Goal: Task Accomplishment & Management: Manage account settings

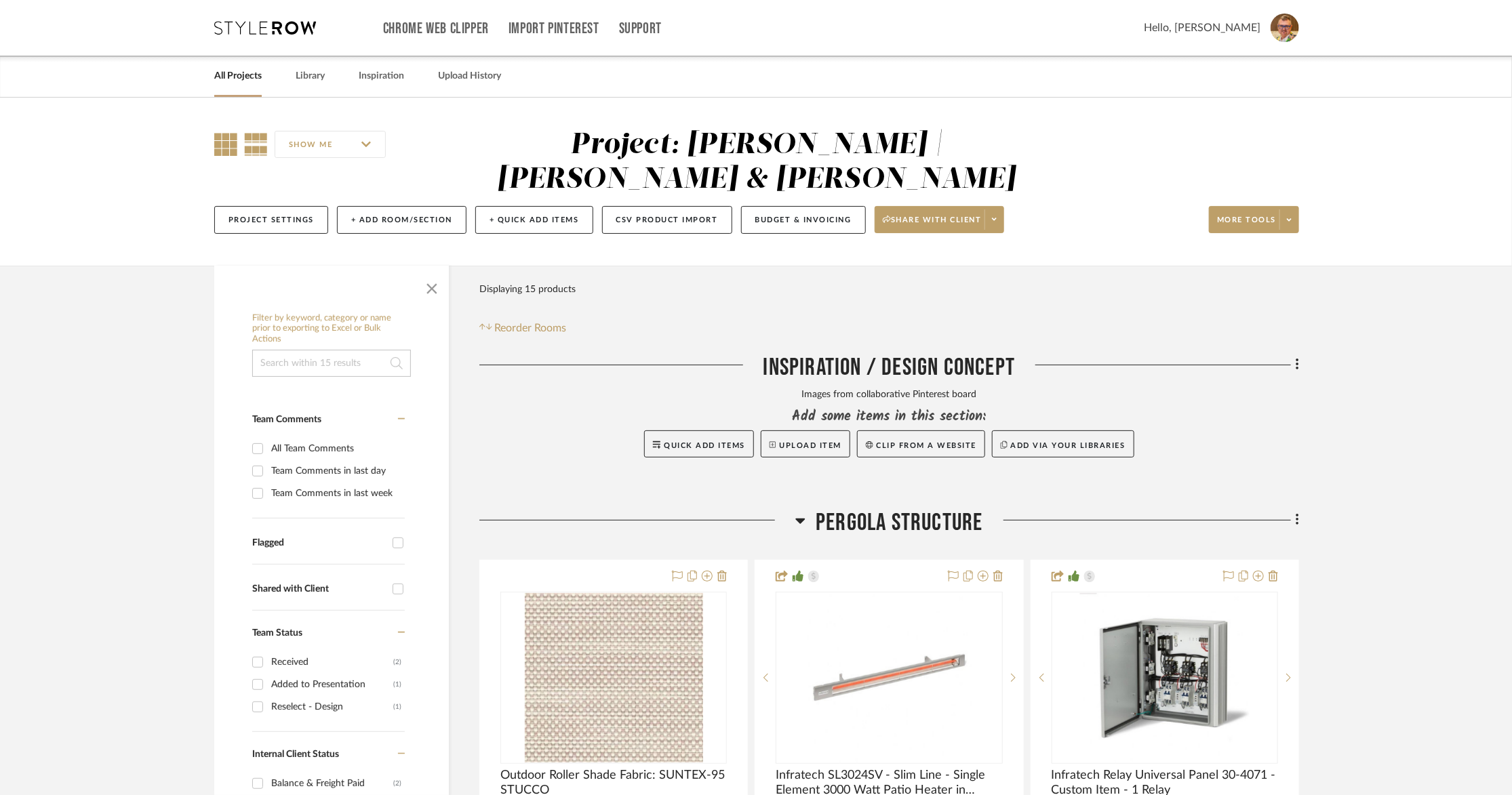
click at [224, 148] on icon at bounding box center [225, 145] width 23 height 23
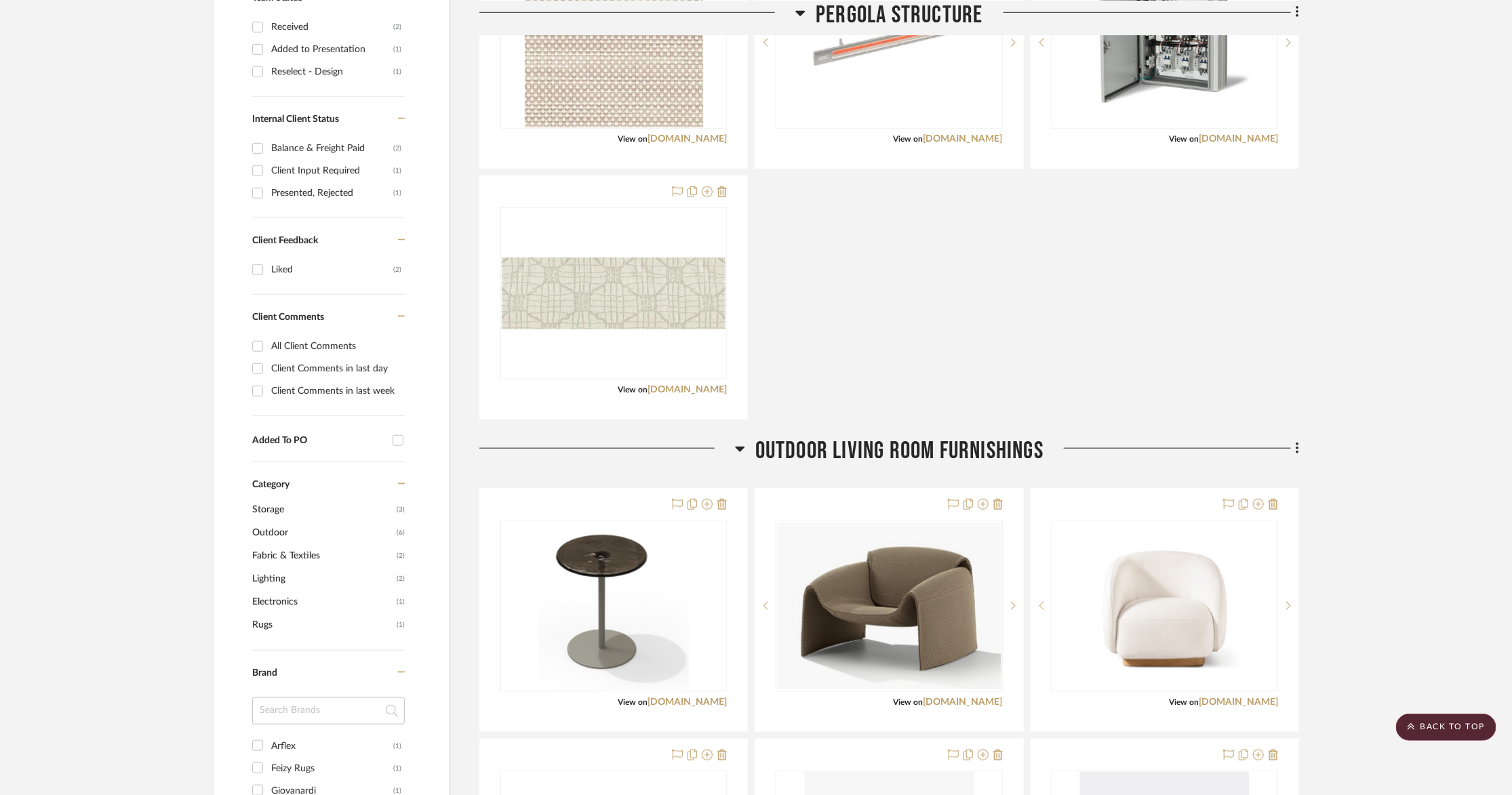
scroll to position [333, 0]
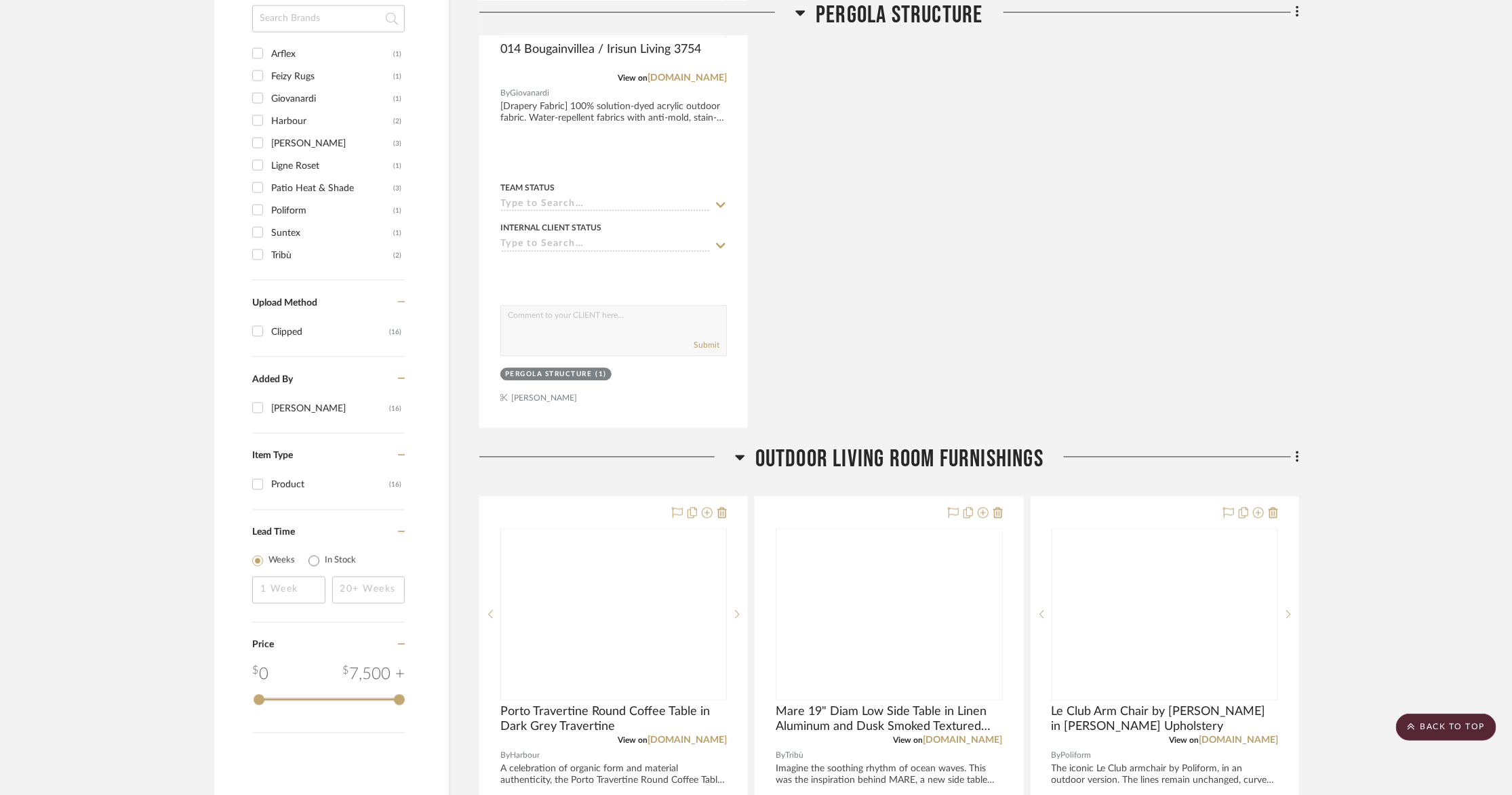
scroll to position [1344, 0]
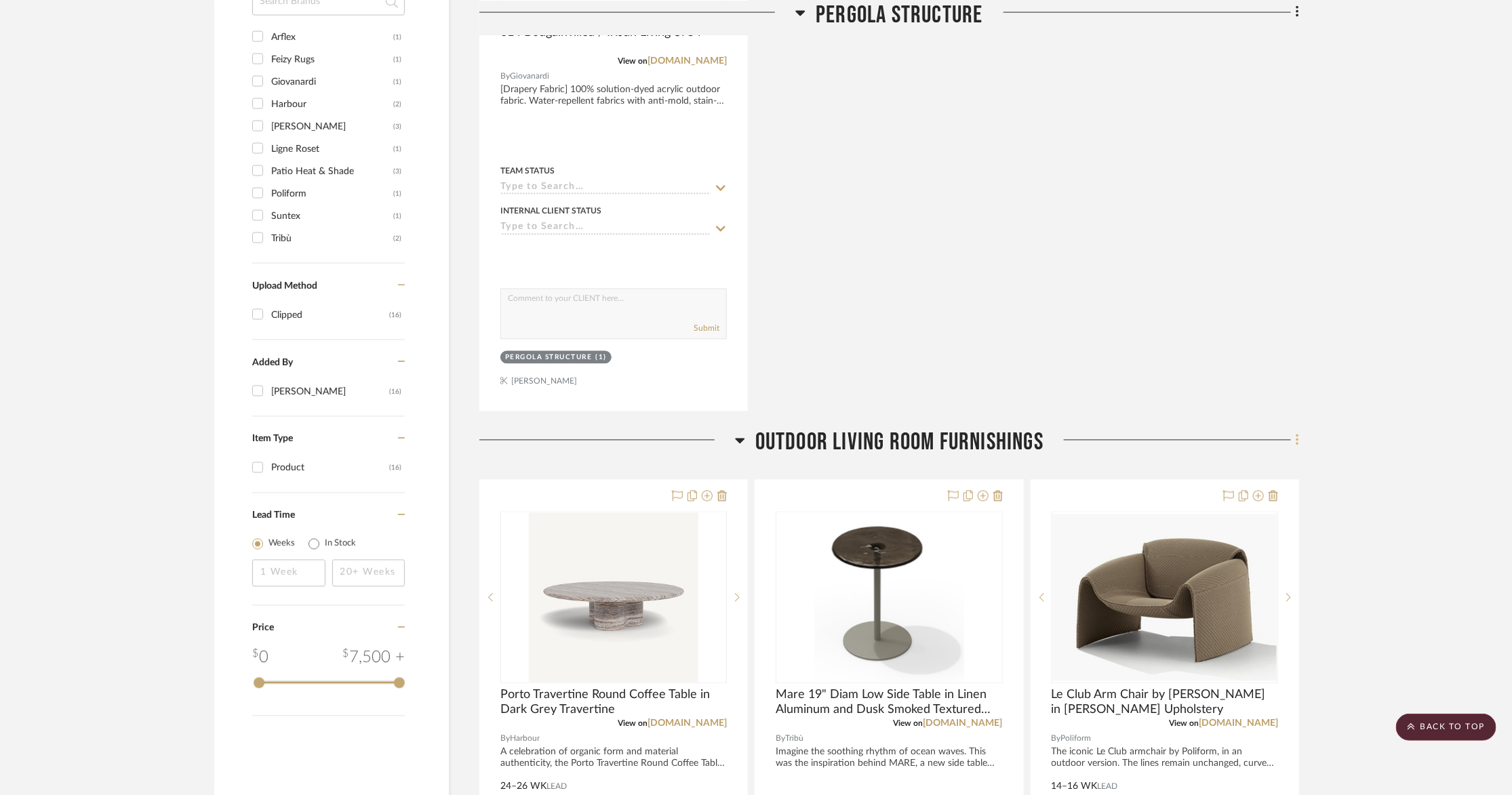
click at [1297, 434] on icon at bounding box center [1297, 440] width 3 height 12
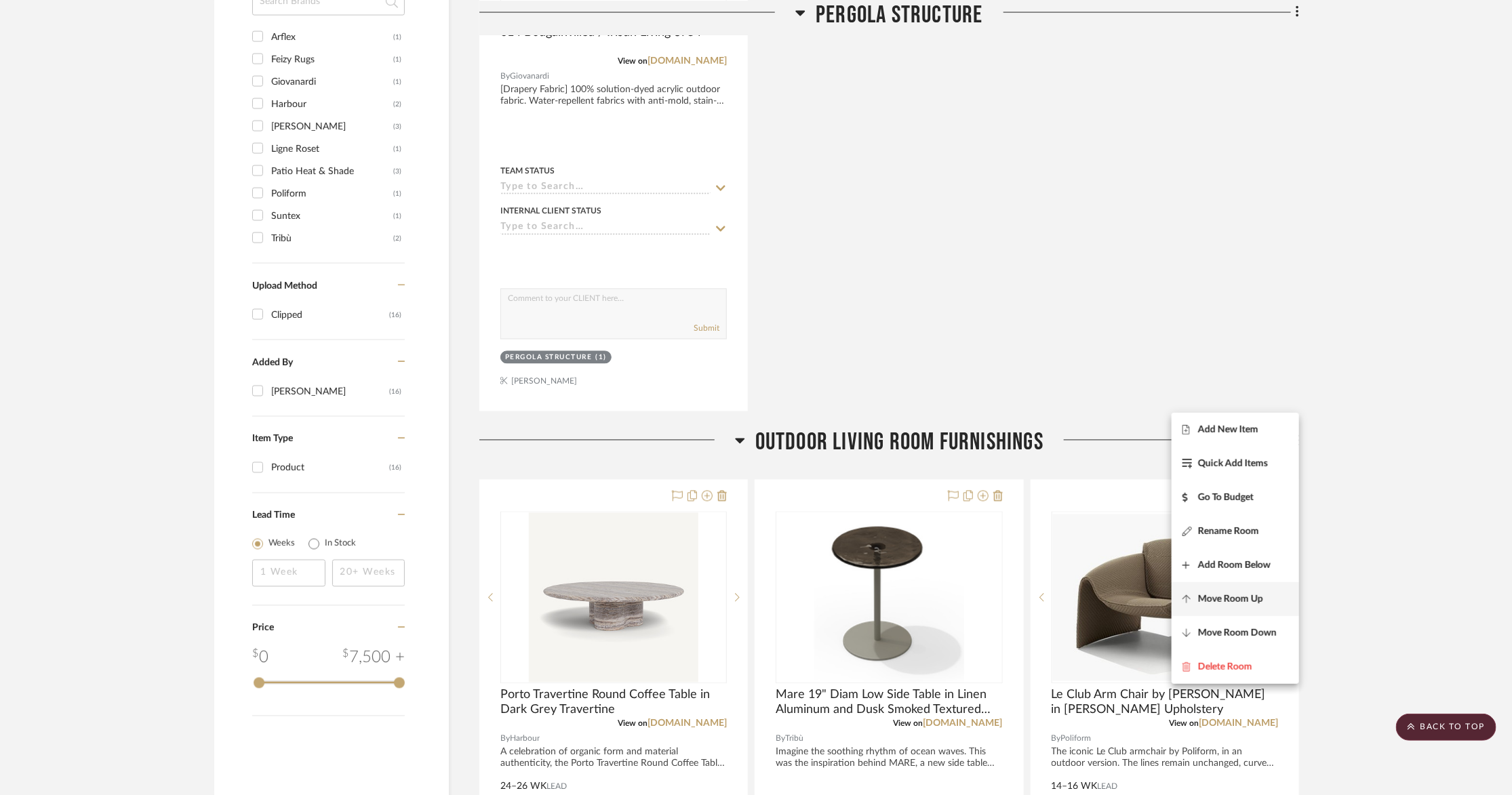
click at [1227, 598] on span "Move Room Up" at bounding box center [1230, 599] width 65 height 12
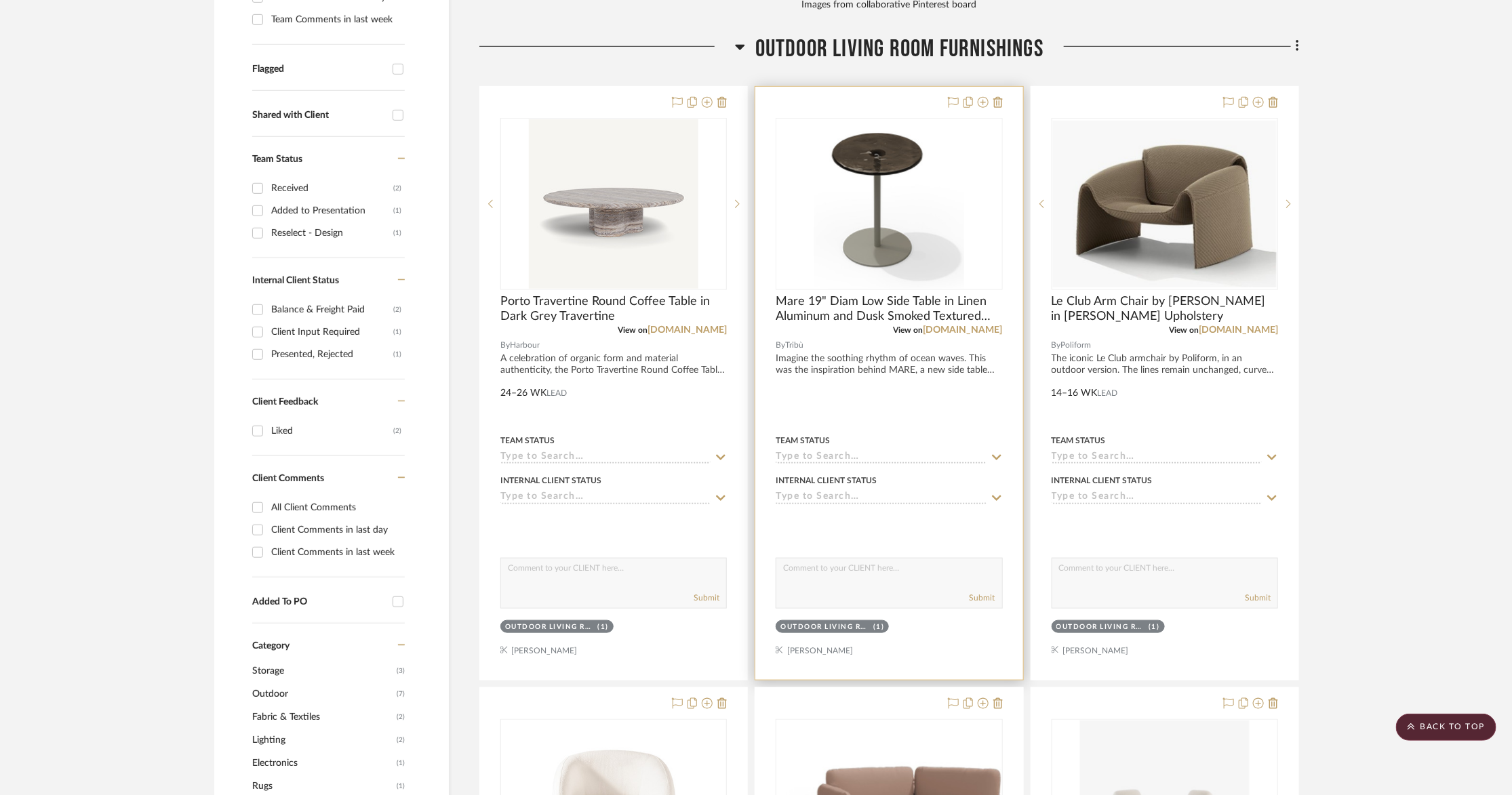
scroll to position [473, 0]
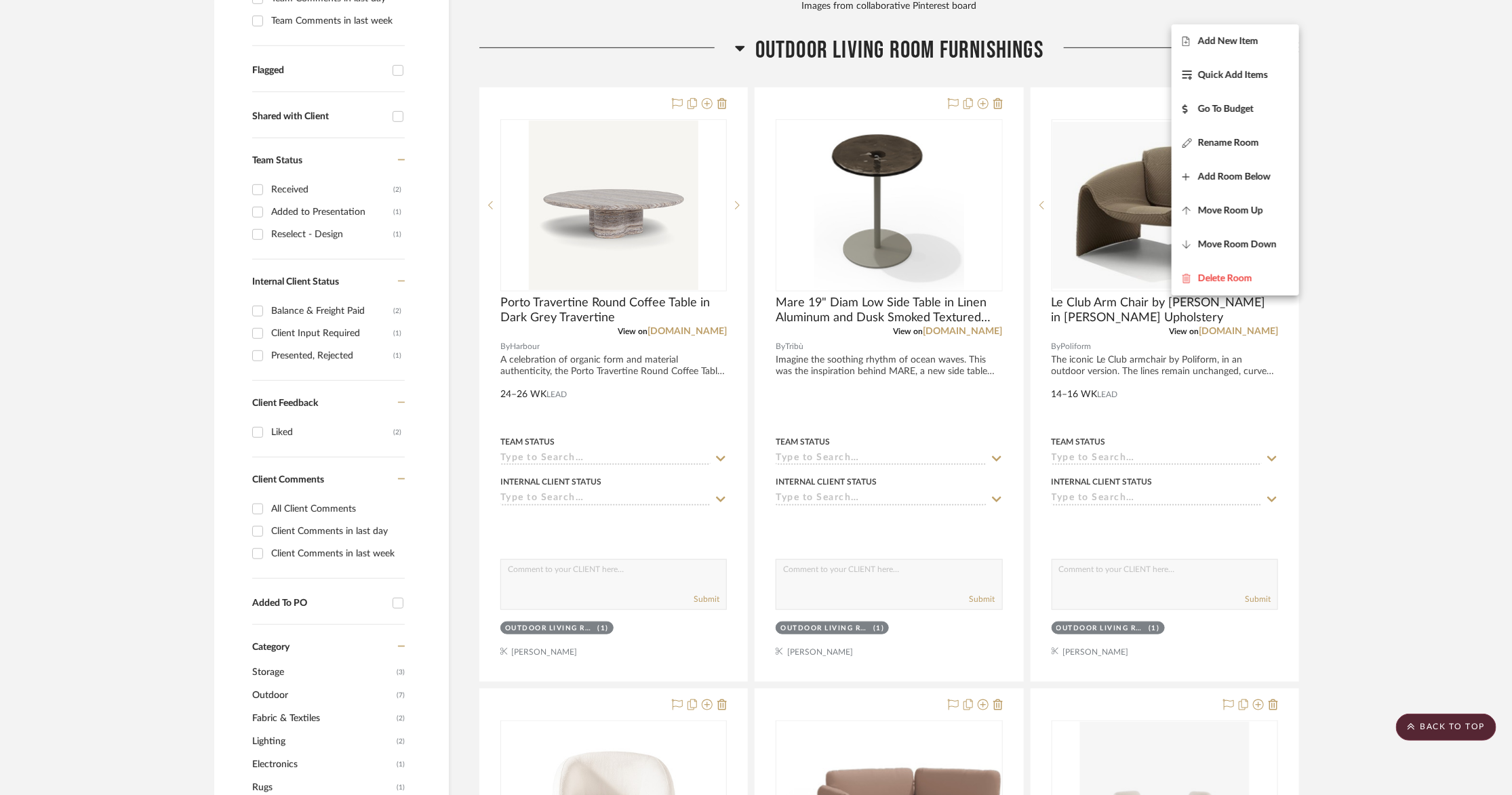
click at [557, 270] on div at bounding box center [756, 398] width 1512 height 795
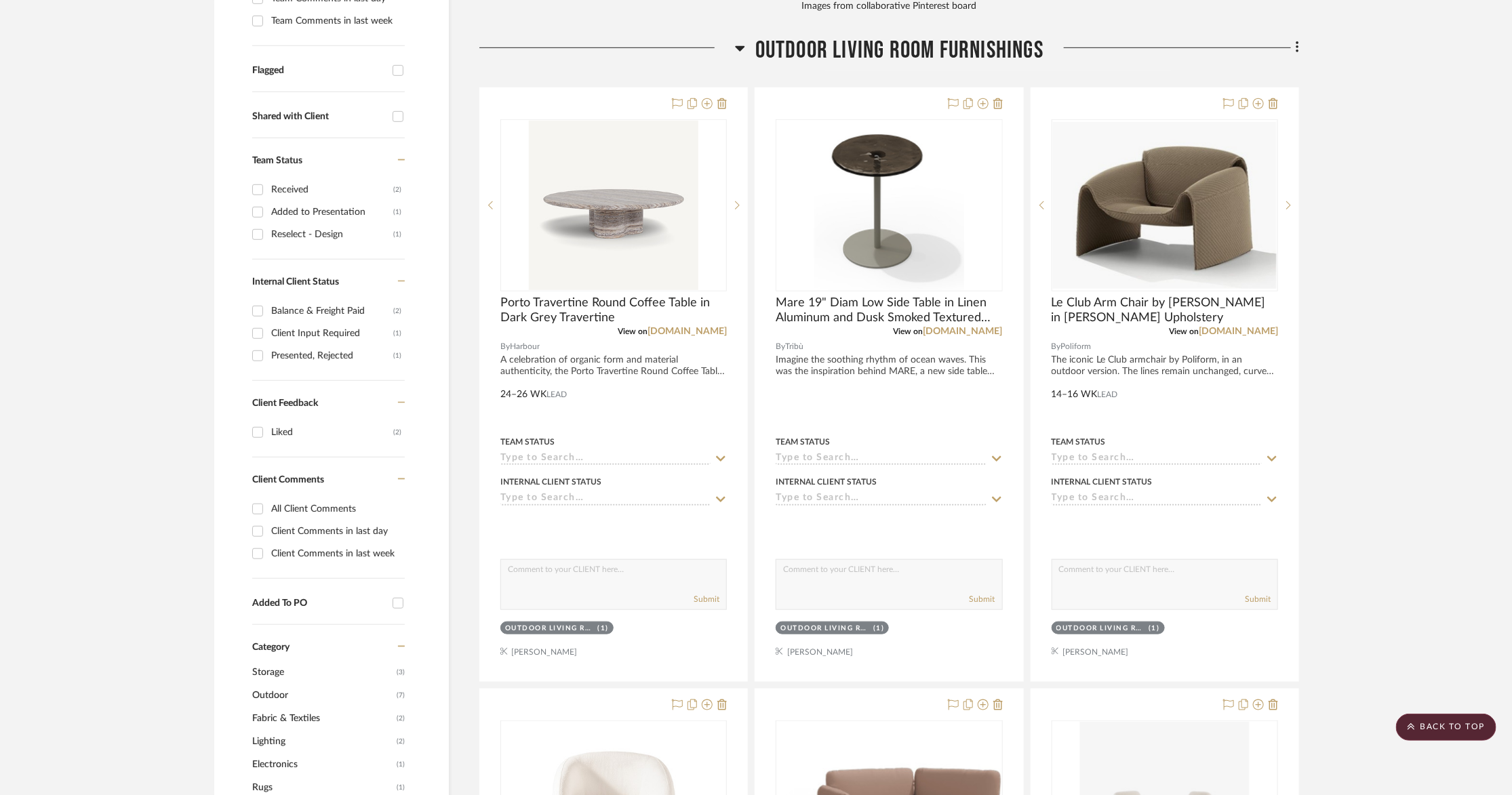
click at [557, 296] on span "Porto Travertine Round Coffee Table in Dark Grey Travertine" at bounding box center [613, 310] width 226 height 30
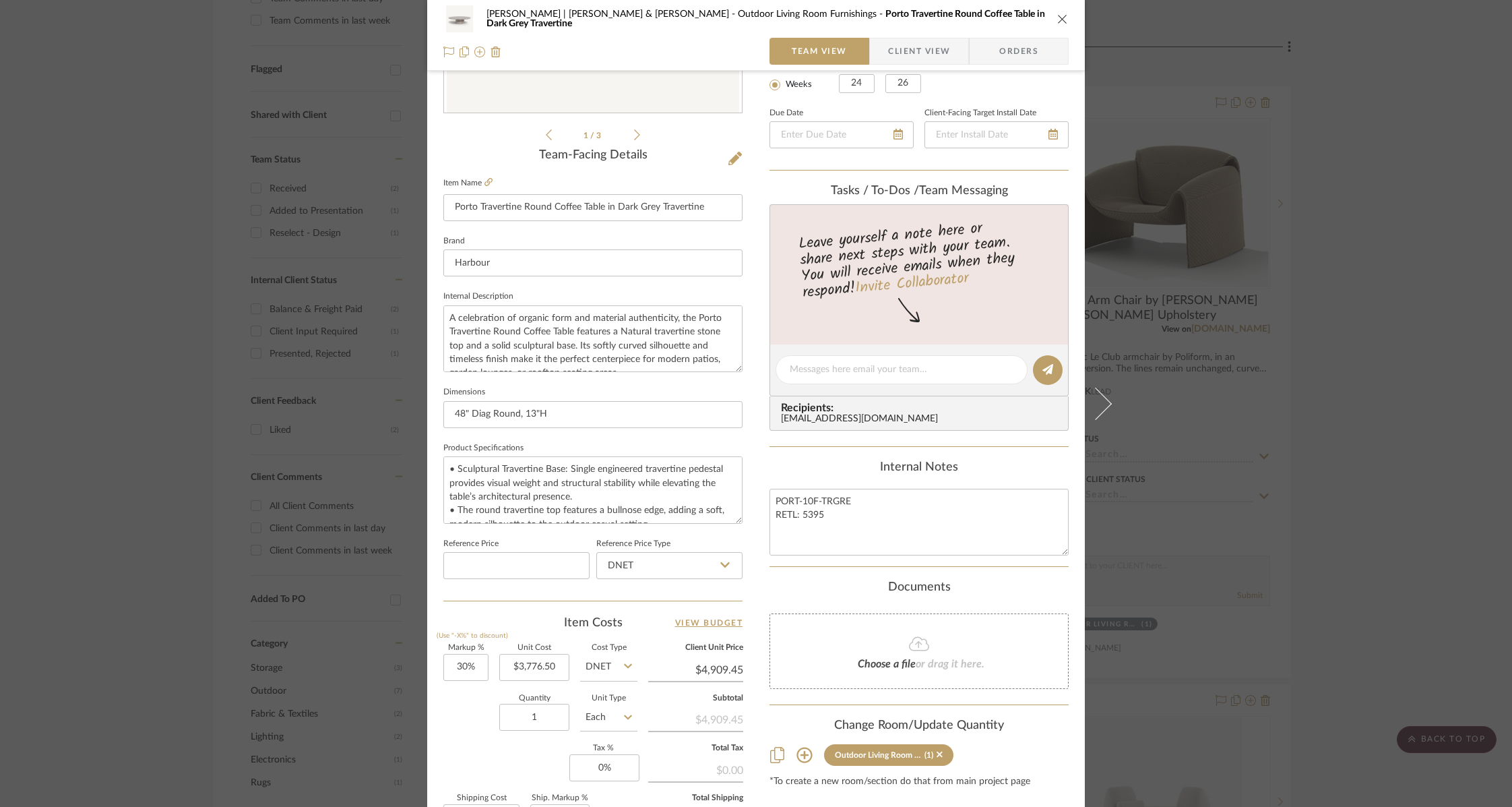
scroll to position [443, 0]
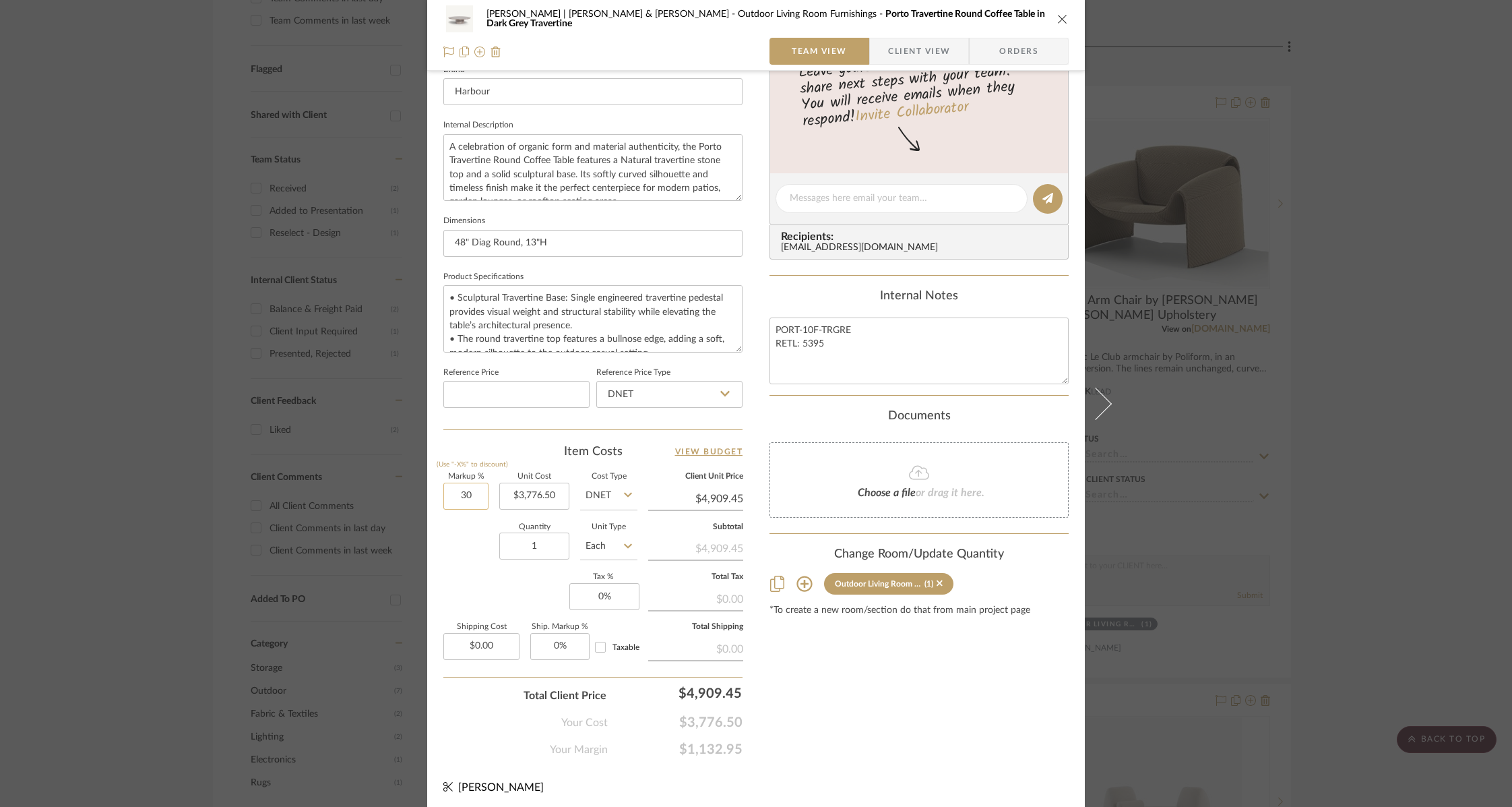
click at [462, 491] on input "30" at bounding box center [465, 497] width 45 height 27
click at [460, 491] on input "30" at bounding box center [465, 497] width 45 height 27
type input "40%"
type input "3776.50"
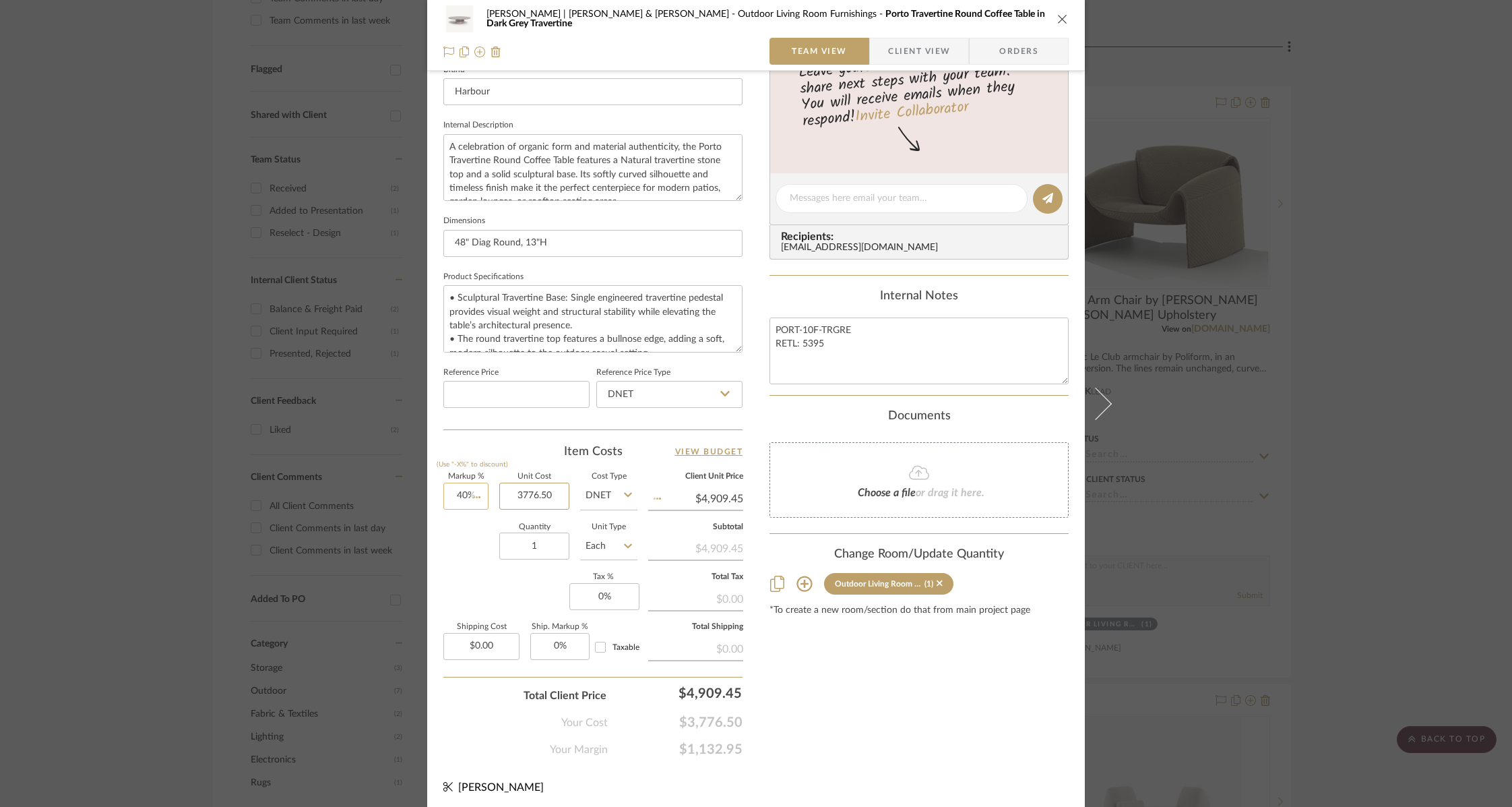
type input "$5,287.10"
type input "$3,776.50"
click at [529, 387] on input at bounding box center [516, 395] width 147 height 27
type input "$5,395.00"
click at [649, 386] on input "DNET" at bounding box center [669, 395] width 147 height 27
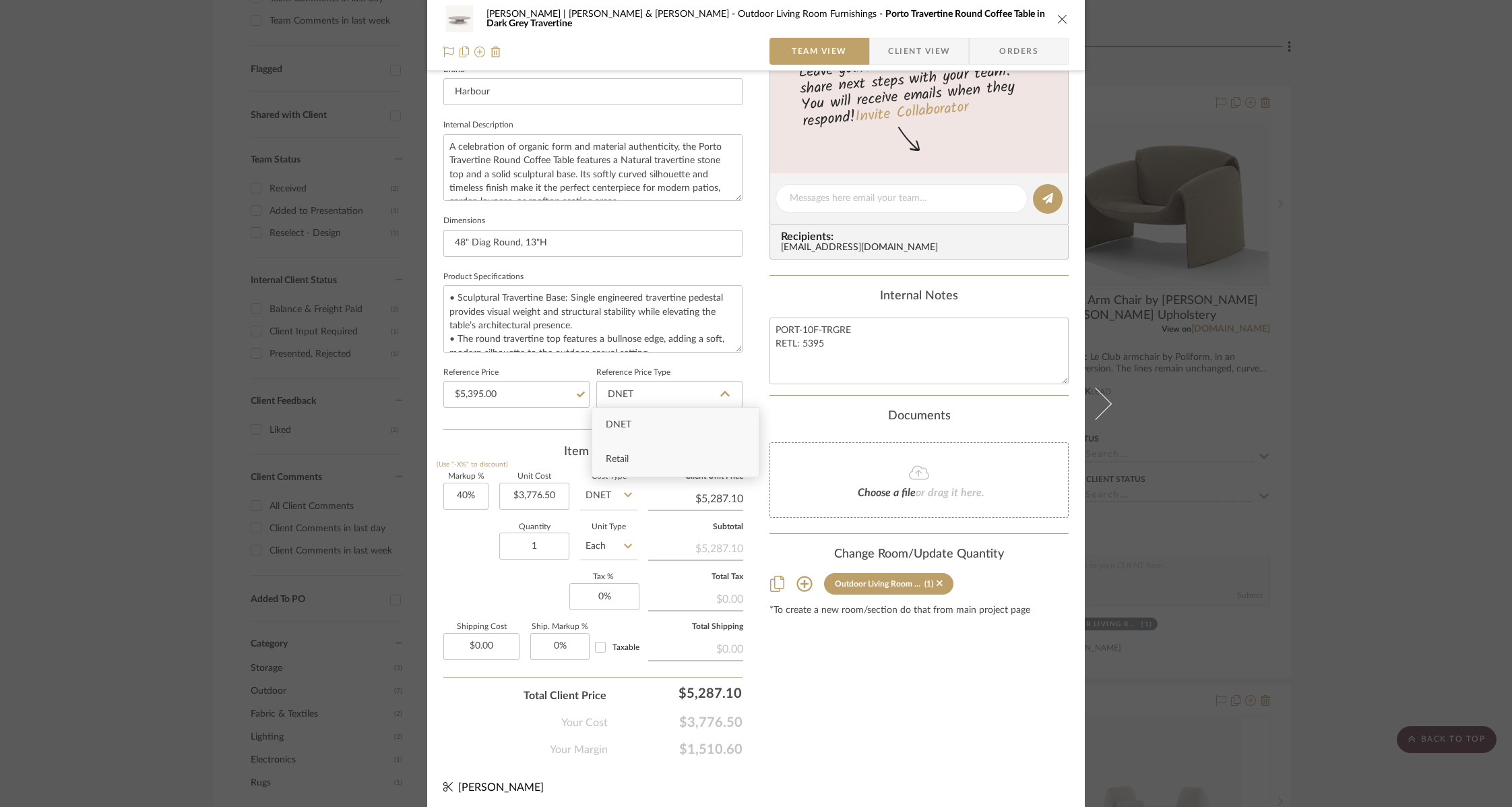
click at [613, 454] on span "Retail" at bounding box center [617, 458] width 23 height 9
type input "Retail"
click at [885, 747] on div "Content here copies to Client View - confirm visibility there. Show in Client D…" at bounding box center [919, 203] width 299 height 1110
click at [455, 488] on input "40" at bounding box center [465, 497] width 45 height 27
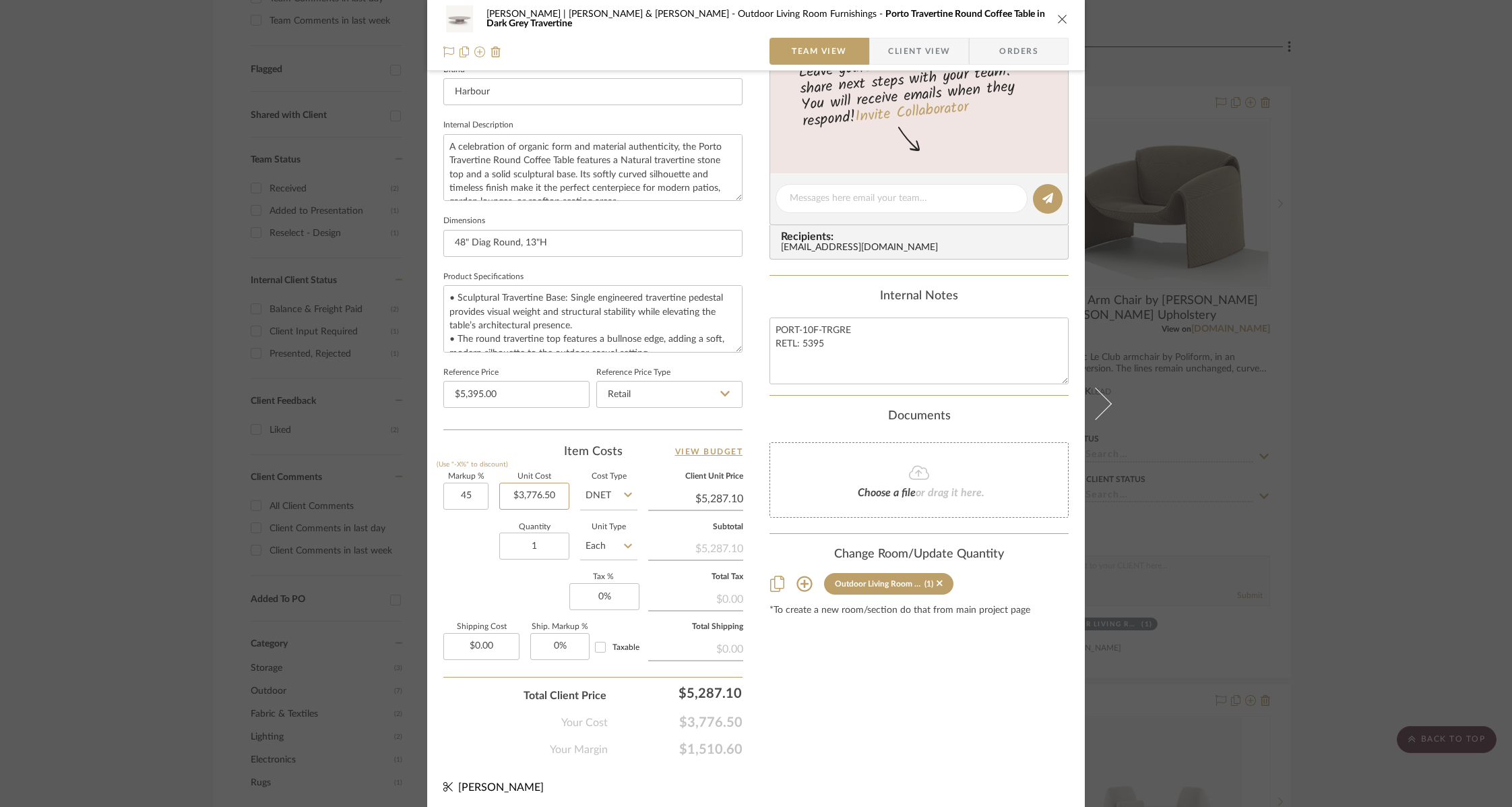
type input "45%"
type input "3776.50"
type input "$5,475.93"
type input "45"
type input "$3,776.50"
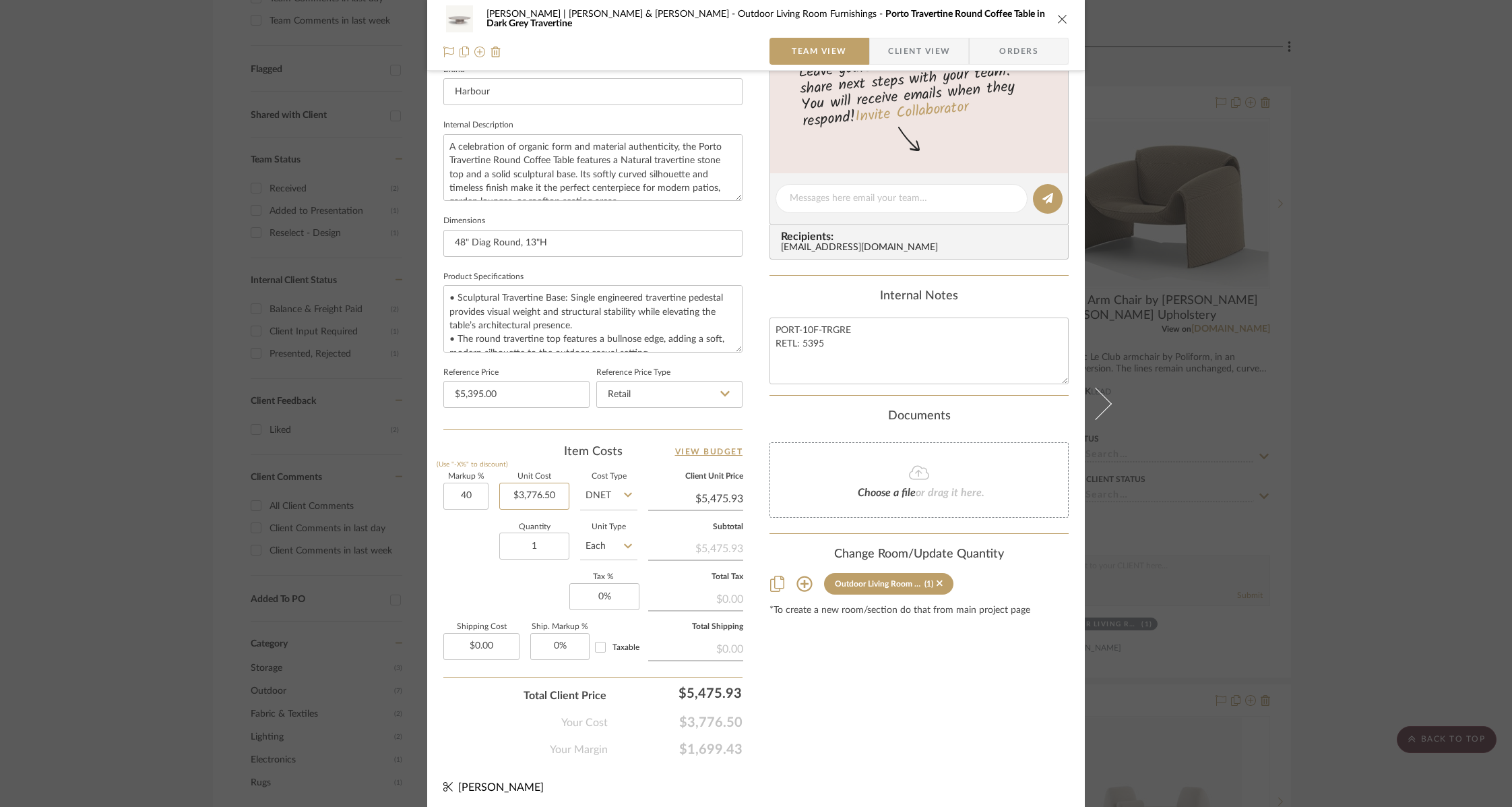
type input "40%"
type input "3776.50"
type input "$5,287.10"
type input "$3,776.50"
click at [1057, 17] on icon "close" at bounding box center [1062, 19] width 11 height 11
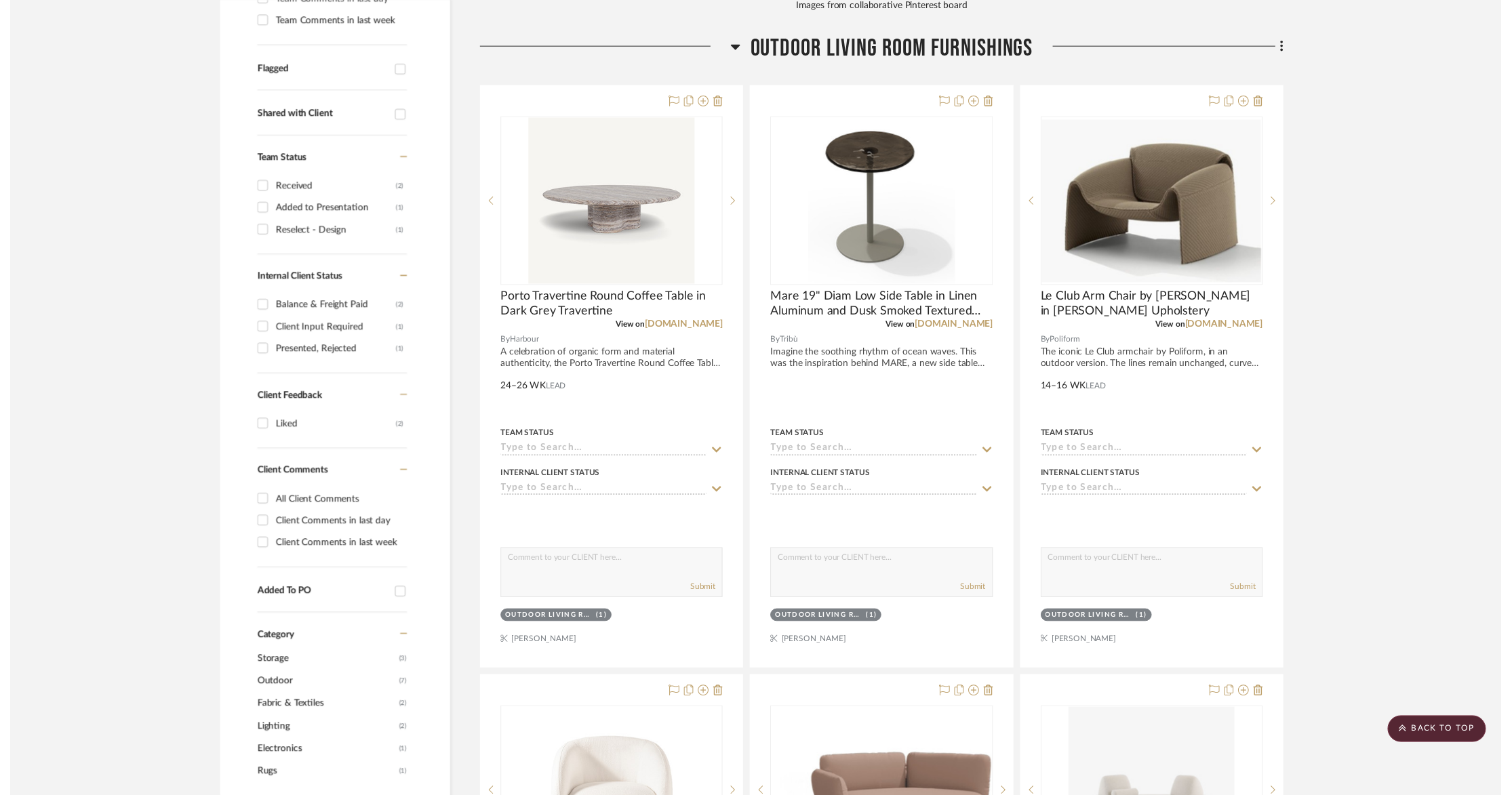
scroll to position [473, 0]
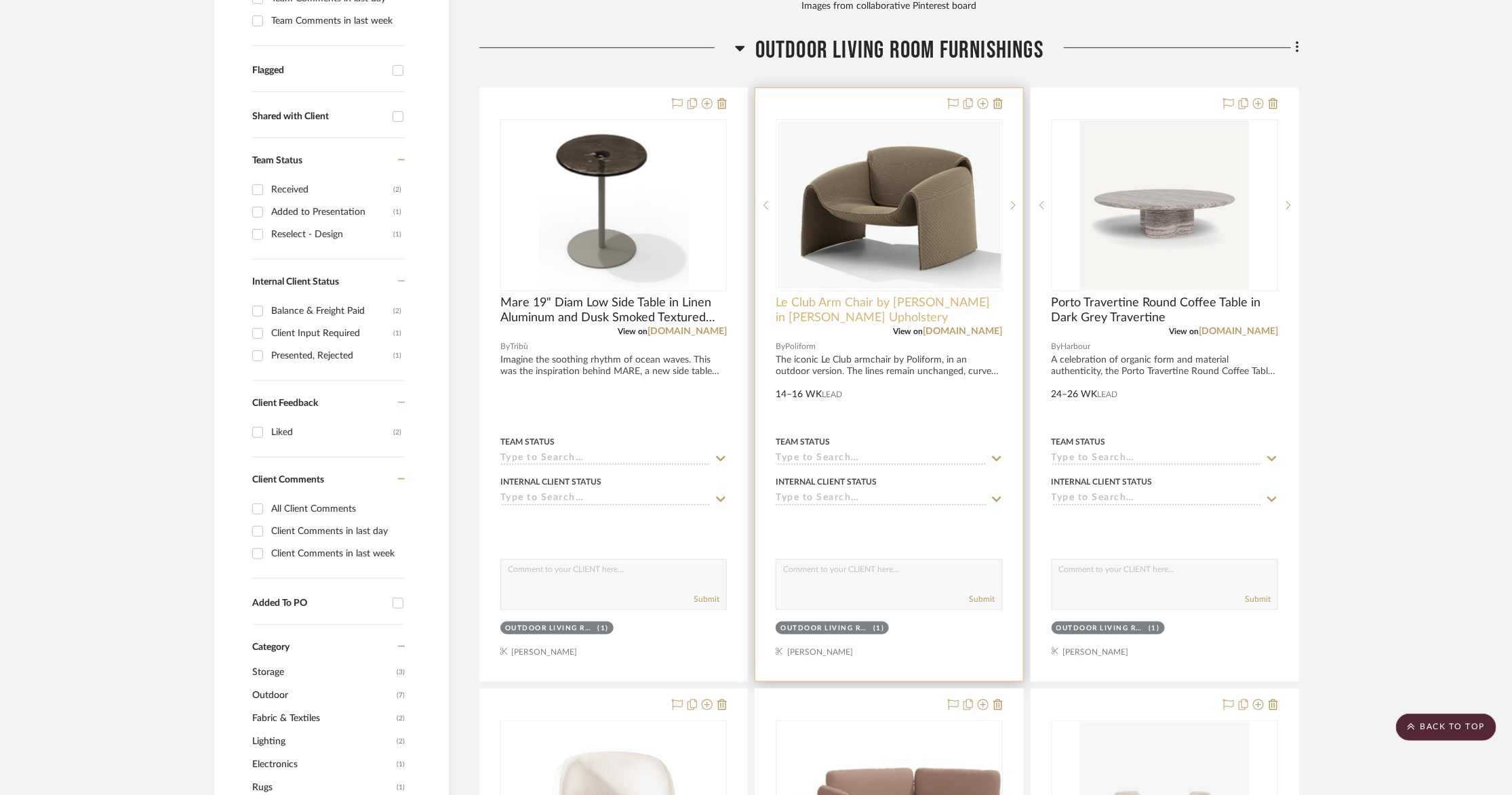
click at [847, 296] on span "Le Club Arm Chair by [PERSON_NAME] in [PERSON_NAME] Upholstery" at bounding box center [888, 310] width 226 height 30
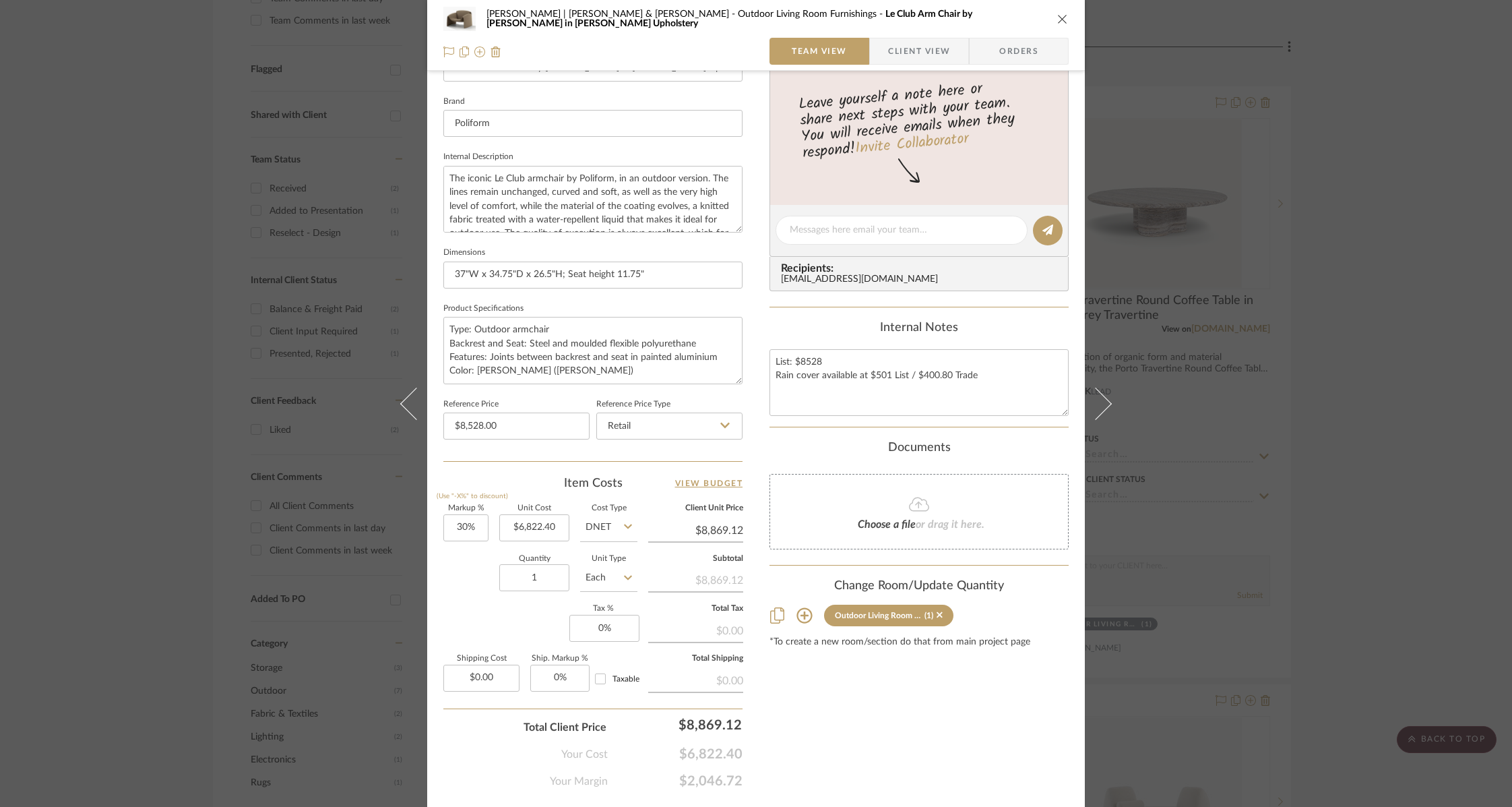
scroll to position [443, 0]
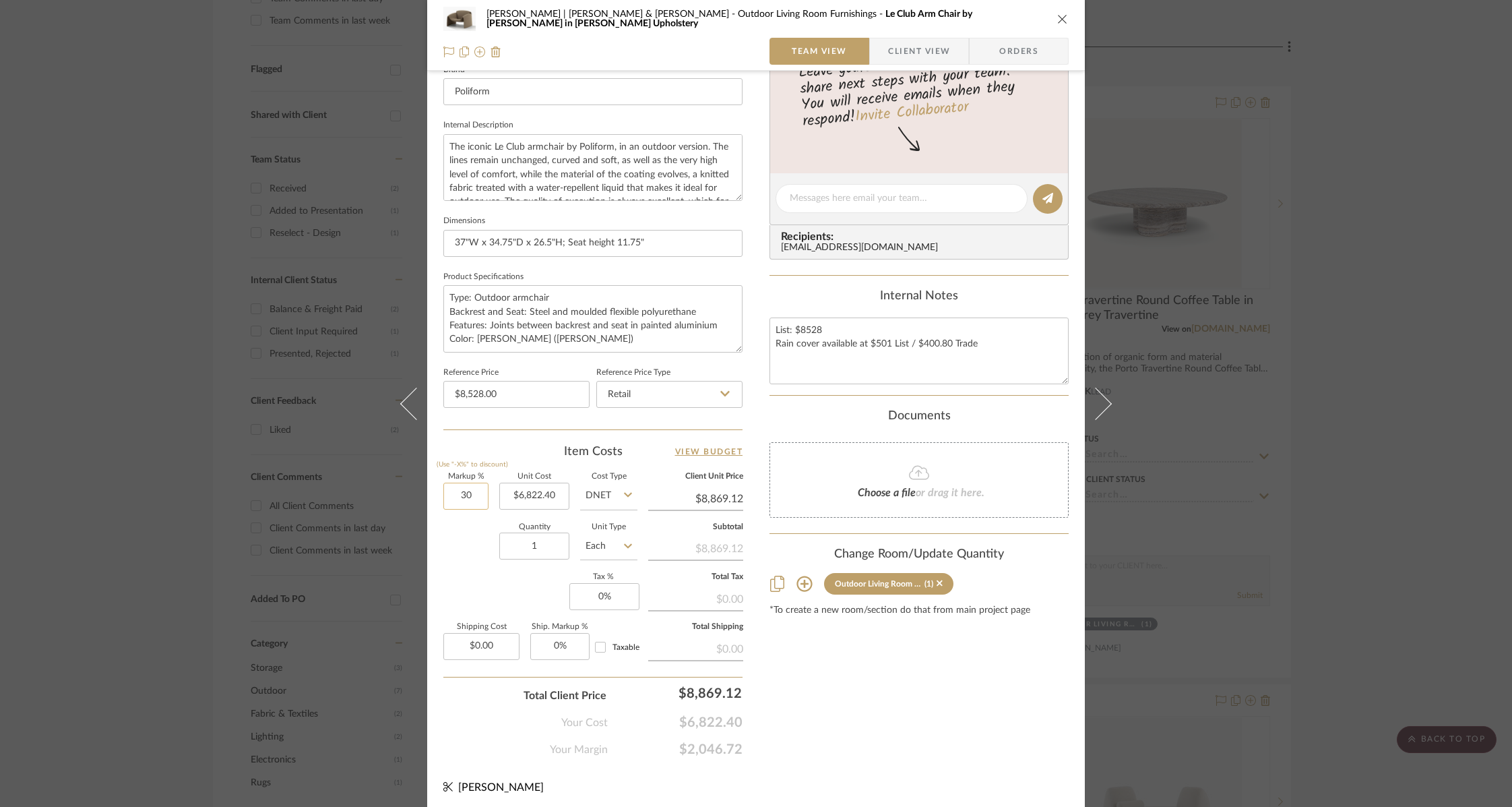
drag, startPoint x: 450, startPoint y: 488, endPoint x: 474, endPoint y: 486, distance: 24.1
click at [474, 486] on input "30" at bounding box center [465, 497] width 45 height 27
type input "40%"
type input "6822.40"
type input "$9,551.36"
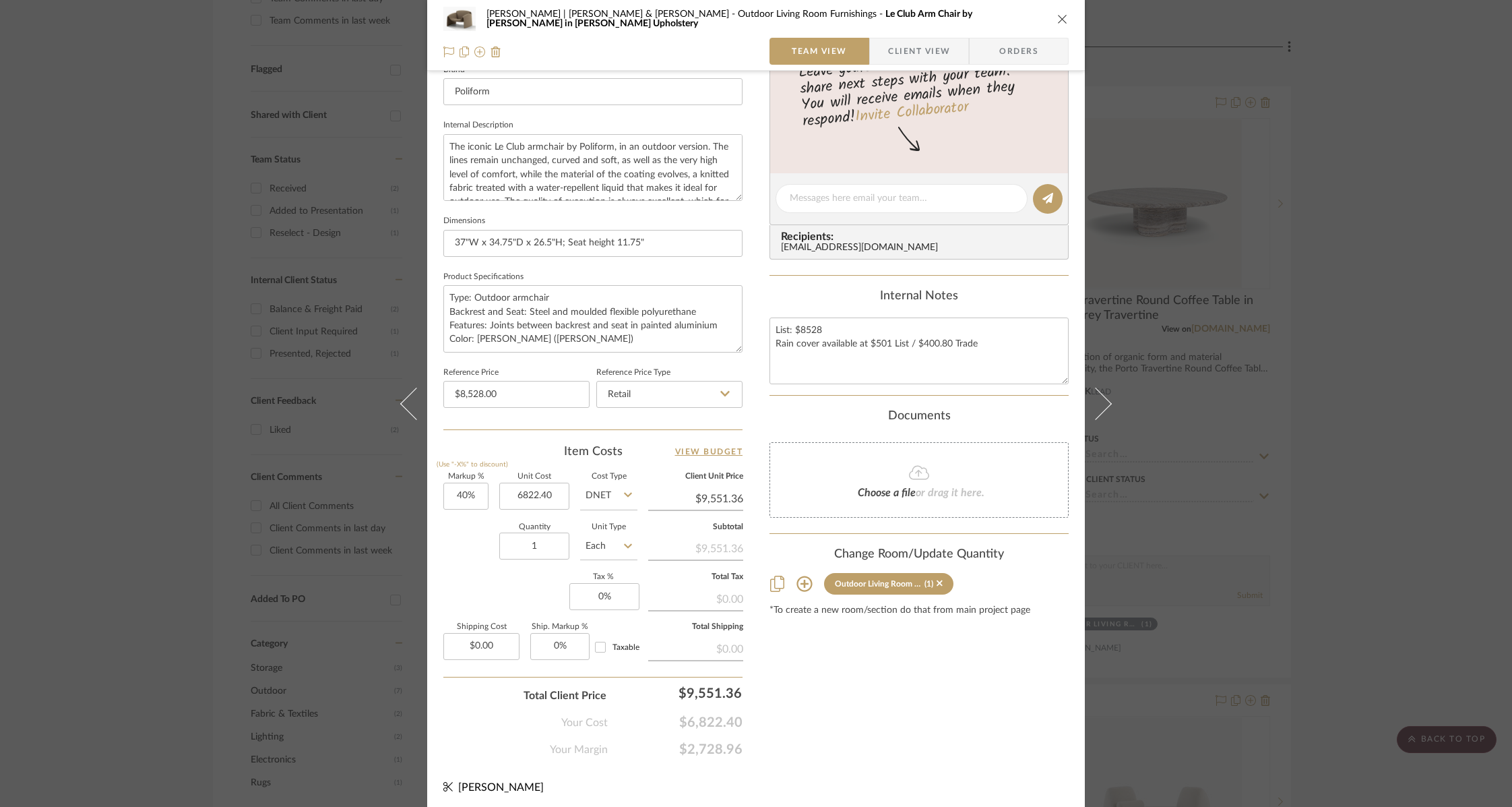
type input "$6,822.40"
click at [450, 540] on div "Quantity 1 Unit Type Each" at bounding box center [540, 548] width 194 height 48
drag, startPoint x: 450, startPoint y: 493, endPoint x: 474, endPoint y: 490, distance: 24.2
click at [474, 490] on input "40" at bounding box center [465, 497] width 45 height 27
type input "30%"
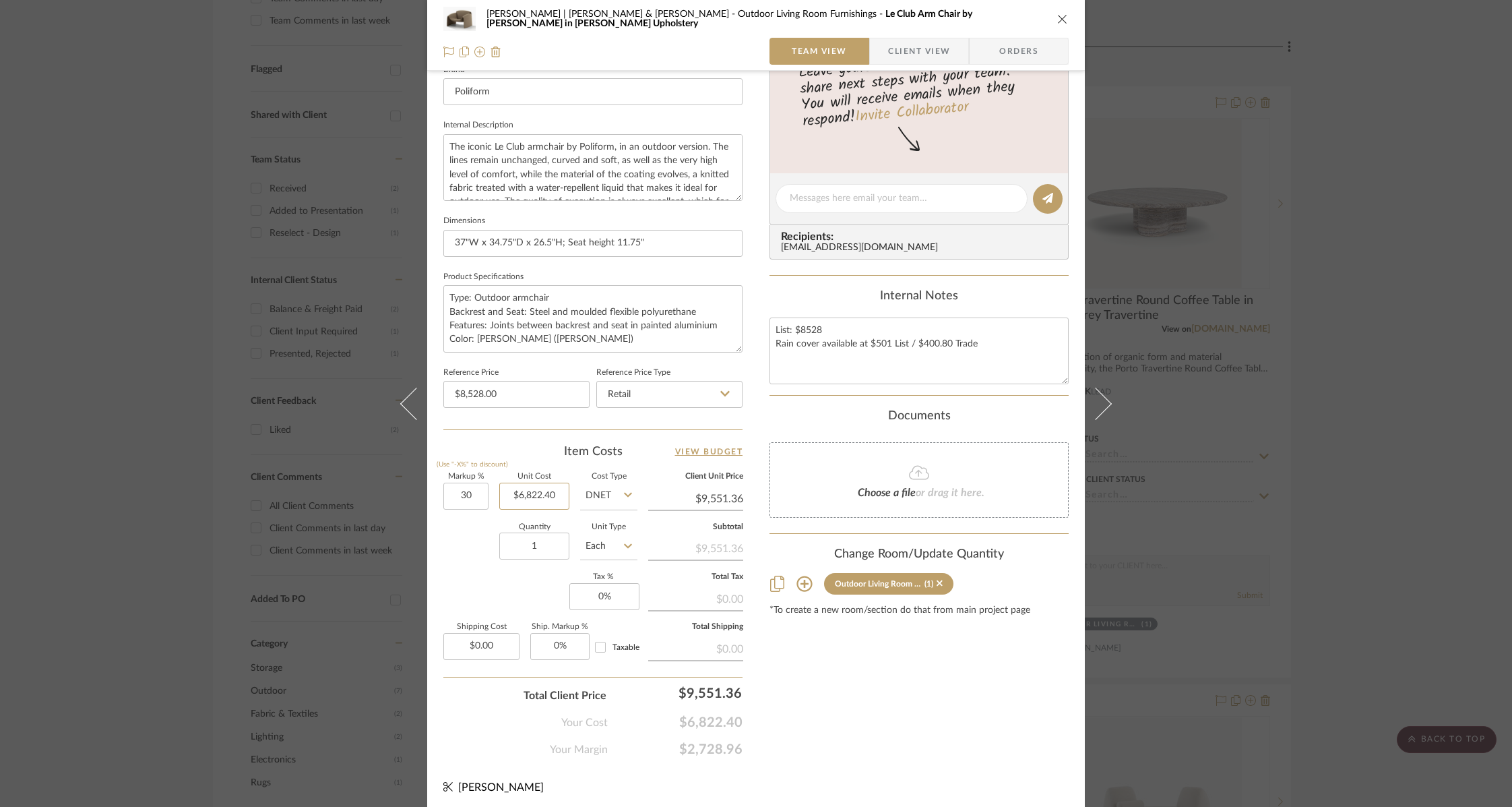
type input "6822.40"
type input "$8,869.12"
type input "$6,822.40"
type input "8870"
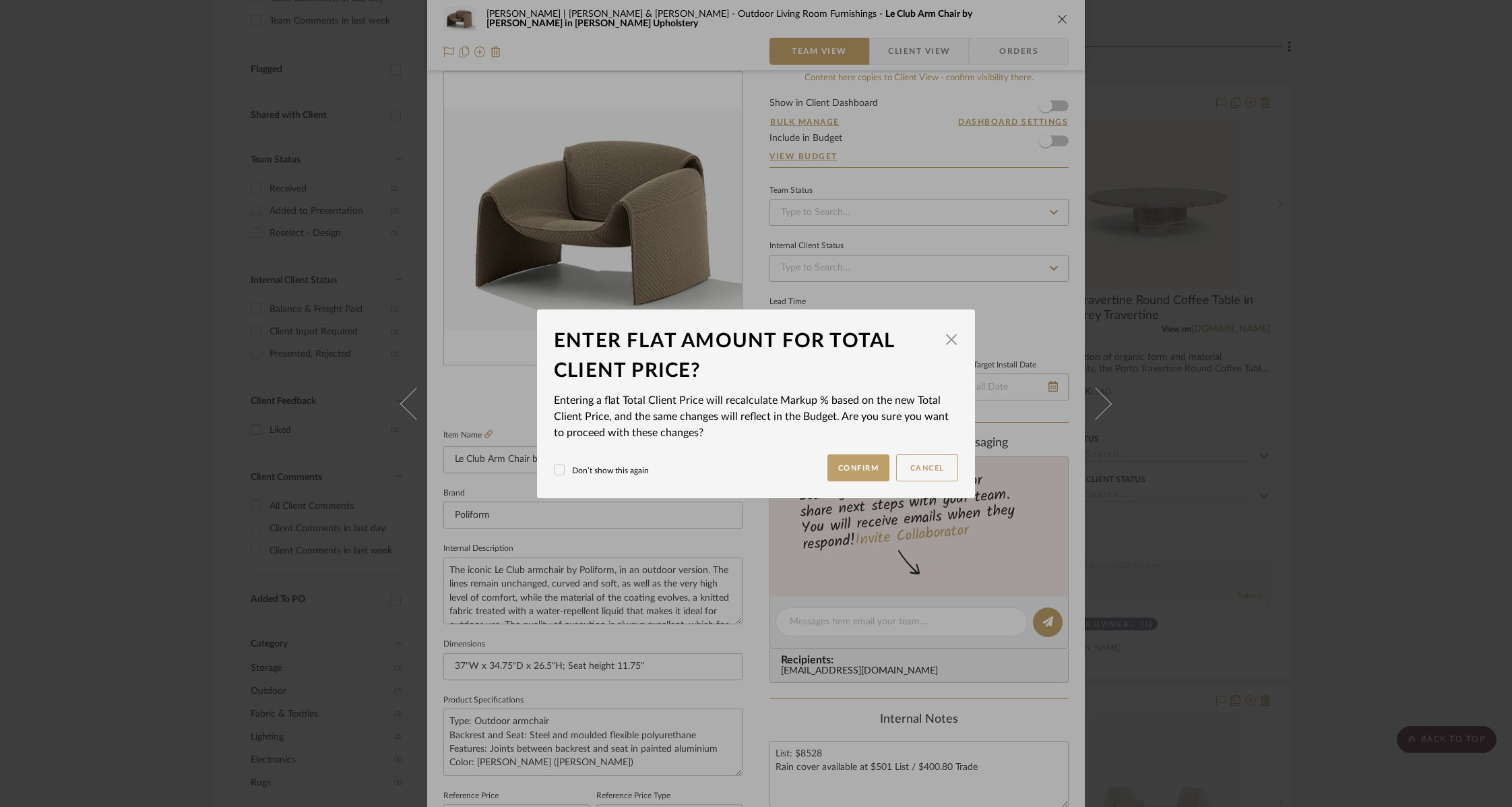
scroll to position [0, 0]
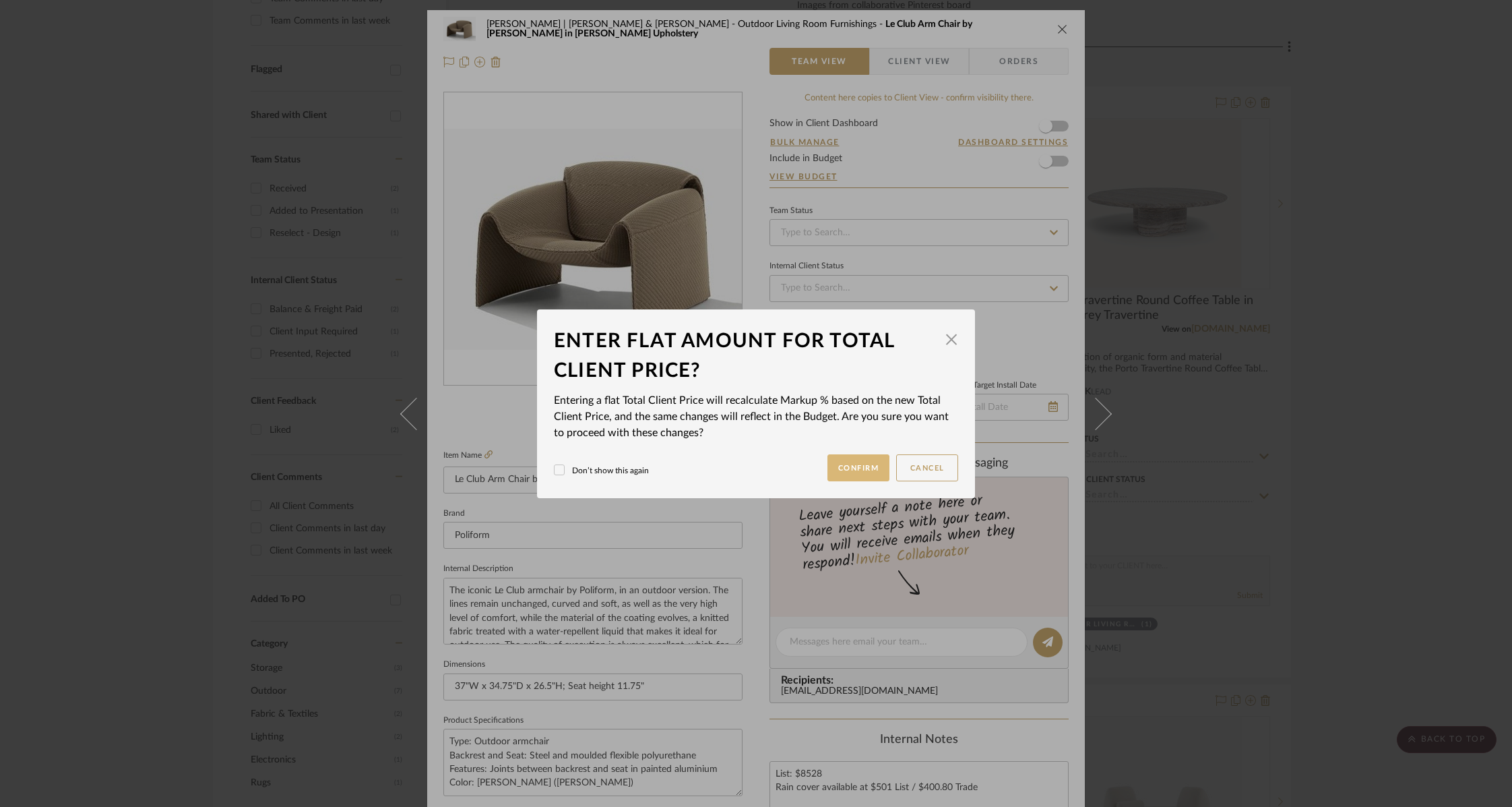
click at [855, 467] on button "Confirm" at bounding box center [858, 468] width 62 height 27
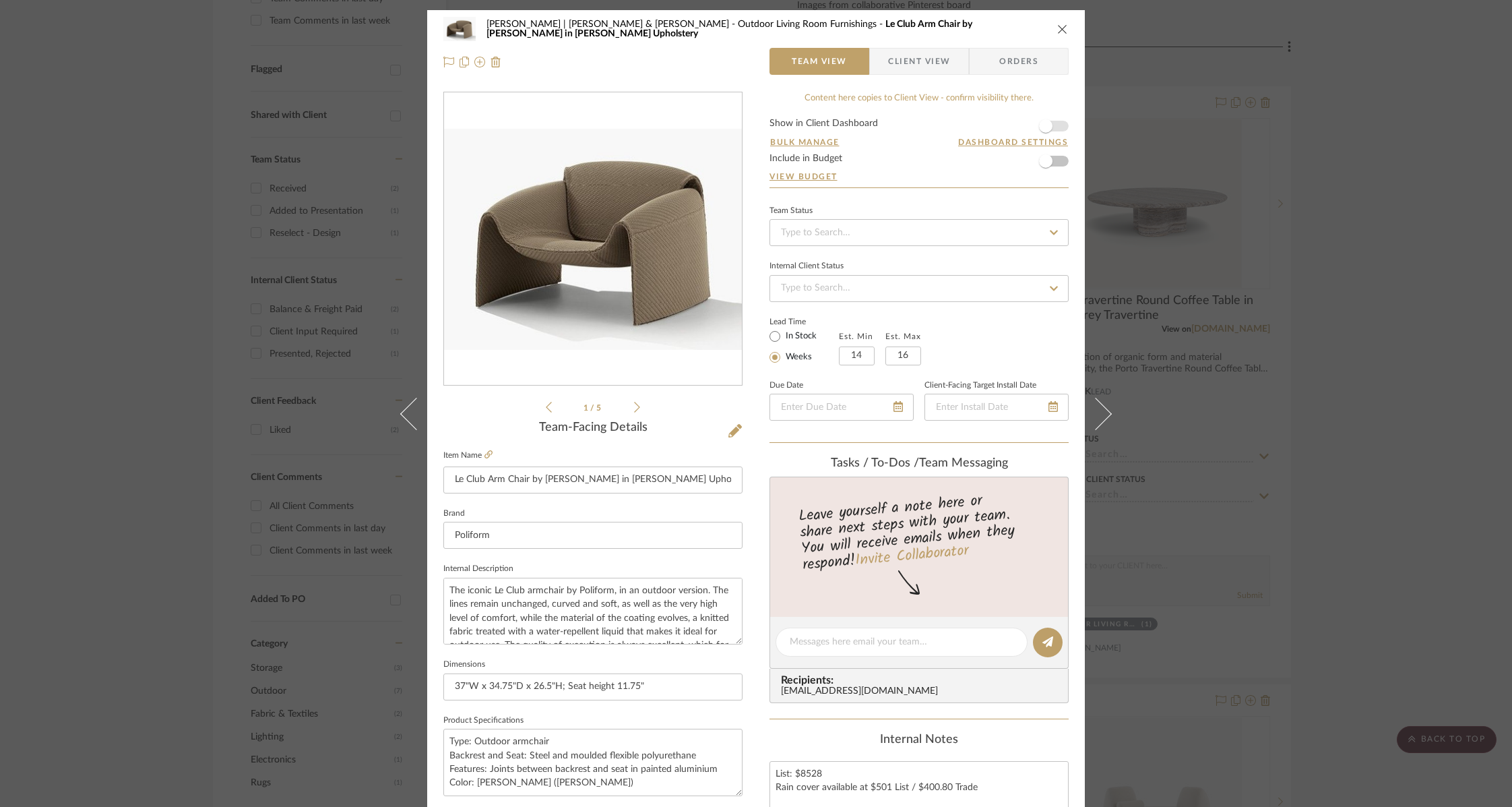
type input "30.01%"
type input "$8,870.00"
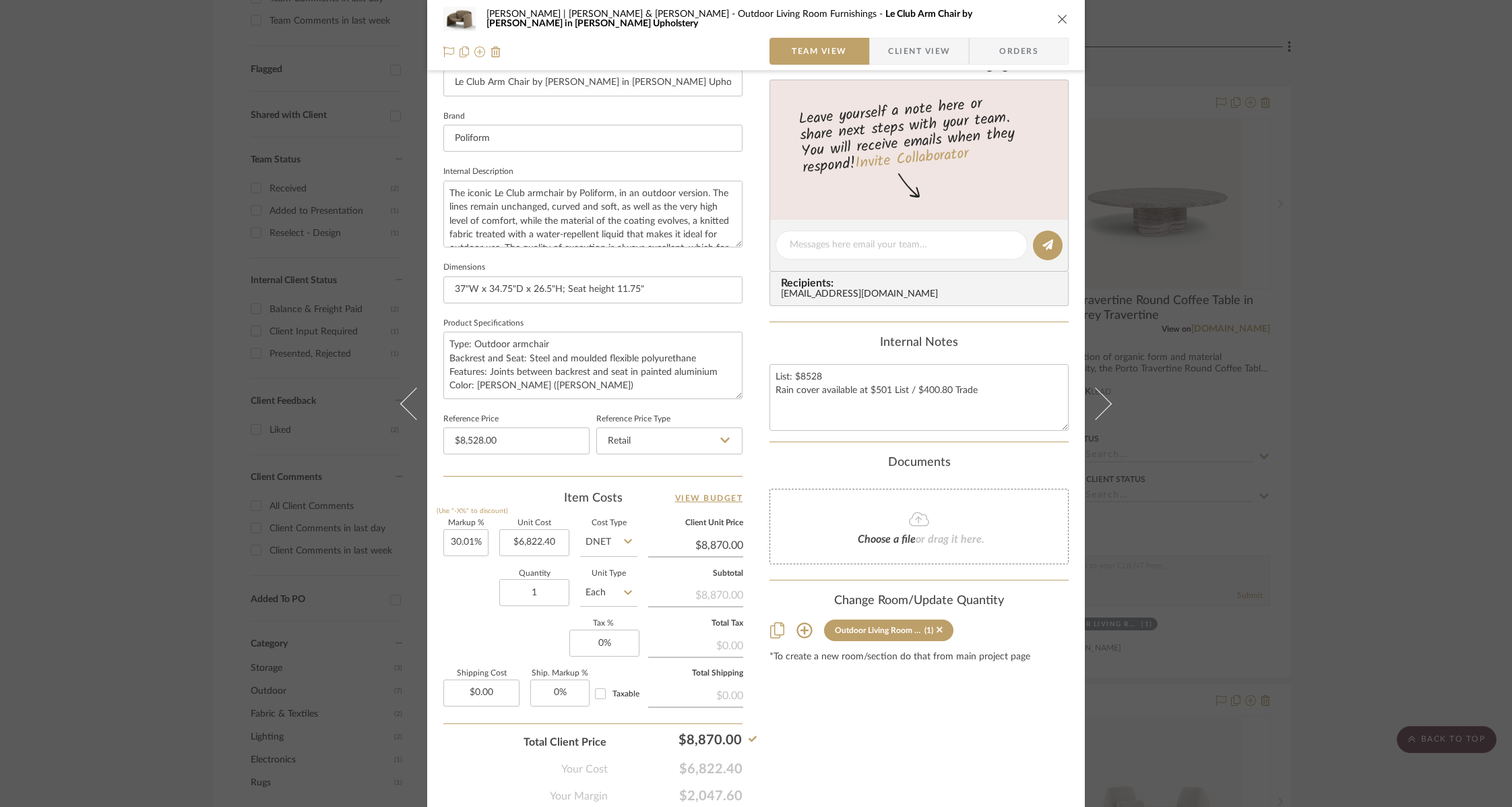
scroll to position [443, 0]
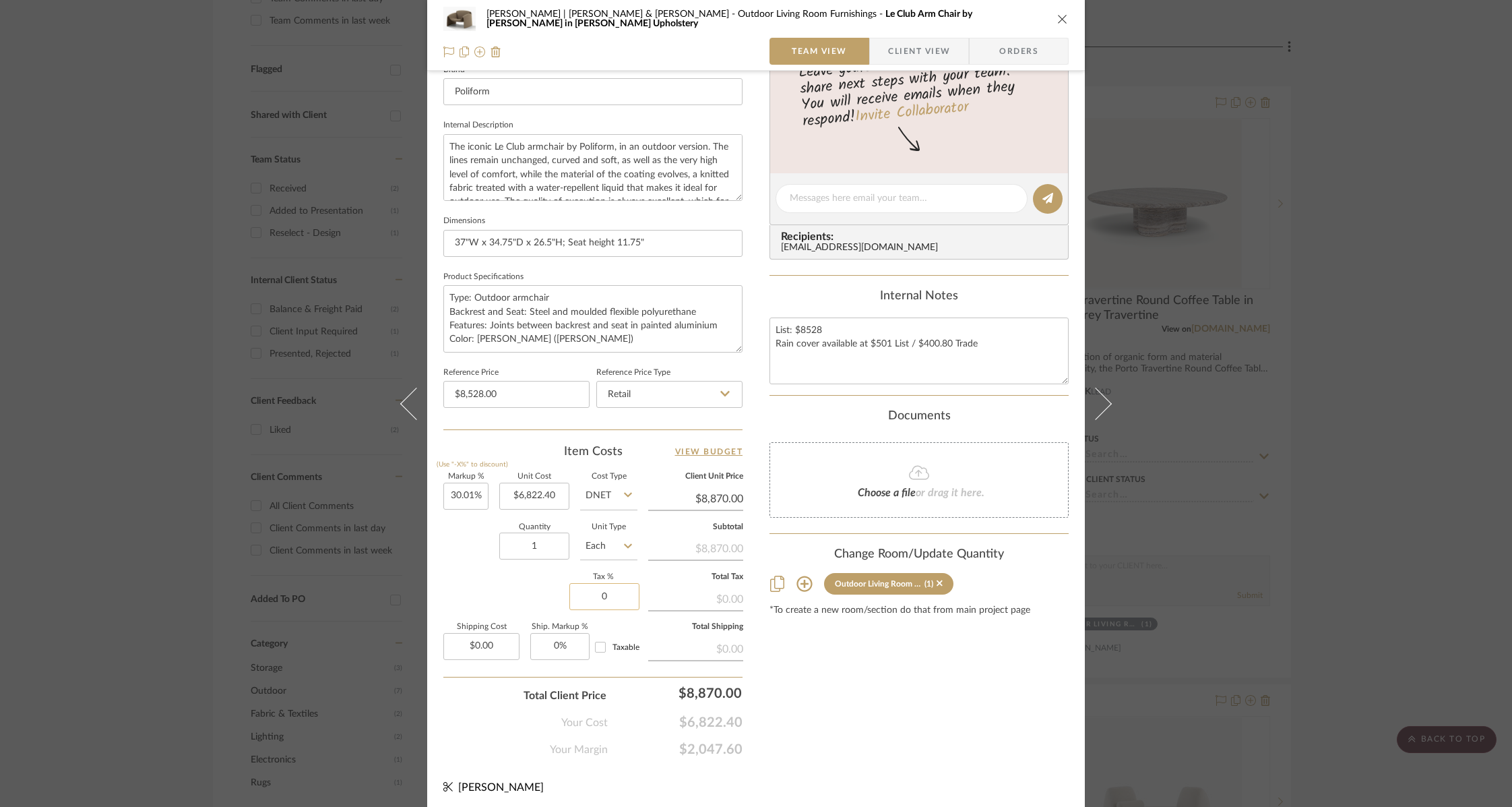
drag, startPoint x: 580, startPoint y: 597, endPoint x: 631, endPoint y: 589, distance: 51.6
click at [631, 589] on input "0" at bounding box center [605, 596] width 70 height 27
type input "9.5%"
type input "0.00"
type input "9.5"
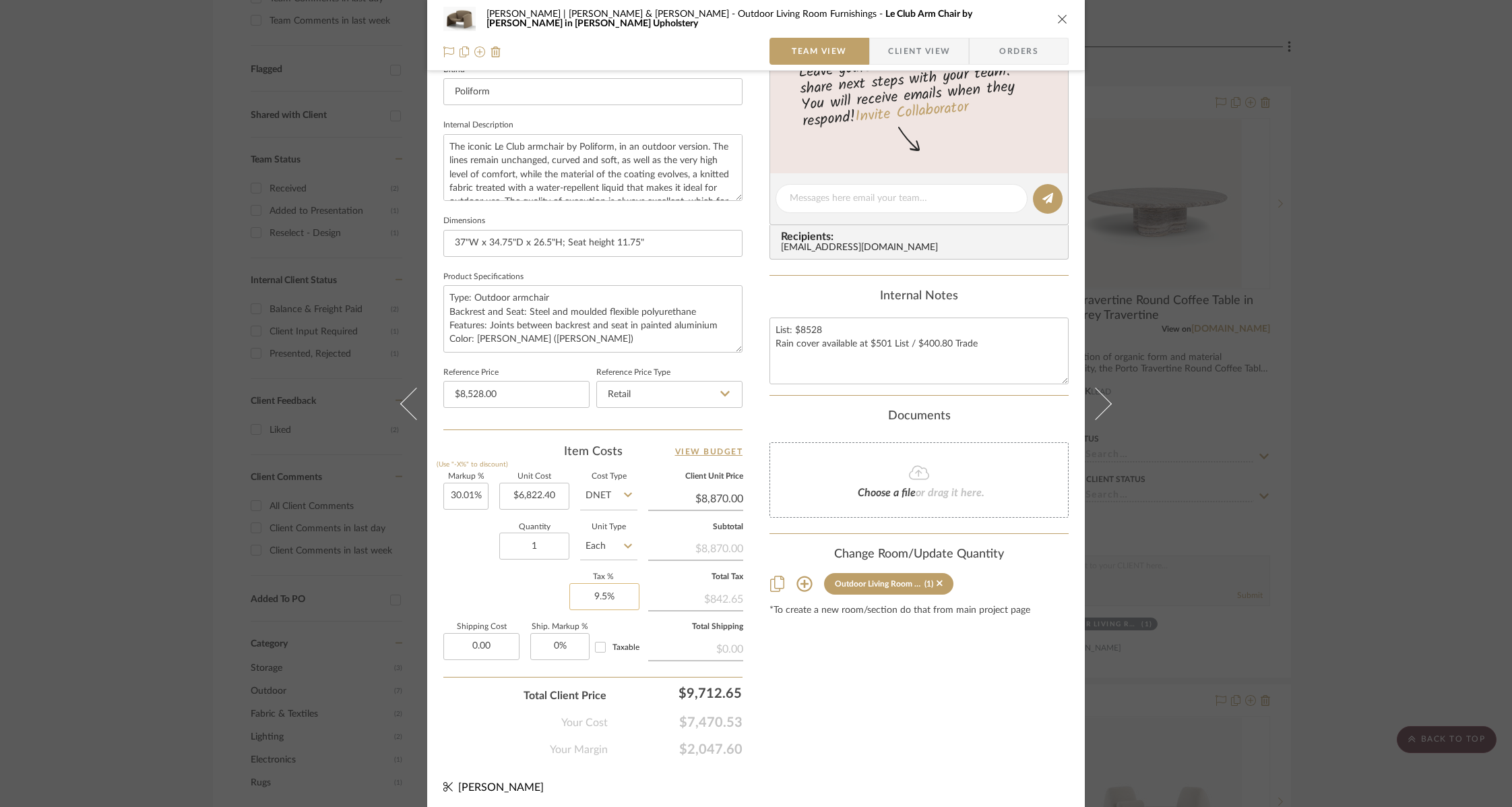
type input "$0.00"
click at [600, 591] on input "9.5" at bounding box center [605, 596] width 70 height 27
type input "9.25%"
type input "0.00"
type input "$8,869.80"
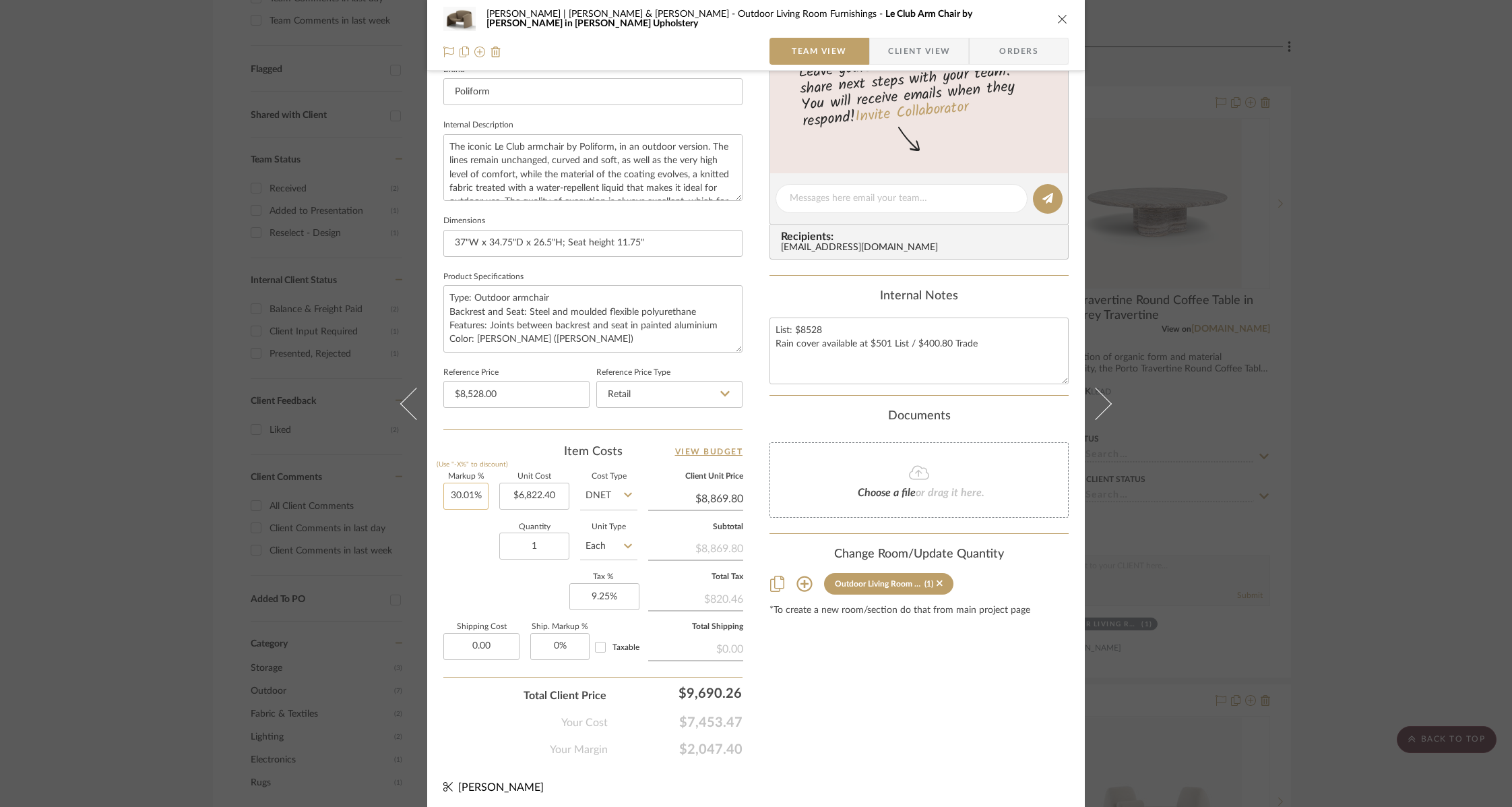
type input "30.01"
type input "$0.00"
click at [450, 486] on input "30.01" at bounding box center [465, 497] width 45 height 27
type input "30%"
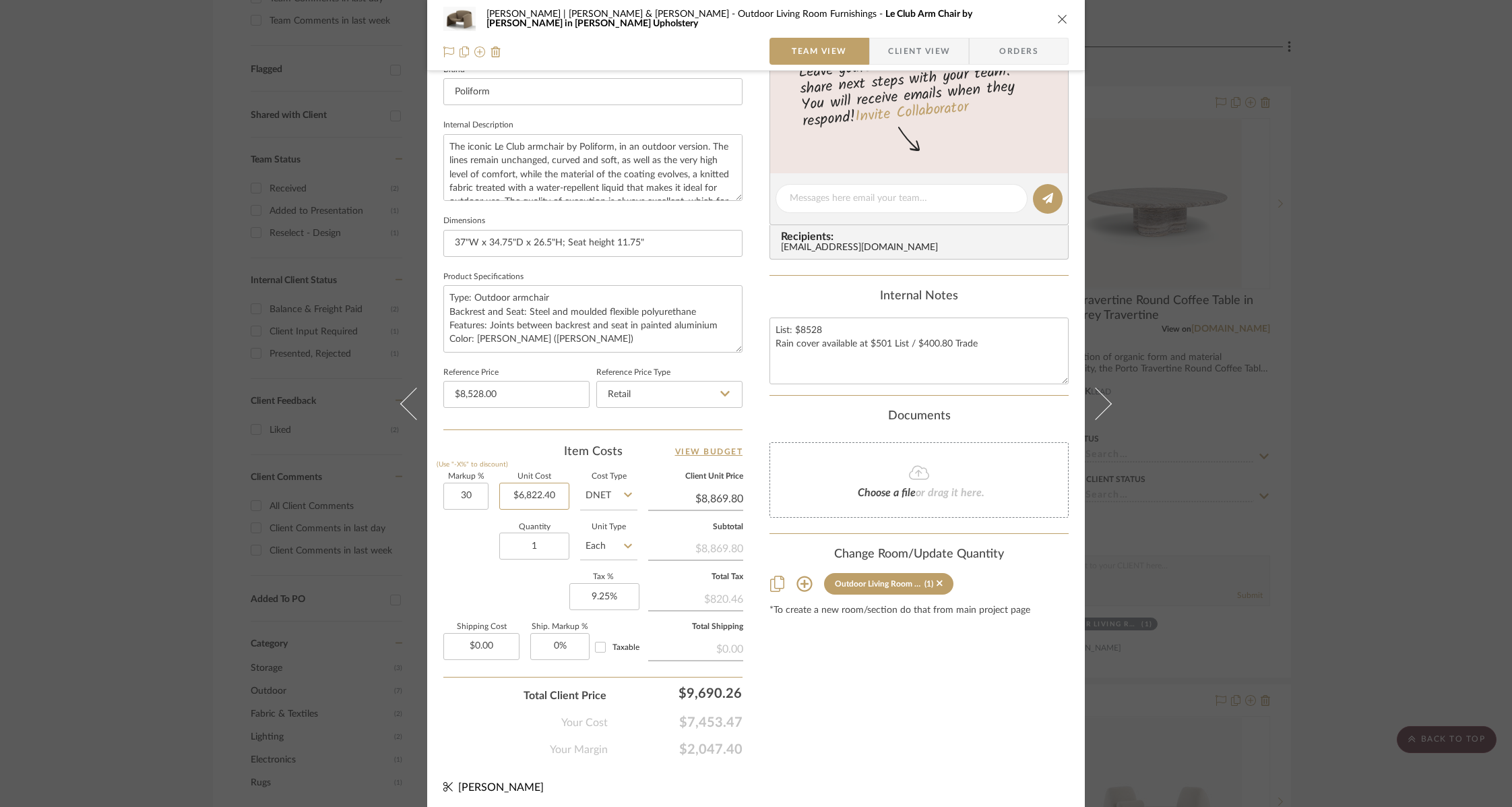
type input "6822.40"
type input "$8,869.12"
type input "$6,822.40"
click at [706, 492] on input "8869.12" at bounding box center [695, 499] width 95 height 20
type input "8870"
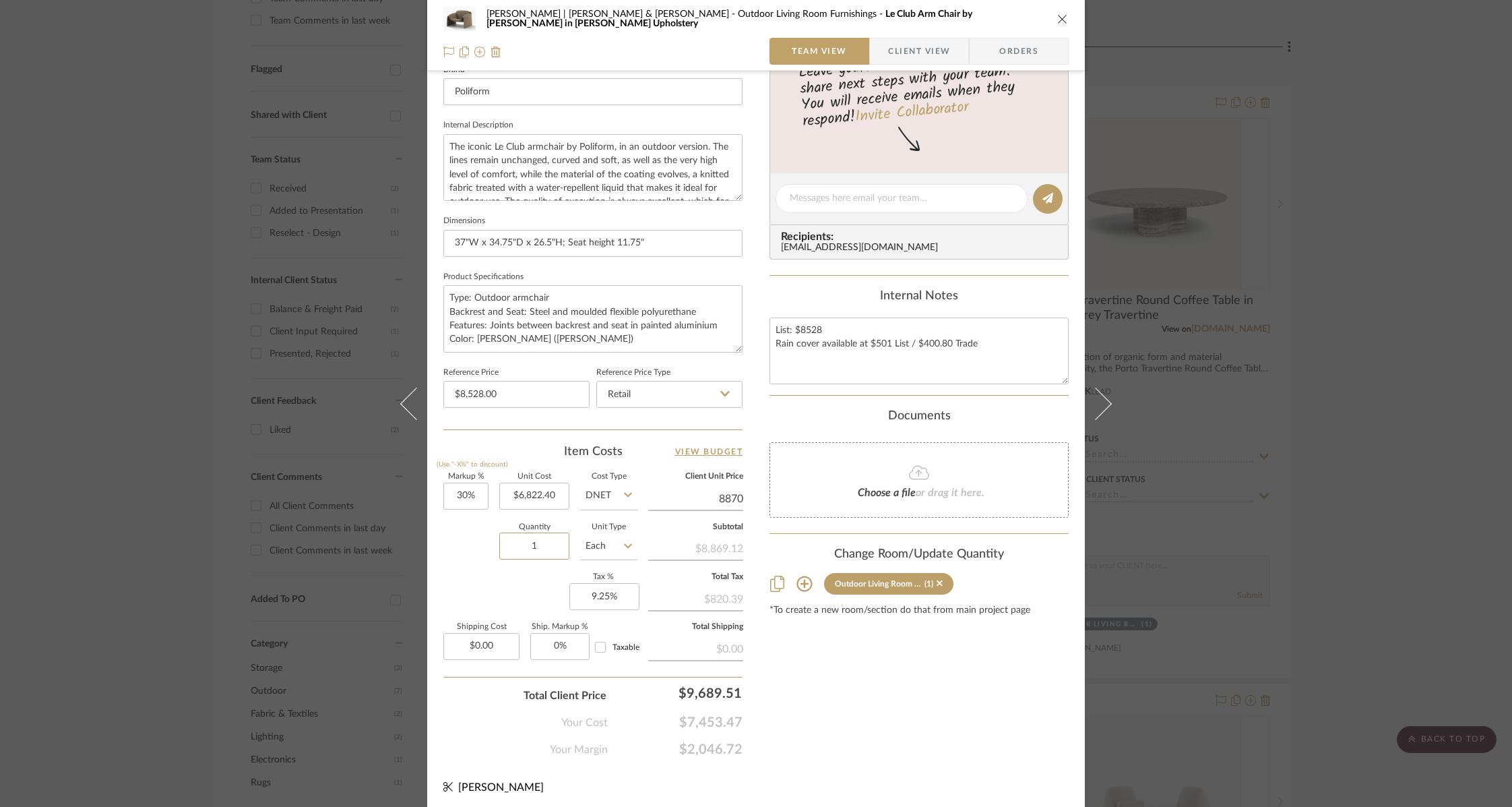
type input "30.01%"
type input "$8,869.80"
click at [450, 485] on input "30.01" at bounding box center [465, 497] width 45 height 27
type input "30%"
type input "6822.40"
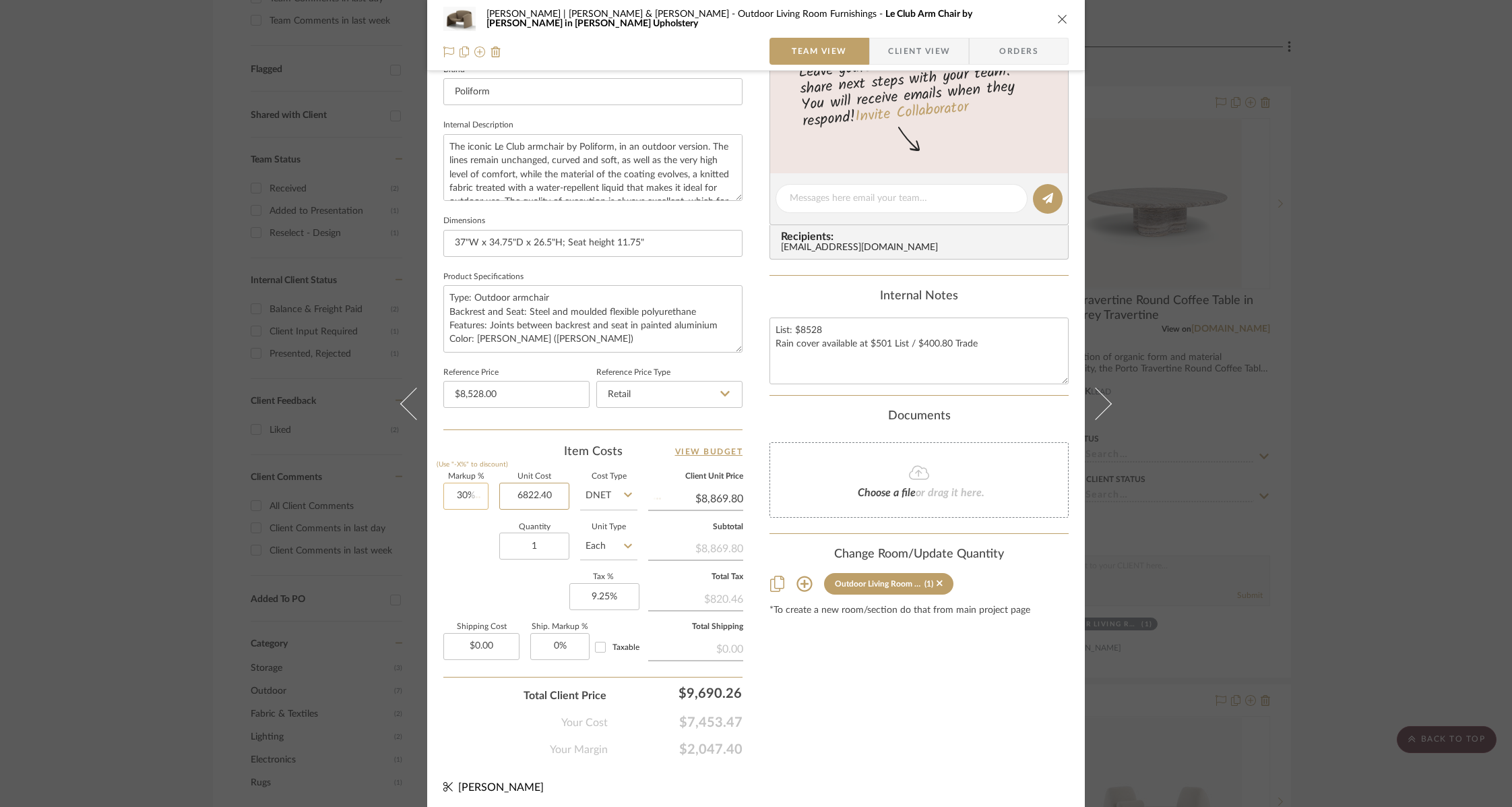
type input "$8,869.12"
click at [843, 660] on div "Content here copies to Client View - confirm visibility there. Show in Client D…" at bounding box center [919, 203] width 299 height 1110
click at [533, 493] on input "6822.40" at bounding box center [534, 497] width 70 height 27
click at [531, 489] on input "6822.40" at bounding box center [534, 497] width 70 height 27
drag, startPoint x: 531, startPoint y: 489, endPoint x: 548, endPoint y: 489, distance: 17.0
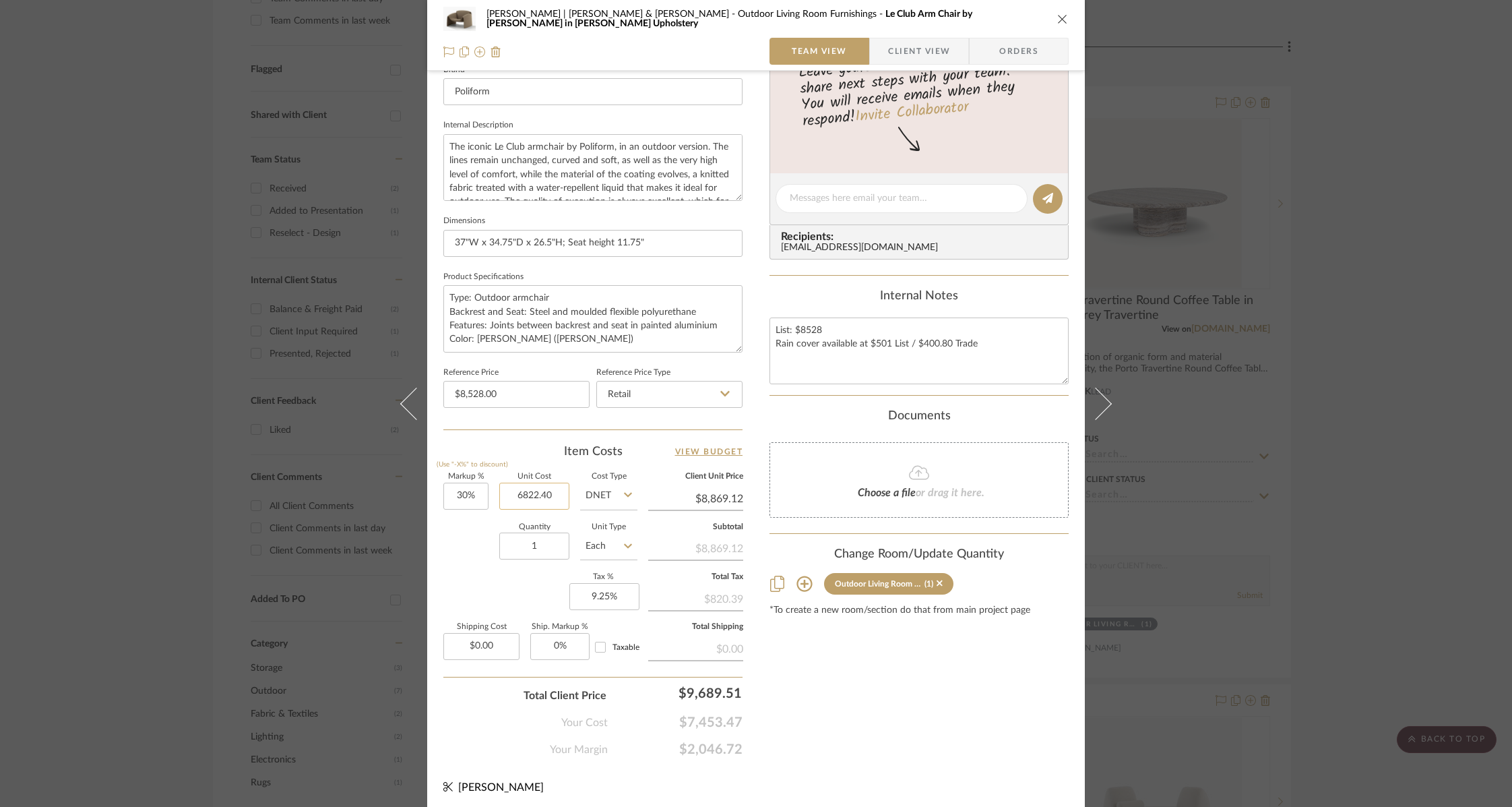
click at [548, 489] on input "6822.40" at bounding box center [534, 497] width 70 height 27
drag, startPoint x: 531, startPoint y: 492, endPoint x: 570, endPoint y: 491, distance: 39.0
click at [570, 491] on div "Markup % (Use "-X%" to discount) 30% Unit Cost 6822.40 Cost Type DNET Client Un…" at bounding box center [593, 571] width 299 height 197
type input "$6,822.40"
click at [868, 688] on div "Content here copies to Client View - confirm visibility there. Show in Client D…" at bounding box center [919, 203] width 299 height 1110
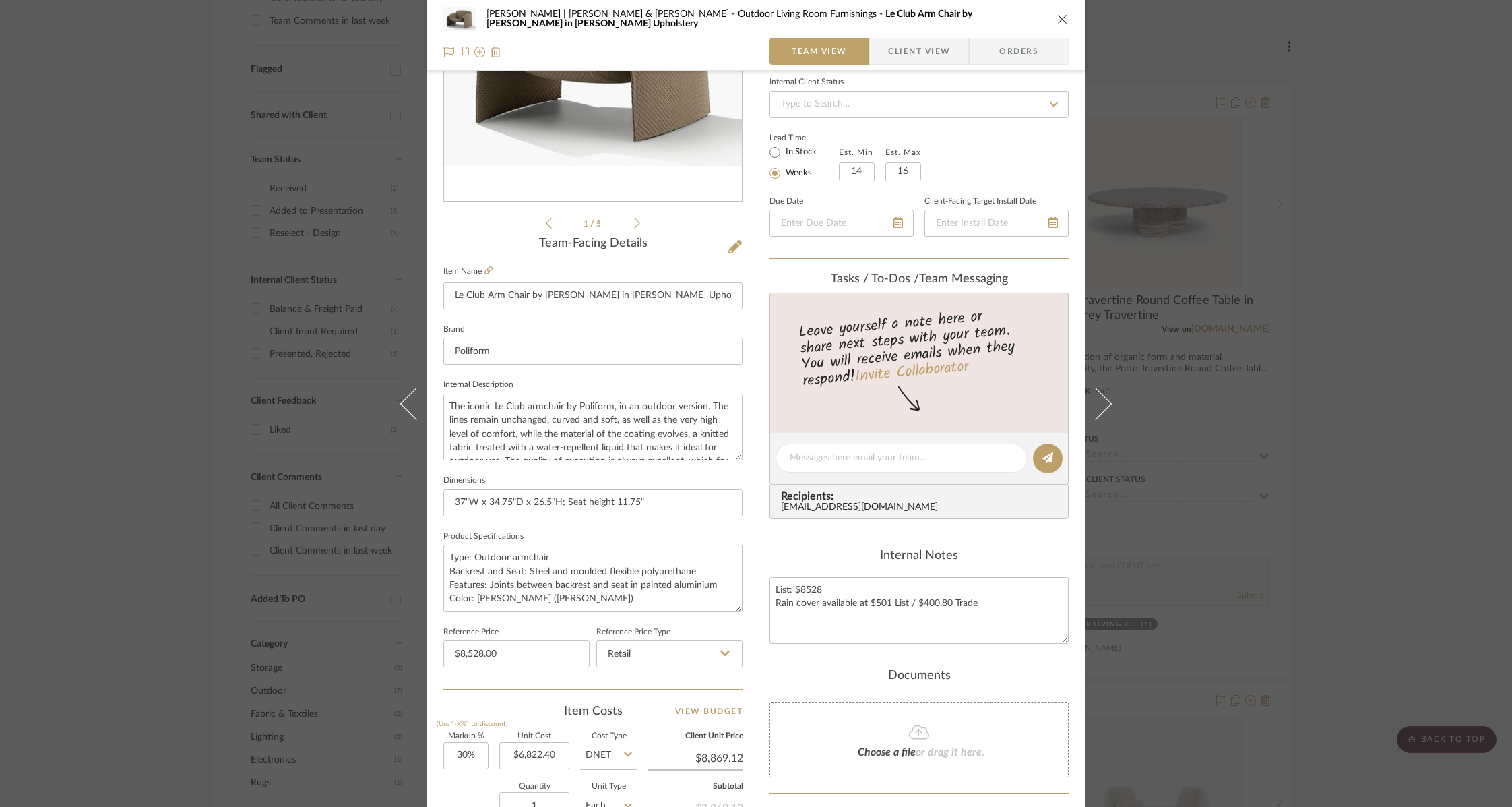
scroll to position [6, 0]
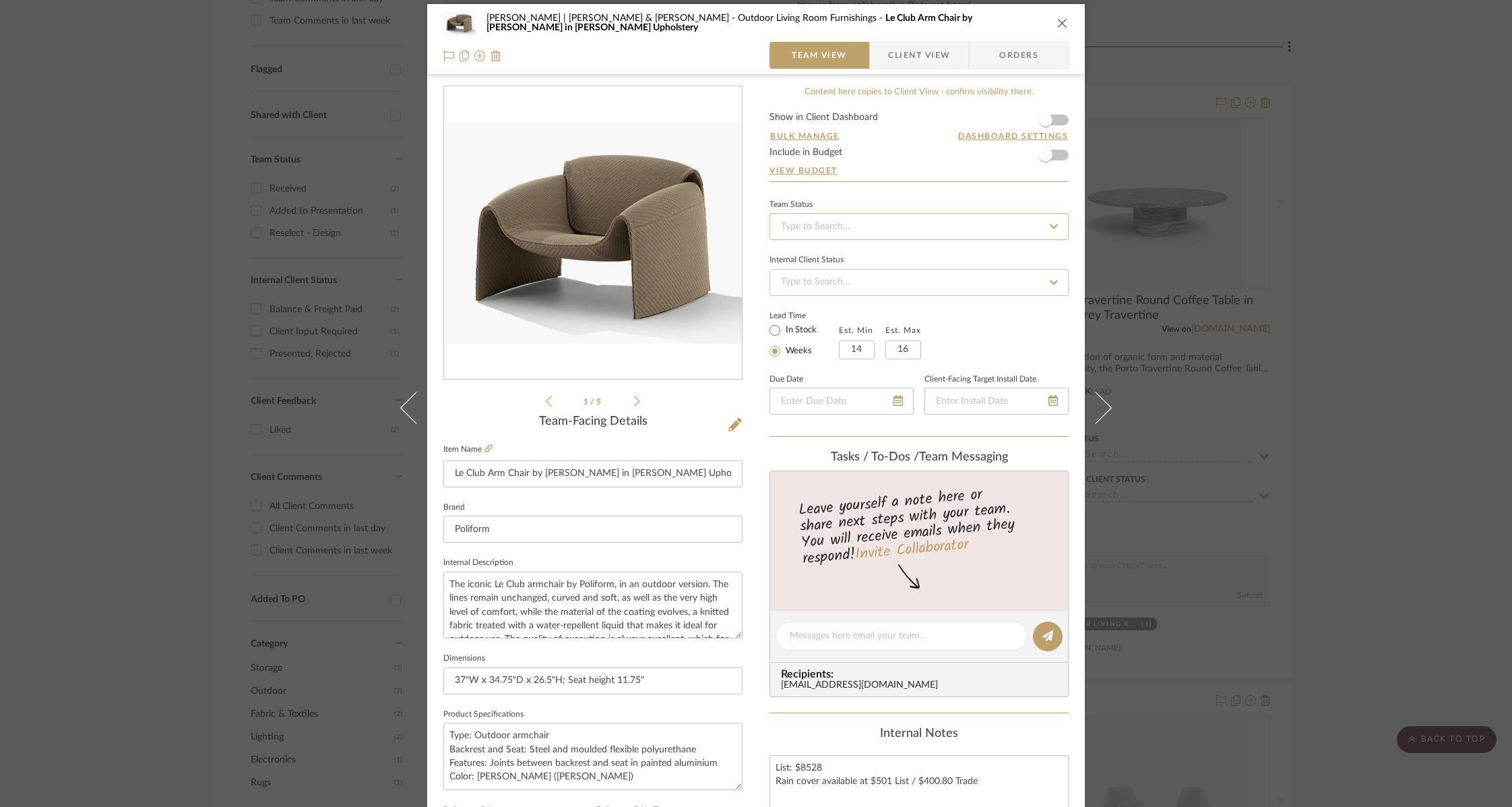
click at [913, 228] on input at bounding box center [919, 226] width 299 height 27
click at [863, 384] on span "Added to Presentation" at bounding box center [825, 382] width 93 height 9
type input "[DATE]"
type input "Added to Presentation"
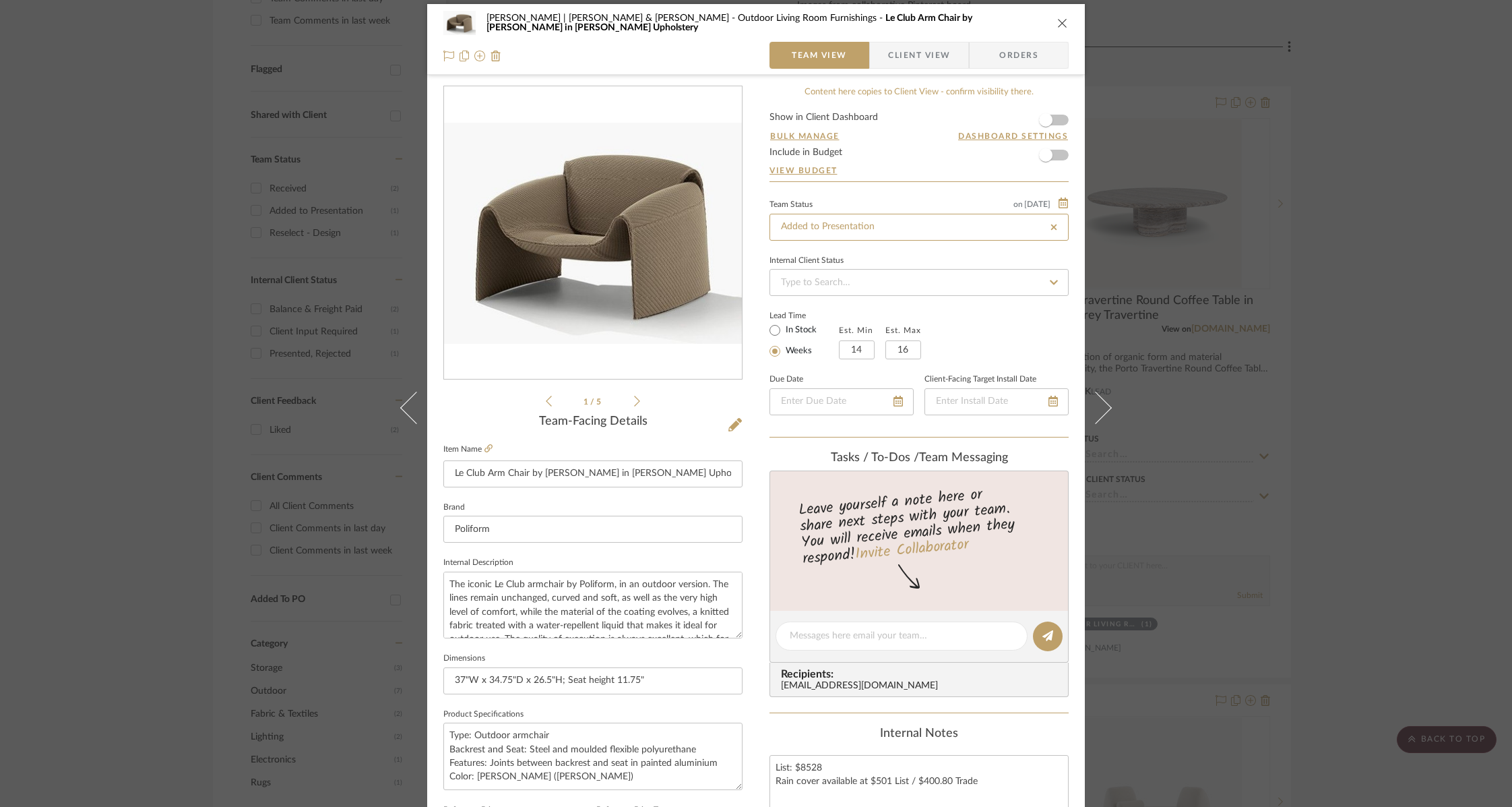
type input "[DATE]"
type input "Added to Presentation"
click at [1010, 342] on div "Lead Time In Stock Weeks Est. Min 14 Est. Max 16" at bounding box center [919, 333] width 299 height 52
click at [1000, 285] on input at bounding box center [919, 282] width 299 height 27
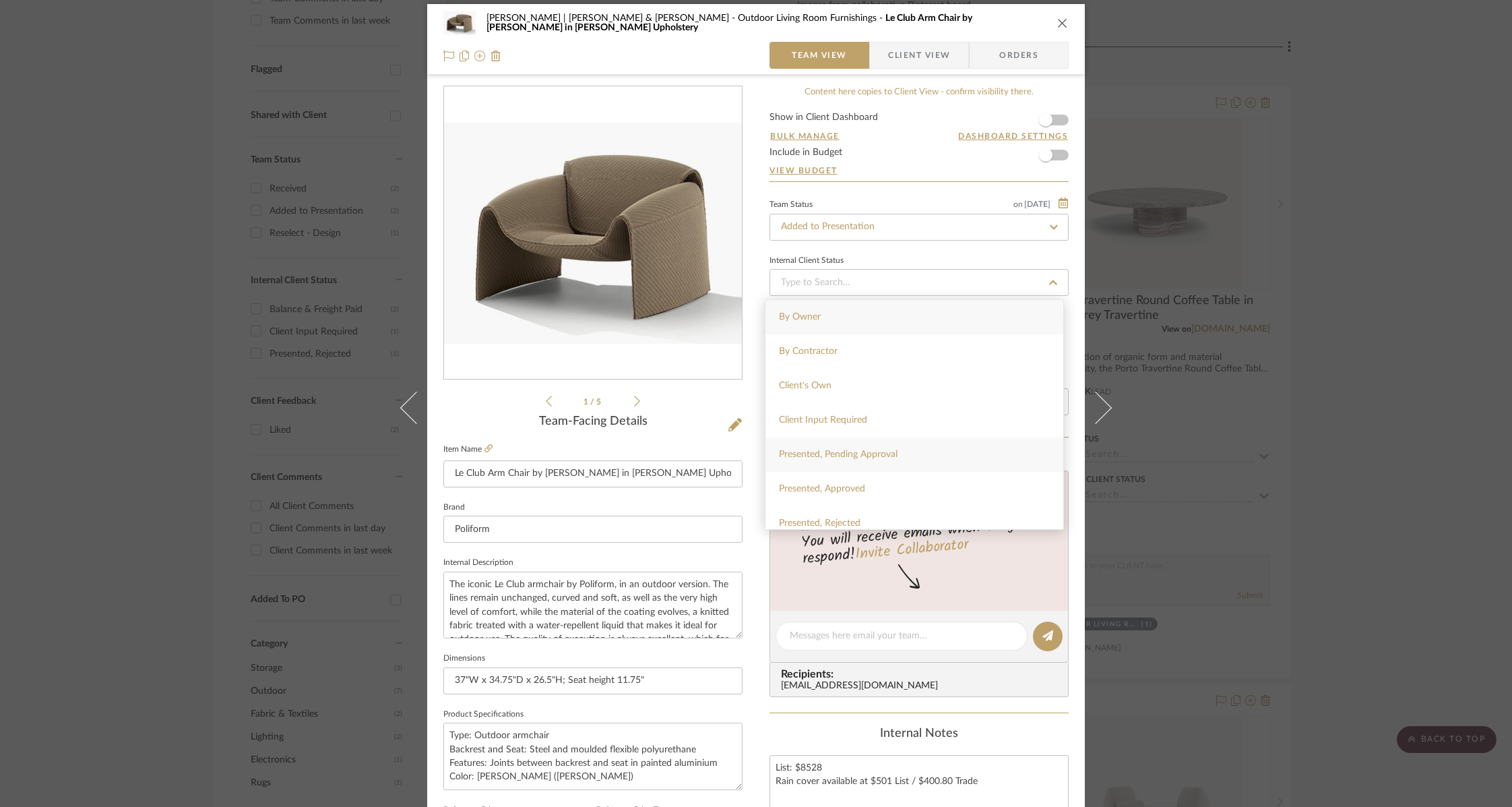
click at [831, 453] on span "Presented, Pending Approval" at bounding box center [838, 454] width 119 height 9
type input "[DATE]"
type input "Presented, Pending Approval"
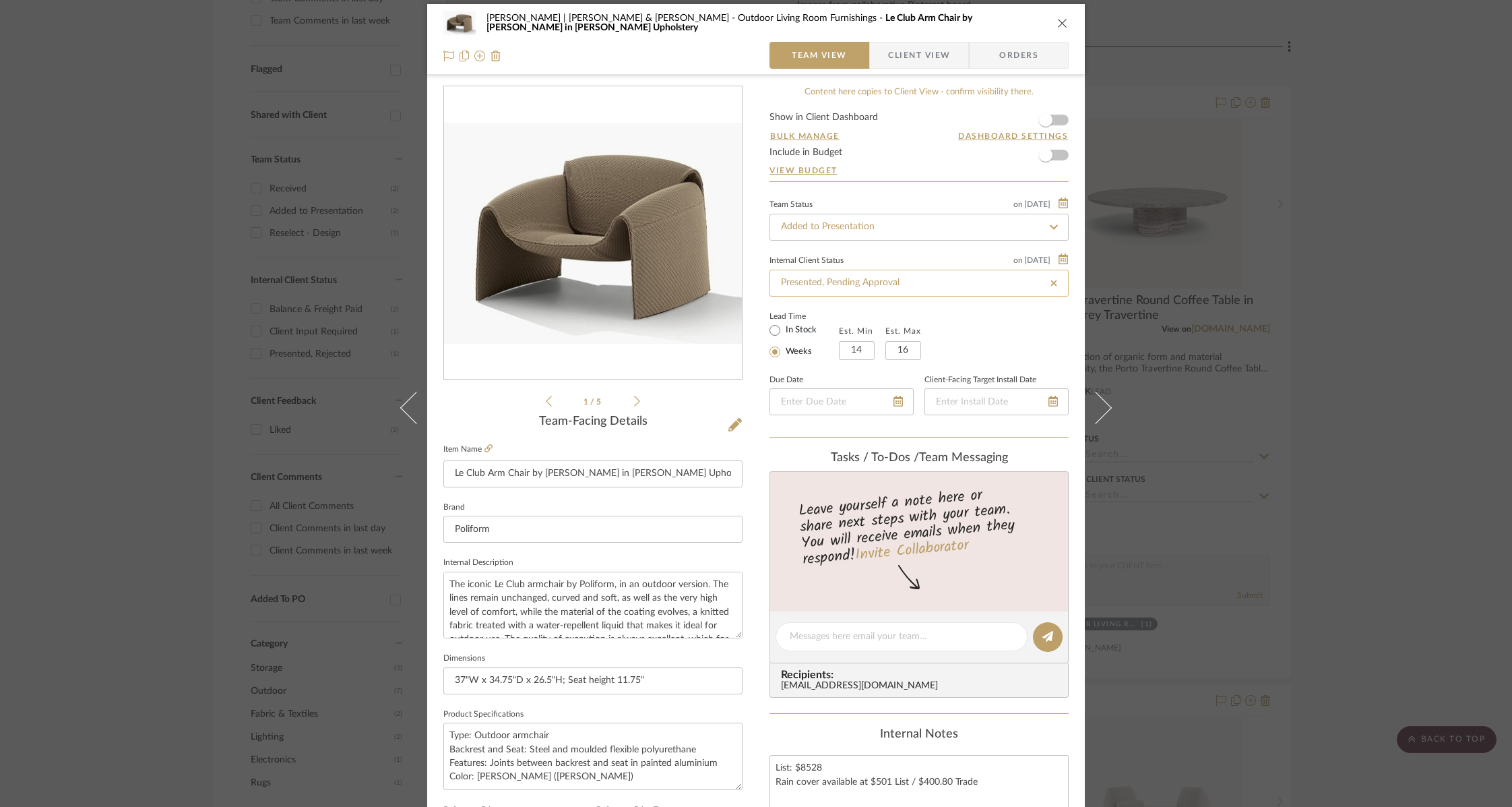
type input "[DATE]"
type input "Presented, Pending Approval"
click at [1033, 336] on div "Lead Time In Stock Weeks Est. Min 14 Est. Max 16" at bounding box center [919, 333] width 299 height 52
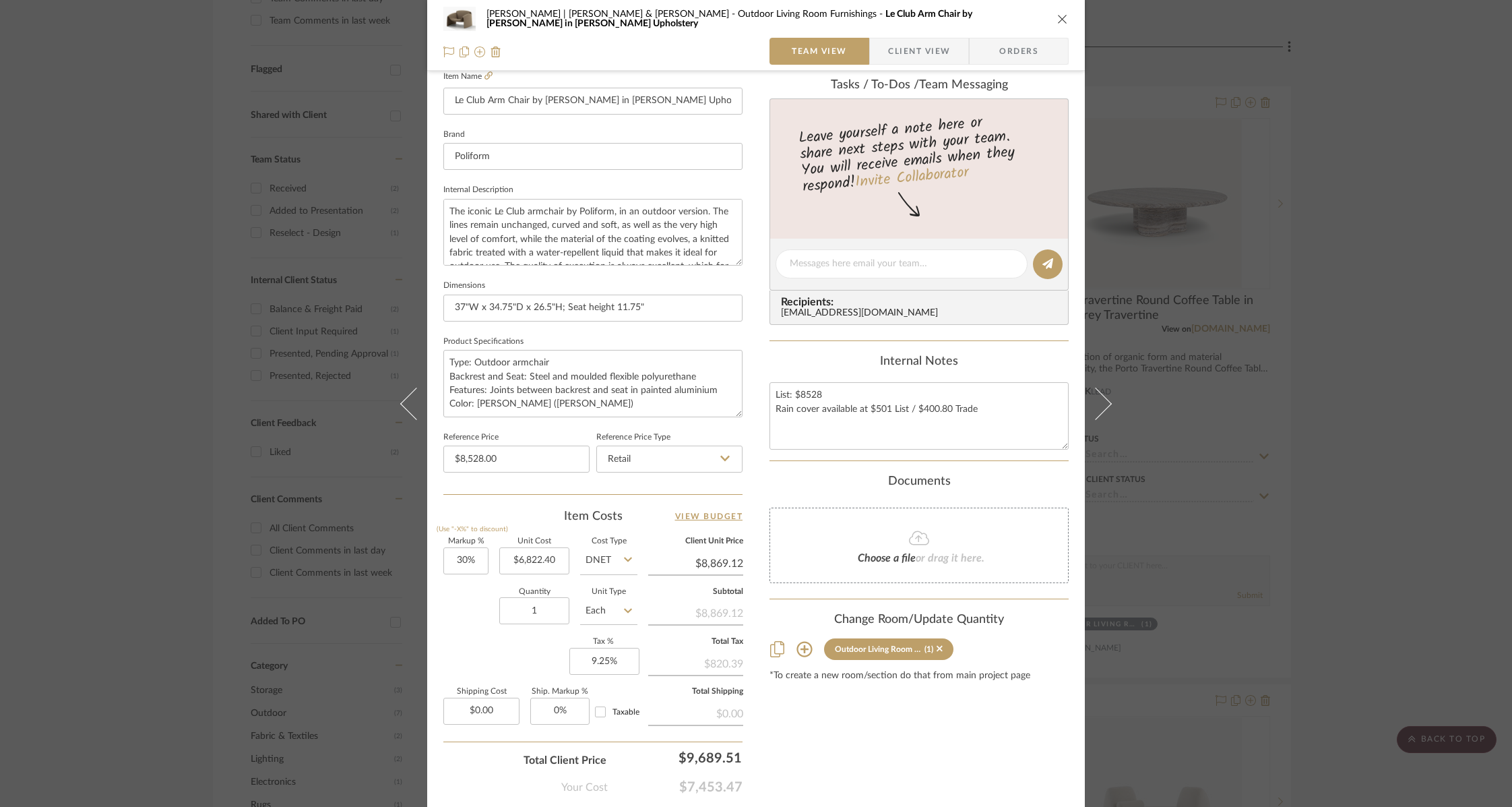
scroll to position [443, 0]
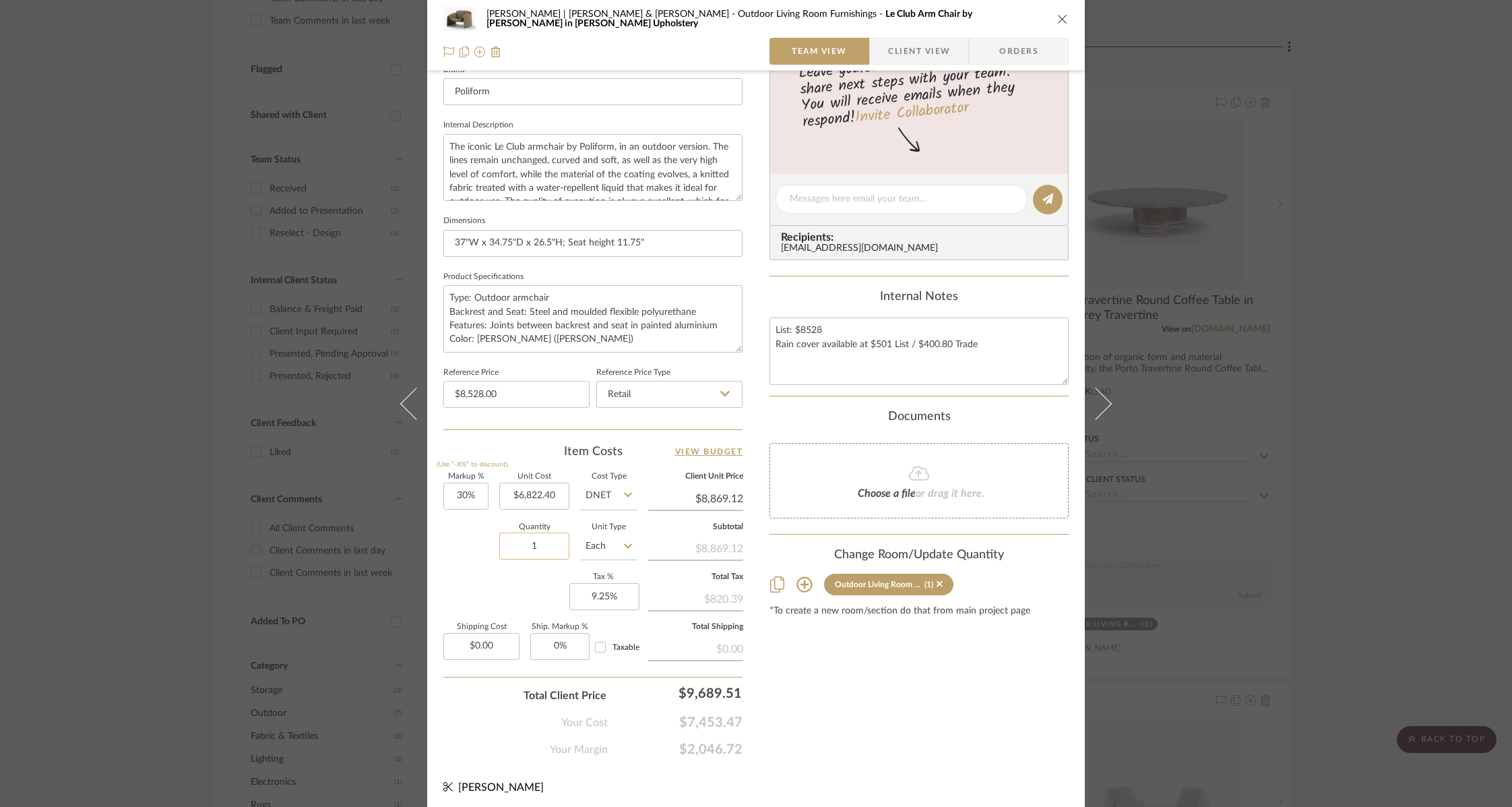
drag, startPoint x: 524, startPoint y: 545, endPoint x: 552, endPoint y: 543, distance: 28.1
click at [552, 543] on input "1" at bounding box center [534, 546] width 70 height 27
click at [1057, 17] on icon "close" at bounding box center [1062, 19] width 11 height 11
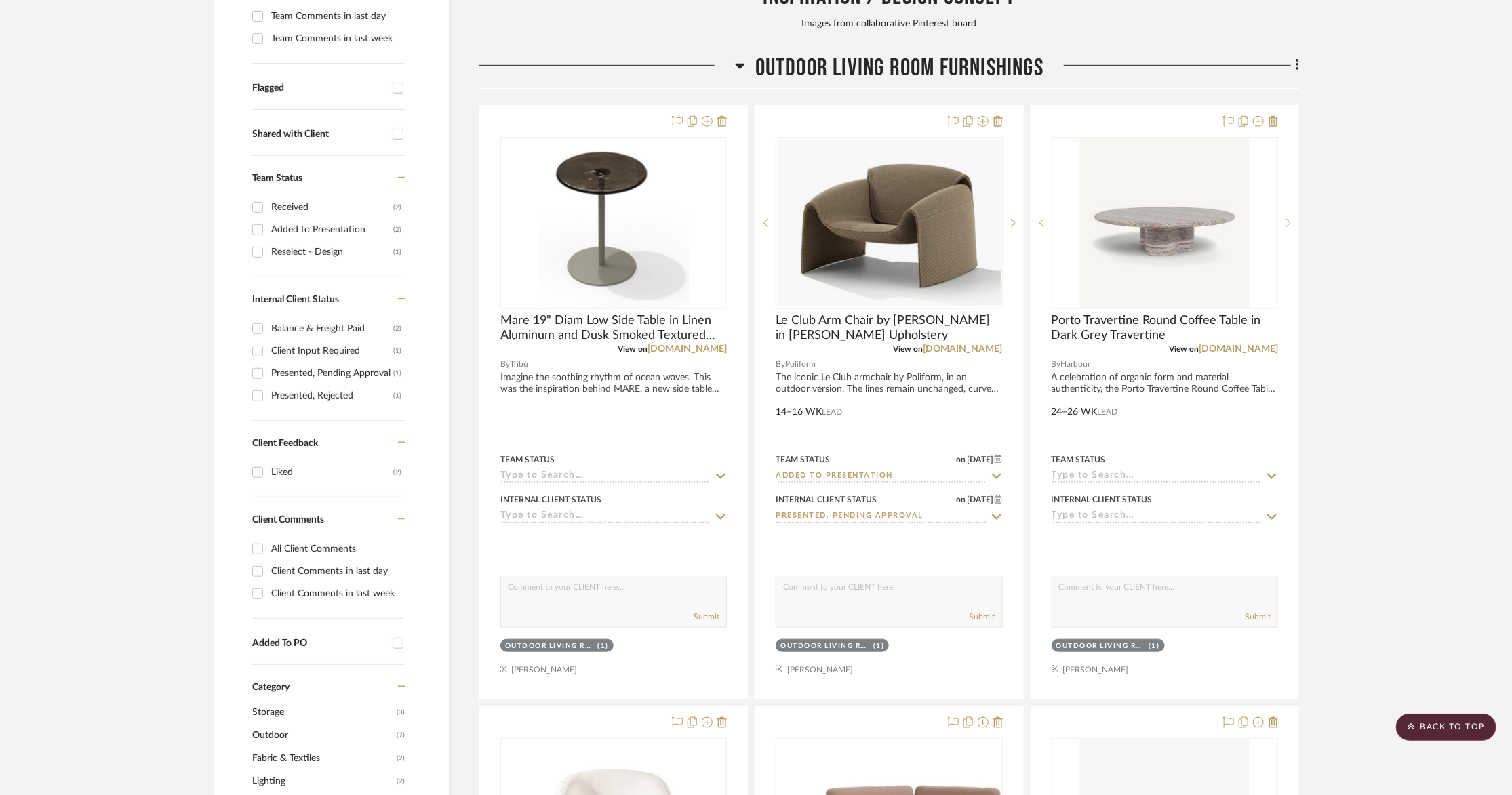
scroll to position [0, 0]
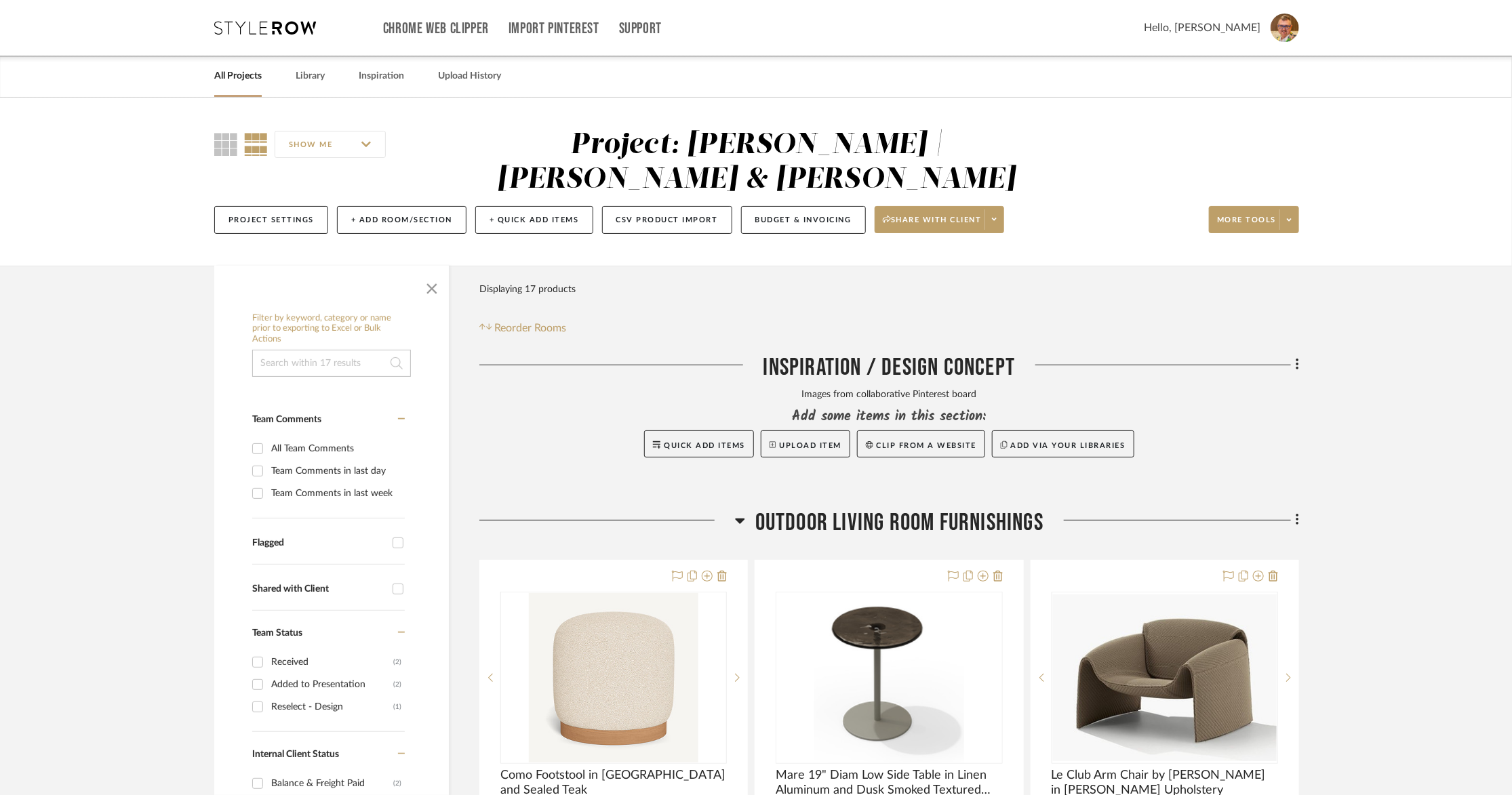
scroll to position [238, 0]
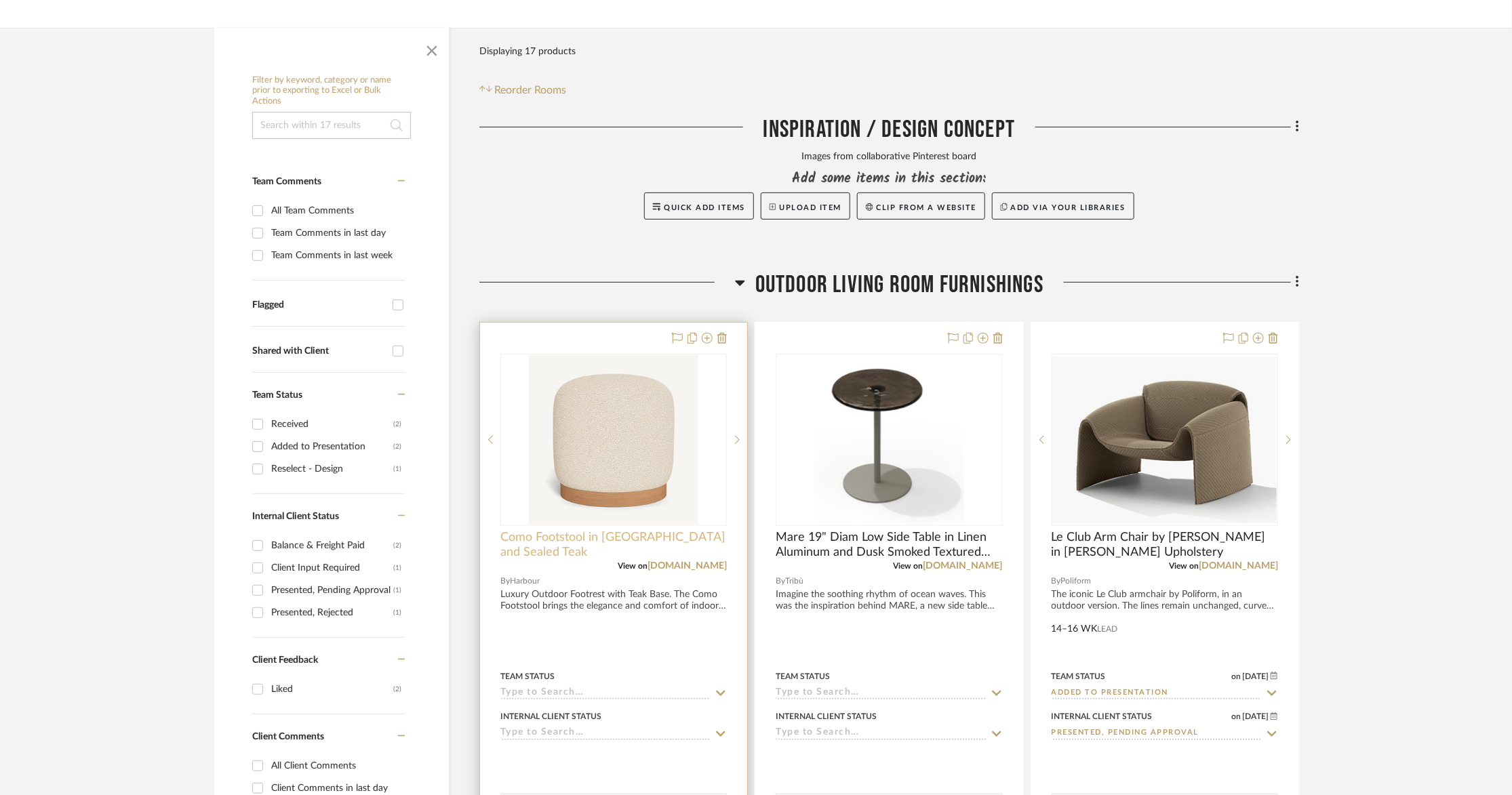
click at [585, 530] on span "Como Footstool in [GEOGRAPHIC_DATA] and Sealed Teak" at bounding box center [613, 544] width 226 height 30
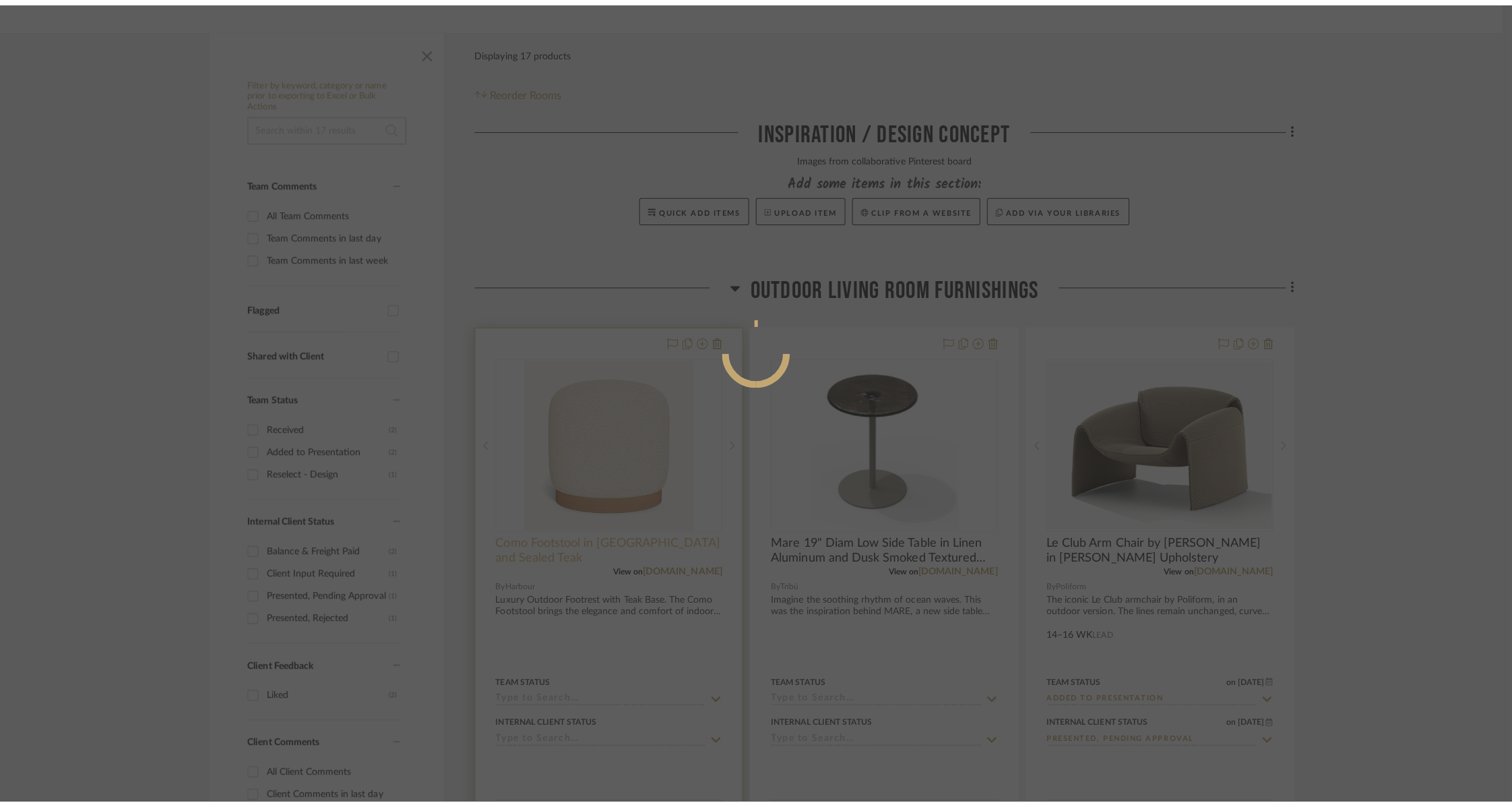
scroll to position [0, 0]
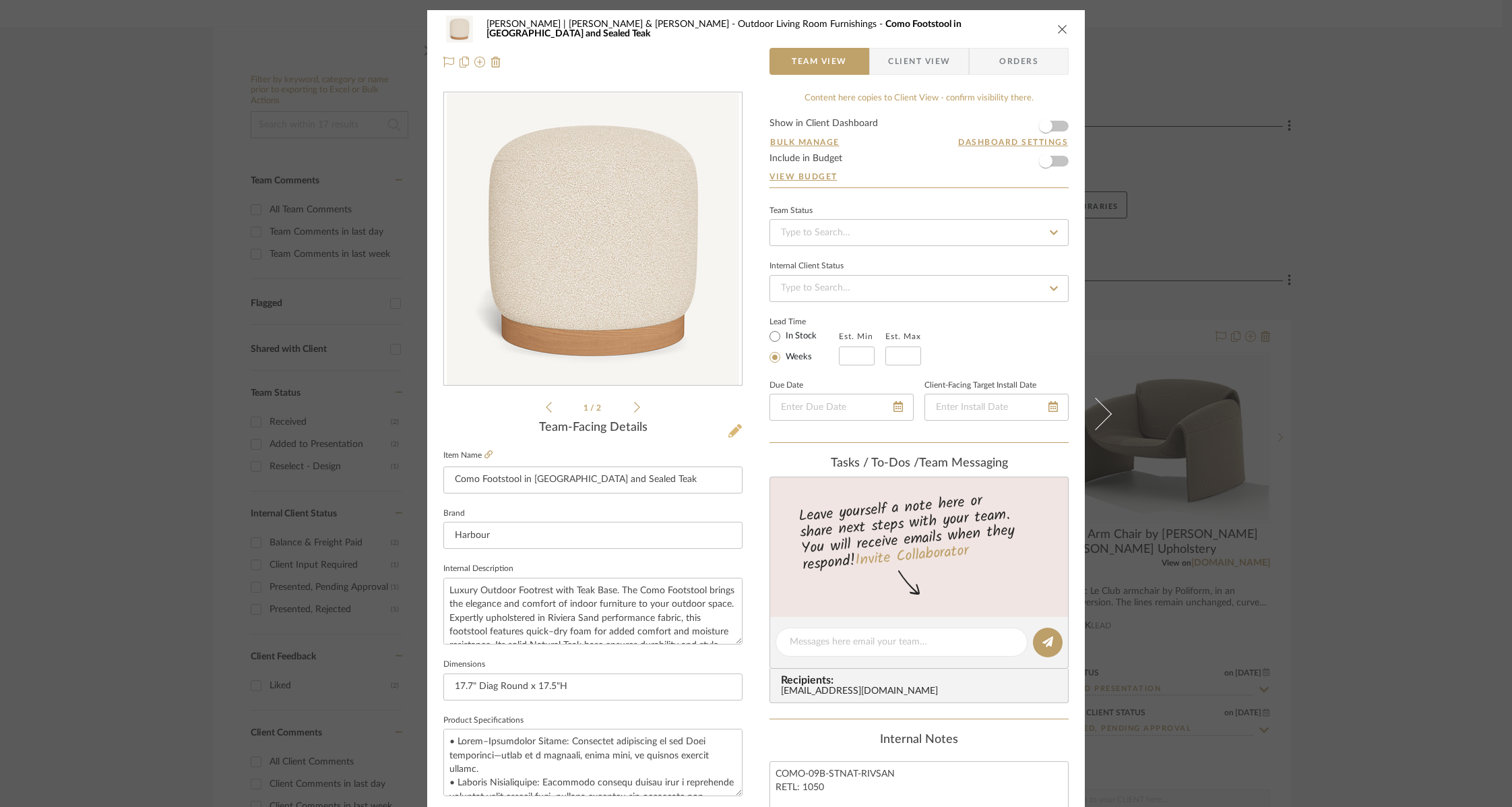
click at [736, 425] on icon at bounding box center [735, 430] width 14 height 14
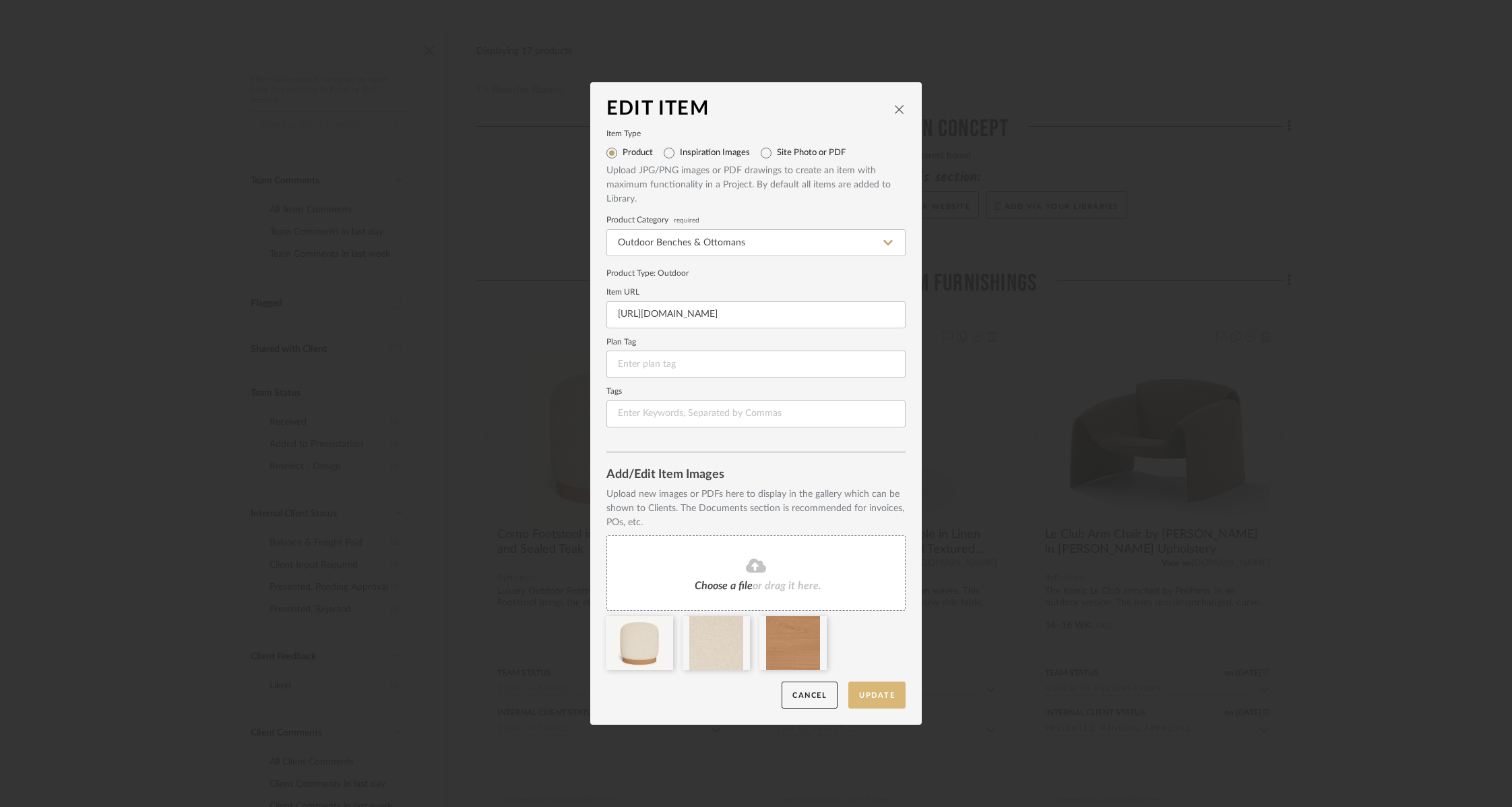
click at [878, 696] on button "Update" at bounding box center [877, 695] width 57 height 27
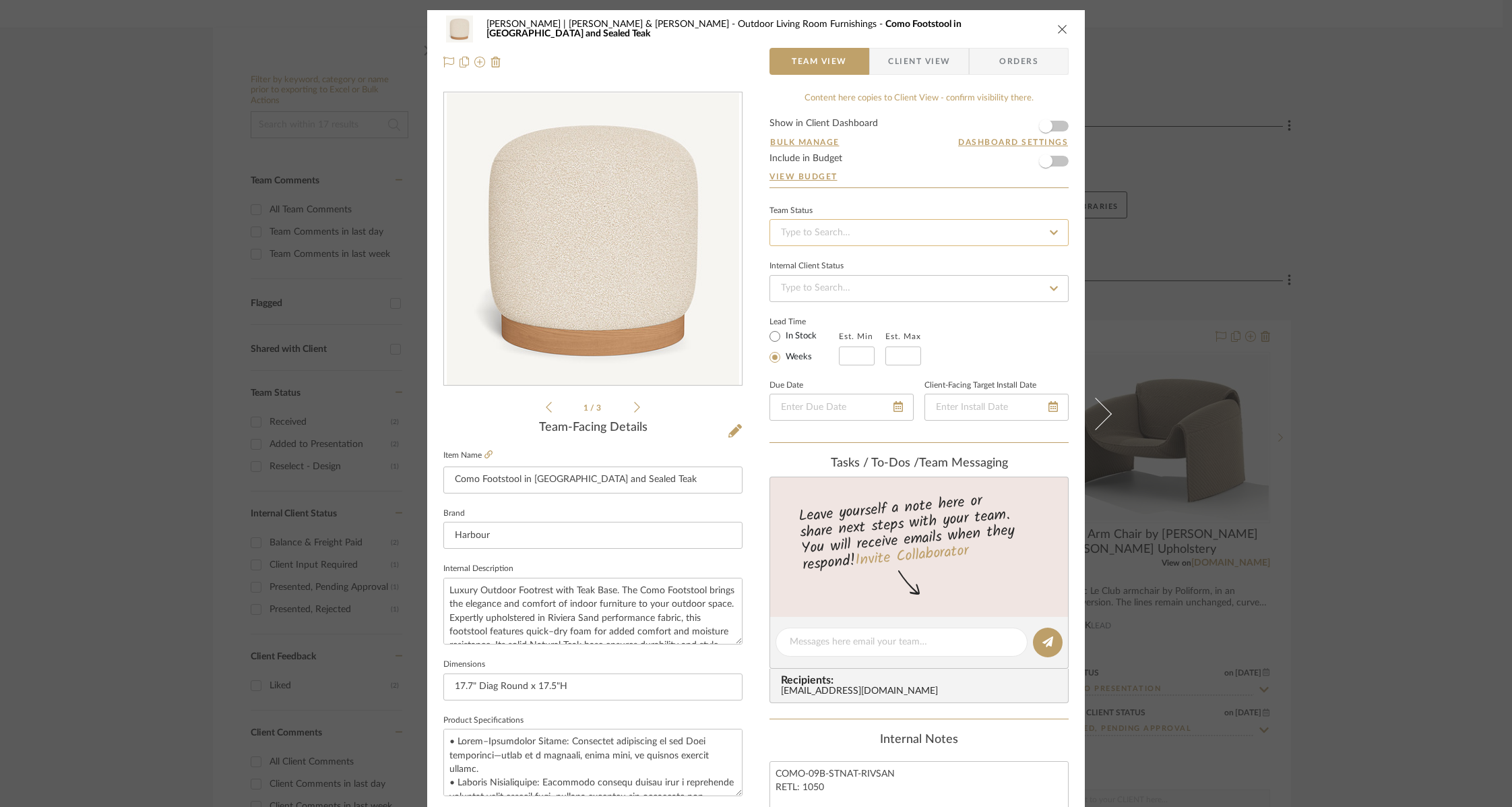
click at [976, 223] on input at bounding box center [919, 233] width 299 height 27
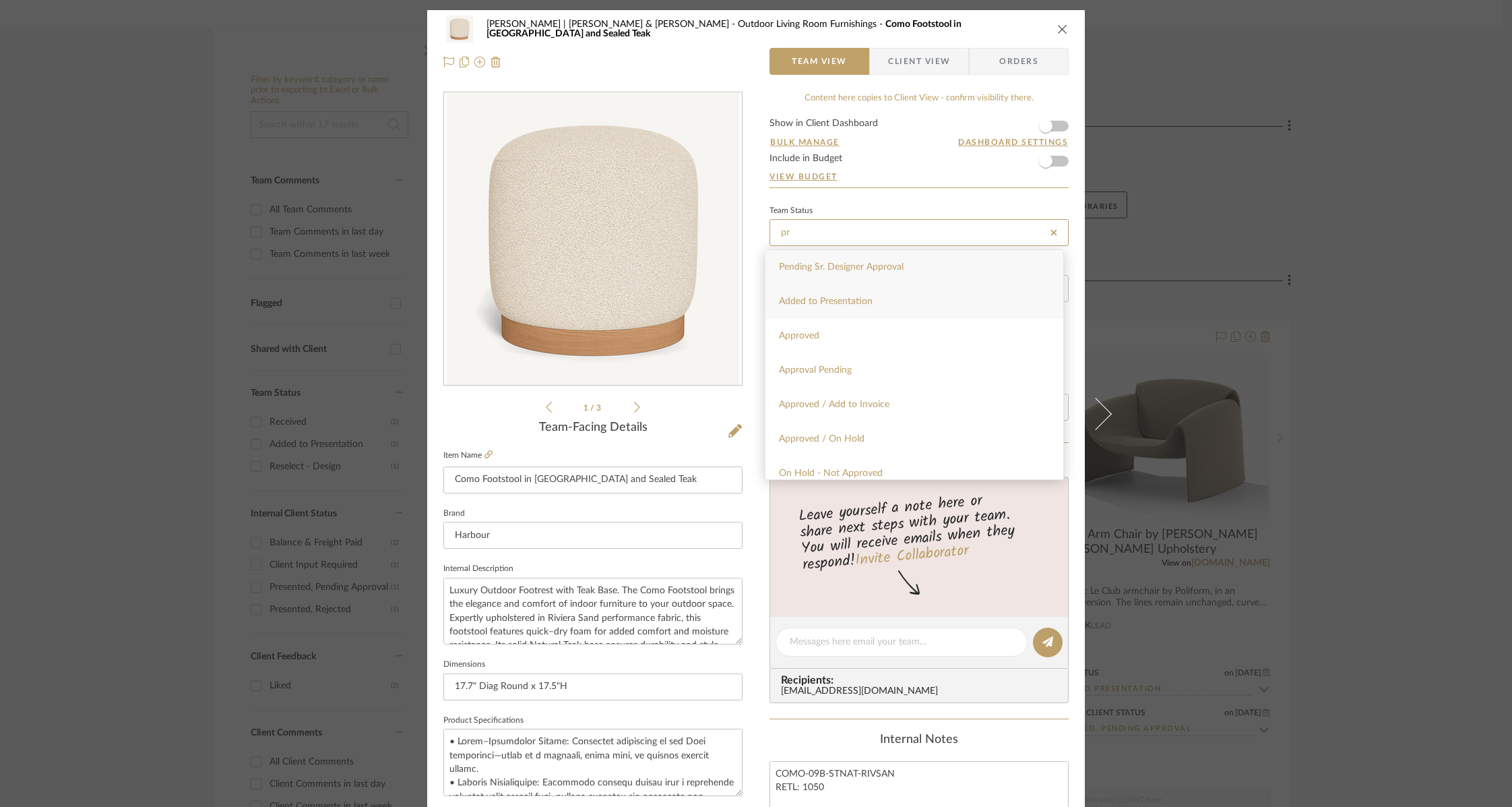
type input "pr"
click at [845, 306] on span "Added to Presentation" at bounding box center [825, 301] width 93 height 9
type input "[DATE]"
type input "Added to Presentation"
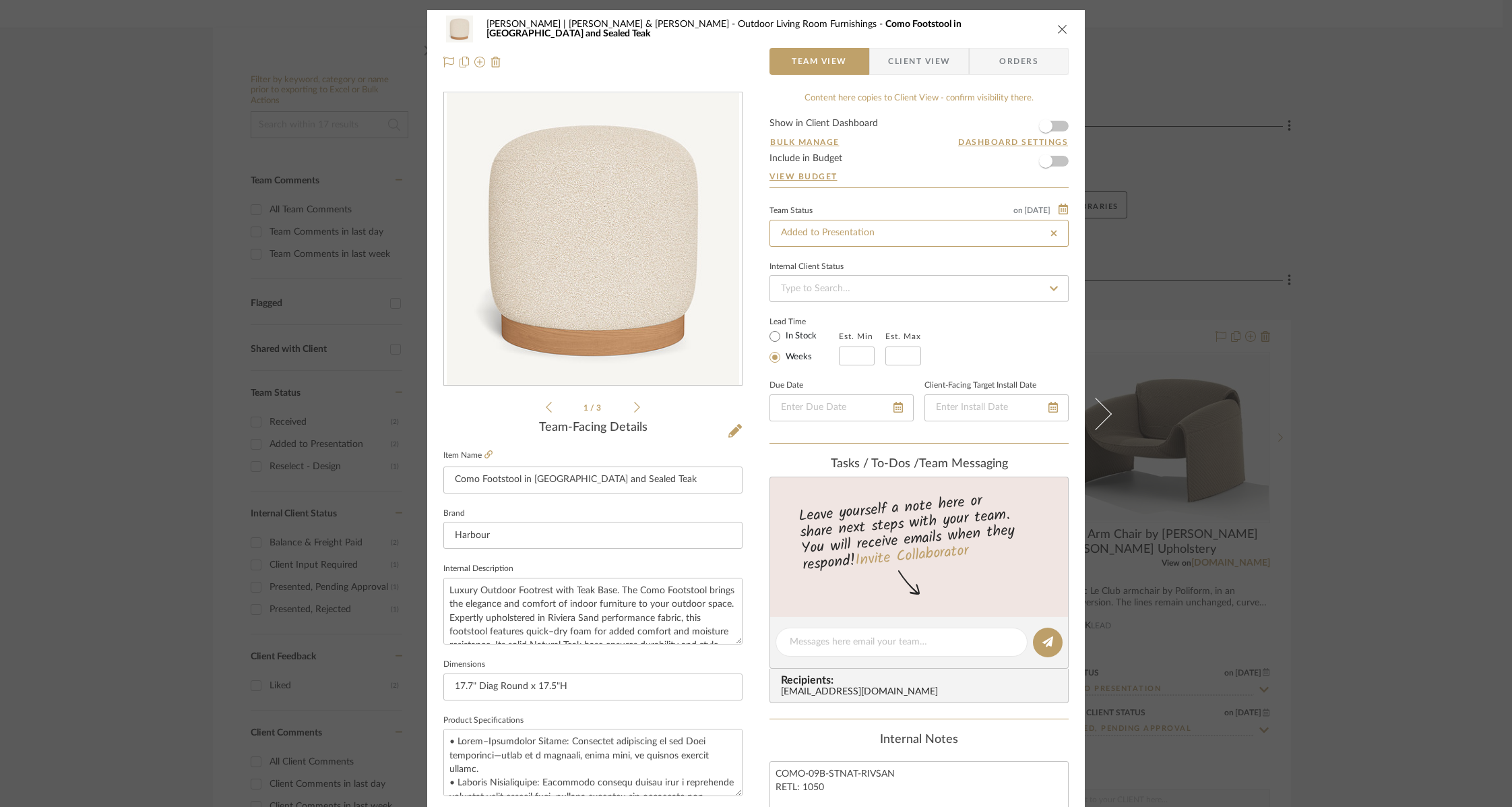
type input "[DATE]"
type input "Added to Presentation"
click at [843, 290] on input at bounding box center [919, 289] width 299 height 27
type input "pre"
click at [833, 321] on span "Presented, Pending Approval" at bounding box center [838, 323] width 119 height 9
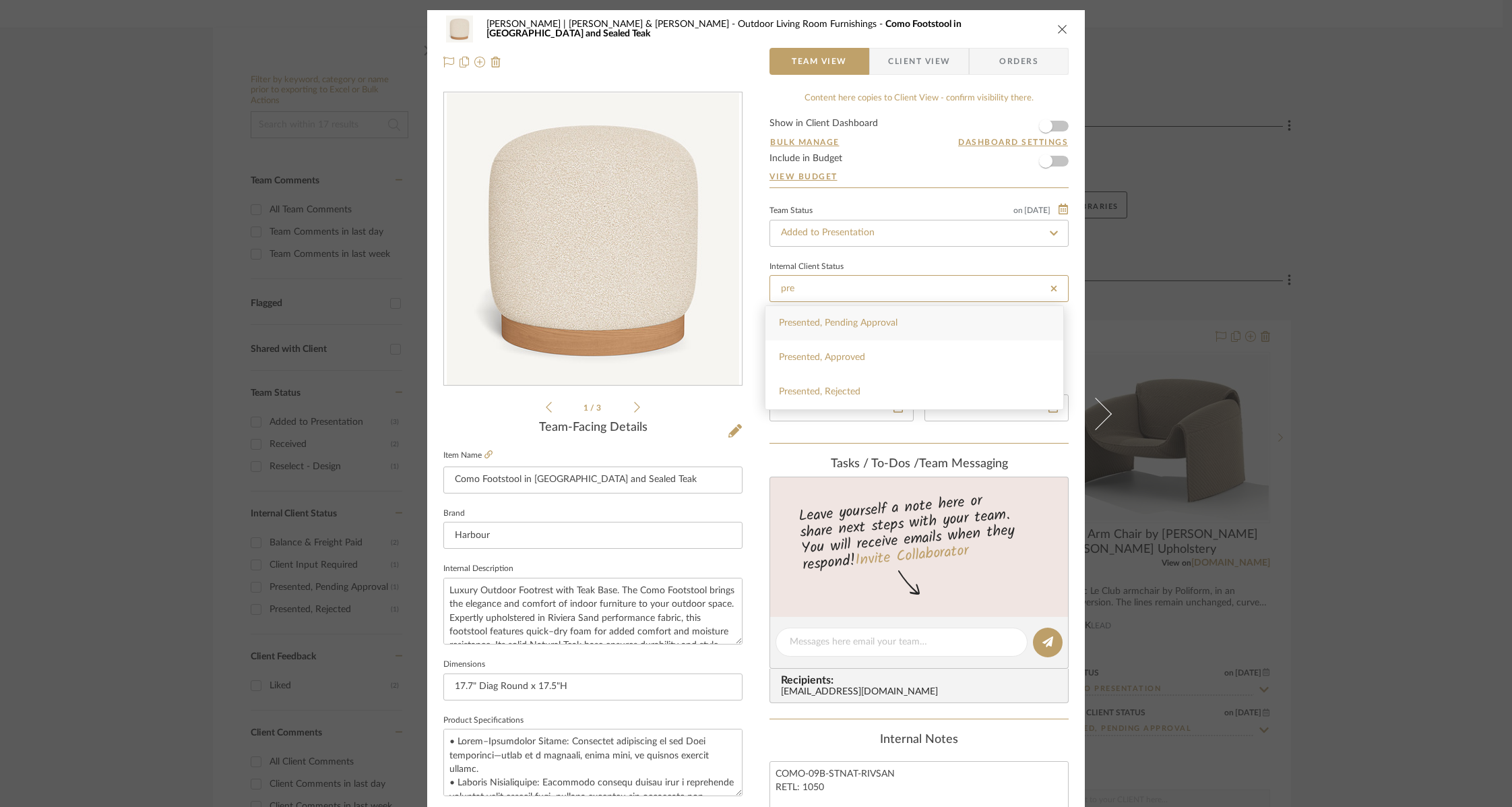
type input "[DATE]"
type input "Presented, Pending Approval"
type input "[DATE]"
type input "Presented, Pending Approval"
click at [942, 264] on div "Internal Client Status on 9/27/2025" at bounding box center [919, 264] width 299 height 11
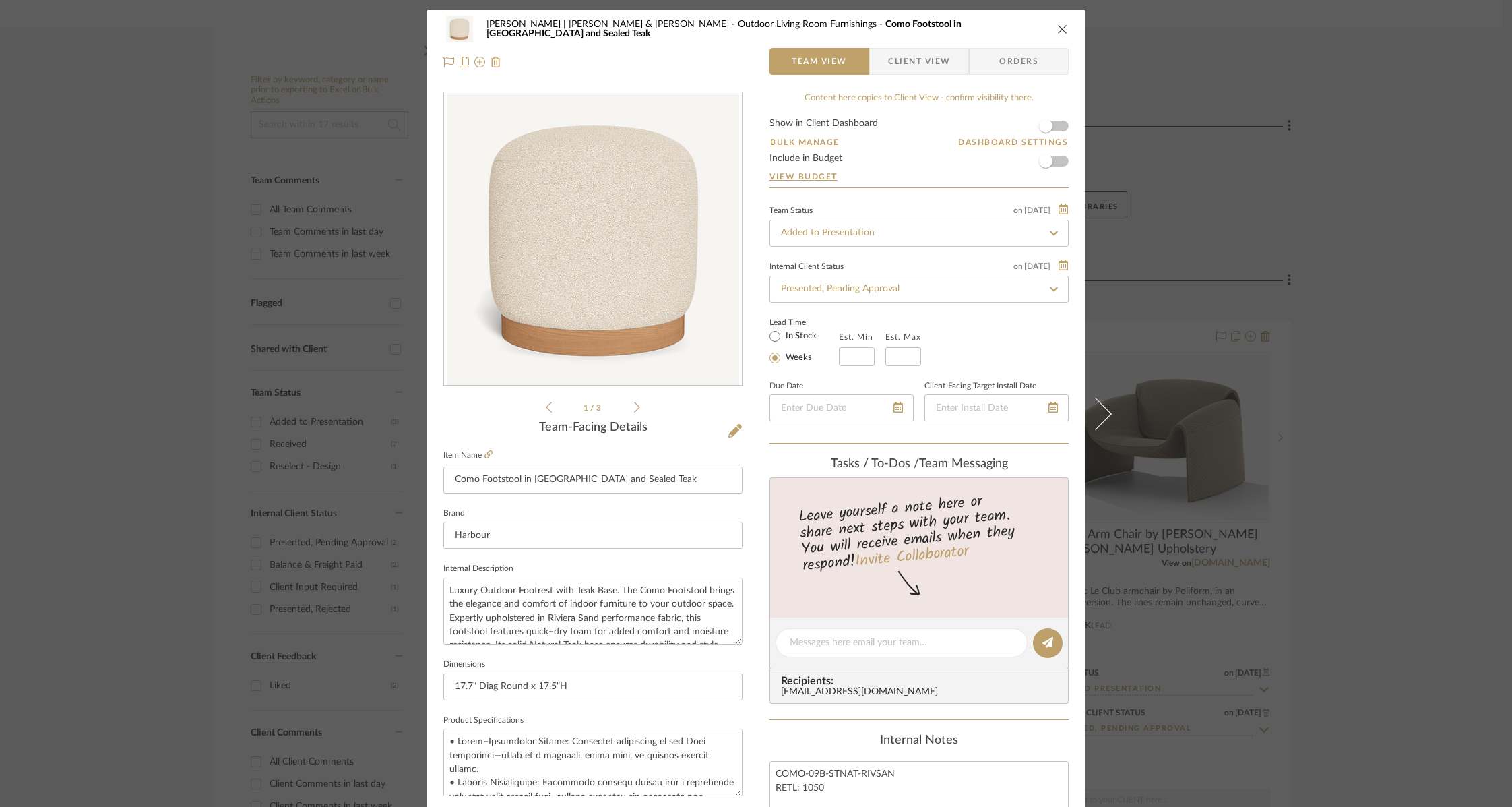
click at [950, 323] on div "Lead Time In Stock Weeks Est. Min Est. Max" at bounding box center [919, 339] width 299 height 52
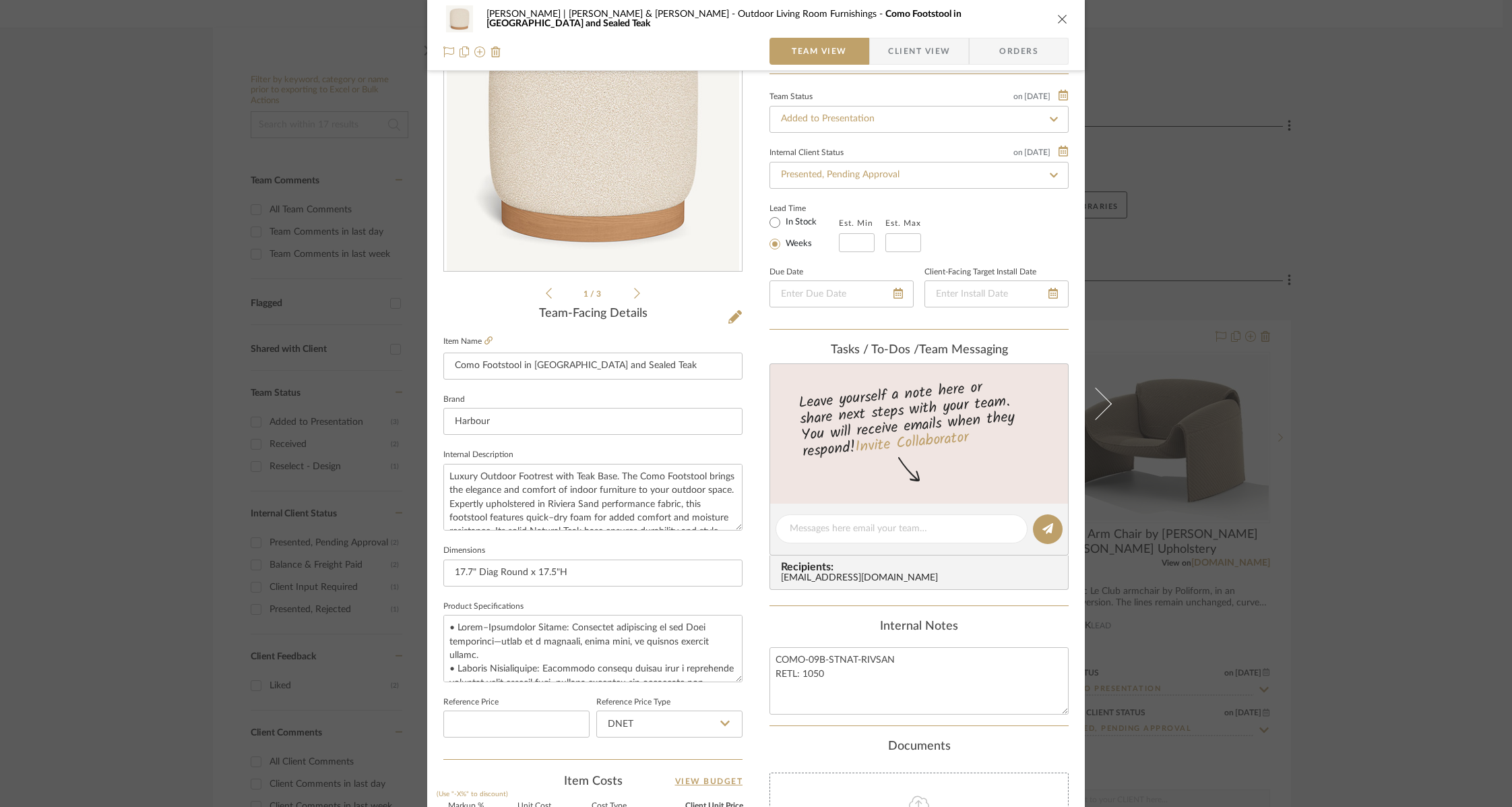
scroll to position [443, 0]
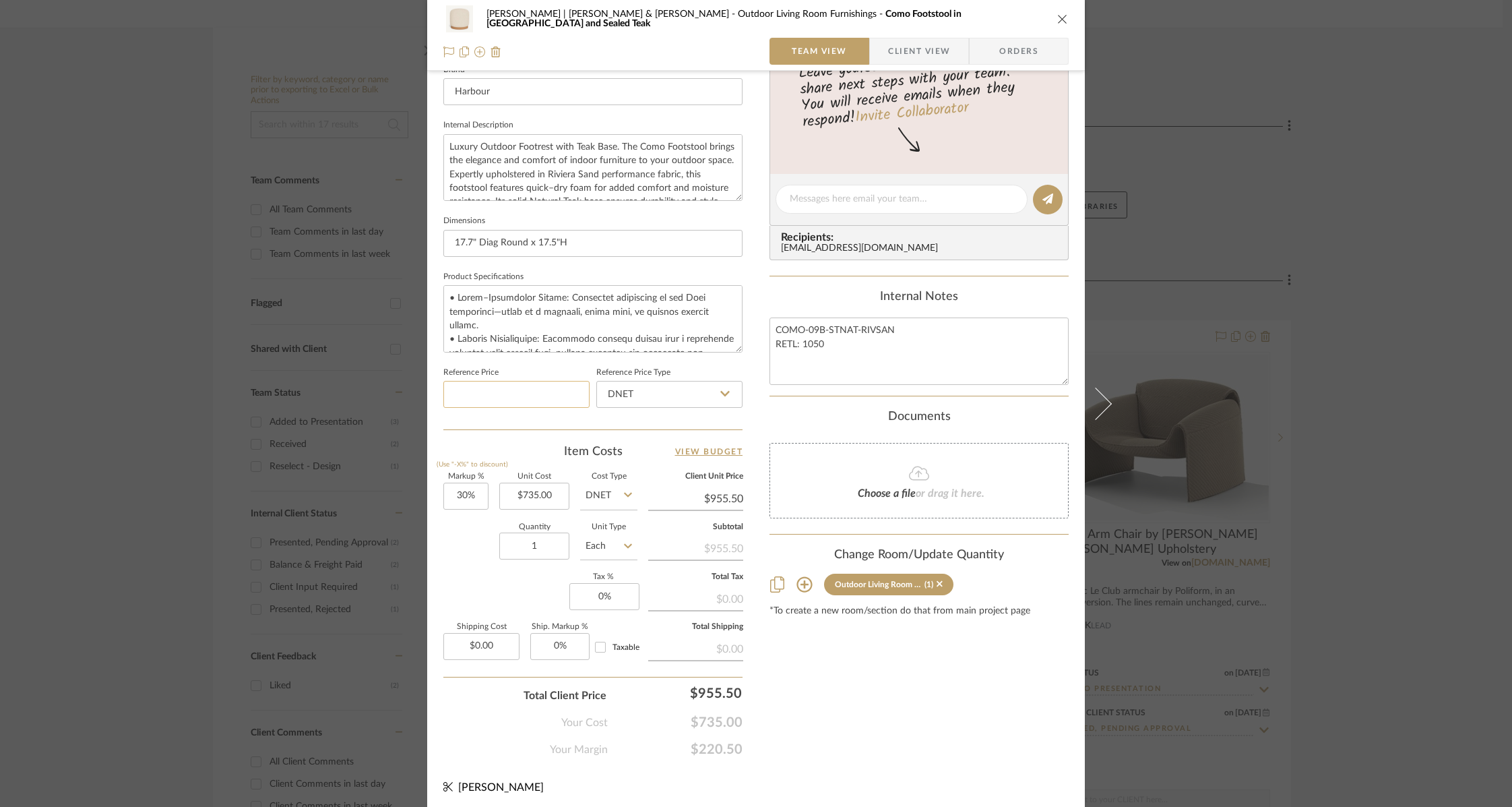
click at [514, 386] on input at bounding box center [516, 395] width 147 height 27
type input "$1,050.00"
drag, startPoint x: 446, startPoint y: 492, endPoint x: 494, endPoint y: 489, distance: 48.1
click at [494, 489] on div "Markup % (Use "-X%" to discount) 30 Unit Cost $735.00 Cost Type DNET Client Uni…" at bounding box center [593, 571] width 299 height 197
type input "40%"
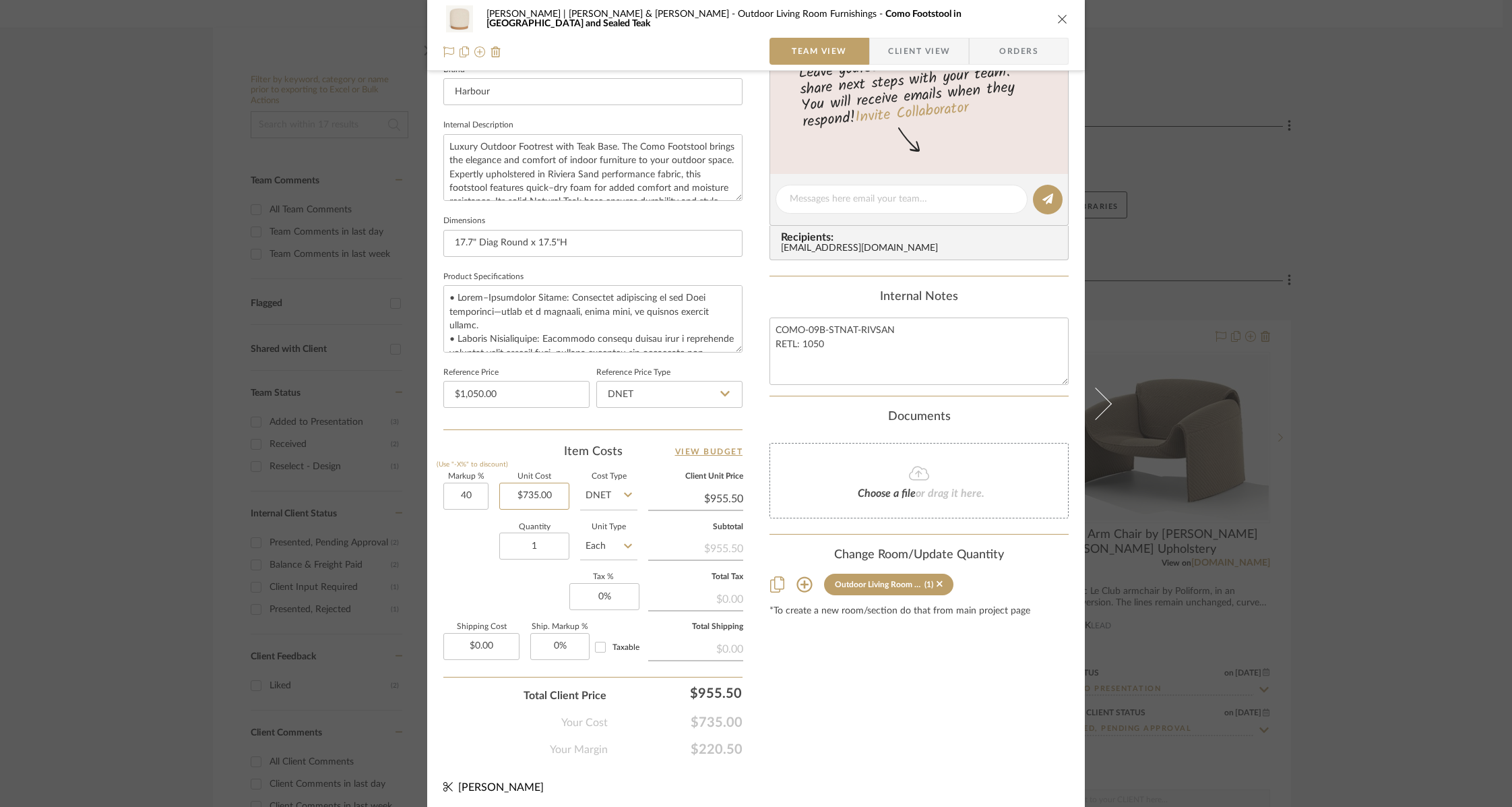
type input "735.00"
type input "$1,029.00"
type input "$735.00"
click at [866, 660] on div "Content here copies to Client View - confirm visibility there. Show in Client D…" at bounding box center [919, 203] width 299 height 1110
click at [1057, 17] on icon "close" at bounding box center [1062, 19] width 11 height 11
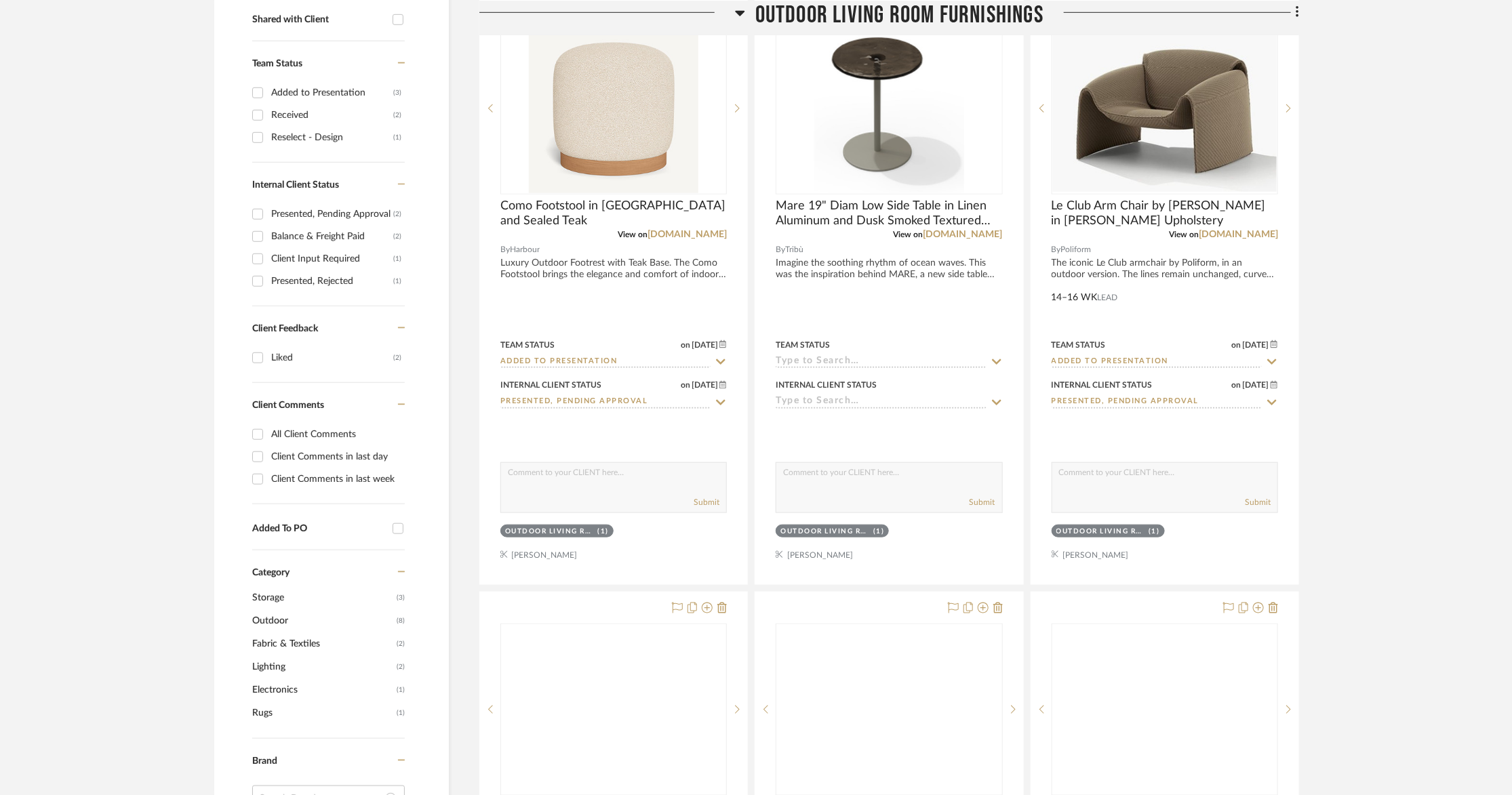
scroll to position [1049, 0]
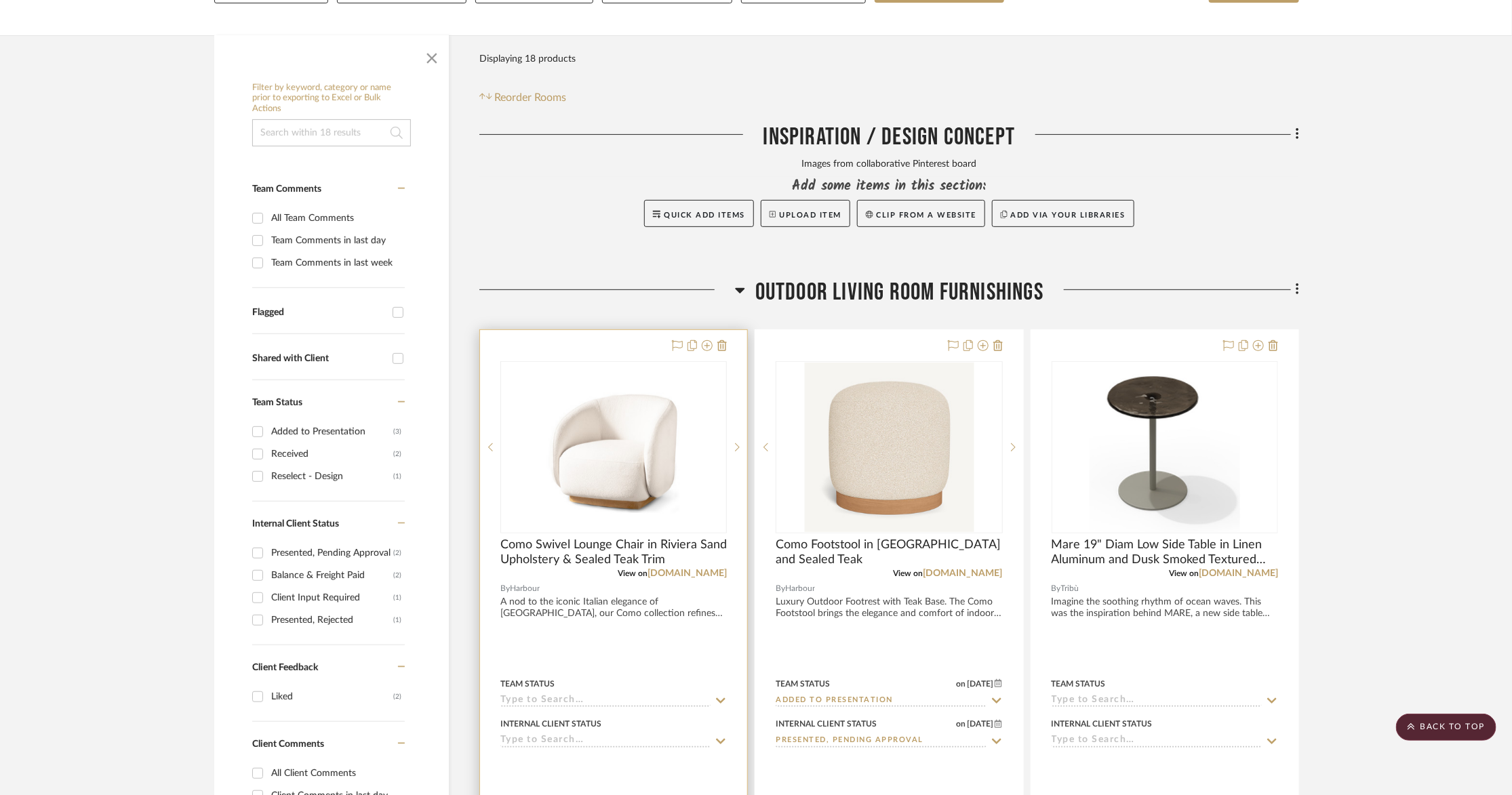
scroll to position [48, 0]
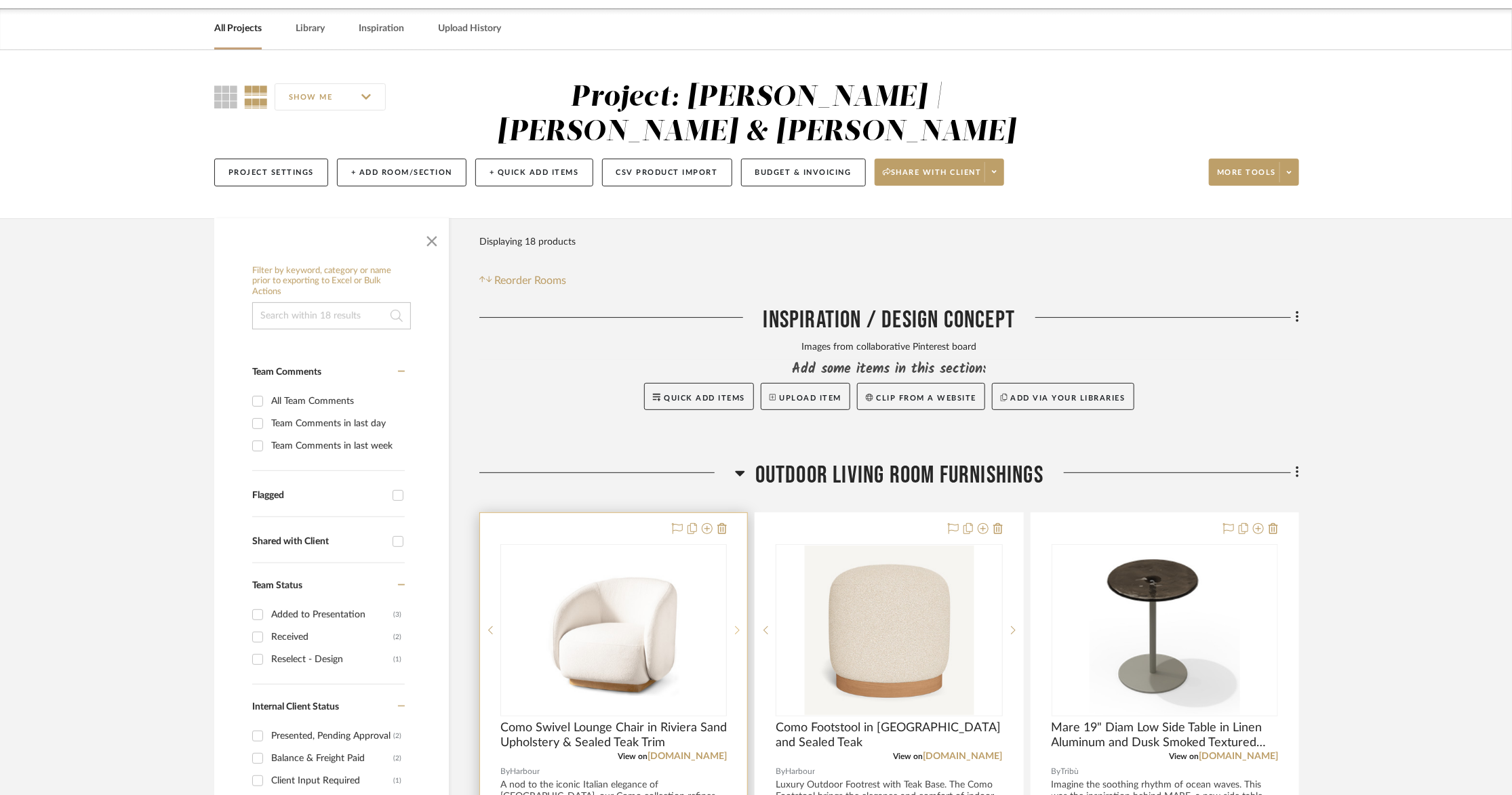
click at [739, 627] on icon at bounding box center [738, 630] width 5 height 8
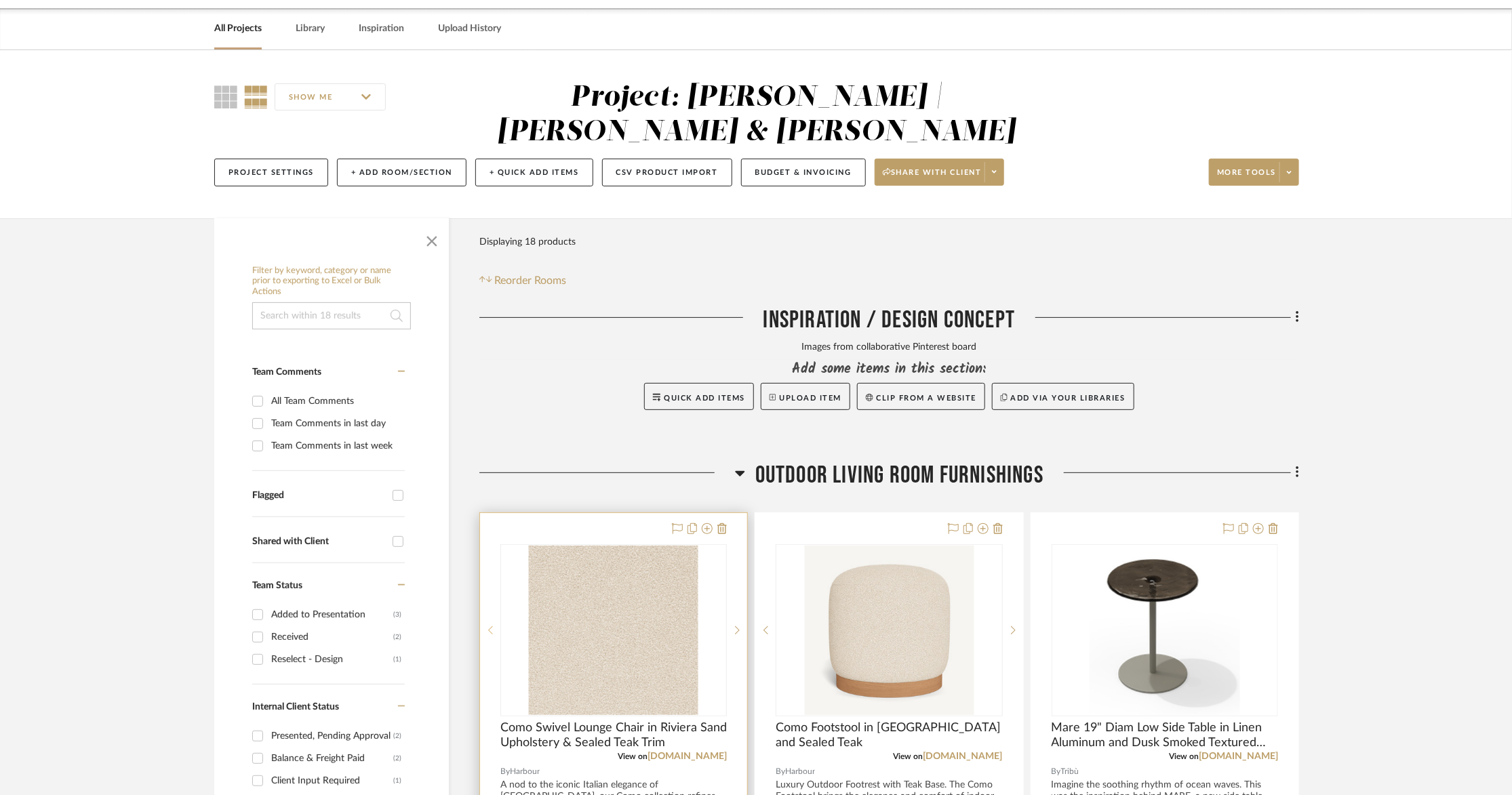
click at [488, 626] on icon at bounding box center [490, 630] width 5 height 9
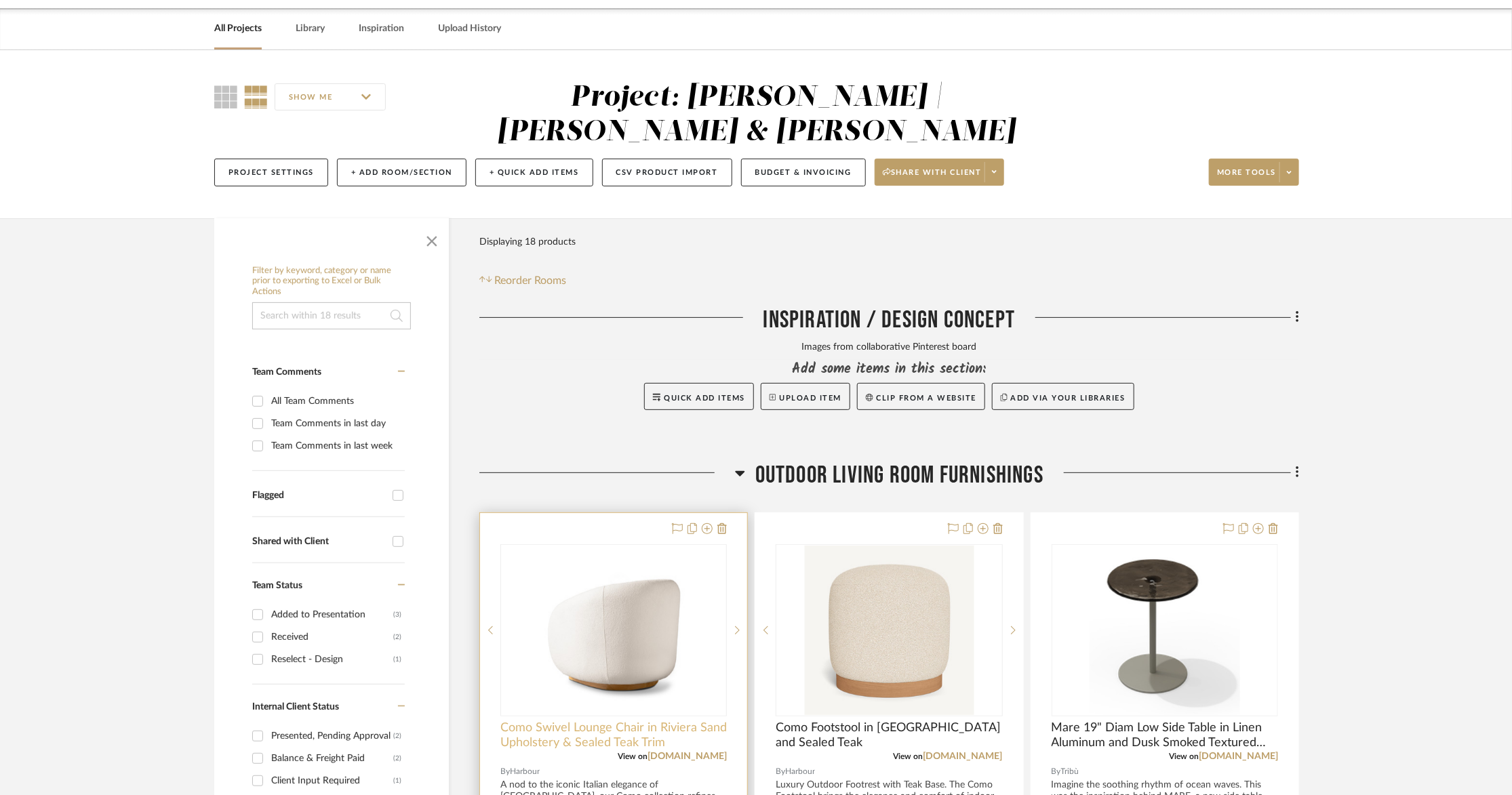
click at [531, 721] on span "Como Swivel Lounge Chair in Riviera Sand Upholstery & Sealed Teak Trim" at bounding box center [613, 735] width 226 height 30
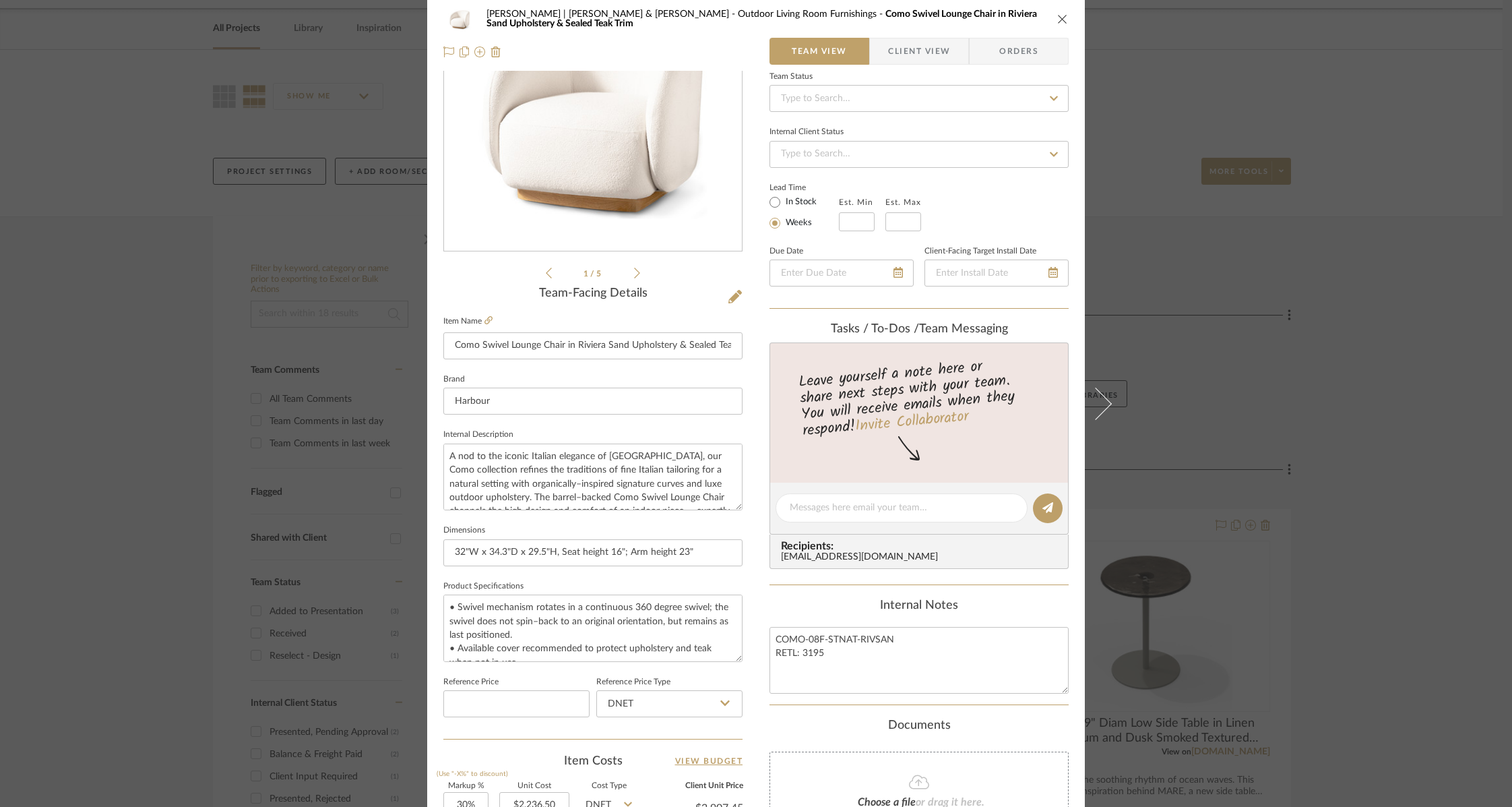
scroll to position [443, 0]
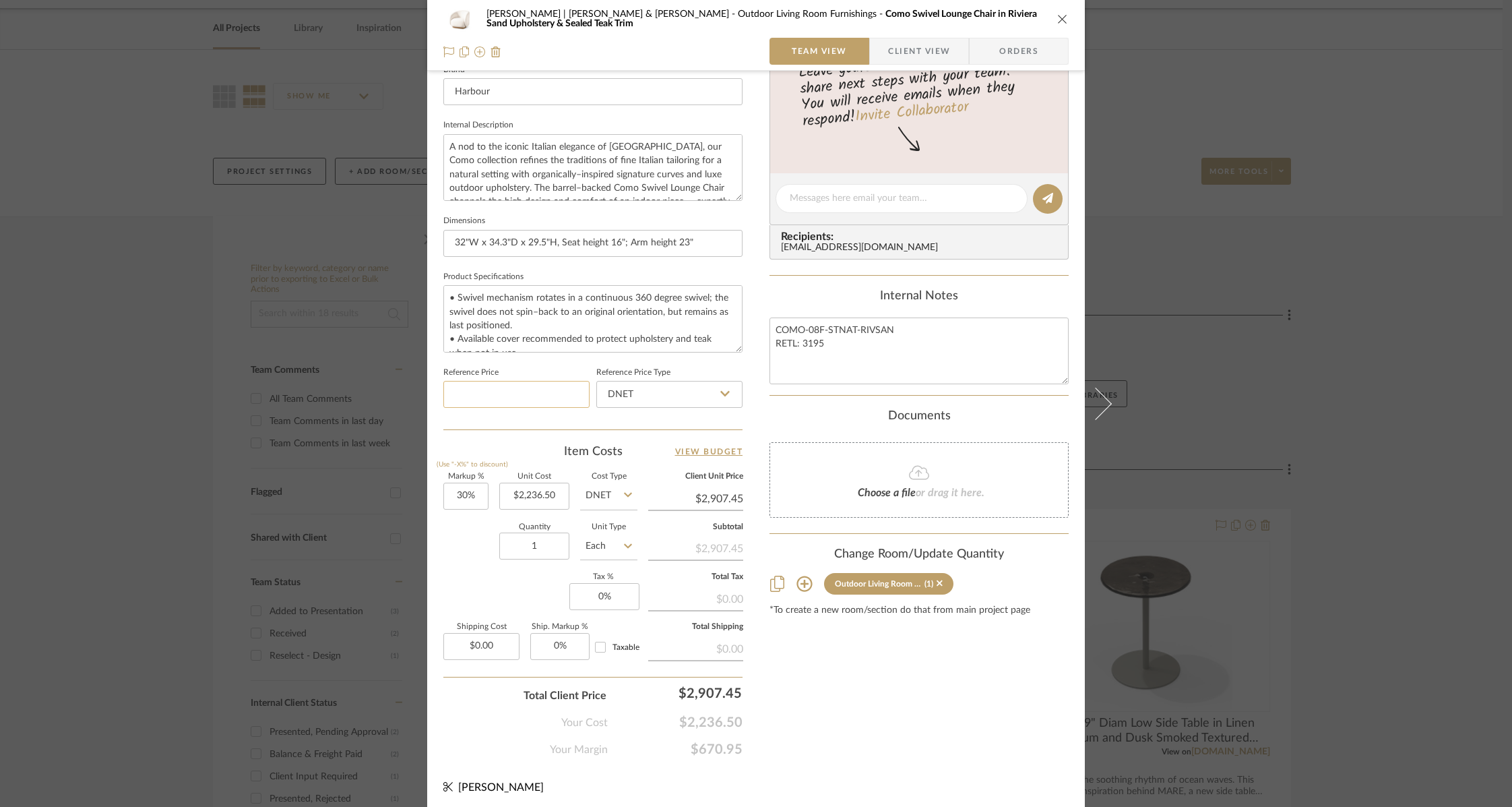
click at [524, 392] on input at bounding box center [516, 395] width 147 height 27
type input "$3,195.00"
click at [452, 493] on input "30" at bounding box center [465, 497] width 45 height 27
type input "40%"
type input "2236.50"
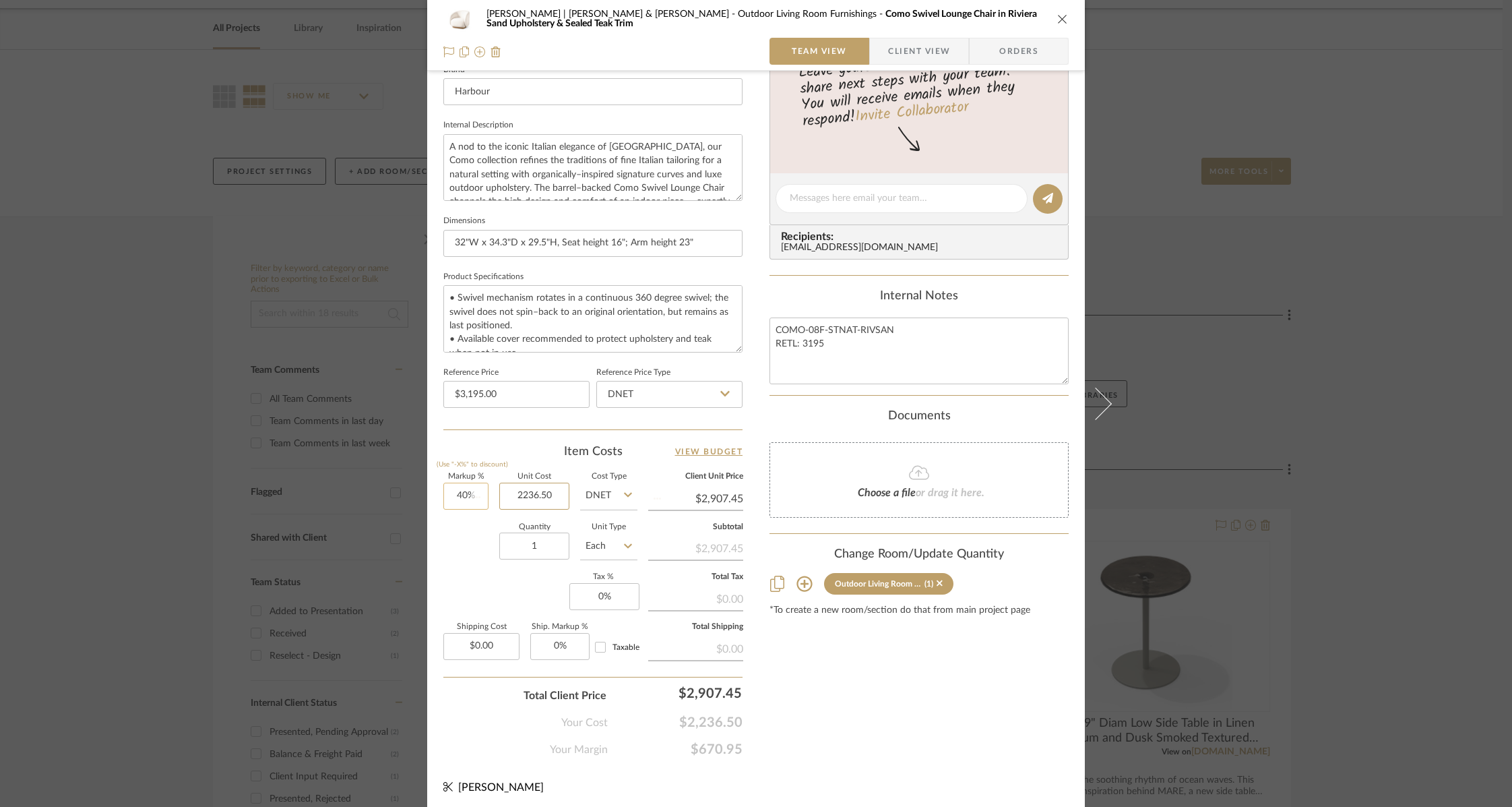
type input "$3,131.10"
type input "$2,236.50"
drag, startPoint x: 589, startPoint y: 592, endPoint x: 659, endPoint y: 609, distance: 72.0
click at [659, 609] on div "Markup % (Use "-X%" to discount) 40% Unit Cost $2,236.50 Cost Type DNET Client …" at bounding box center [593, 571] width 299 height 197
type input "9.25%"
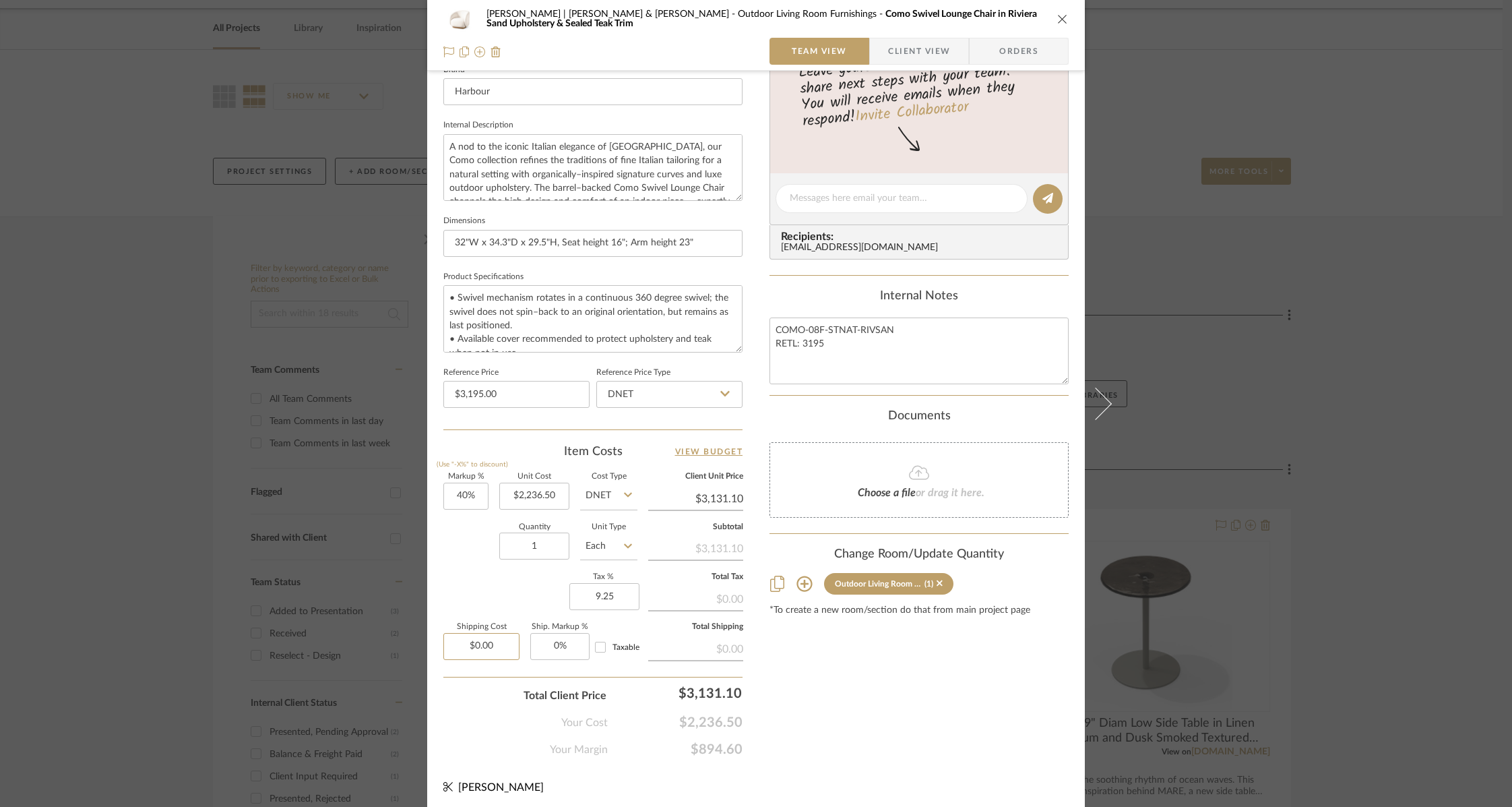
type input "0.00"
type input "$0.00"
click at [881, 675] on div "Content here copies to Client View - confirm visibility there. Show in Client D…" at bounding box center [919, 203] width 299 height 1110
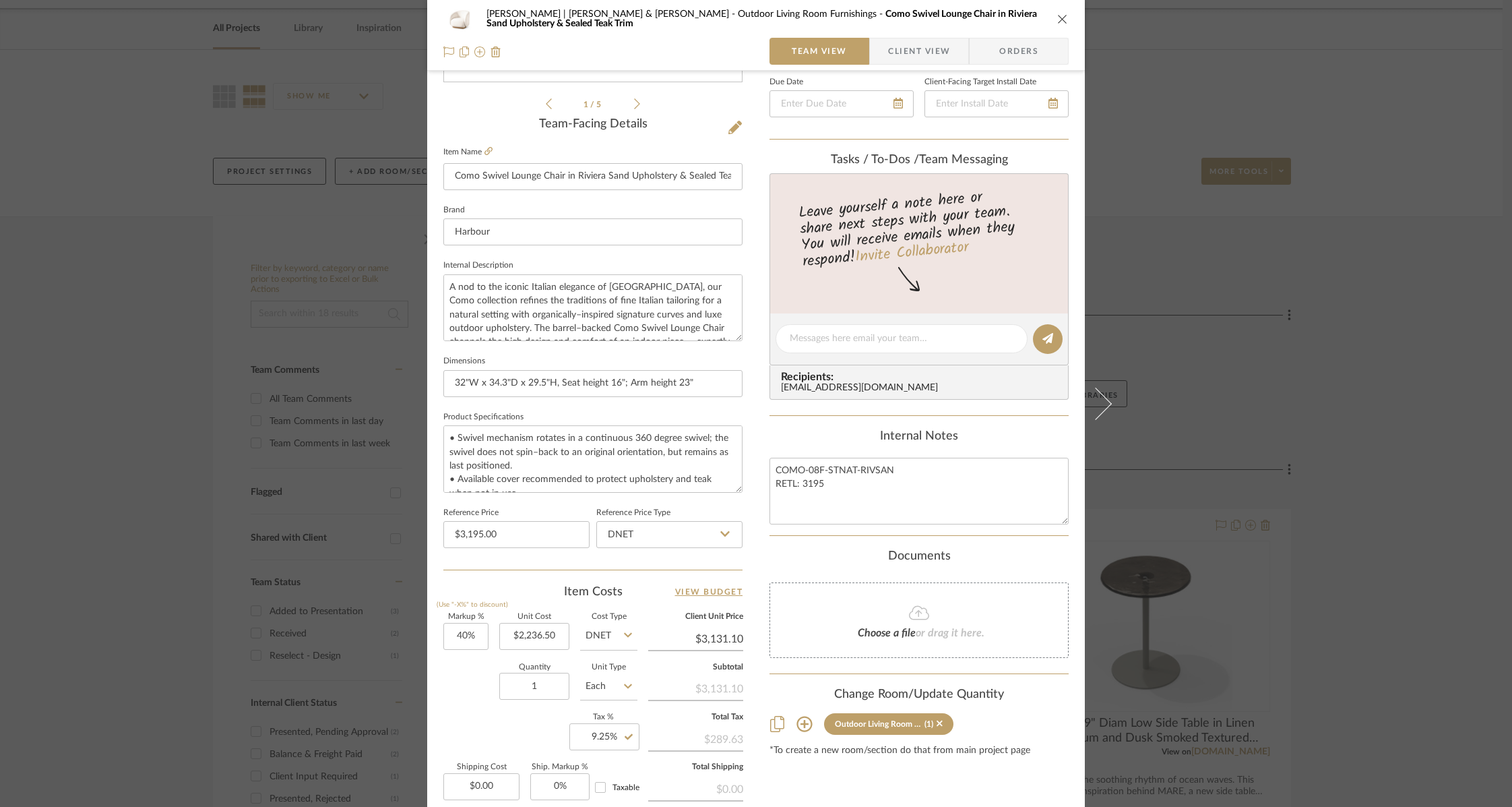
scroll to position [0, 0]
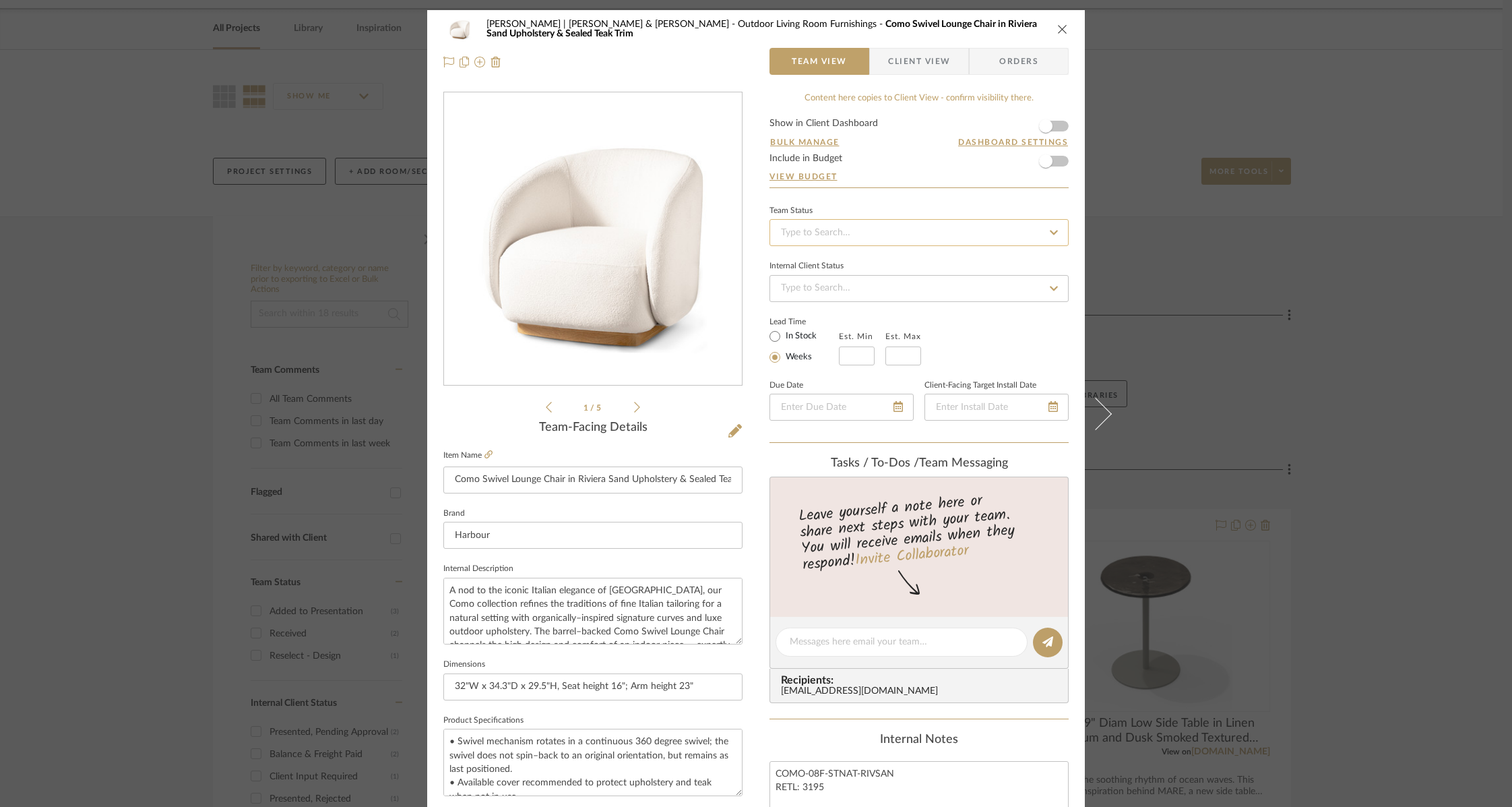
click at [889, 231] on input at bounding box center [919, 233] width 299 height 27
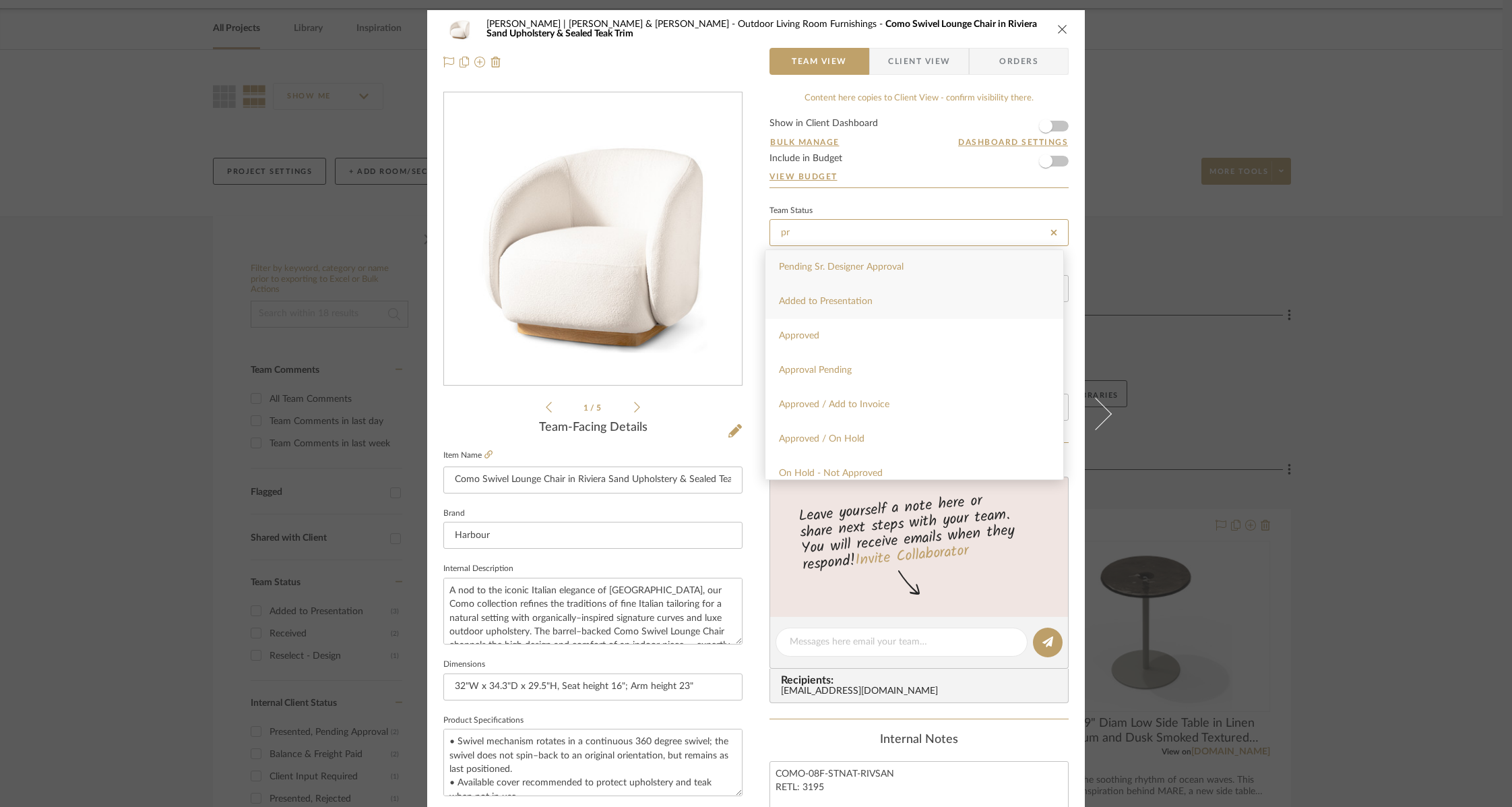
type input "pr"
click at [853, 300] on span "Added to Presentation" at bounding box center [825, 301] width 93 height 9
type input "[DATE]"
type input "Added to Presentation"
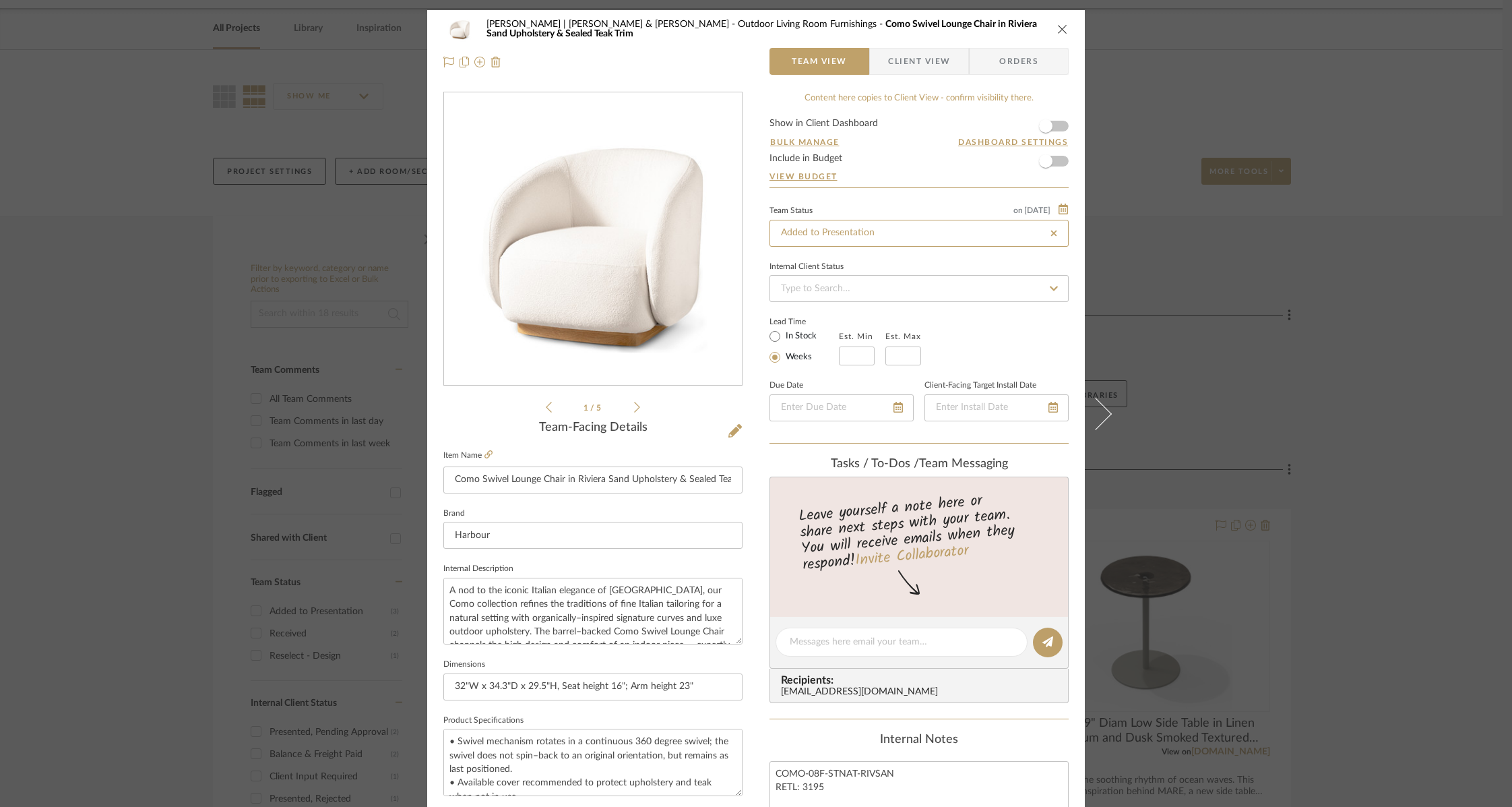
type input "[DATE]"
type input "Added to Presentation"
click at [854, 285] on input at bounding box center [919, 289] width 299 height 27
type input "pr"
click at [839, 325] on span "Presented, Pending Approval" at bounding box center [838, 323] width 119 height 9
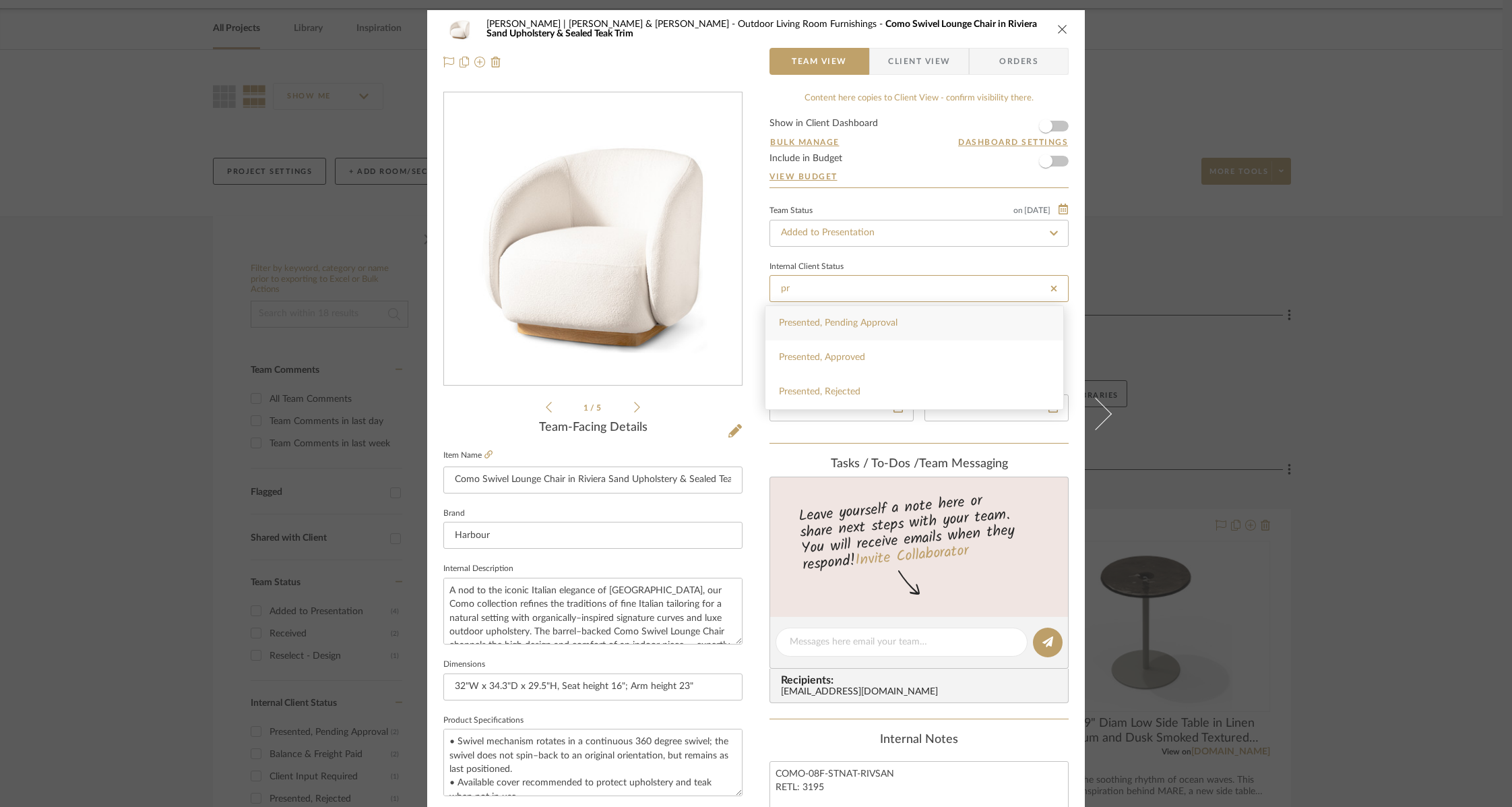
type input "[DATE]"
type input "Presented, Pending Approval"
type input "[DATE]"
type input "Presented, Pending Approval"
click at [1054, 91] on div "[PERSON_NAME] | [PERSON_NAME] & Mark Outdoor Living Room Furnishings Como Swive…" at bounding box center [756, 632] width 657 height 1245
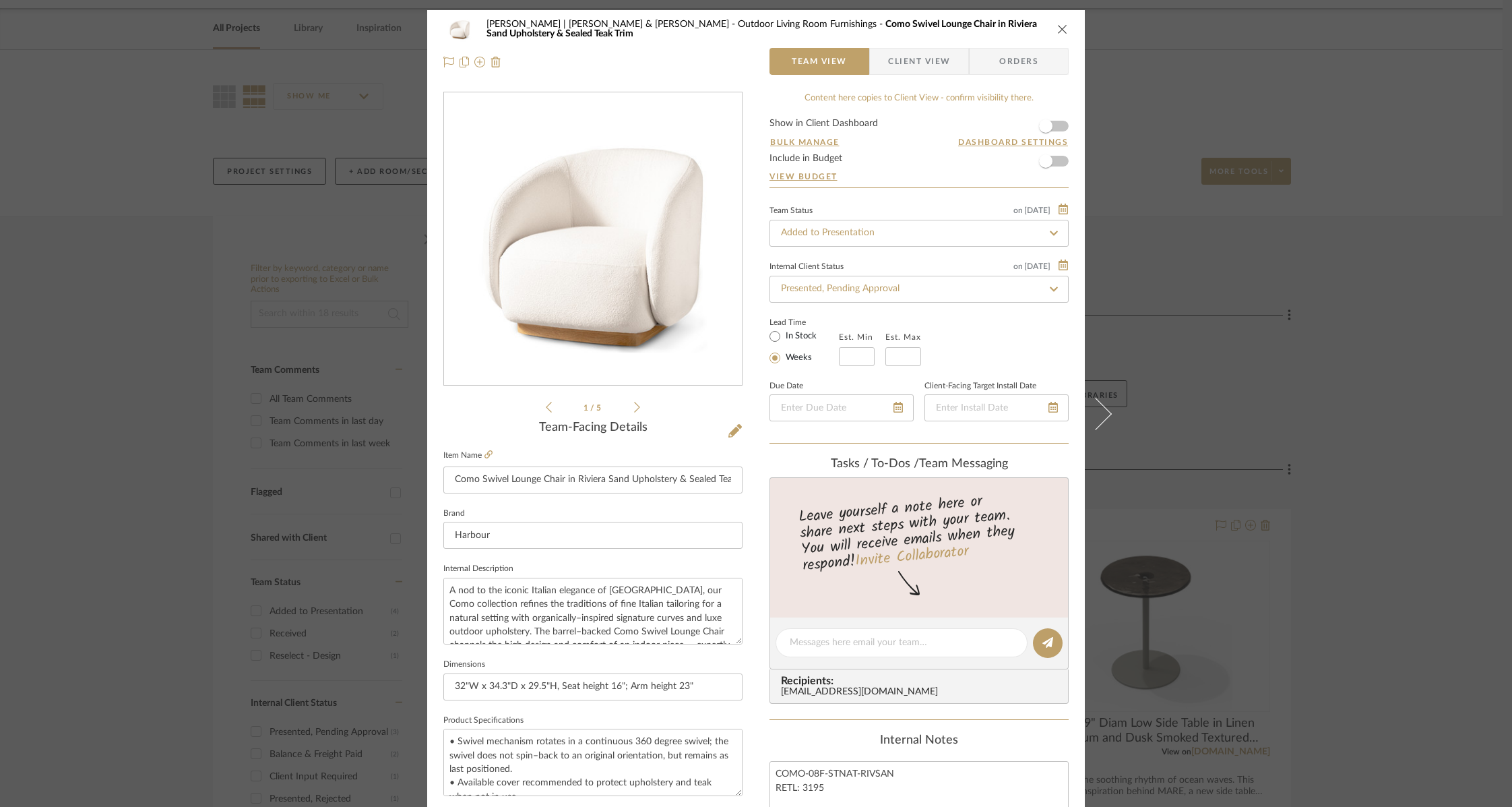
click at [1057, 30] on icon "close" at bounding box center [1062, 29] width 11 height 11
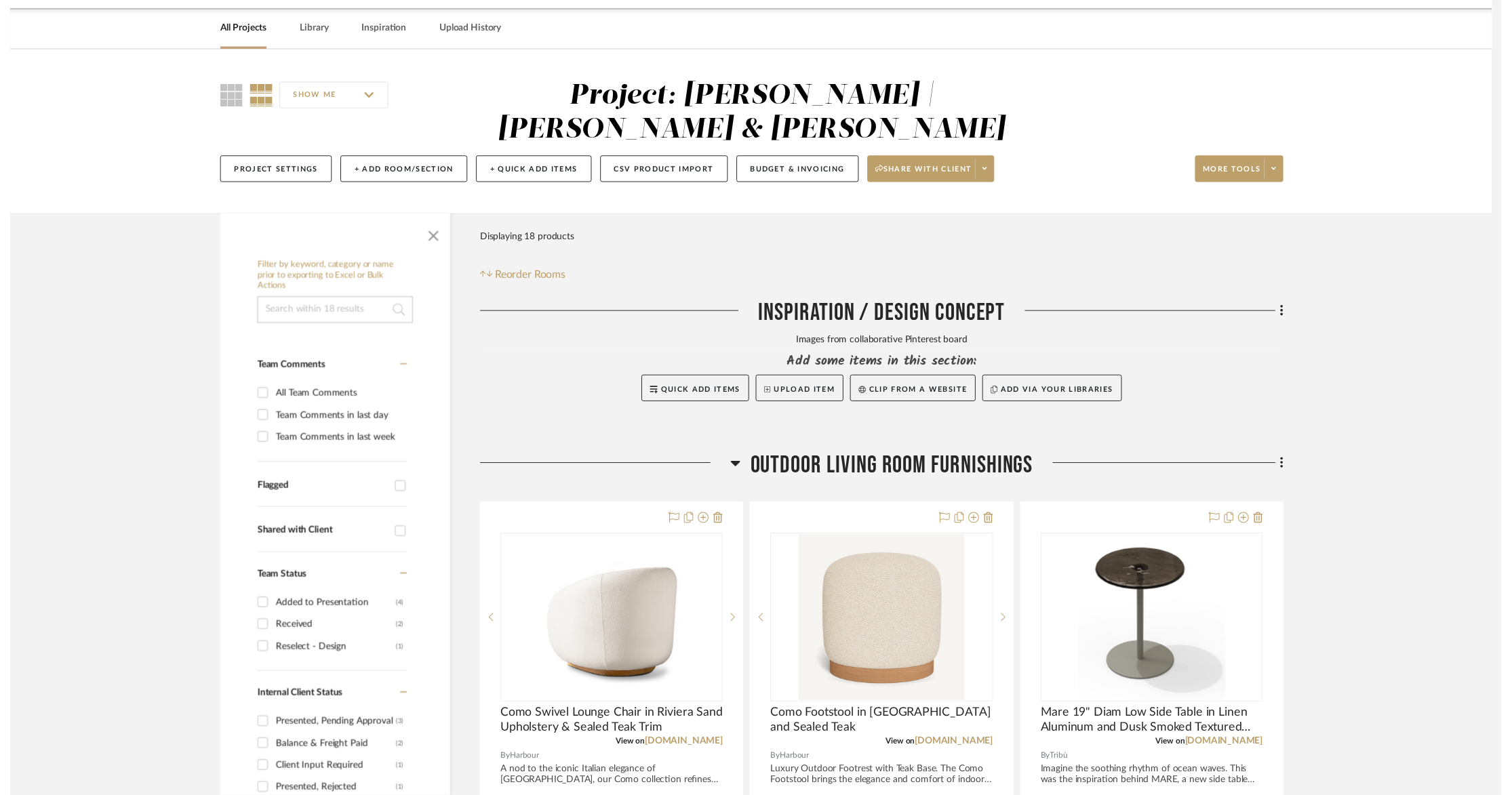
scroll to position [48, 0]
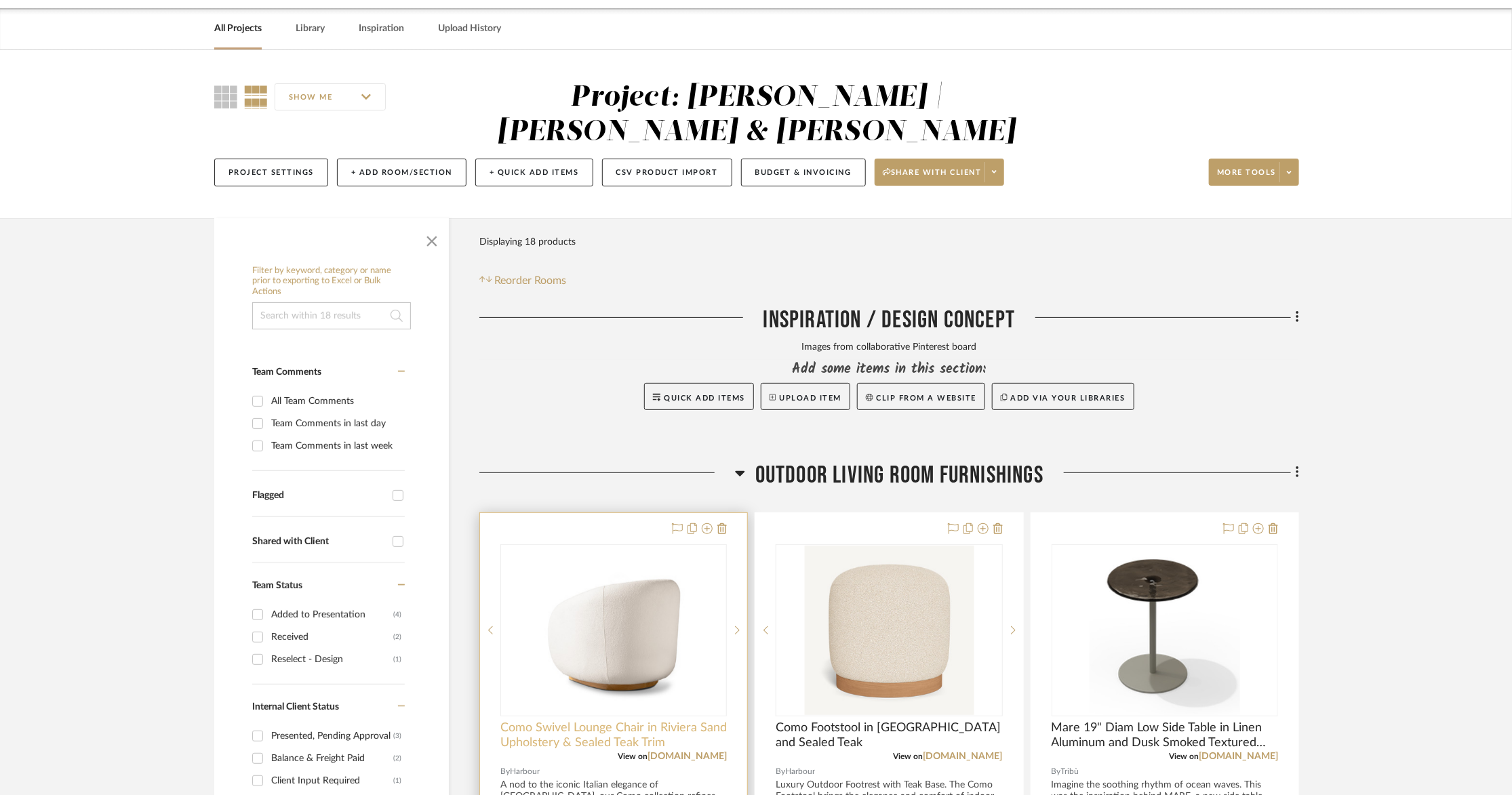
click at [591, 721] on span "Como Swivel Lounge Chair in Riviera Sand Upholstery & Sealed Teak Trim" at bounding box center [613, 735] width 226 height 30
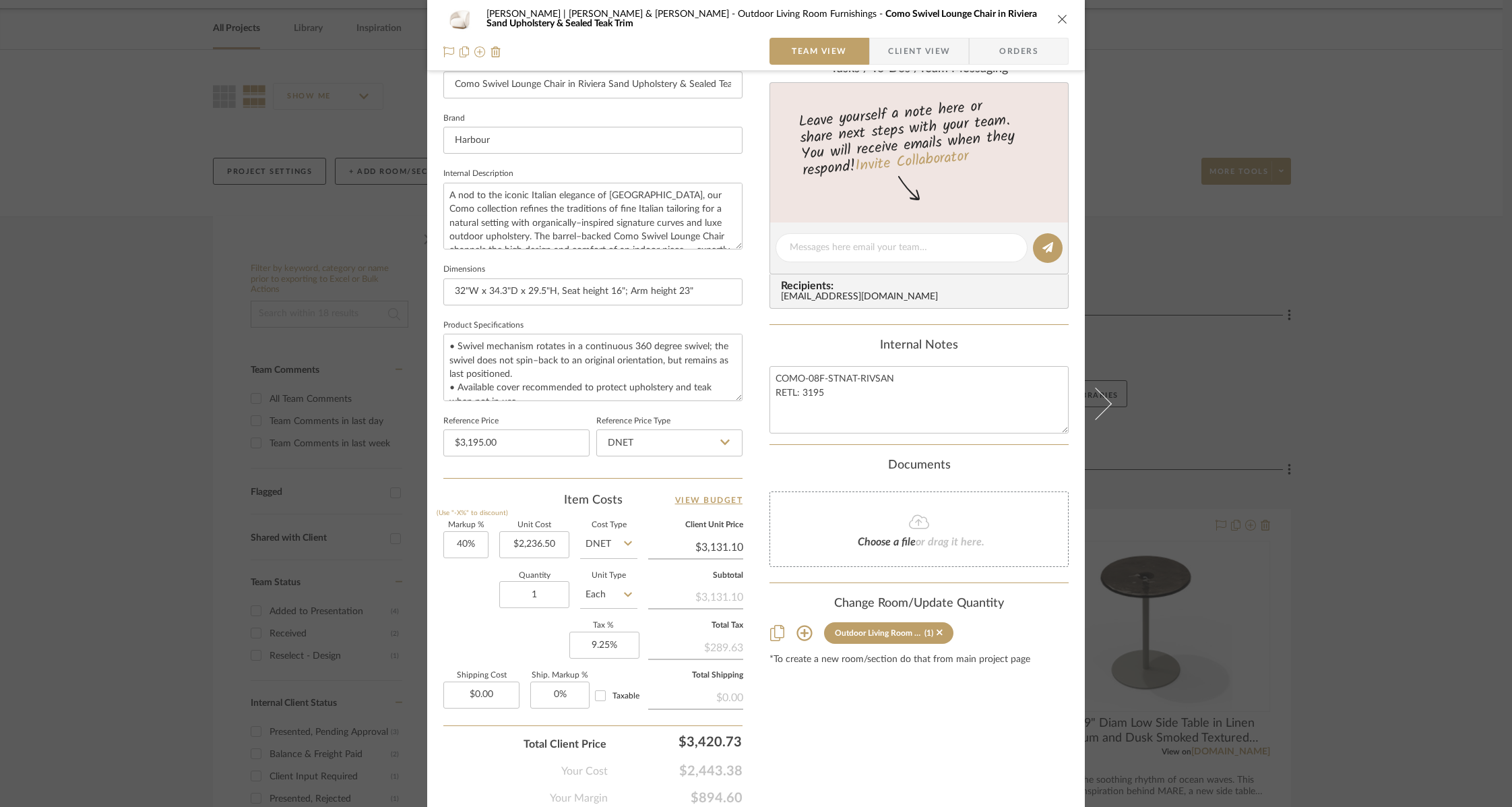
scroll to position [443, 0]
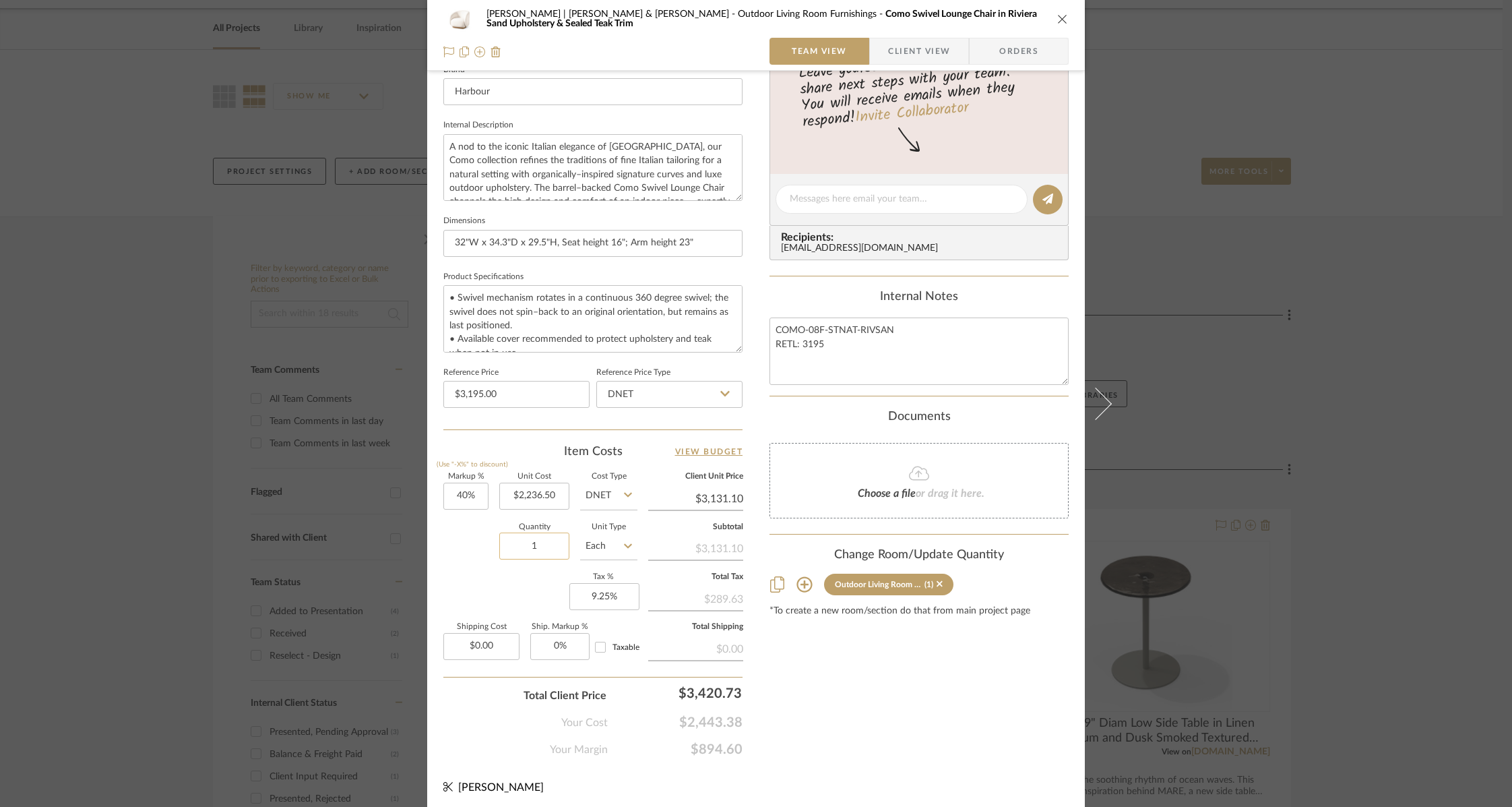
drag, startPoint x: 524, startPoint y: 543, endPoint x: 532, endPoint y: 540, distance: 8.5
click at [532, 540] on input "1" at bounding box center [534, 546] width 70 height 27
click at [864, 677] on div "Content here copies to Client View - confirm visibility there. Show in Client D…" at bounding box center [919, 203] width 299 height 1110
click at [1058, 15] on icon "close" at bounding box center [1062, 19] width 11 height 11
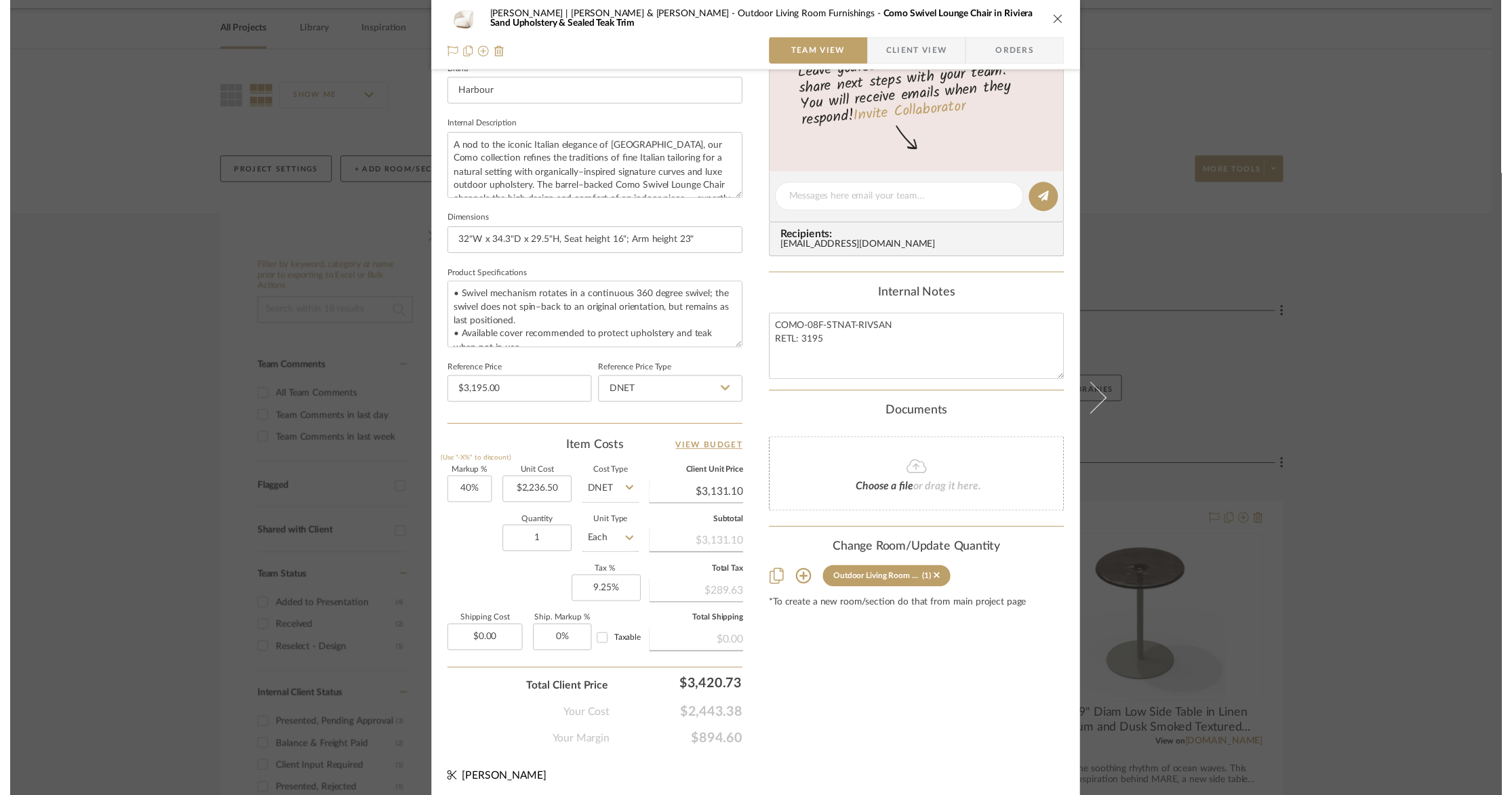
scroll to position [48, 0]
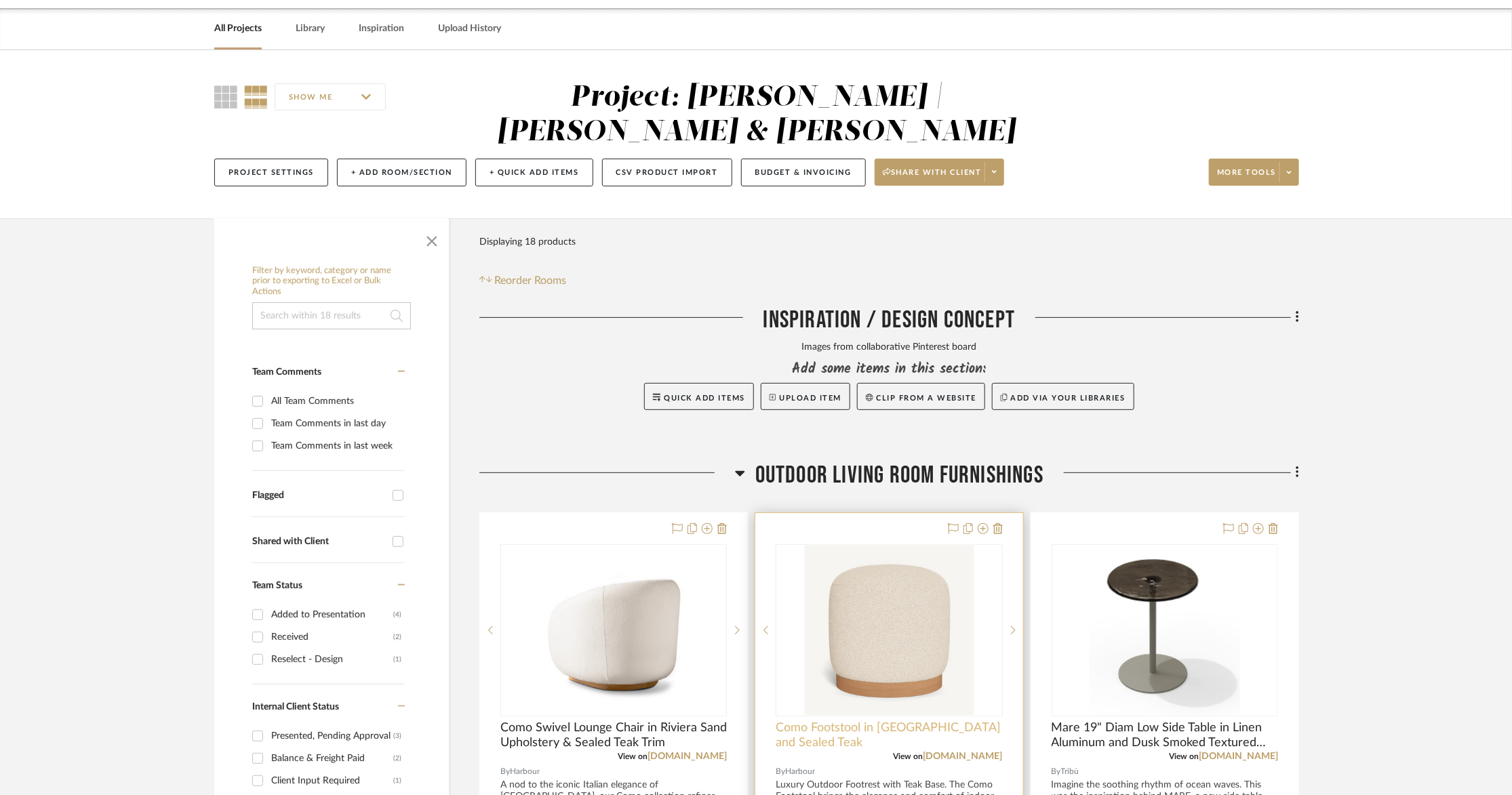
click at [880, 721] on span "Como Footstool in [GEOGRAPHIC_DATA] and Sealed Teak" at bounding box center [888, 735] width 226 height 30
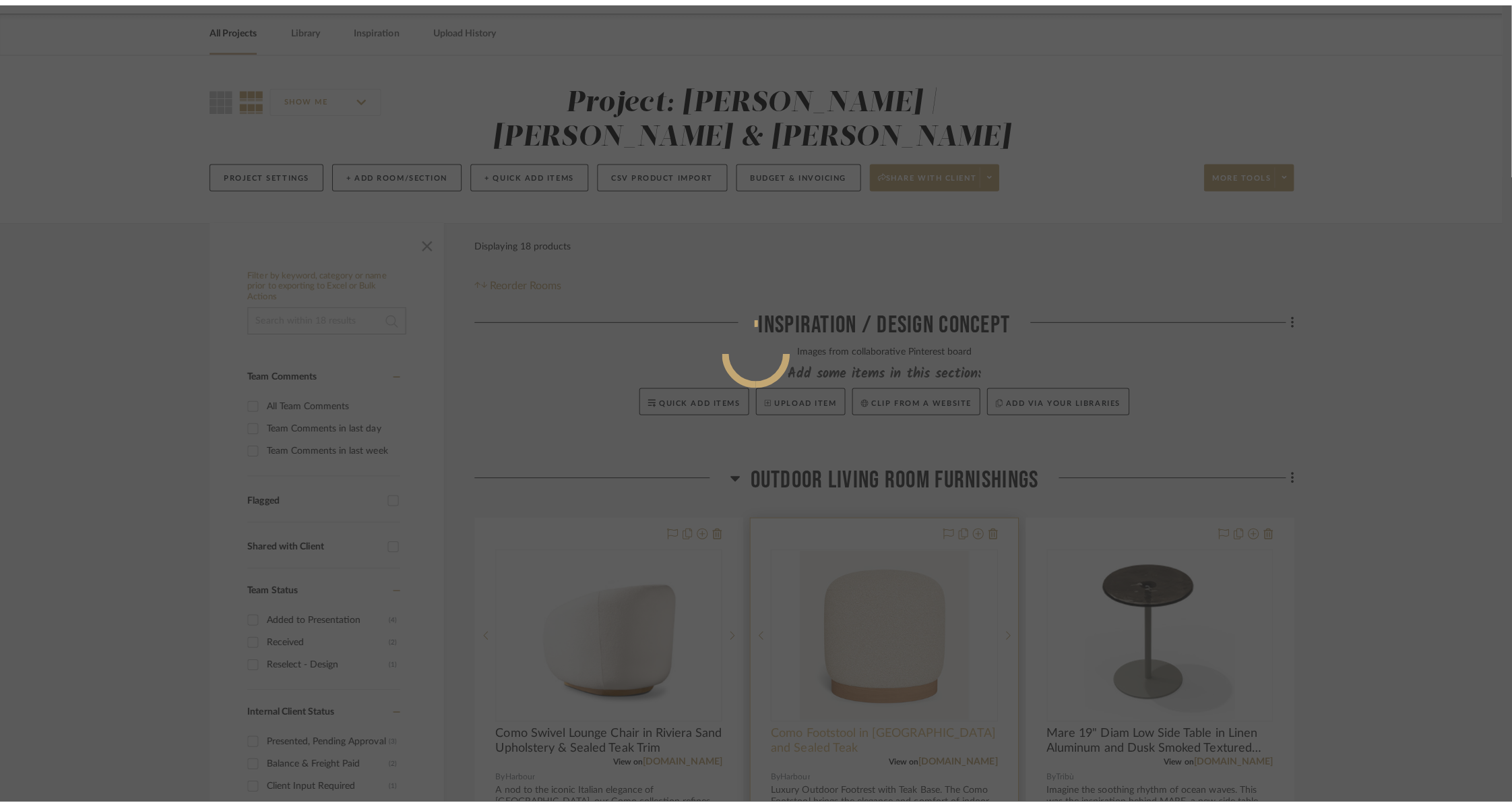
scroll to position [0, 0]
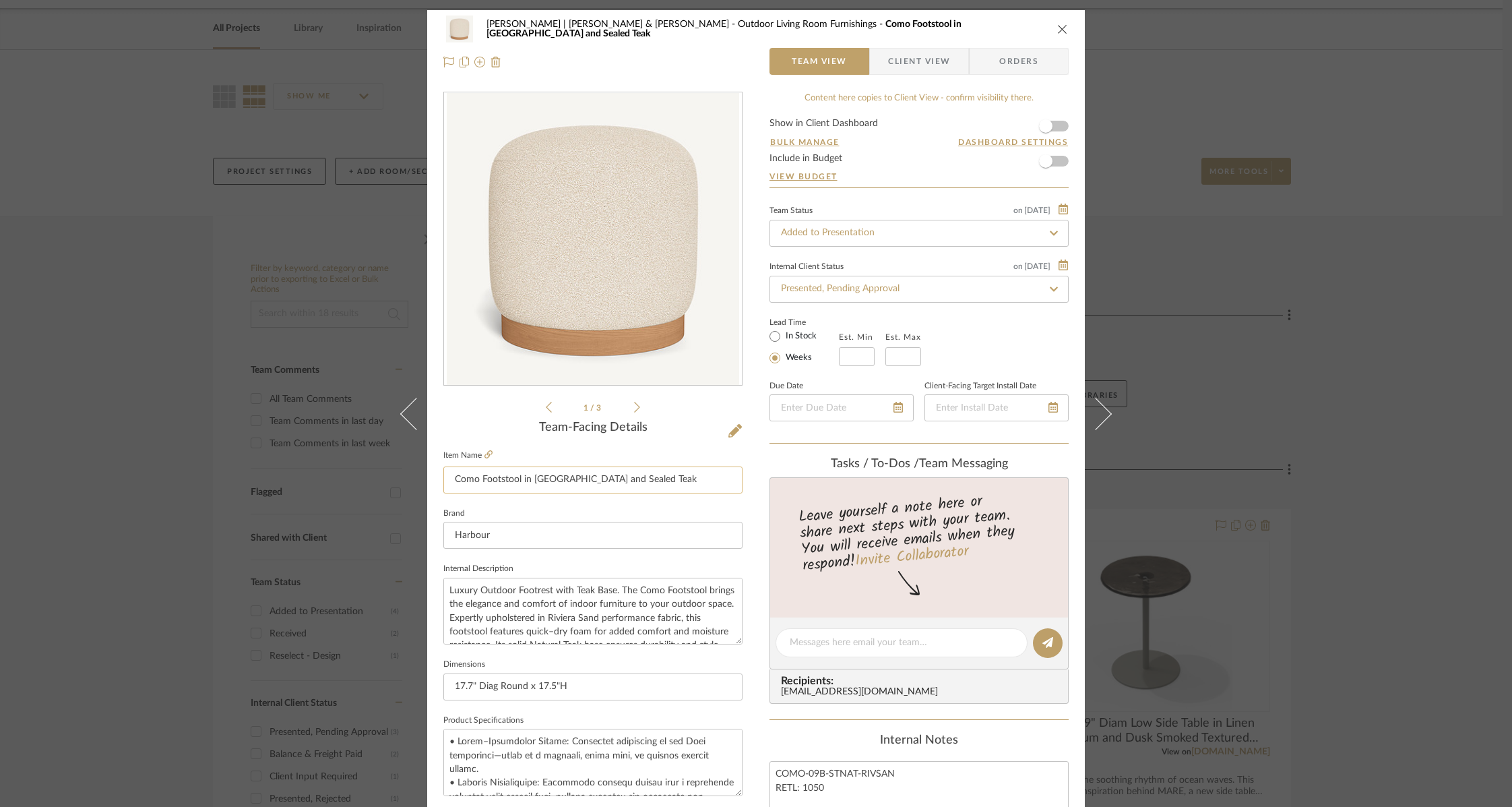
click at [584, 482] on input "Como Footstool in [GEOGRAPHIC_DATA] and Sealed Teak" at bounding box center [593, 480] width 299 height 27
click at [702, 479] on input "Como Footstool in [GEOGRAPHIC_DATA] Sand Upholstery & Sealed Teak" at bounding box center [593, 480] width 299 height 27
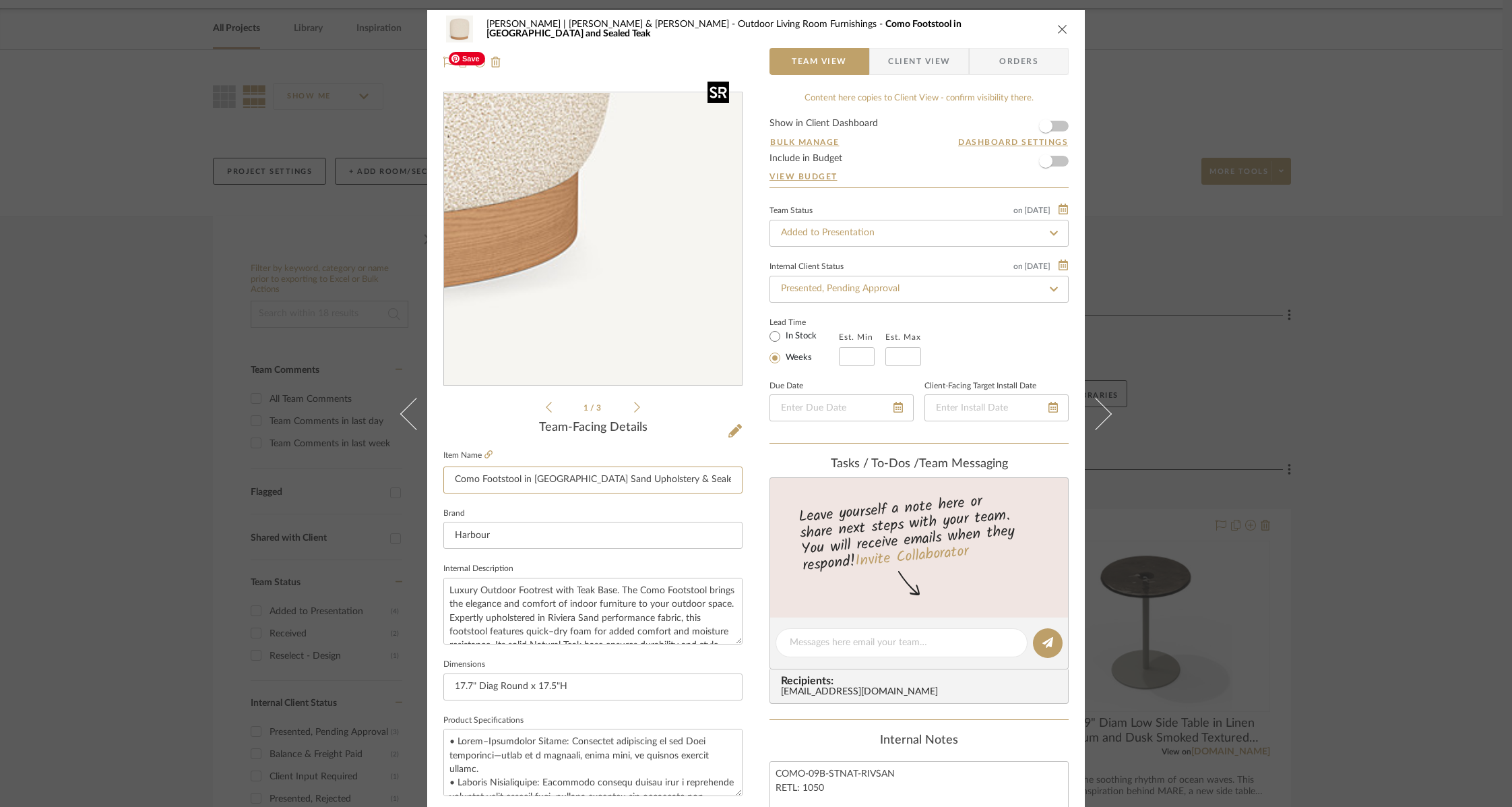
type input "Como Footstool in [GEOGRAPHIC_DATA] Sand Upholstery & Sealed Teak Trim"
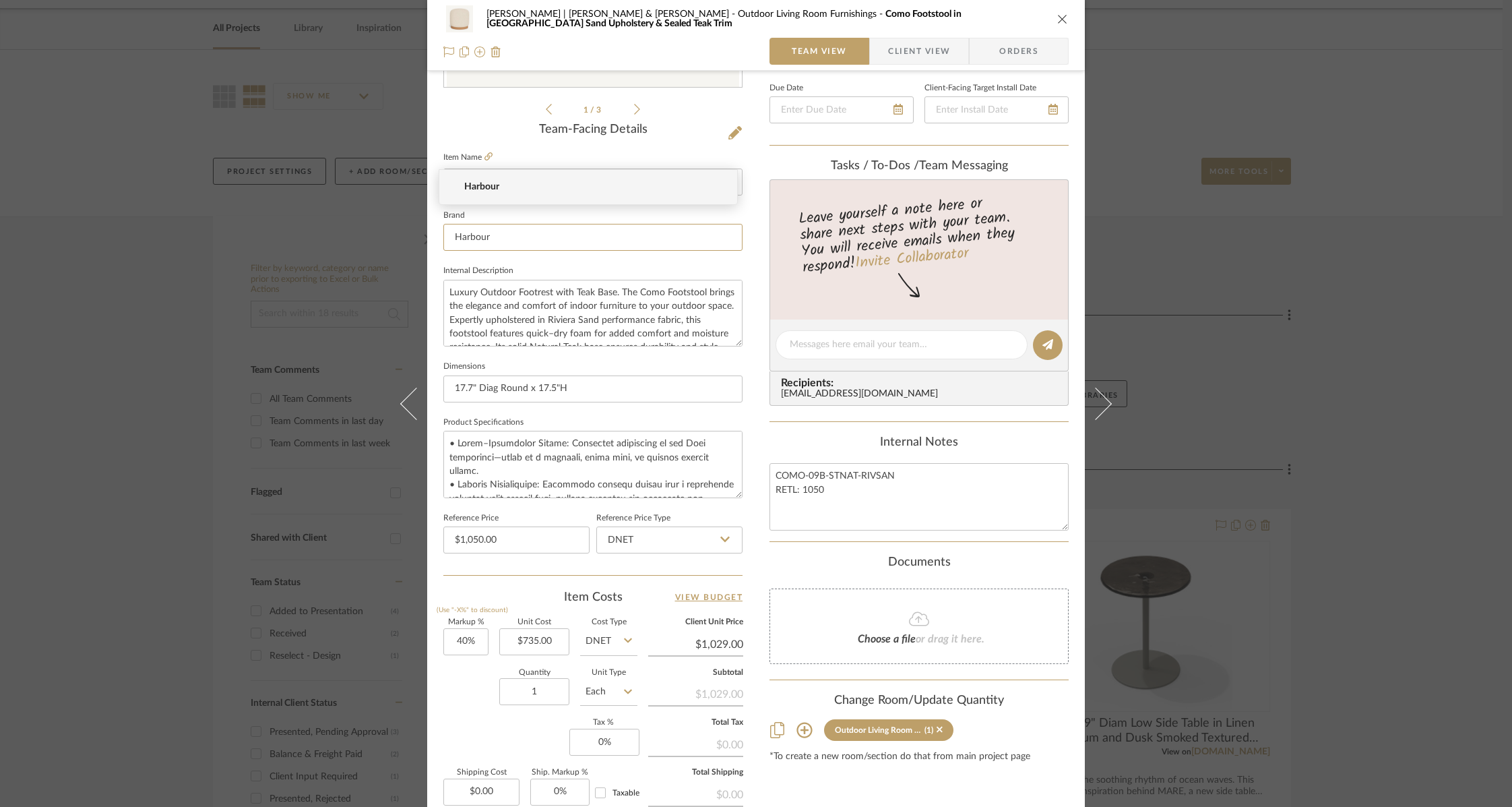
scroll to position [443, 0]
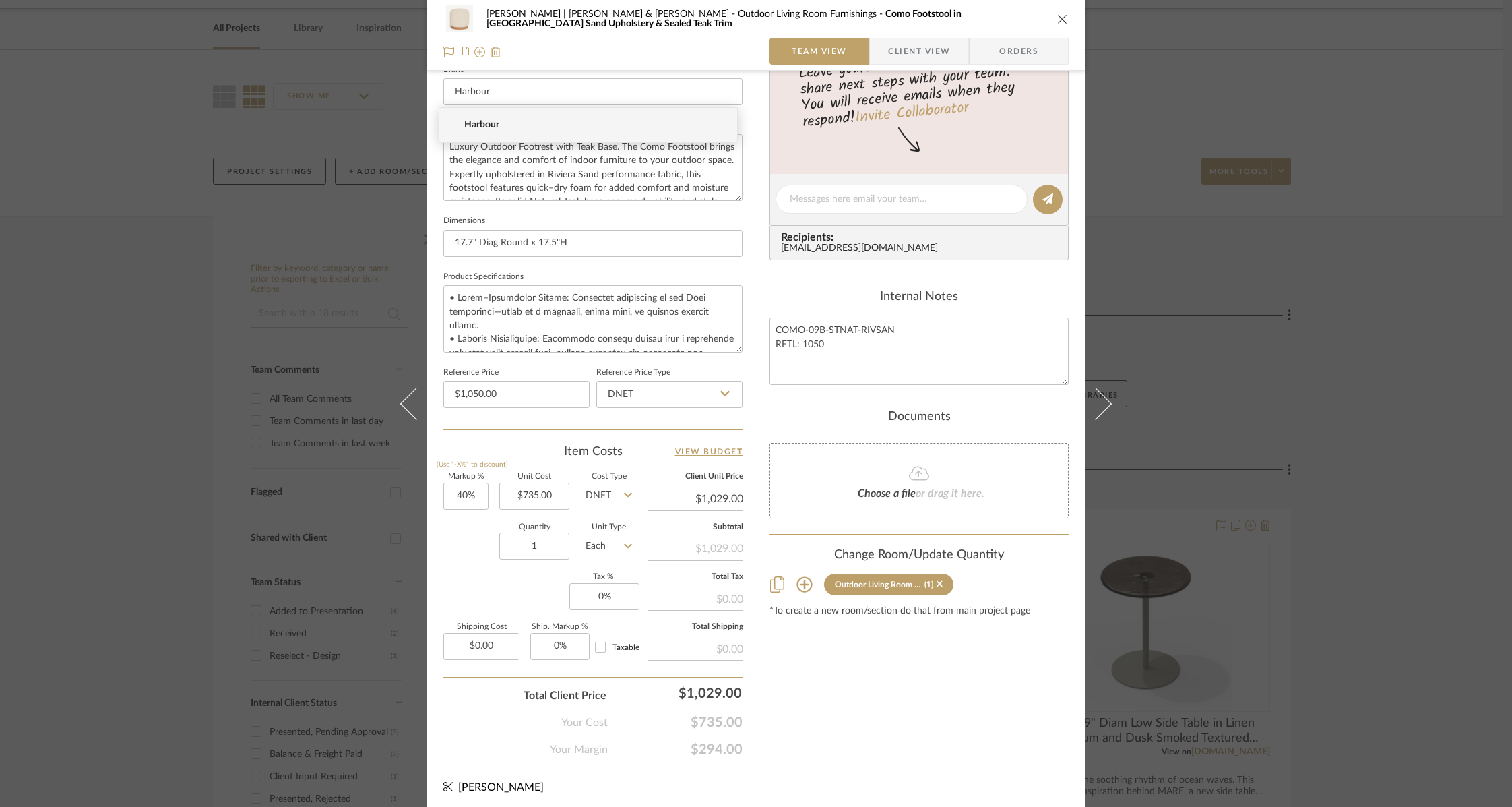
click at [1057, 19] on icon "close" at bounding box center [1062, 19] width 11 height 11
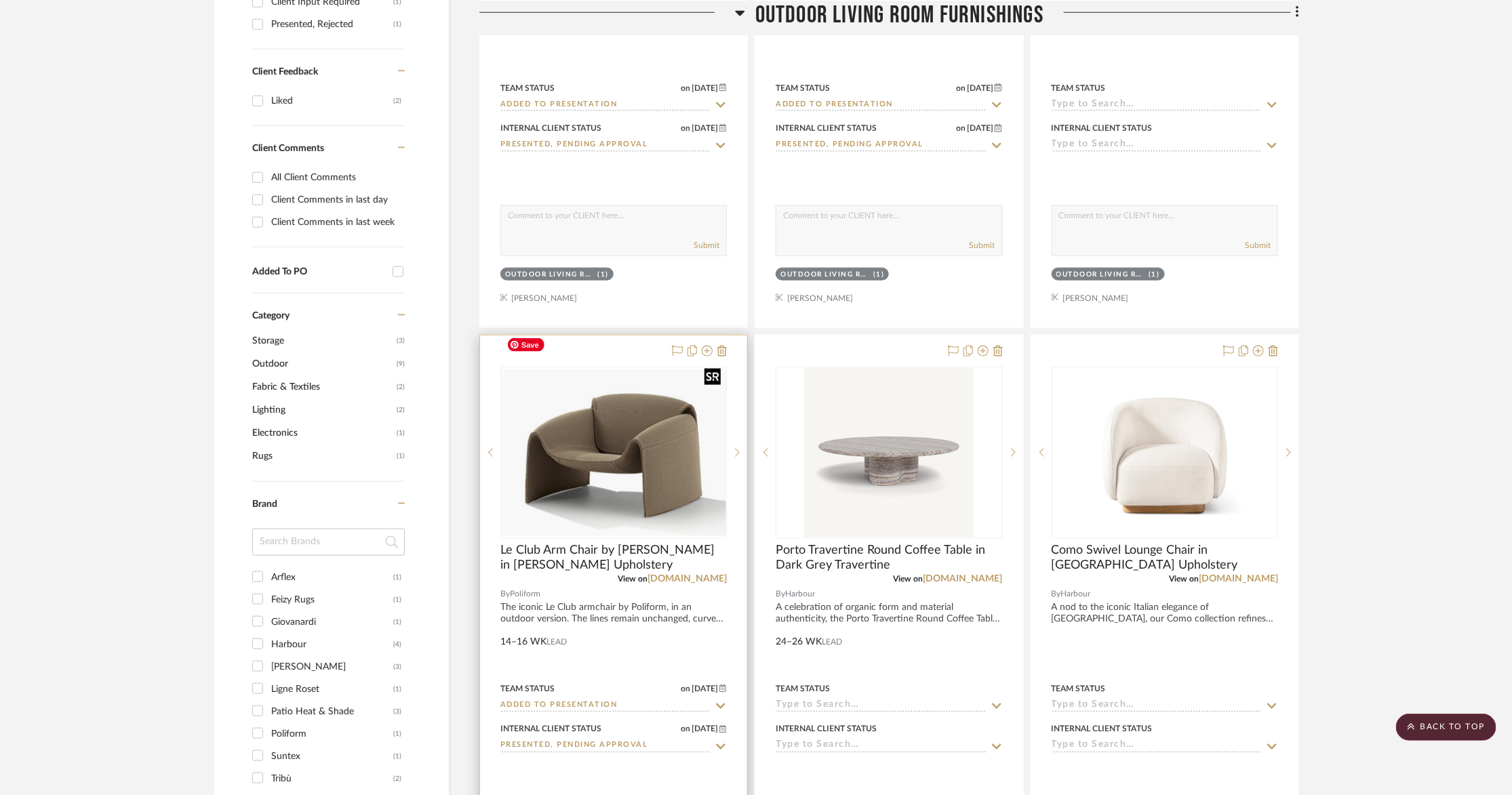
scroll to position [875, 0]
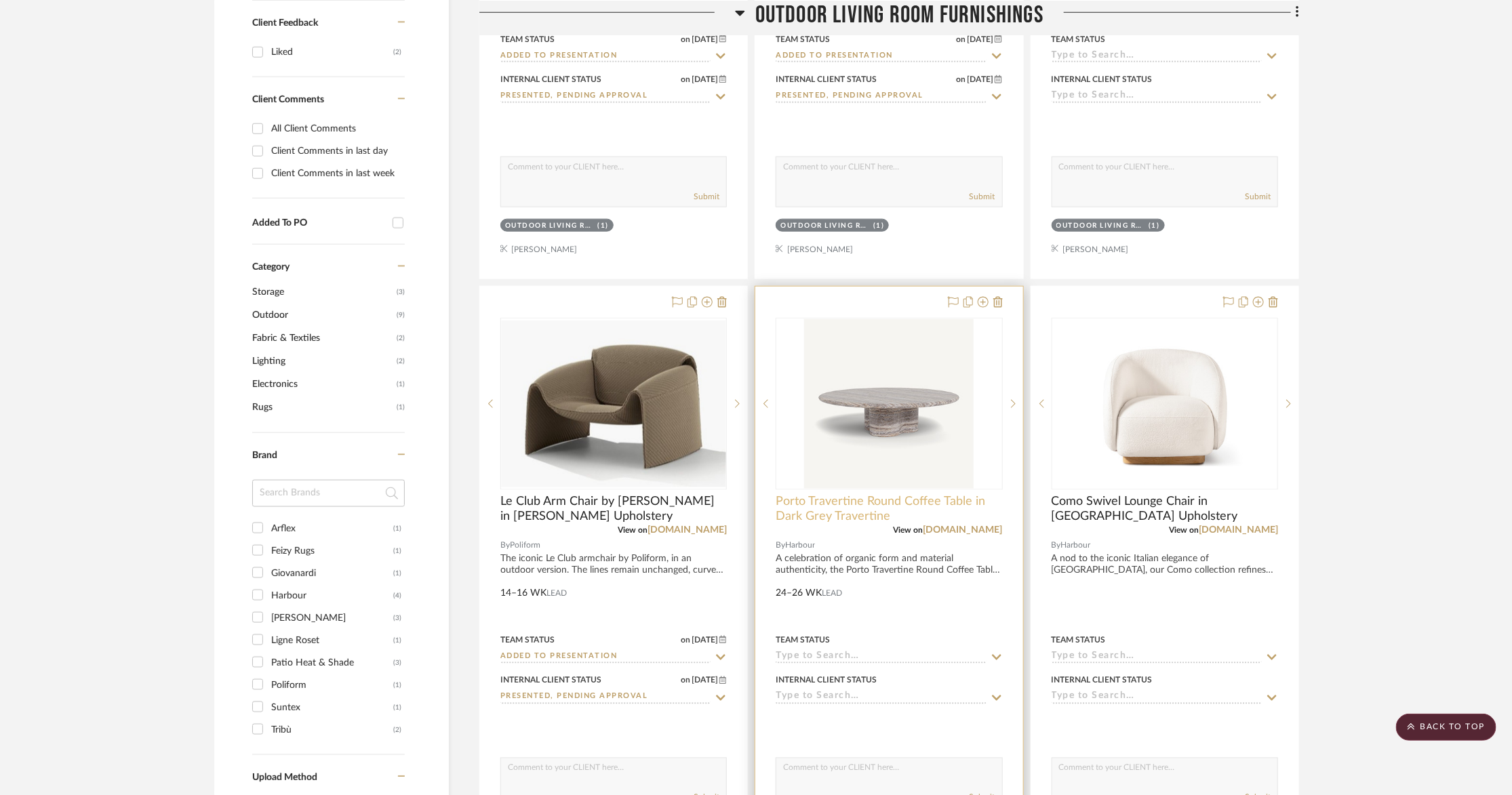
click at [809, 494] on span "Porto Travertine Round Coffee Table in Dark Grey Travertine" at bounding box center [888, 509] width 226 height 30
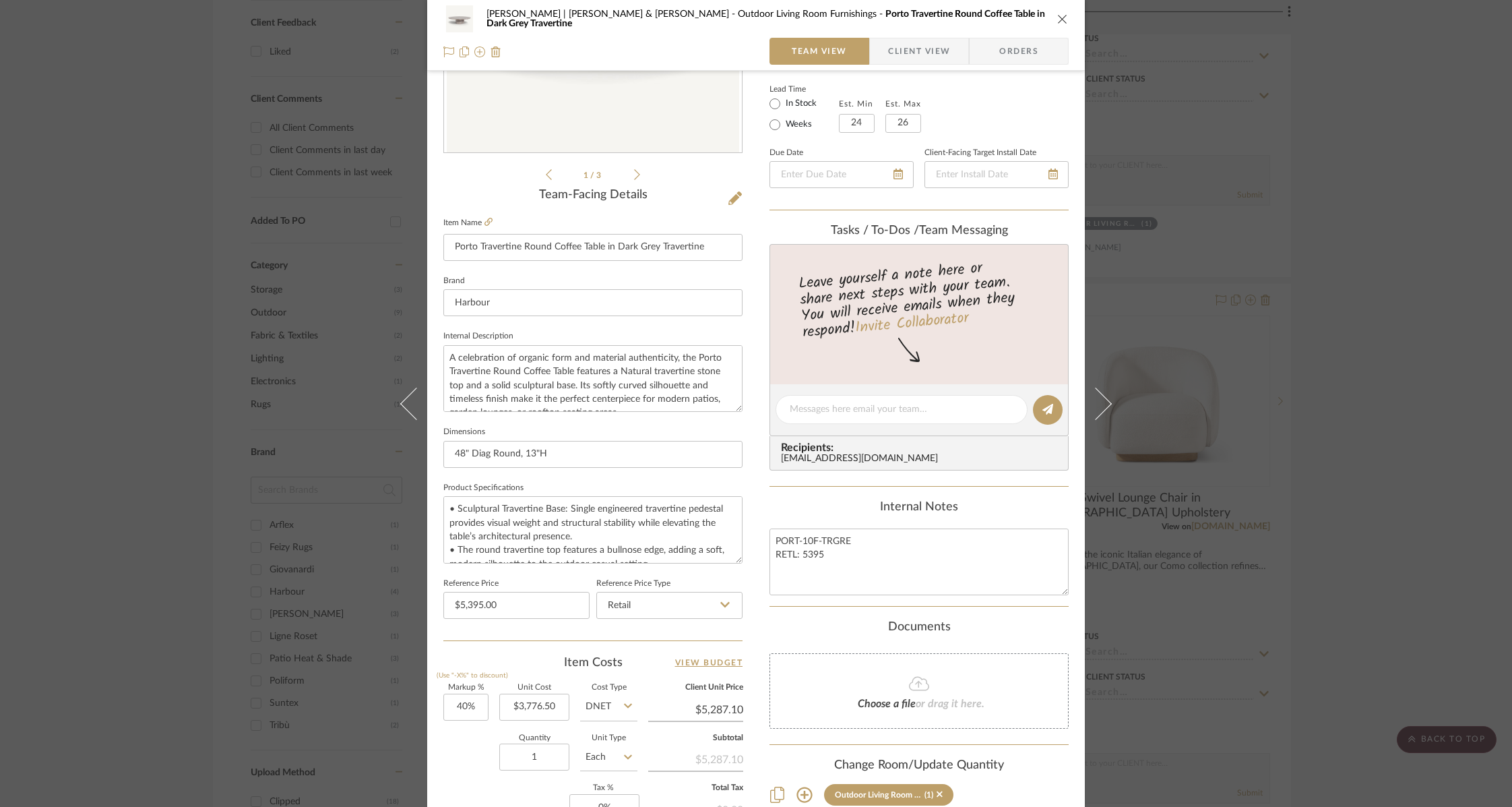
scroll to position [0, 0]
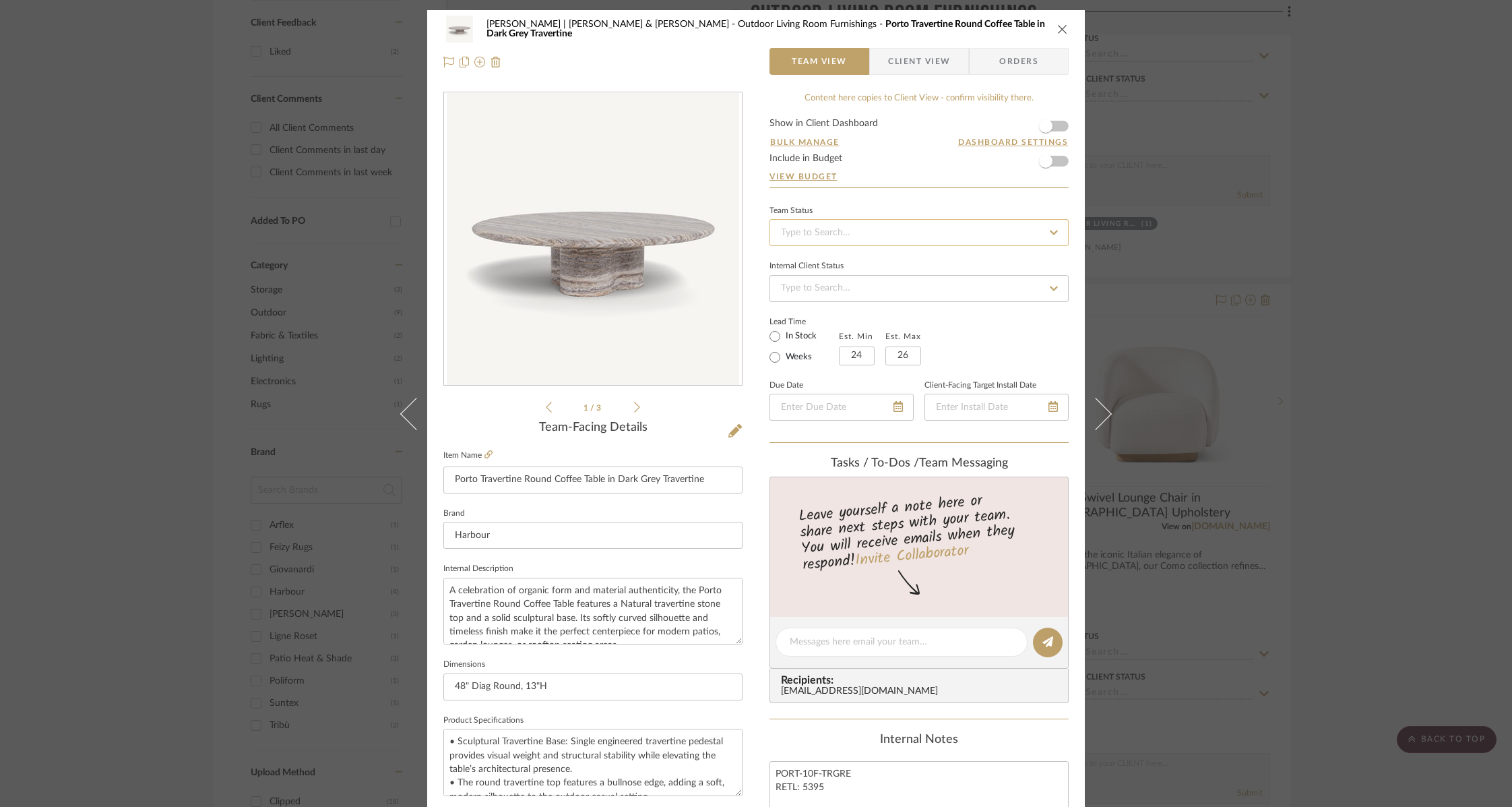
click at [889, 231] on input at bounding box center [919, 233] width 299 height 27
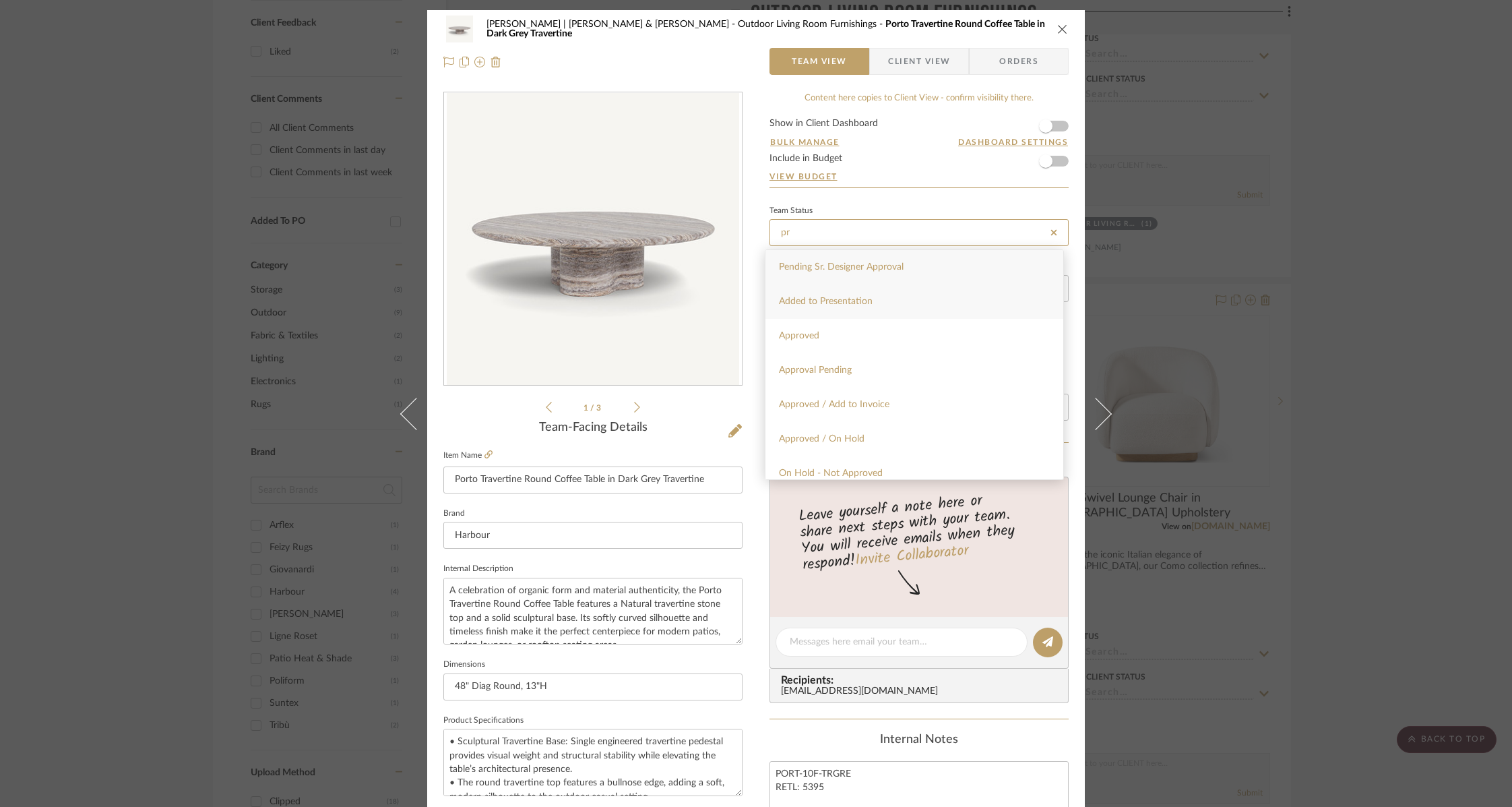
type input "pr"
click at [815, 303] on span "Added to Presentation" at bounding box center [825, 301] width 93 height 9
type input "[DATE]"
type input "Added to Presentation"
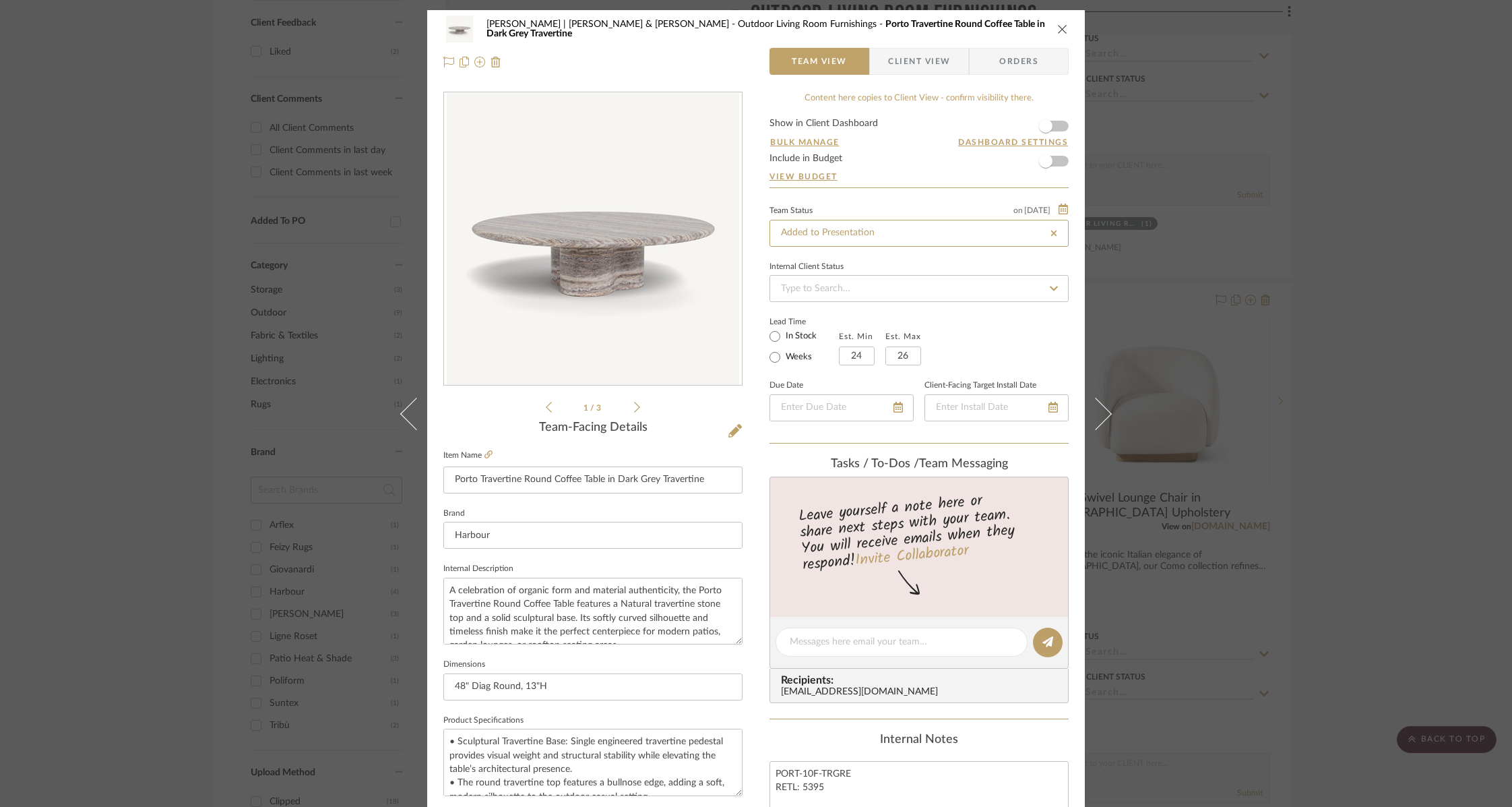
type input "[DATE]"
type input "Added to Presentation"
click at [820, 286] on input at bounding box center [919, 289] width 299 height 27
type input "pr"
click at [804, 327] on span "Presented, Pending Approval" at bounding box center [838, 323] width 119 height 9
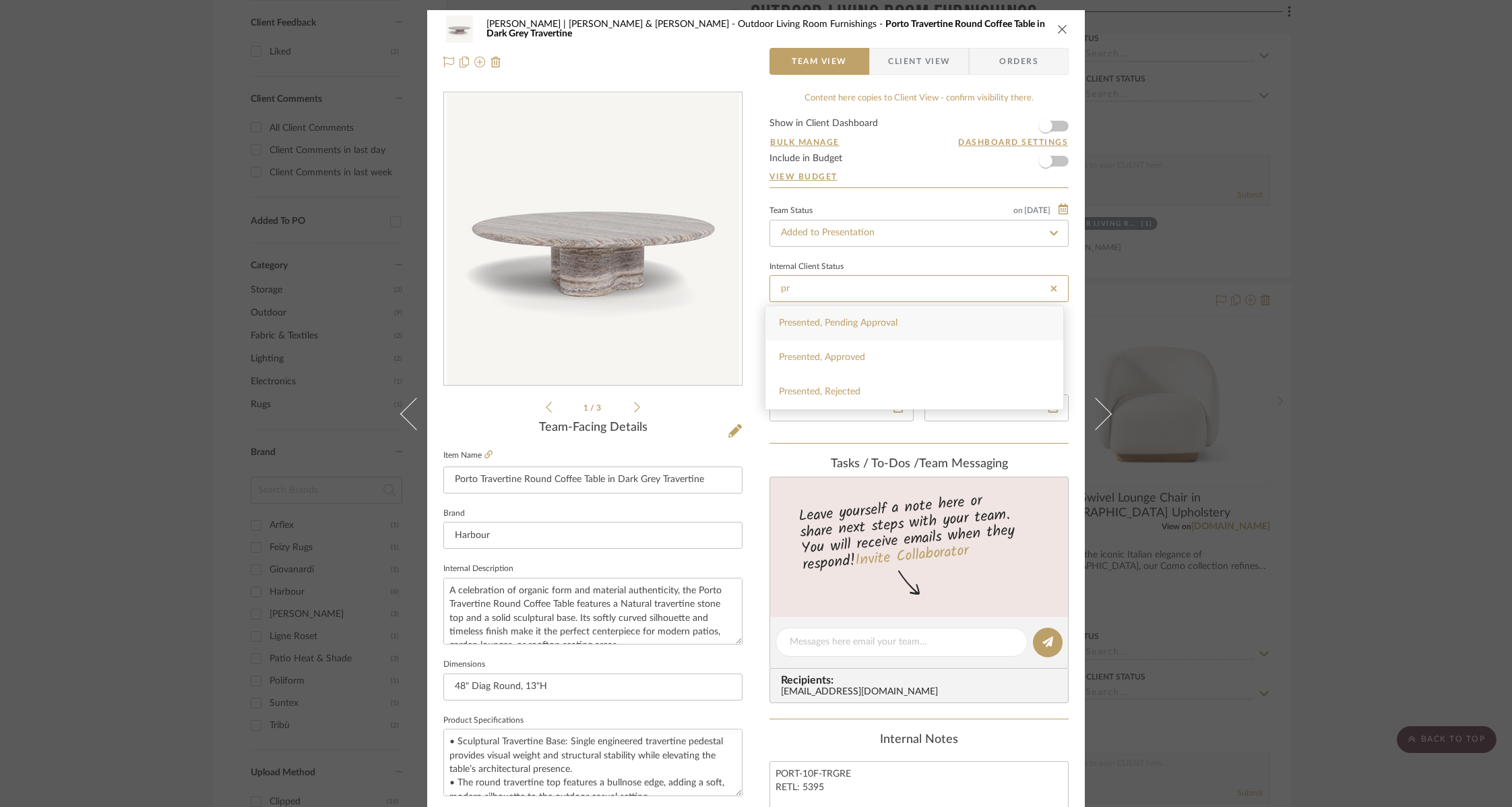
type input "[DATE]"
type input "Presented, Pending Approval"
type input "[DATE]"
type input "Presented, Pending Approval"
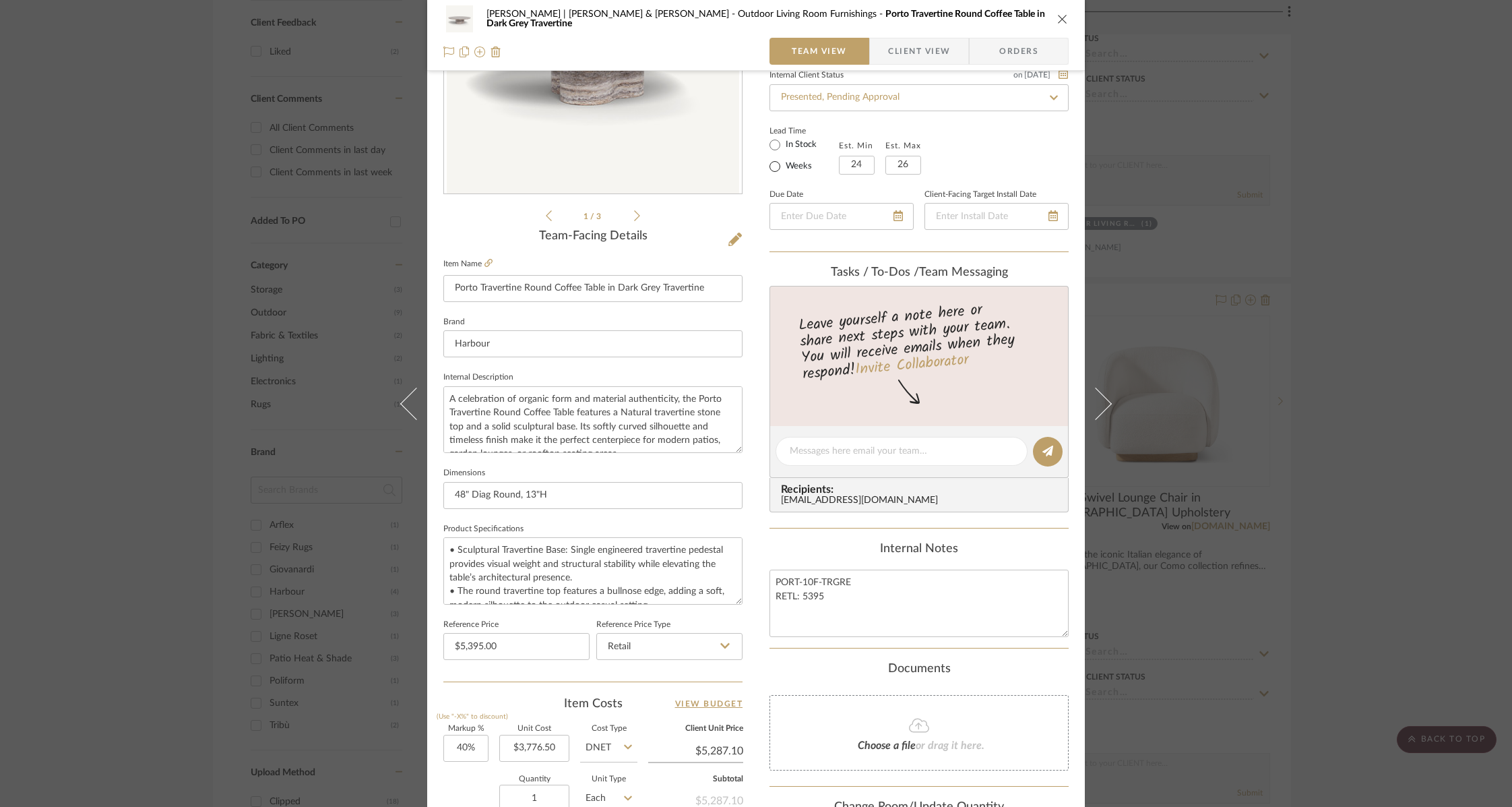
scroll to position [443, 0]
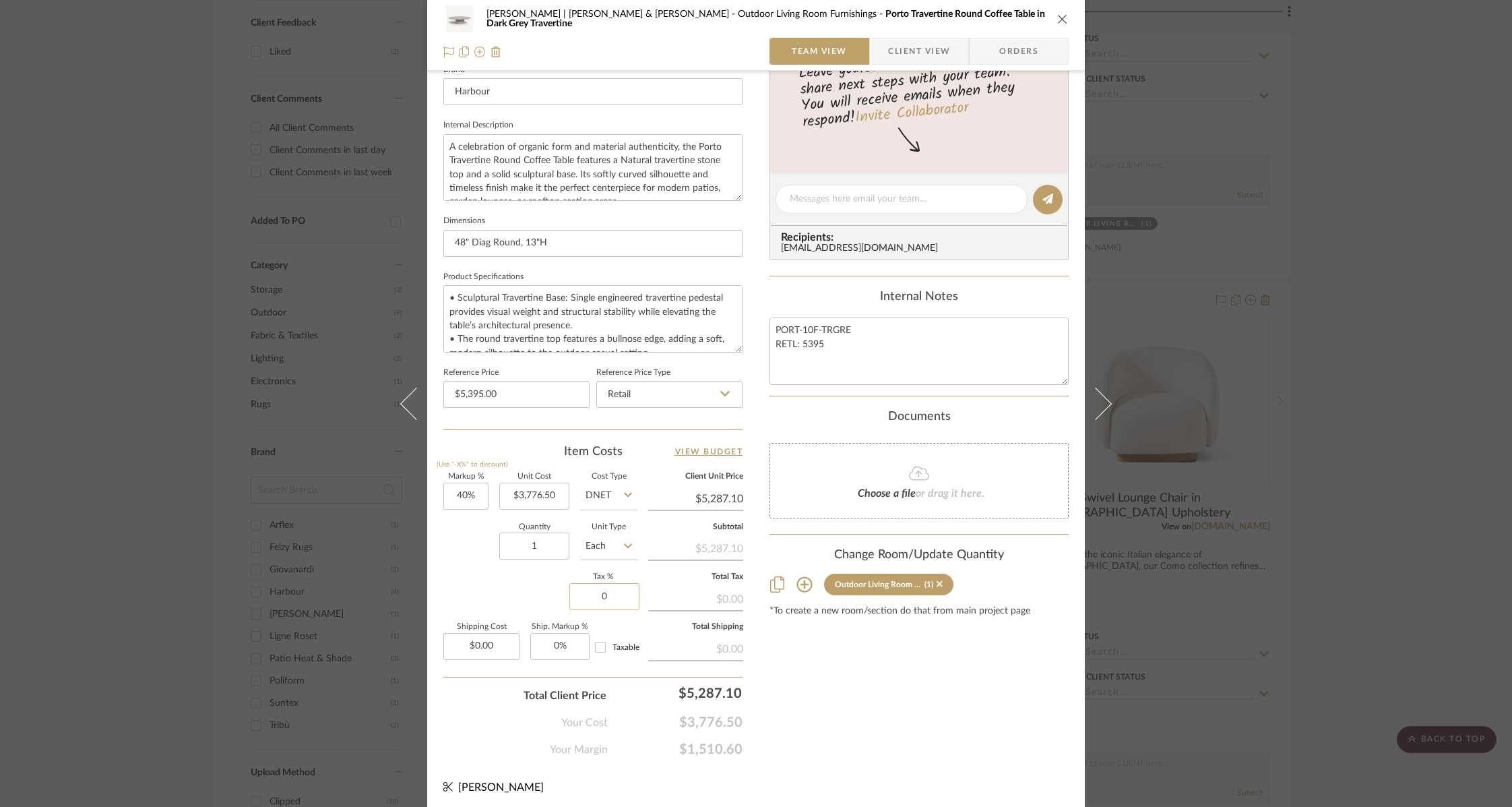
click at [585, 591] on input "0" at bounding box center [605, 596] width 70 height 27
click at [585, 590] on input "0" at bounding box center [605, 596] width 70 height 27
type input "9.25%"
type input "$0.00"
click at [787, 701] on div "Content here copies to Client View - confirm visibility there. Show in Client D…" at bounding box center [919, 203] width 299 height 1110
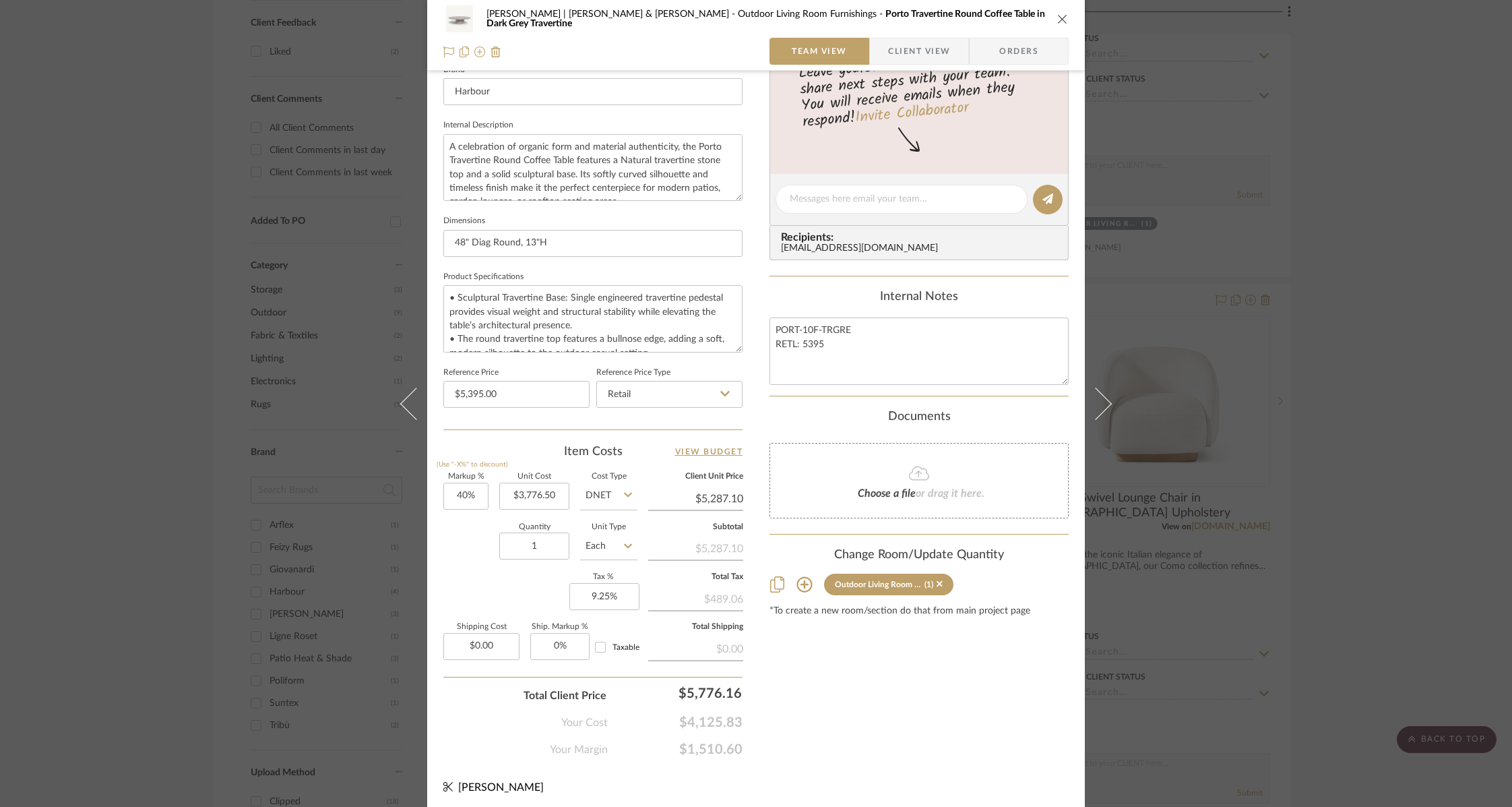
click at [1059, 14] on icon "close" at bounding box center [1062, 19] width 11 height 11
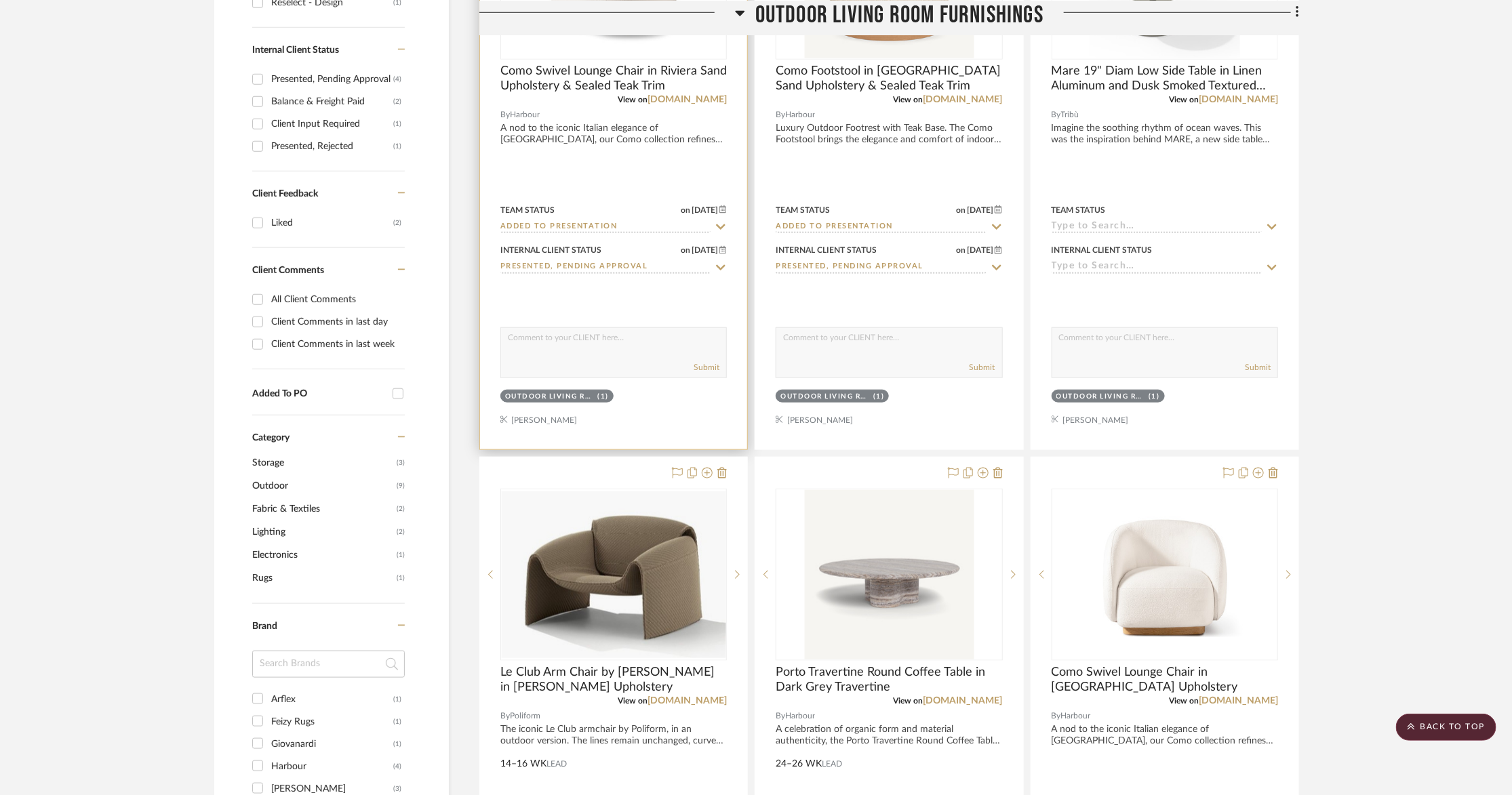
scroll to position [747, 0]
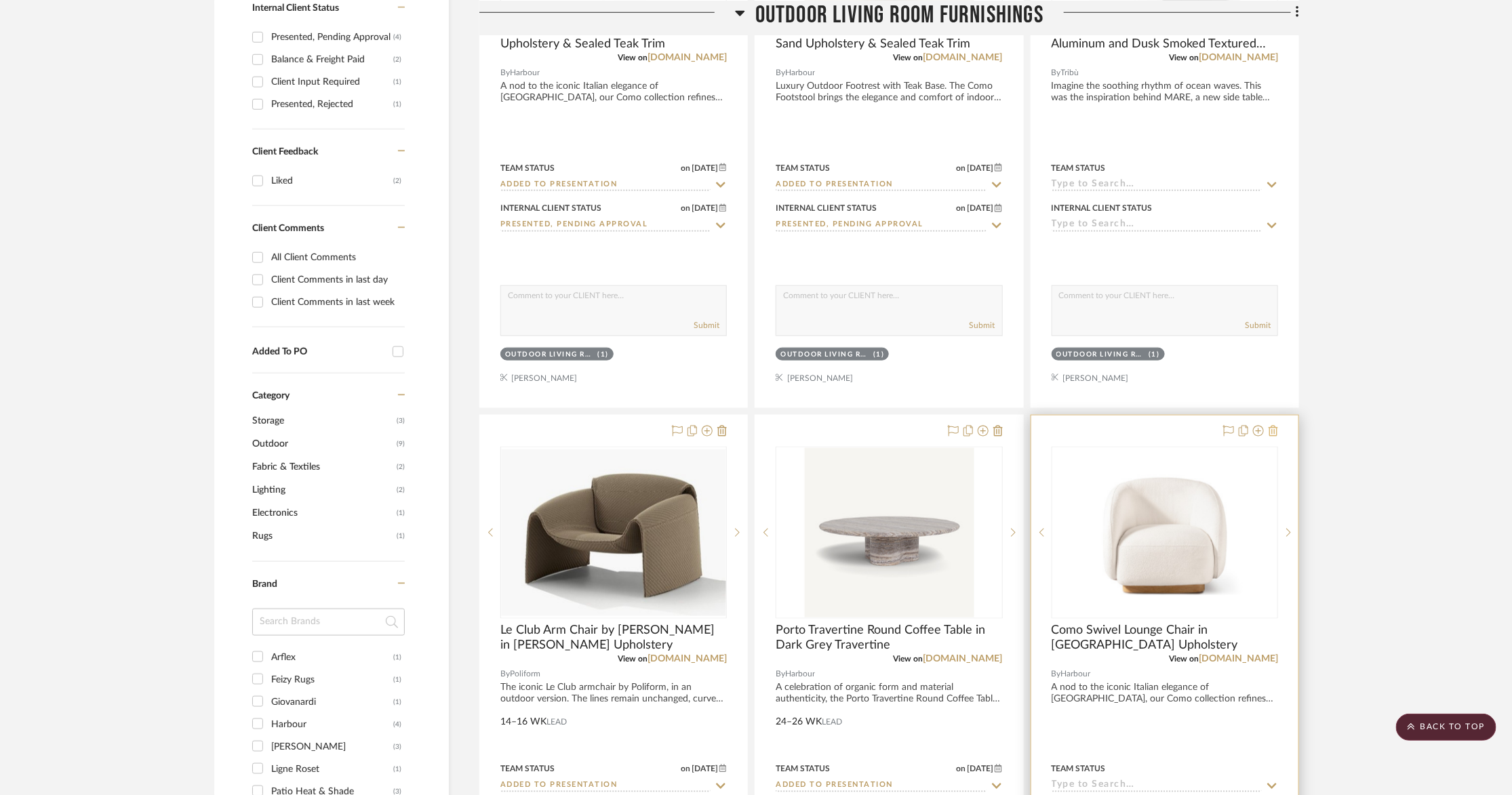
click at [1273, 426] on icon at bounding box center [1273, 431] width 9 height 11
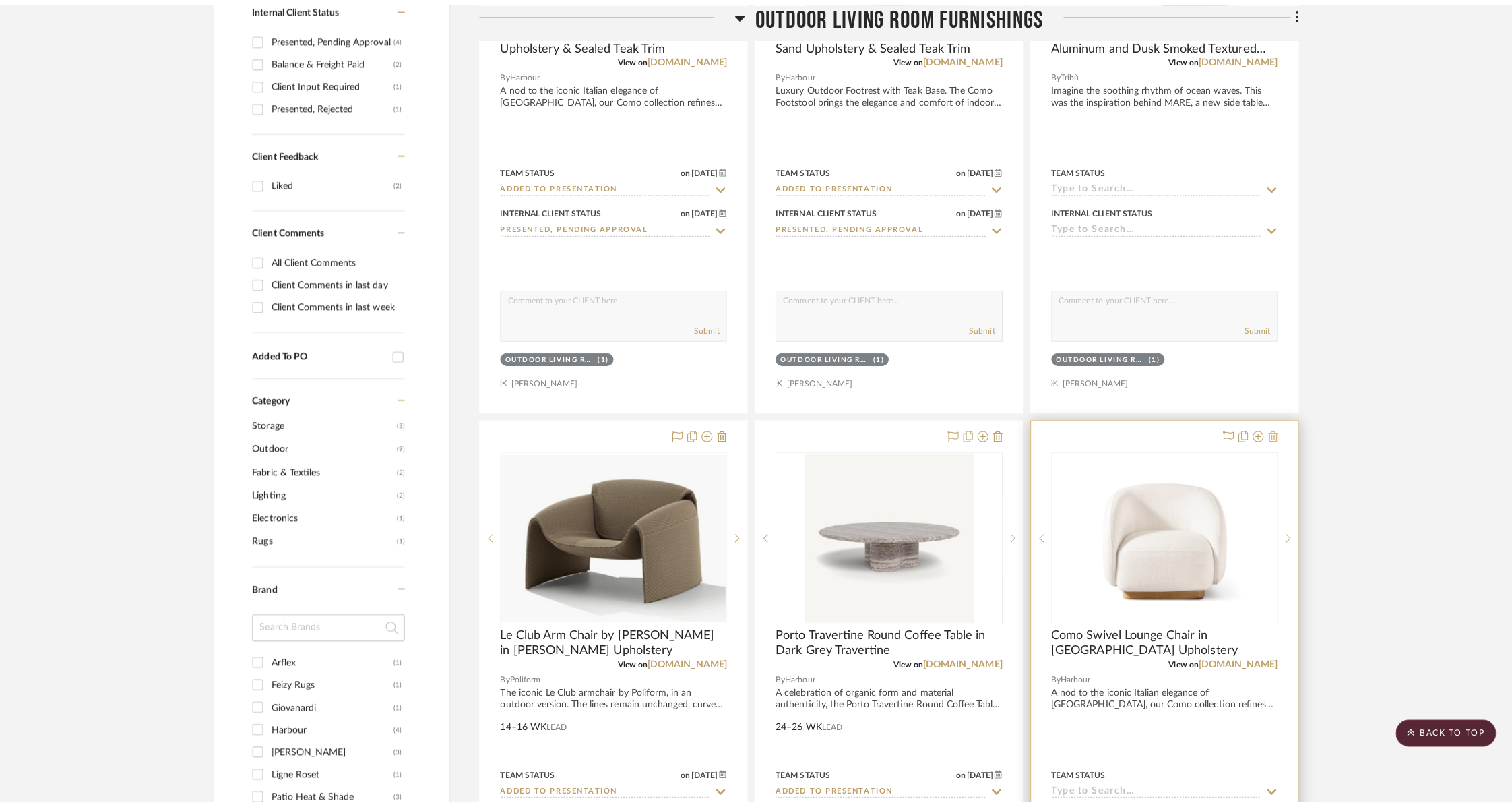
scroll to position [0, 0]
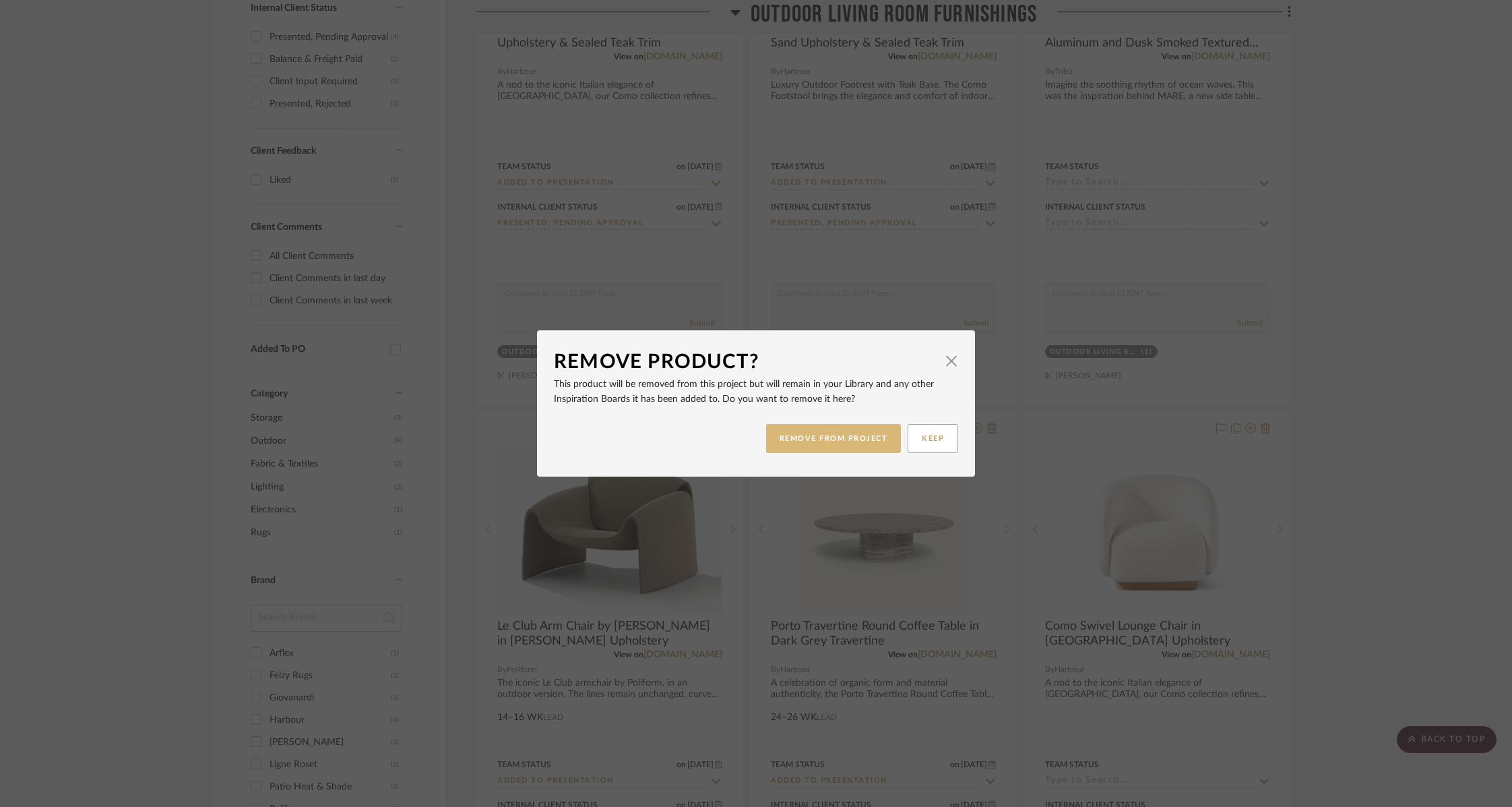
click at [802, 437] on button "REMOVE FROM PROJECT" at bounding box center [833, 438] width 136 height 29
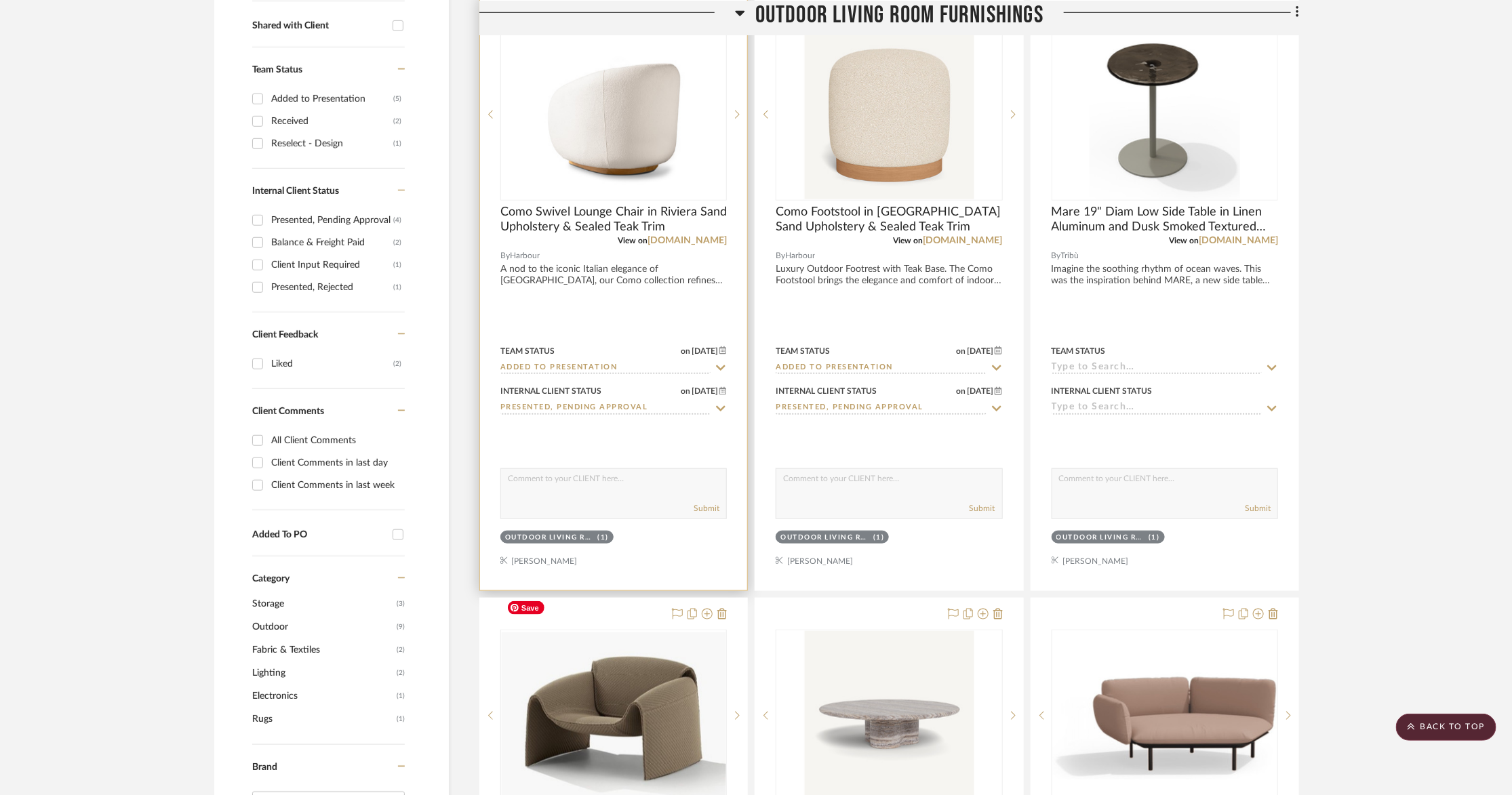
scroll to position [527, 0]
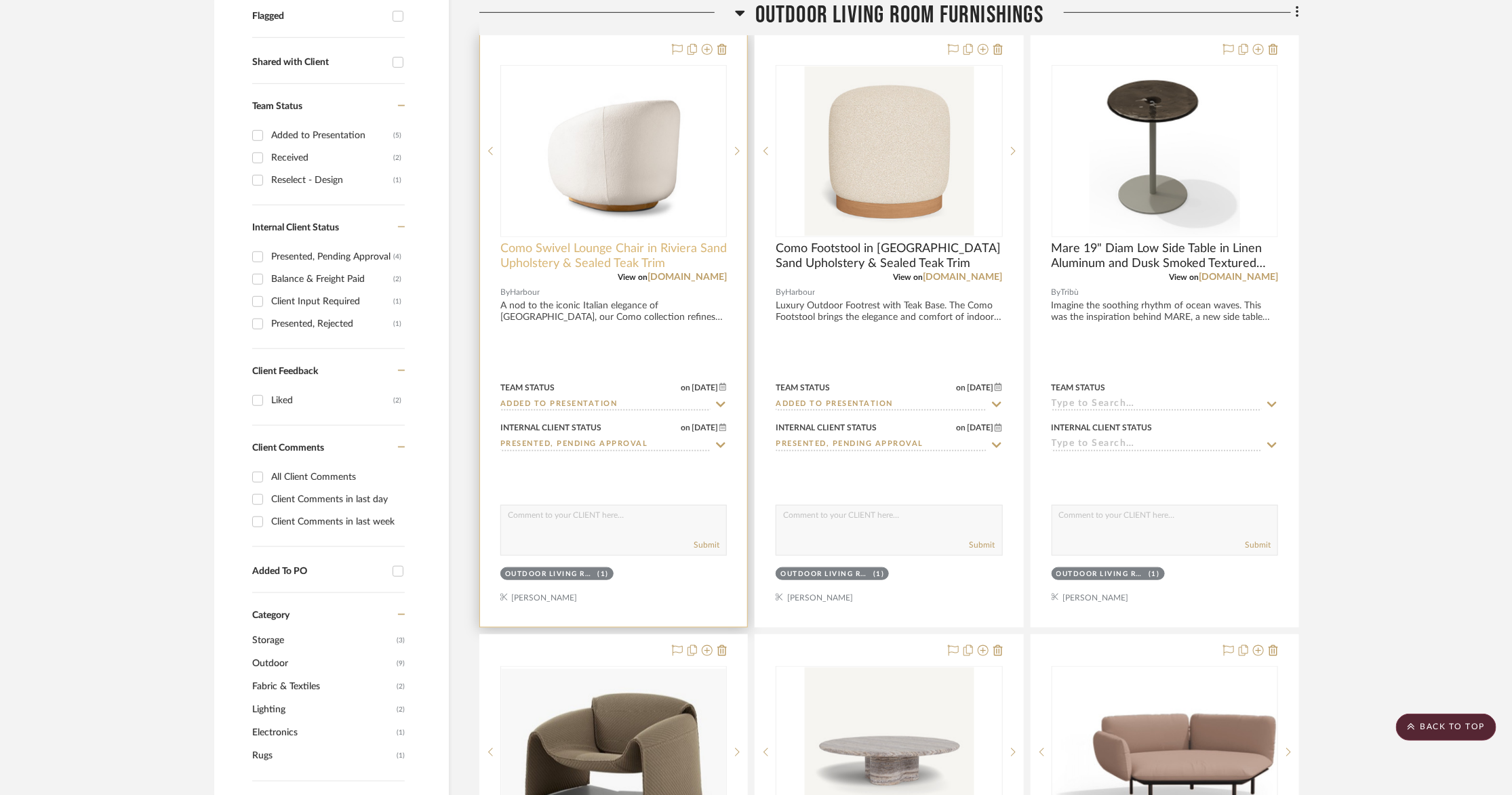
click at [598, 241] on span "Como Swivel Lounge Chair in Riviera Sand Upholstery & Sealed Teak Trim" at bounding box center [613, 256] width 226 height 30
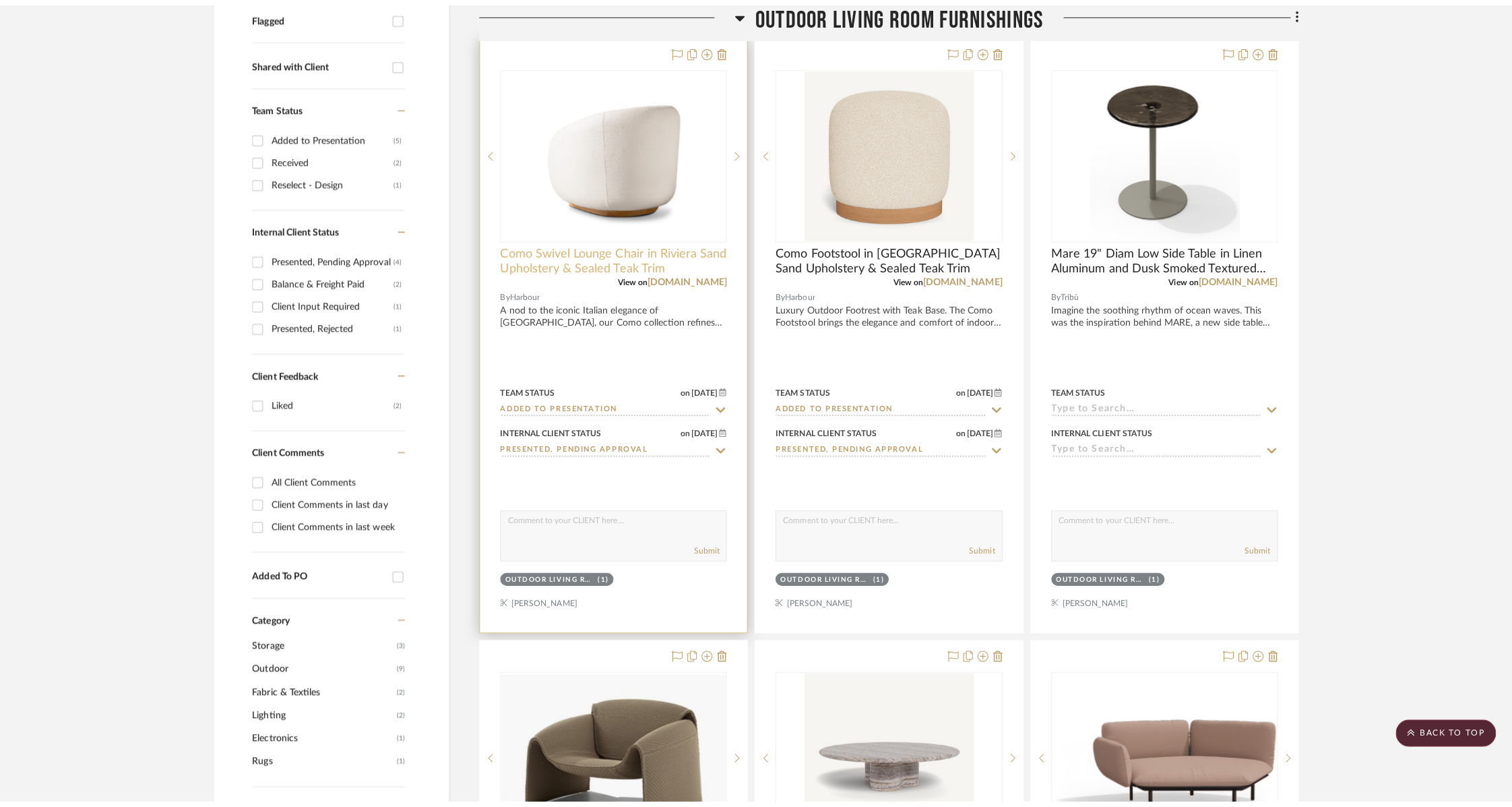
scroll to position [0, 0]
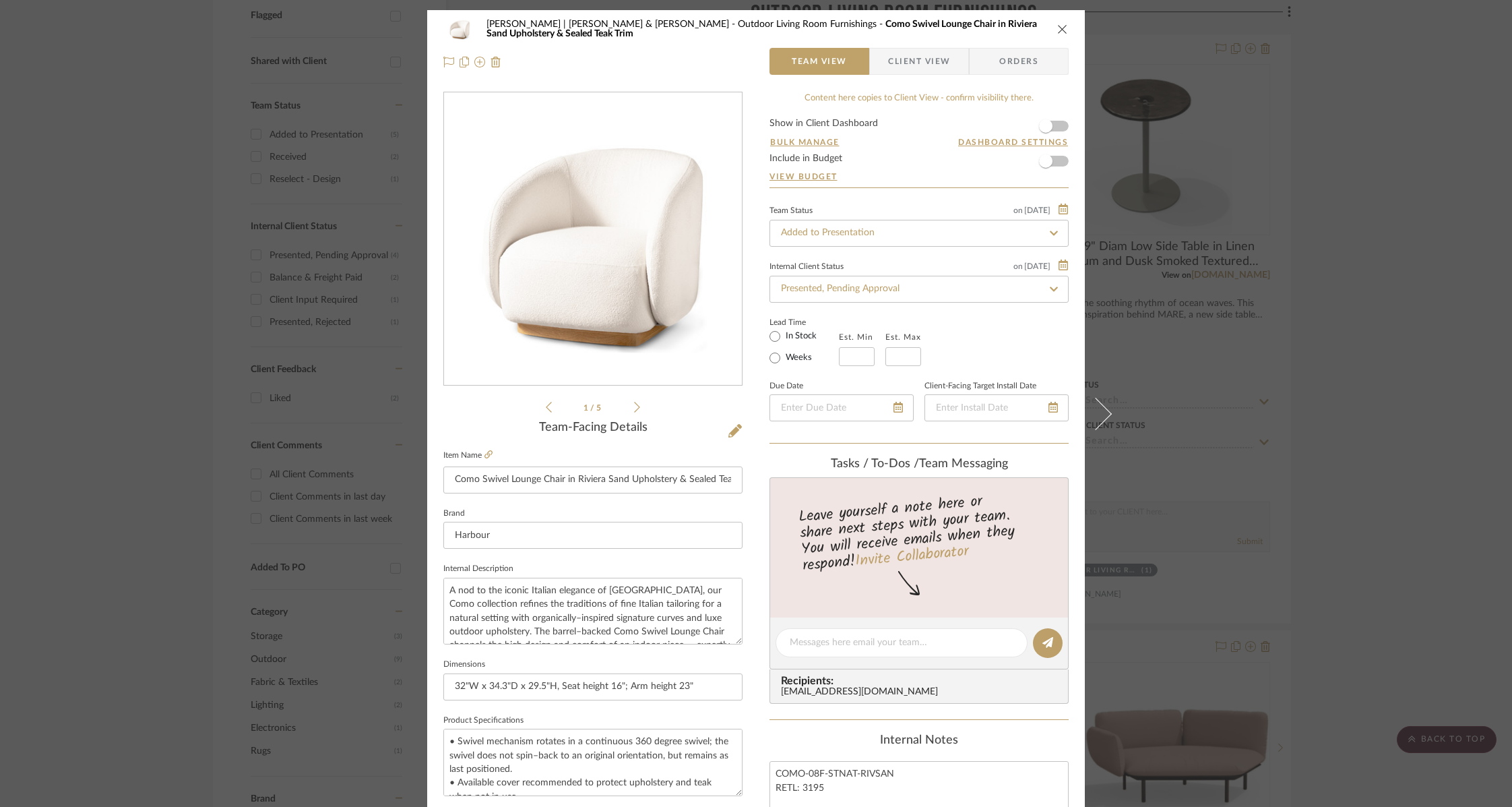
click at [634, 405] on icon at bounding box center [637, 407] width 6 height 12
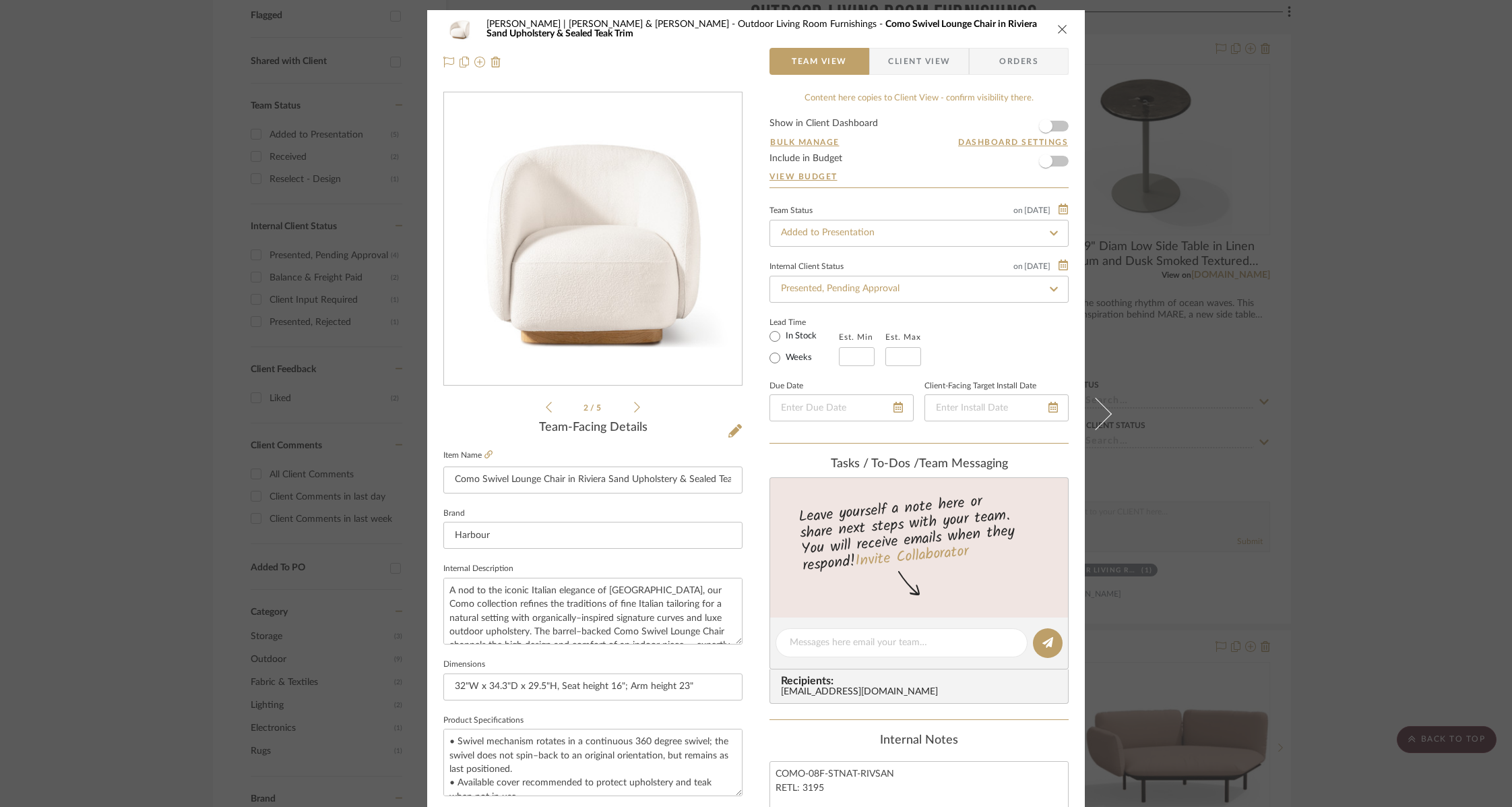
click at [624, 408] on li "2 / 5" at bounding box center [593, 407] width 82 height 17
click at [634, 408] on icon at bounding box center [637, 407] width 6 height 12
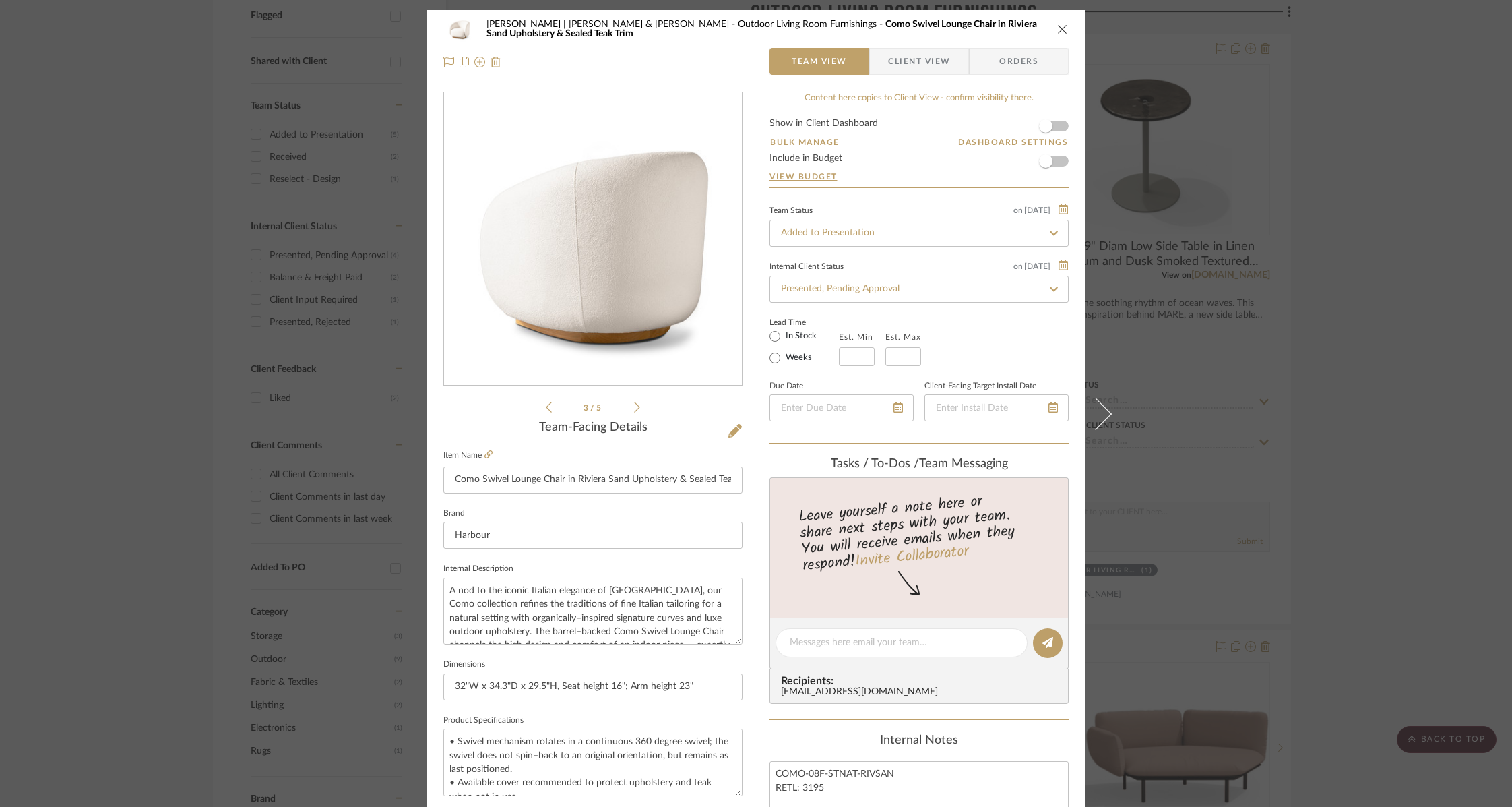
click at [634, 408] on icon at bounding box center [637, 407] width 6 height 12
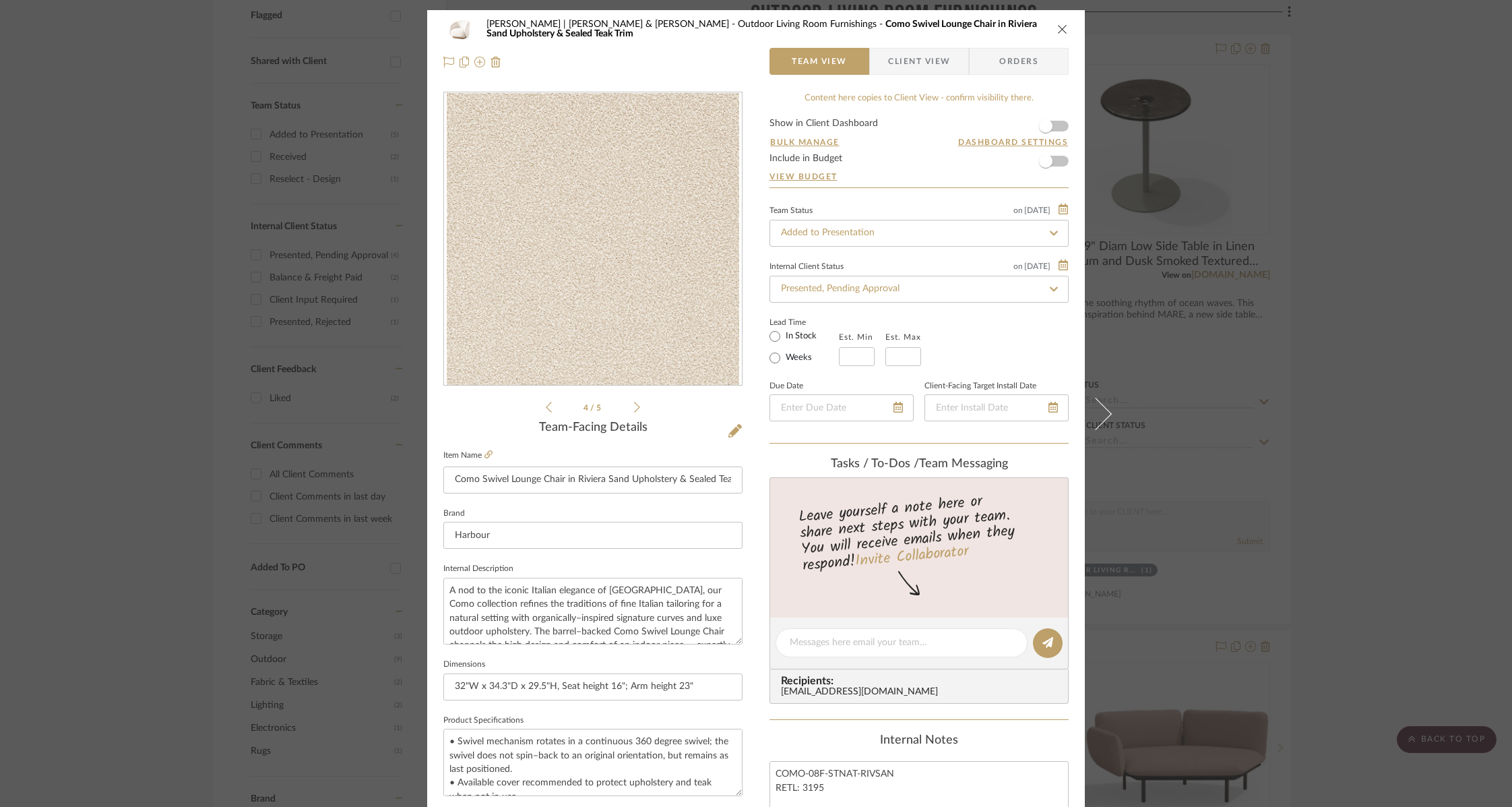
click at [634, 408] on icon at bounding box center [637, 407] width 6 height 12
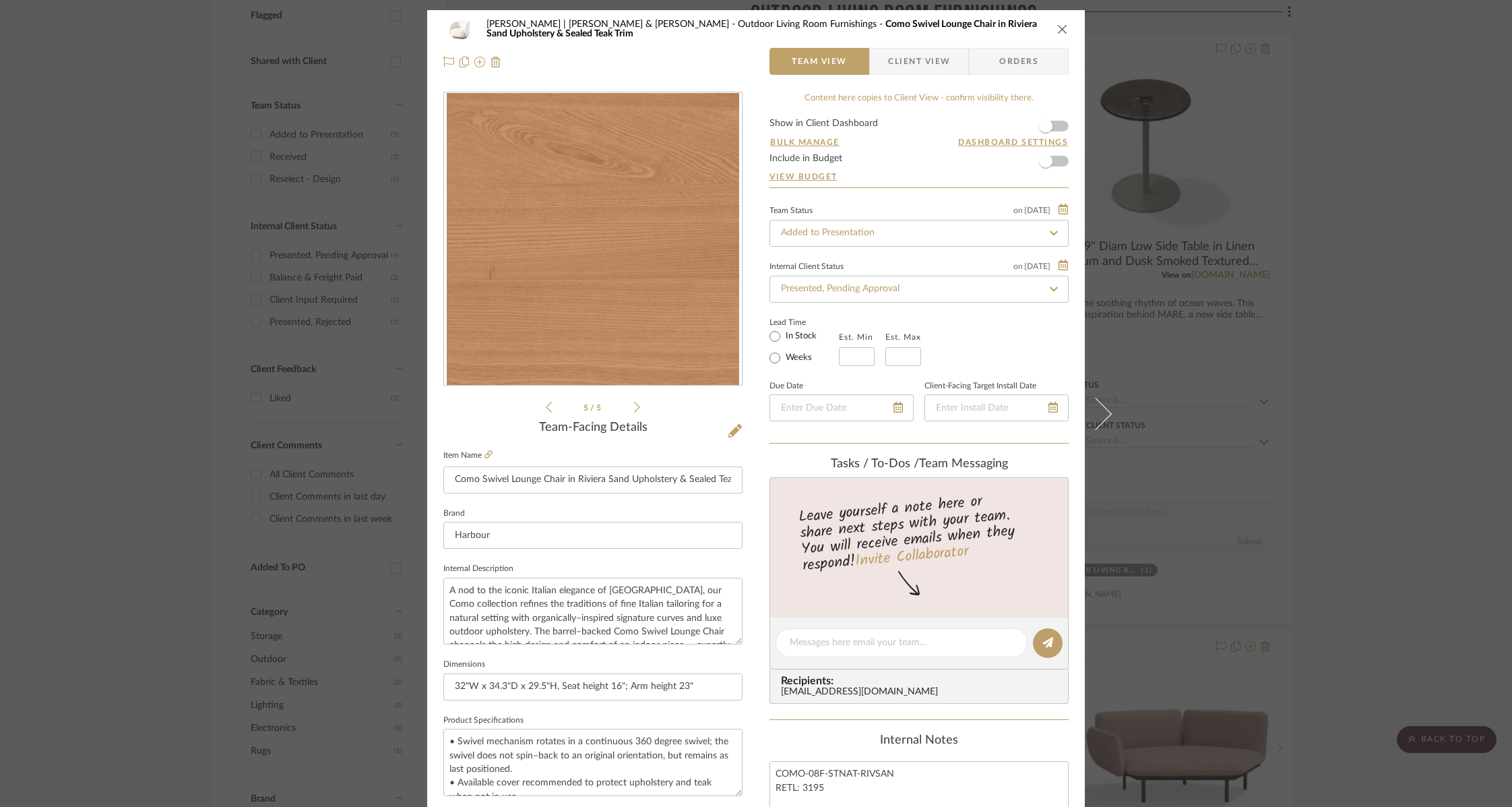
click at [634, 408] on icon at bounding box center [637, 407] width 6 height 12
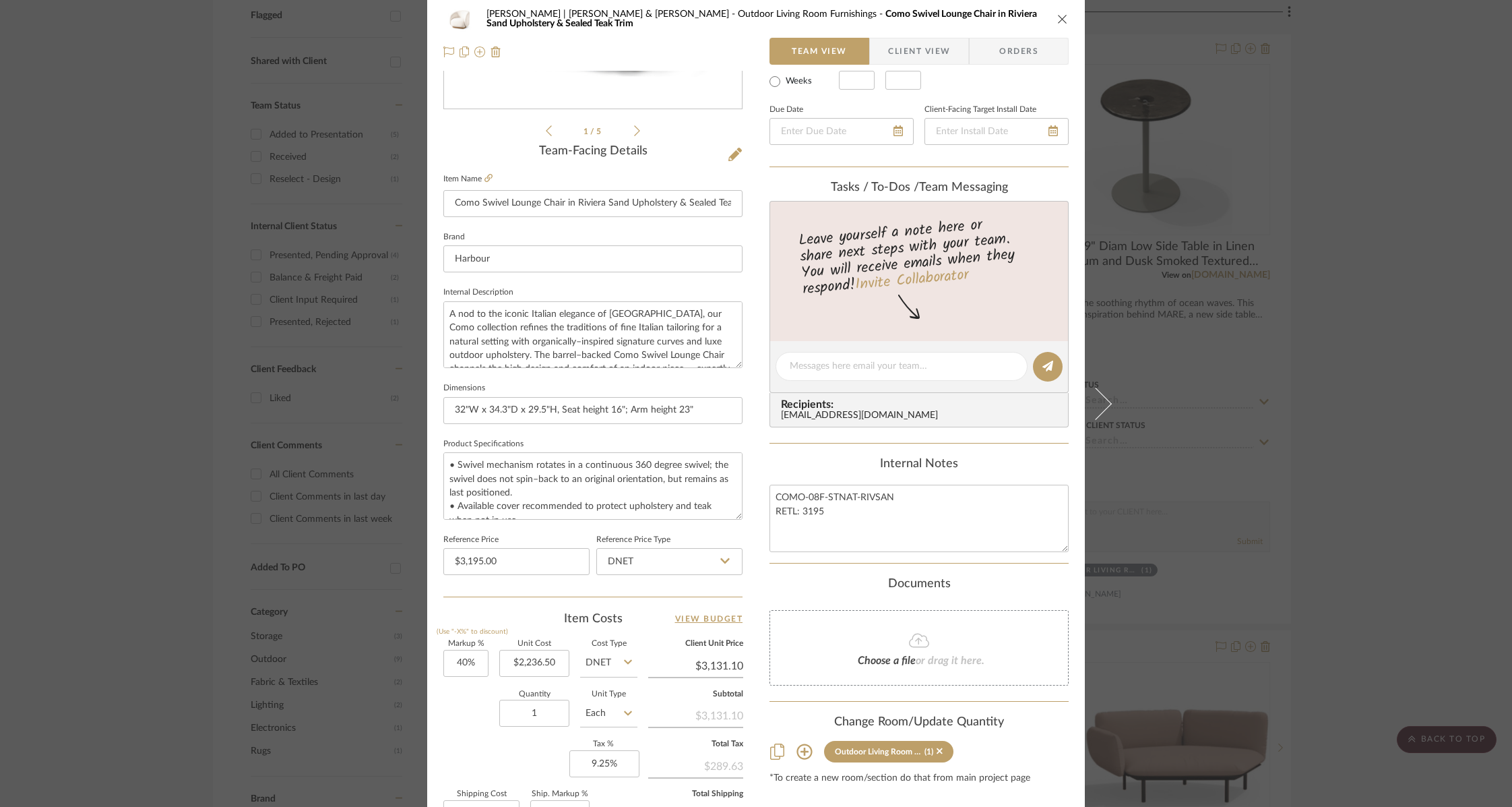
scroll to position [443, 0]
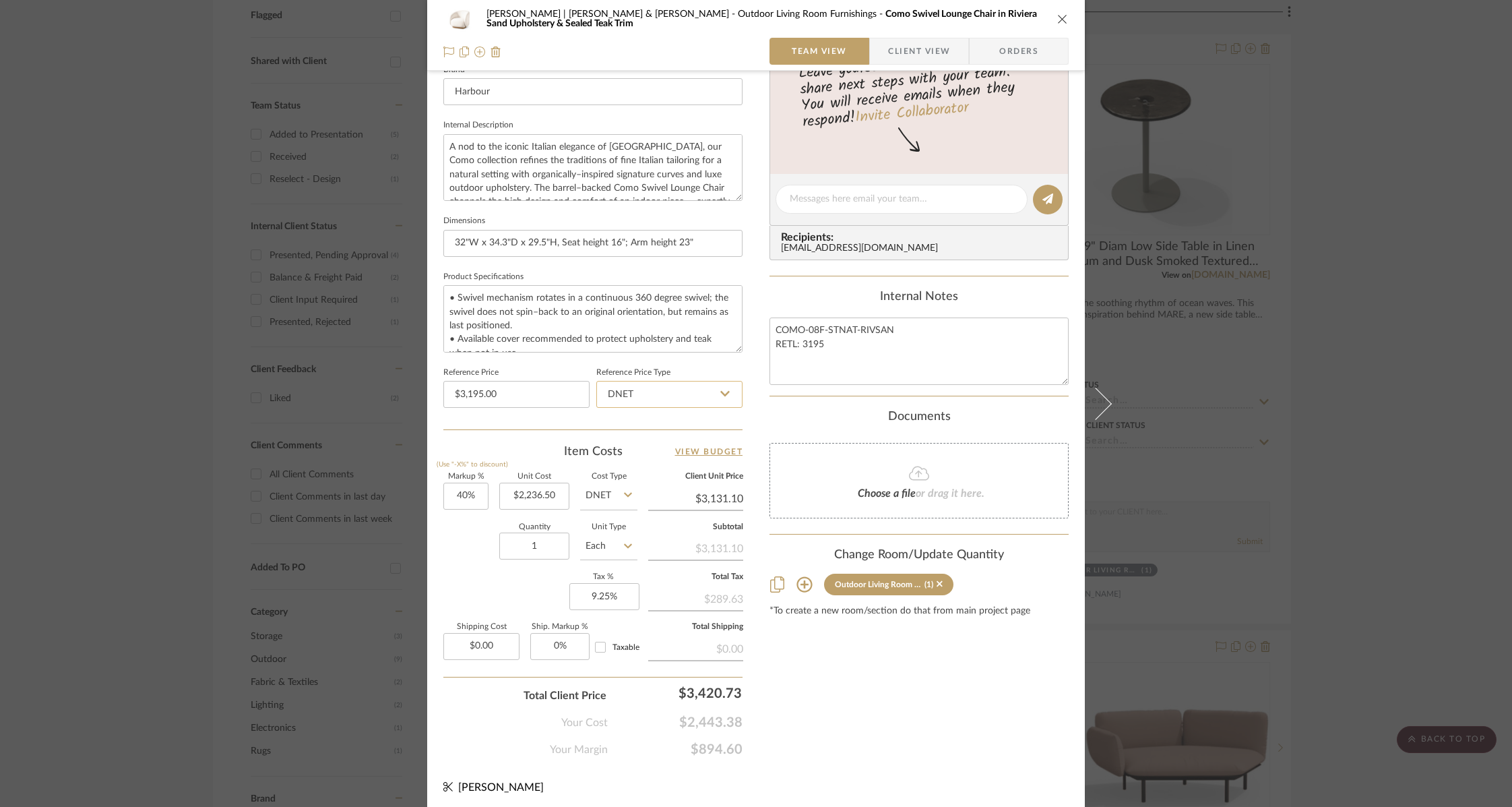
click at [635, 385] on input "DNET" at bounding box center [669, 395] width 147 height 27
click at [641, 463] on div "Retail" at bounding box center [675, 459] width 167 height 34
type input "Retail"
click at [794, 666] on div "Content here copies to Client View - confirm visibility there. Show in Client D…" at bounding box center [919, 203] width 299 height 1110
click at [1059, 19] on icon "close" at bounding box center [1062, 19] width 11 height 11
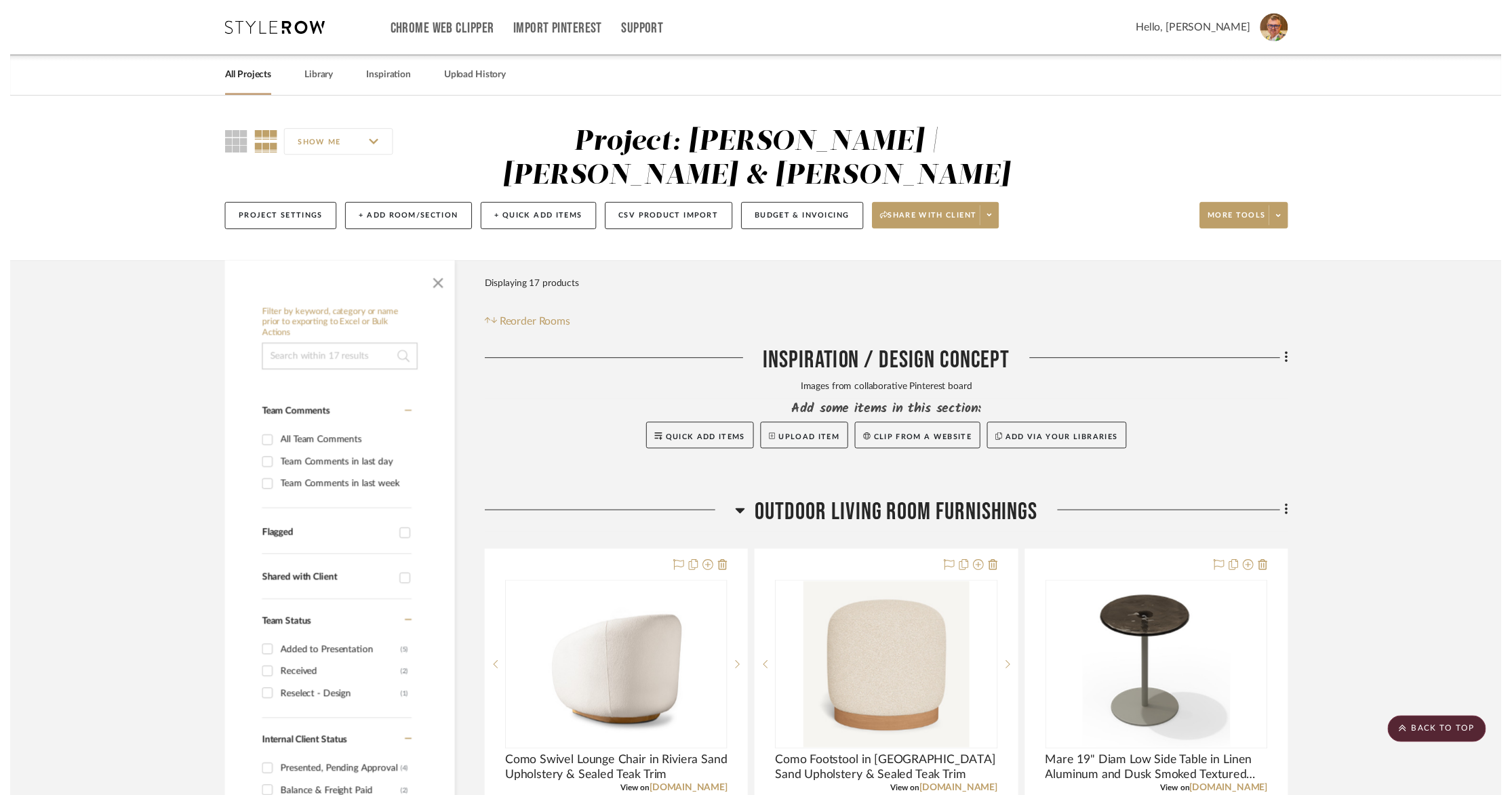
scroll to position [527, 0]
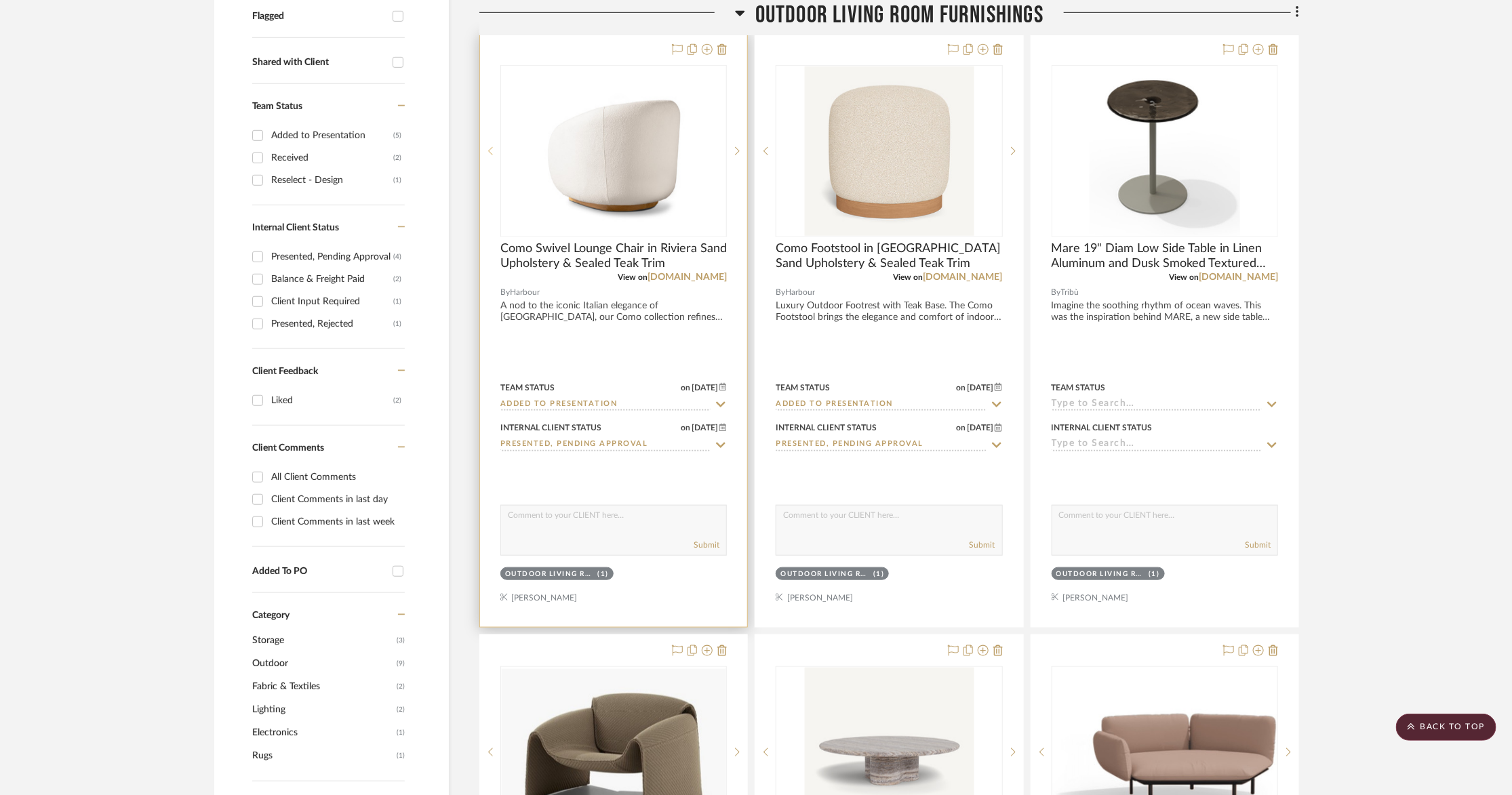
click at [488, 147] on icon at bounding box center [490, 151] width 5 height 9
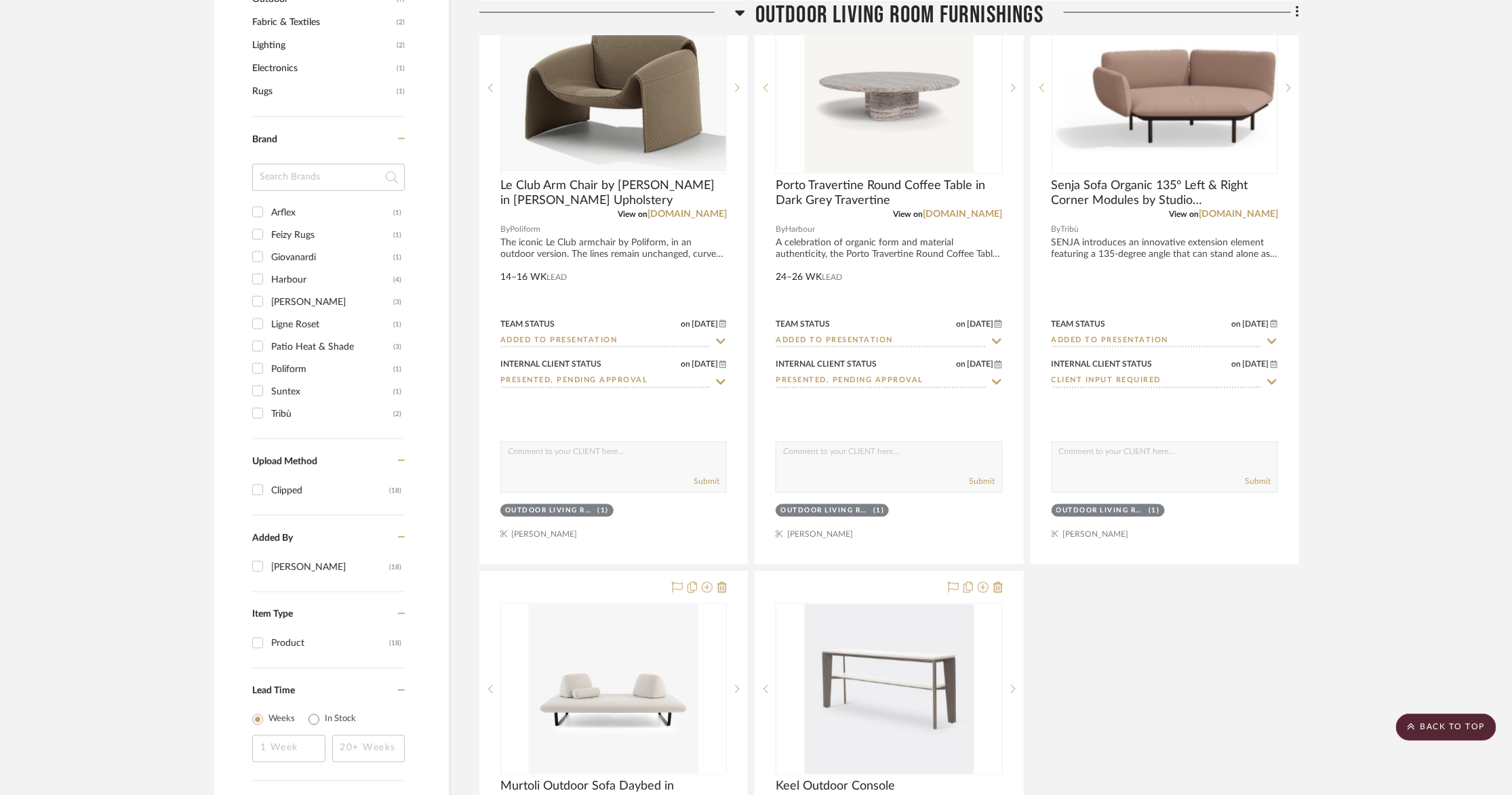
scroll to position [1009, 0]
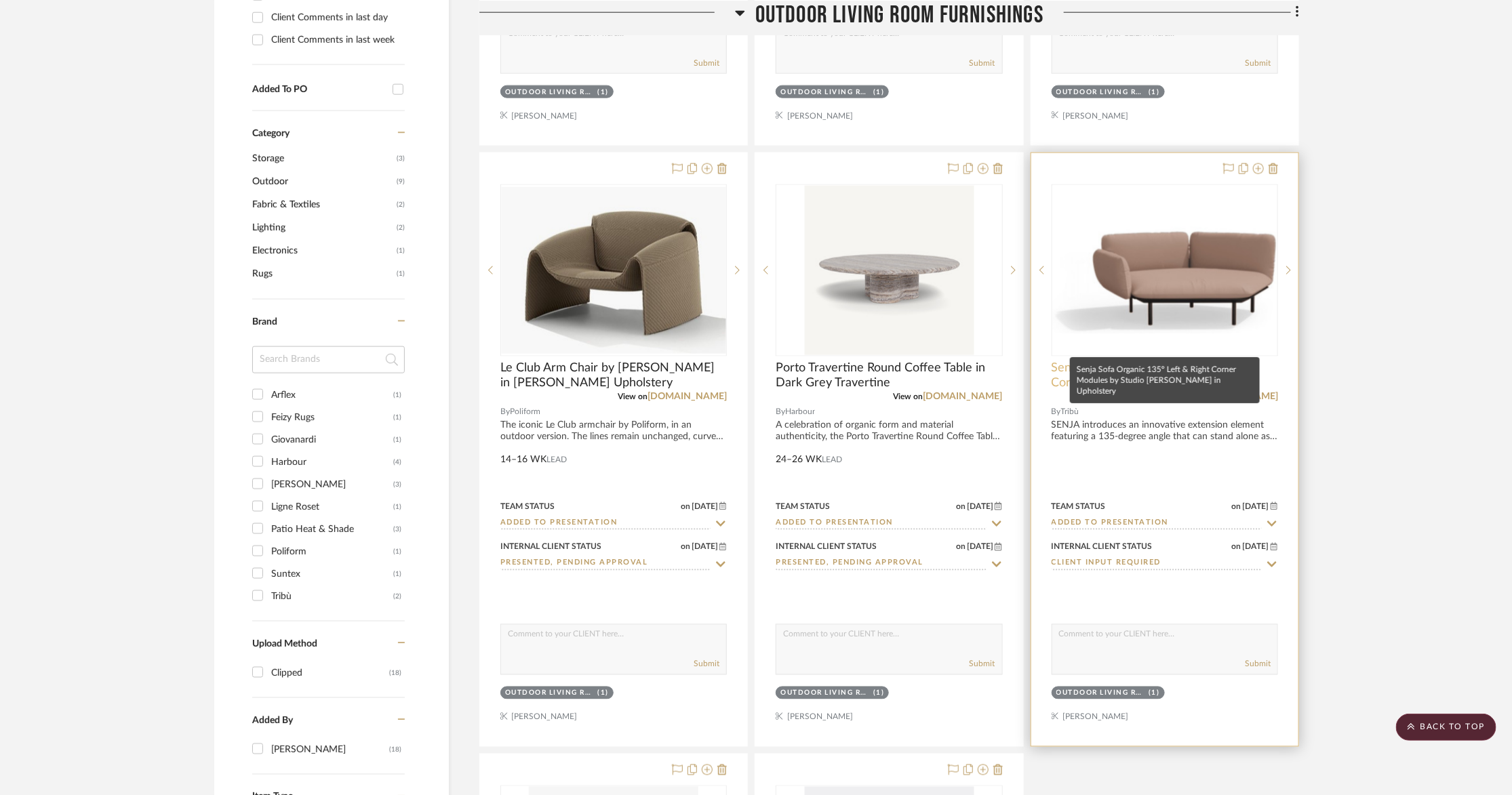
click at [1114, 361] on span "Senja Sofa Organic 135° Left & Right Corner Modules by Studio [PERSON_NAME] in …" at bounding box center [1164, 375] width 226 height 30
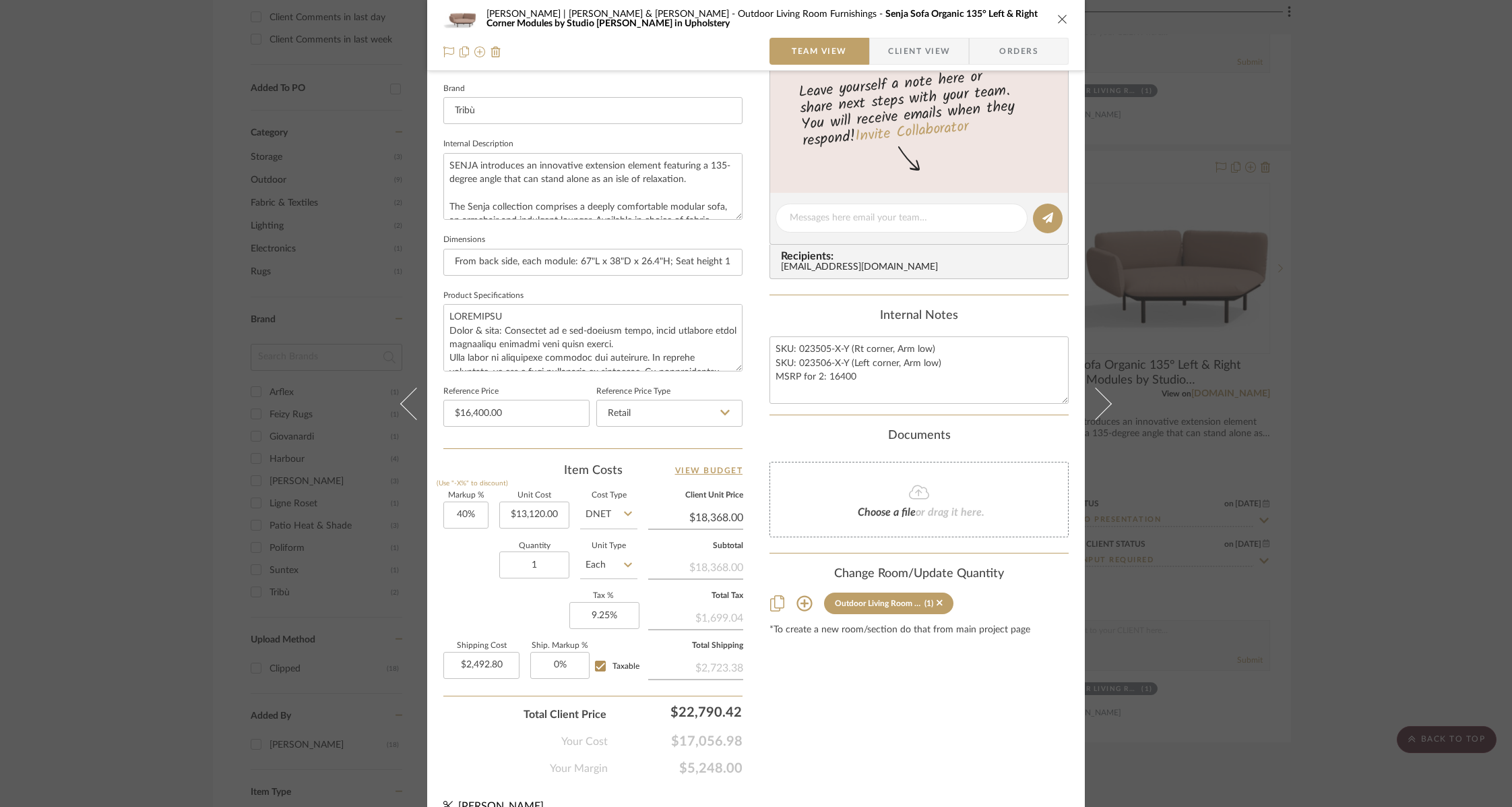
scroll to position [443, 0]
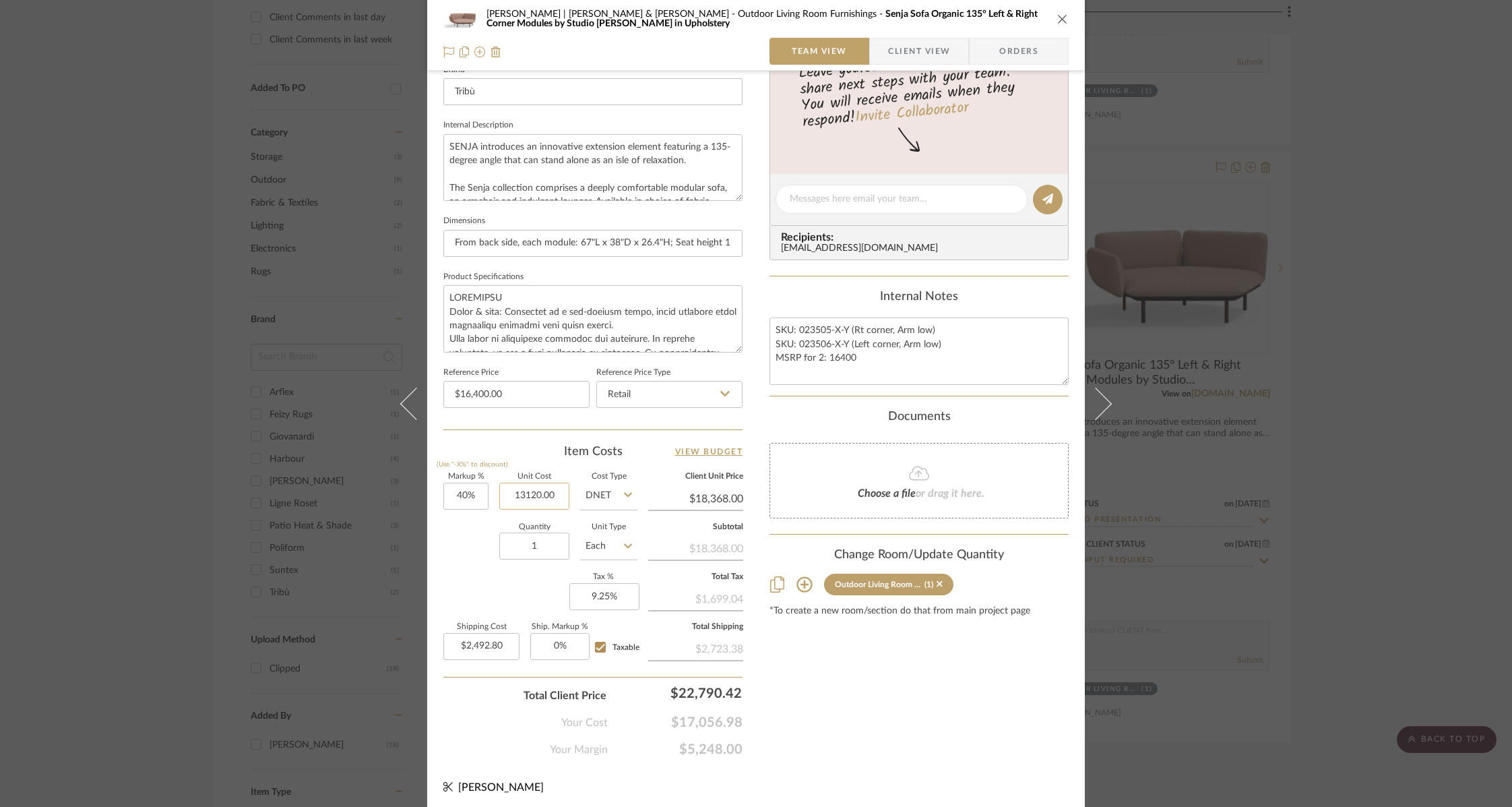
click at [517, 494] on input "13120.00" at bounding box center [534, 497] width 70 height 27
type input "1"
type input "$1.00"
type input "$1.40"
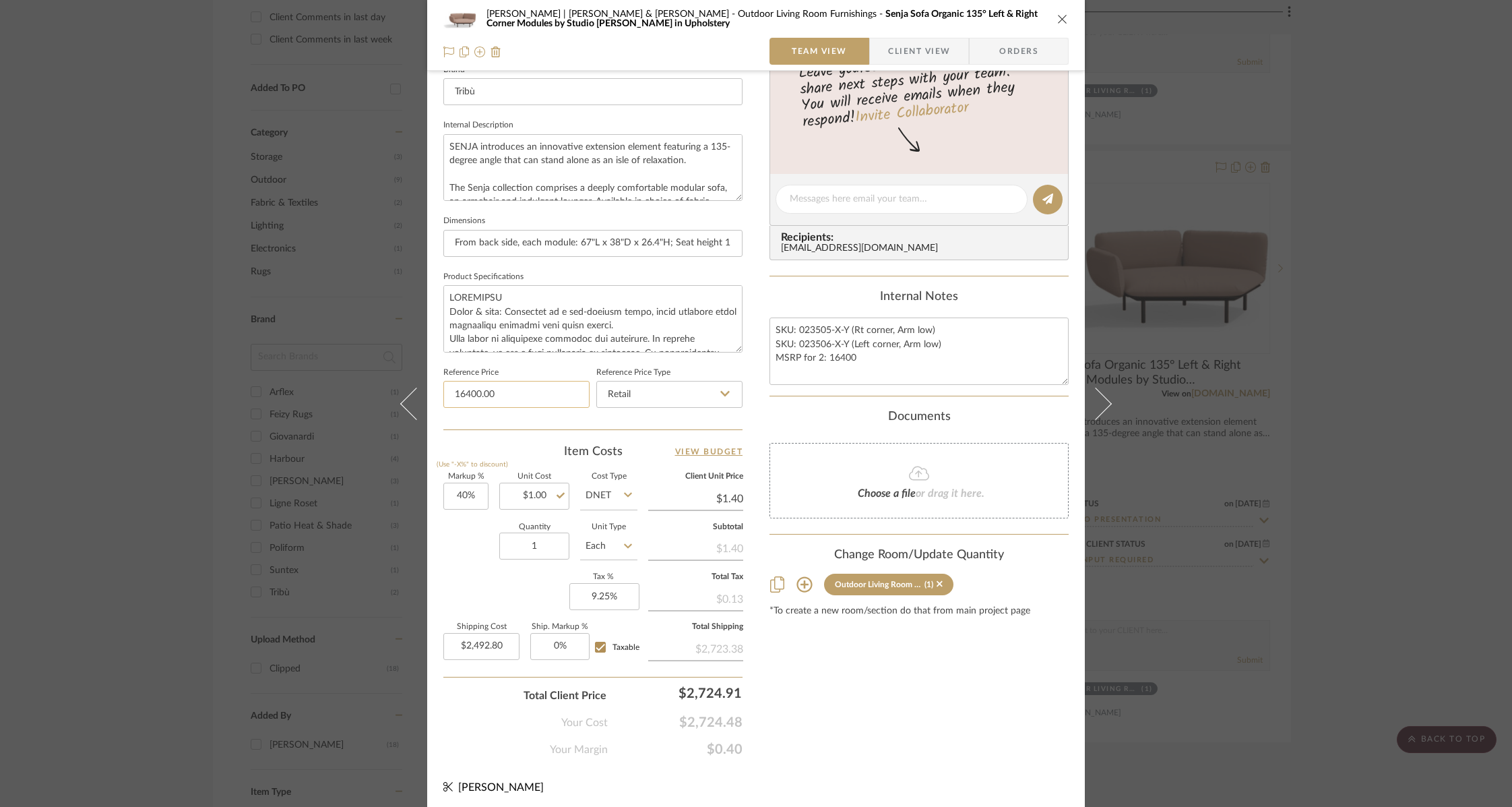
click at [457, 389] on input "16400.00" at bounding box center [516, 395] width 147 height 27
type input "$19,160.00"
click at [536, 487] on input "1.00" at bounding box center [534, 497] width 70 height 27
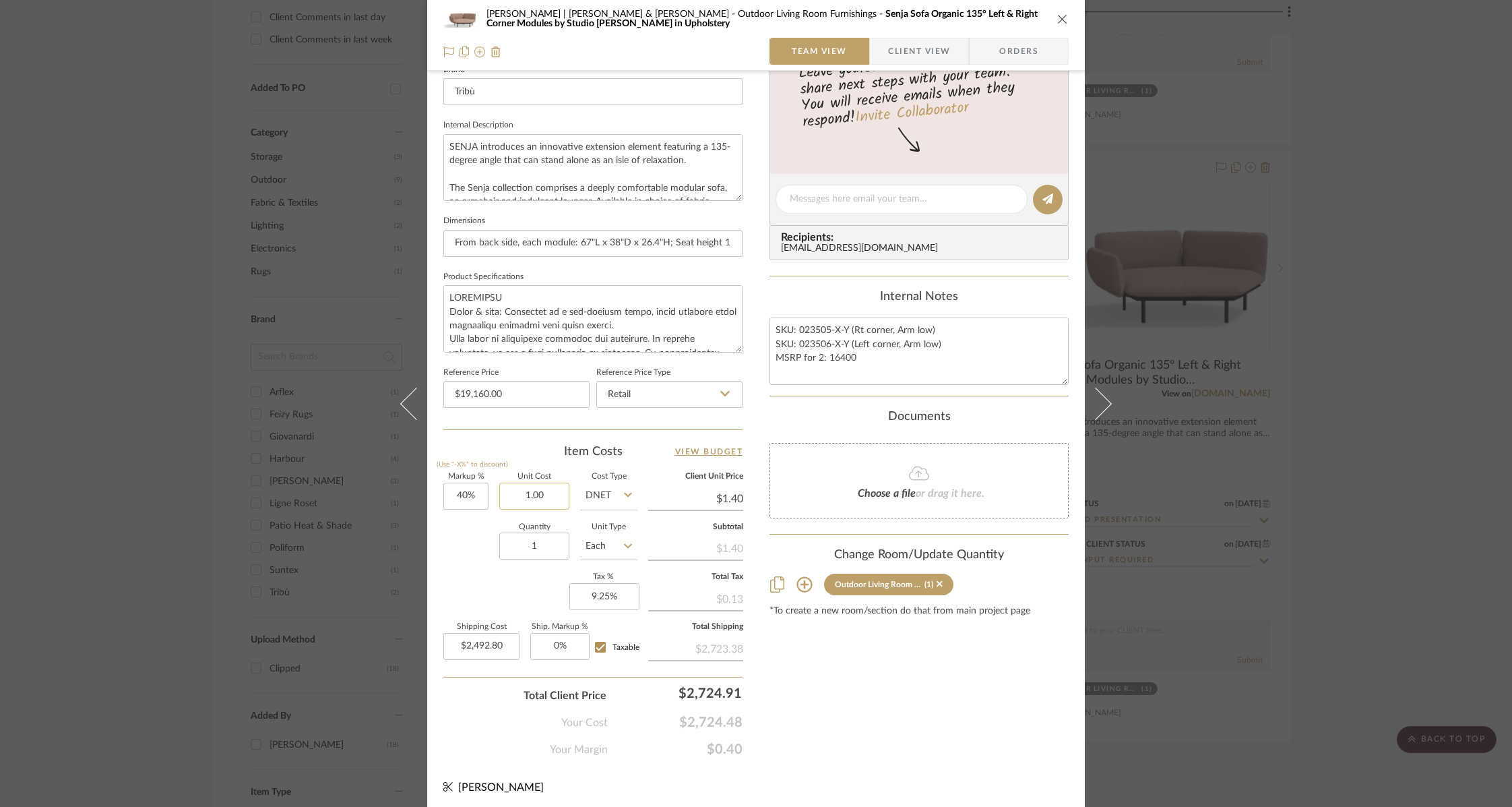
click at [520, 495] on input "1.00" at bounding box center [534, 497] width 70 height 27
type input "$15,328.00"
type input "$21,459.20"
click at [881, 682] on div "Content here copies to Client View - confirm visibility there. Show in Client D…" at bounding box center [919, 203] width 299 height 1110
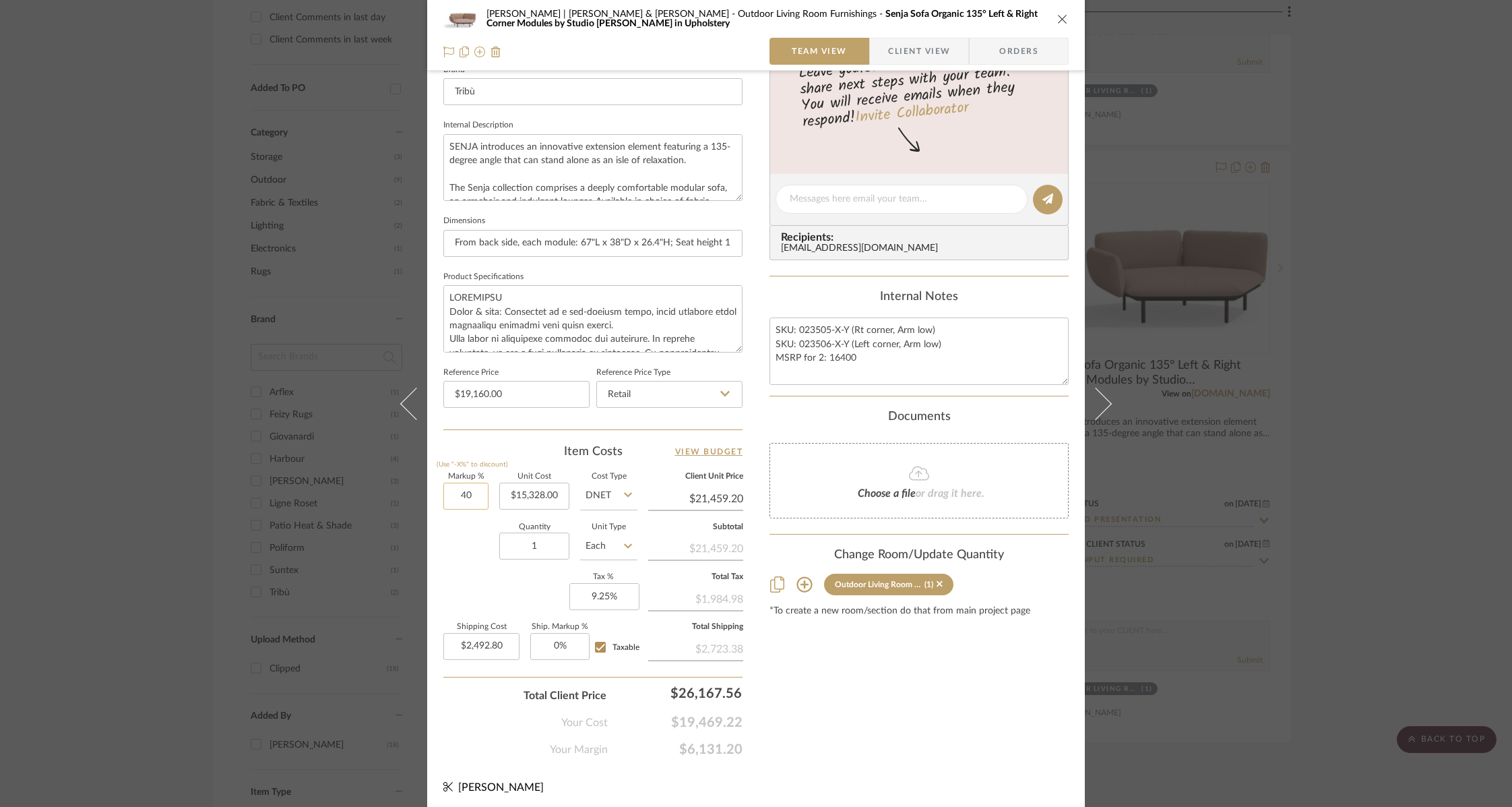
click at [455, 497] on input "40" at bounding box center [465, 497] width 45 height 27
type input "30%"
type input "15328.00"
type input "$19,926.40"
type input "$15,328.00"
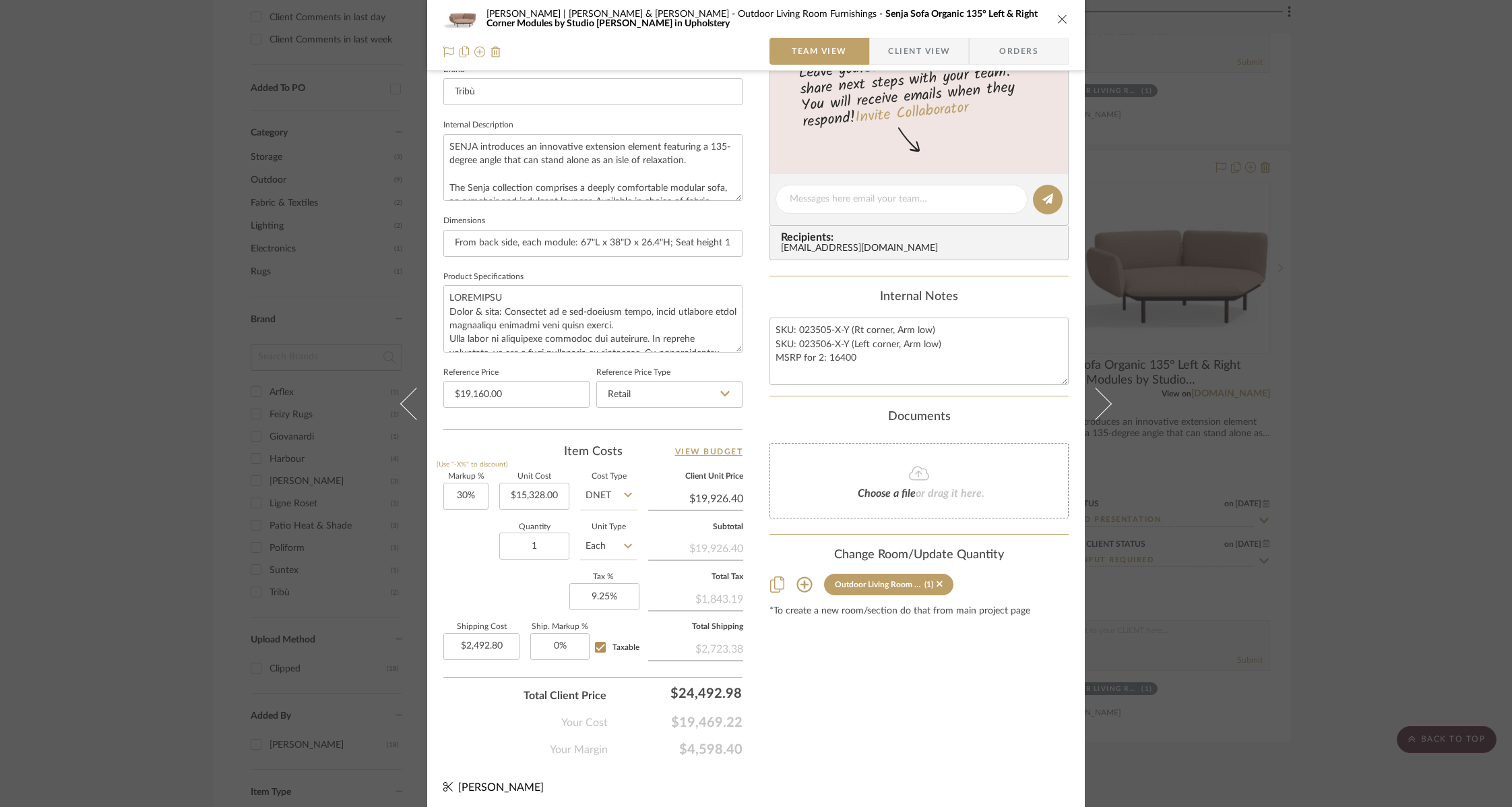
click at [905, 704] on div "Content here copies to Client View - confirm visibility there. Show in Client D…" at bounding box center [919, 203] width 299 height 1110
click at [822, 345] on textarea "SKU: 023505-X-Y (Rt corner, Arm low) SKU: 023506-X-Y (Left corner, Arm low) MSR…" at bounding box center [919, 351] width 299 height 67
drag, startPoint x: 825, startPoint y: 356, endPoint x: 850, endPoint y: 356, distance: 25.0
click at [850, 356] on textarea "SKU: 023506-X-Y (Rt corner, Arm low) SKU: 023505-X-Y (Left corner, Arm low) MSR…" at bounding box center [919, 351] width 299 height 67
type textarea "SKU: 023506-X-Y (Rt corner, Arm low) SKU: 023505-X-Y (Left corner, Arm low) MSR…"
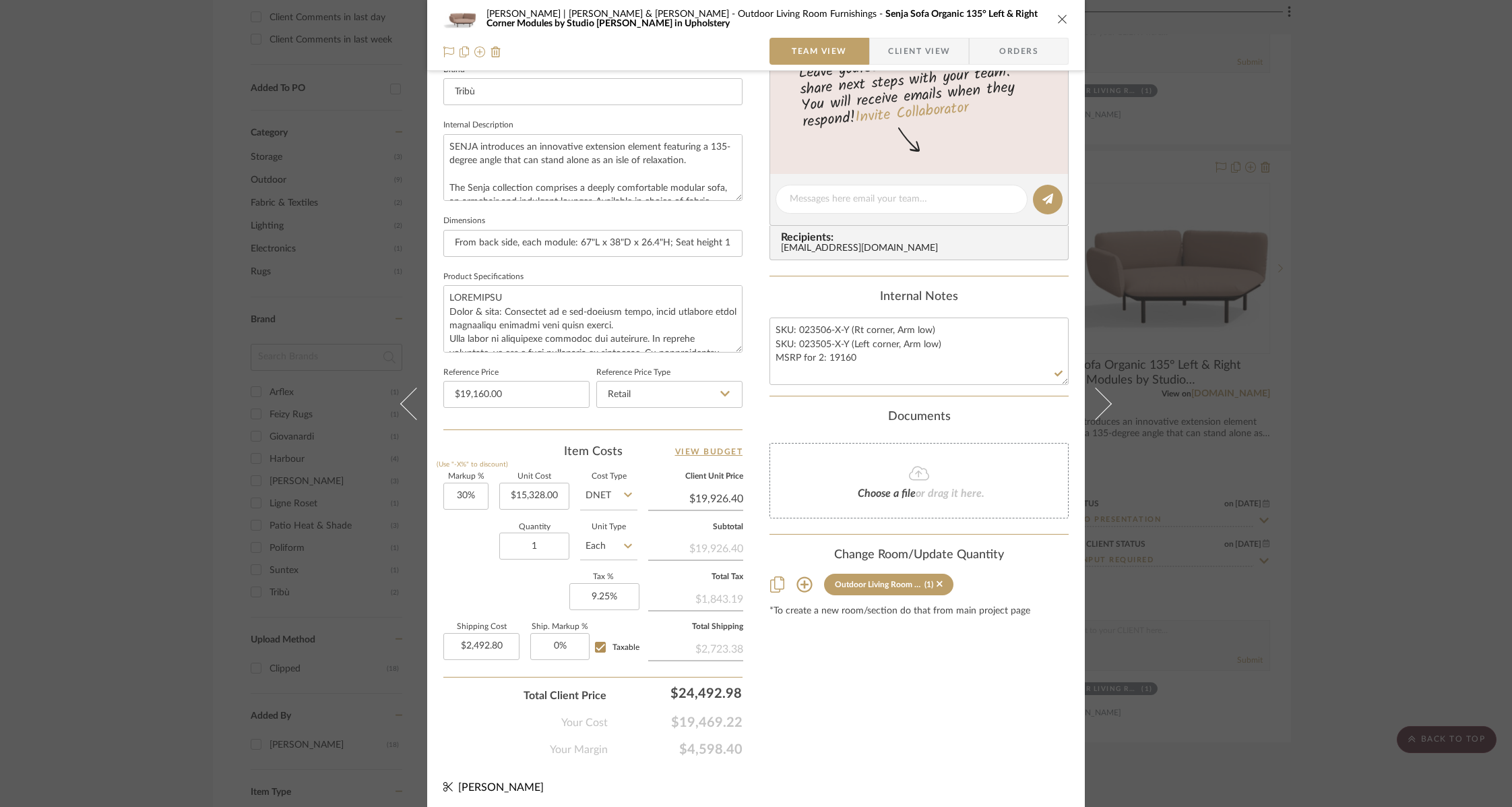
click at [897, 711] on div "Content here copies to Client View - confirm visibility there. Show in Client D…" at bounding box center [919, 203] width 299 height 1110
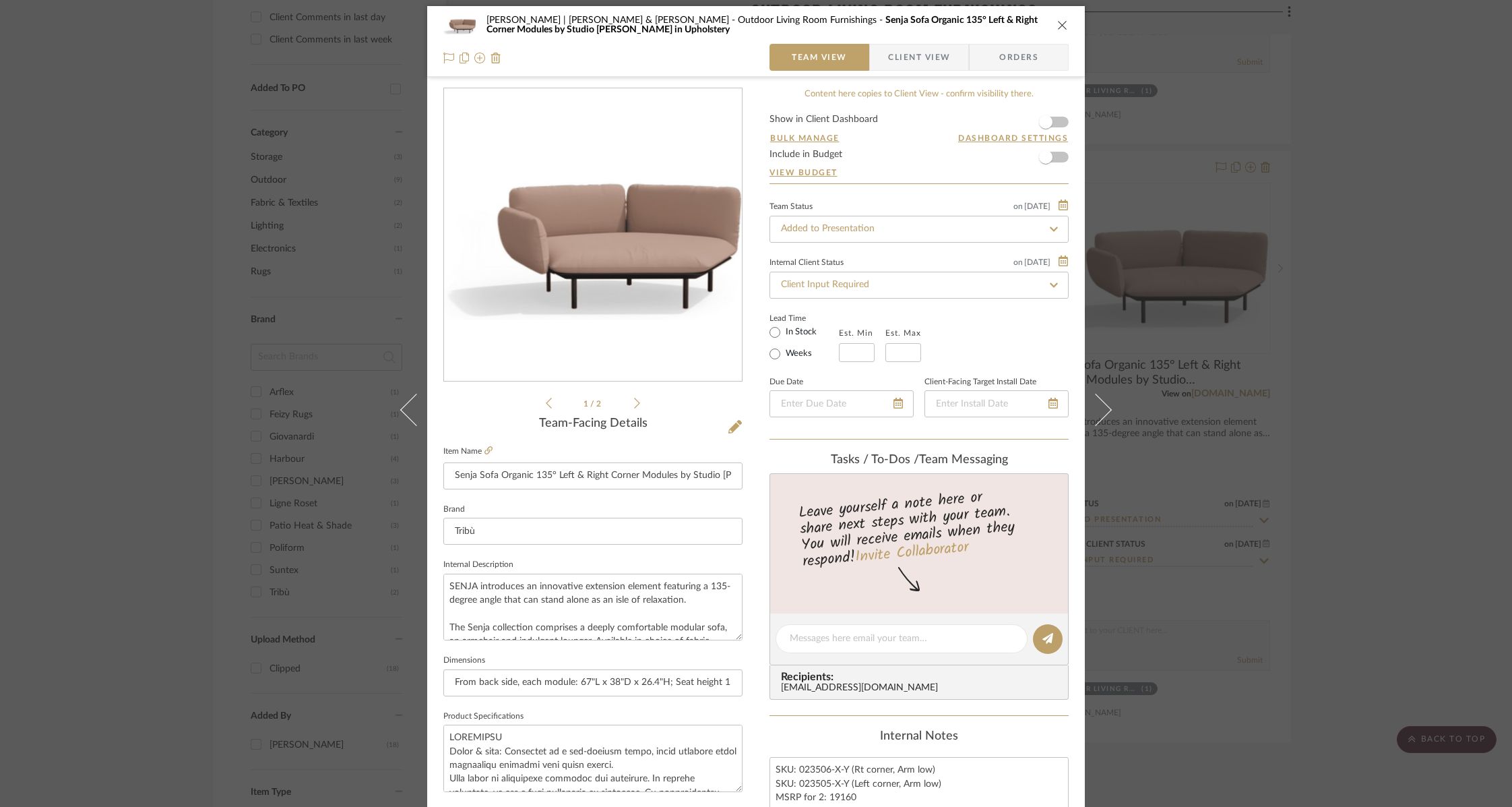
scroll to position [0, 0]
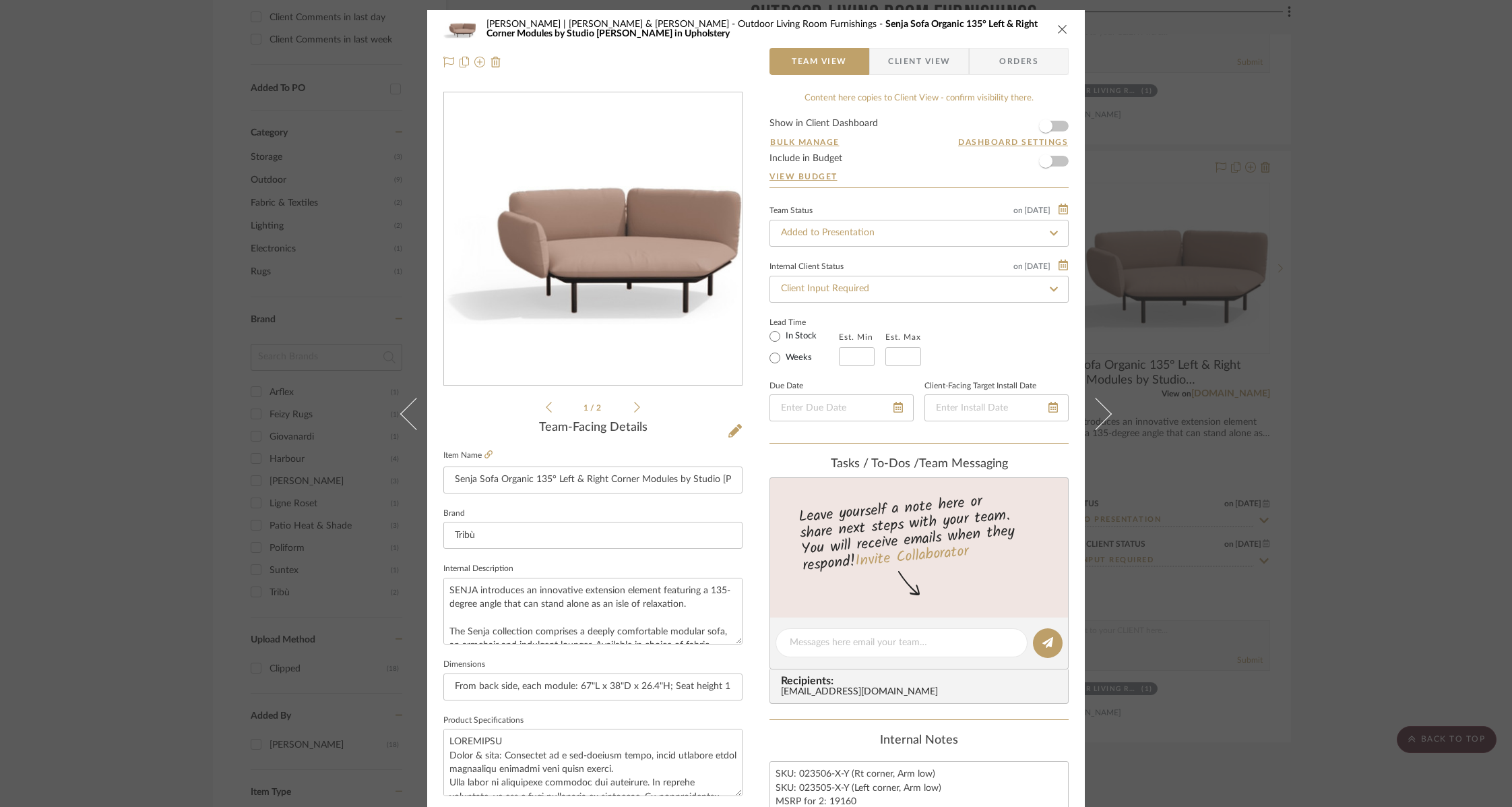
click at [1061, 29] on icon "close" at bounding box center [1062, 29] width 11 height 11
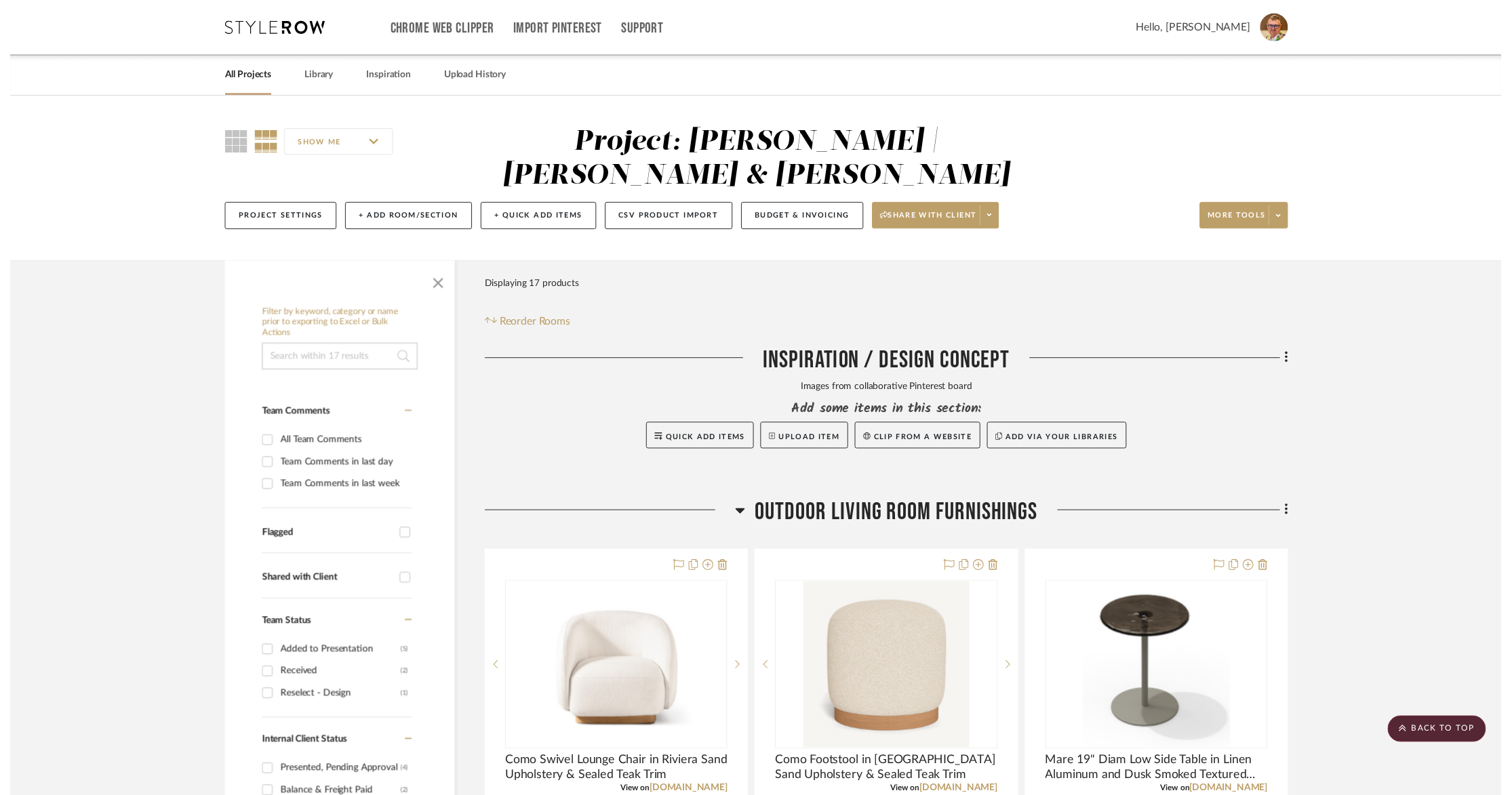
scroll to position [1009, 0]
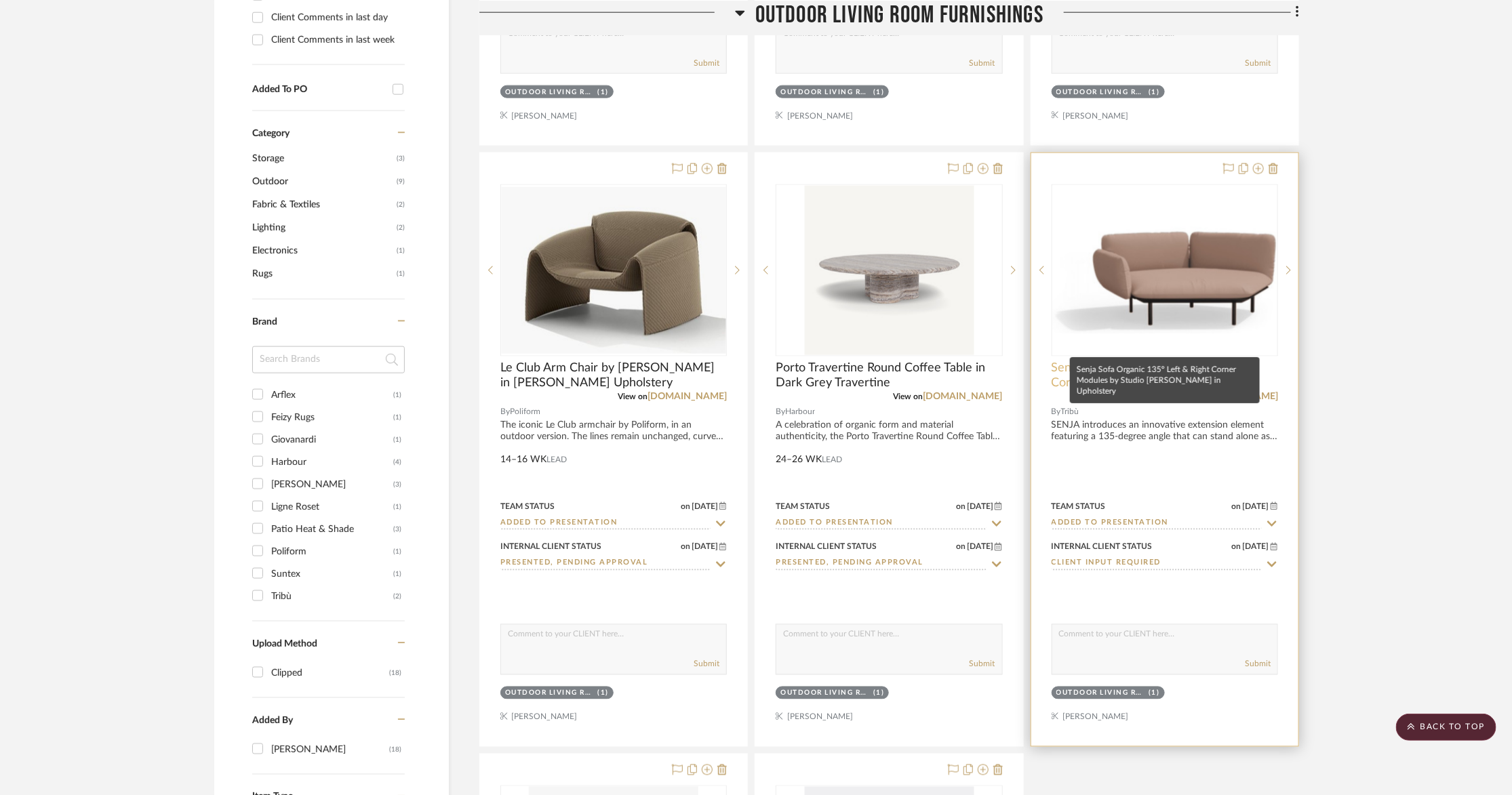
click at [1112, 361] on span "Senja Sofa Organic 135° Left & Right Corner Modules by Studio [PERSON_NAME] in …" at bounding box center [1164, 375] width 226 height 30
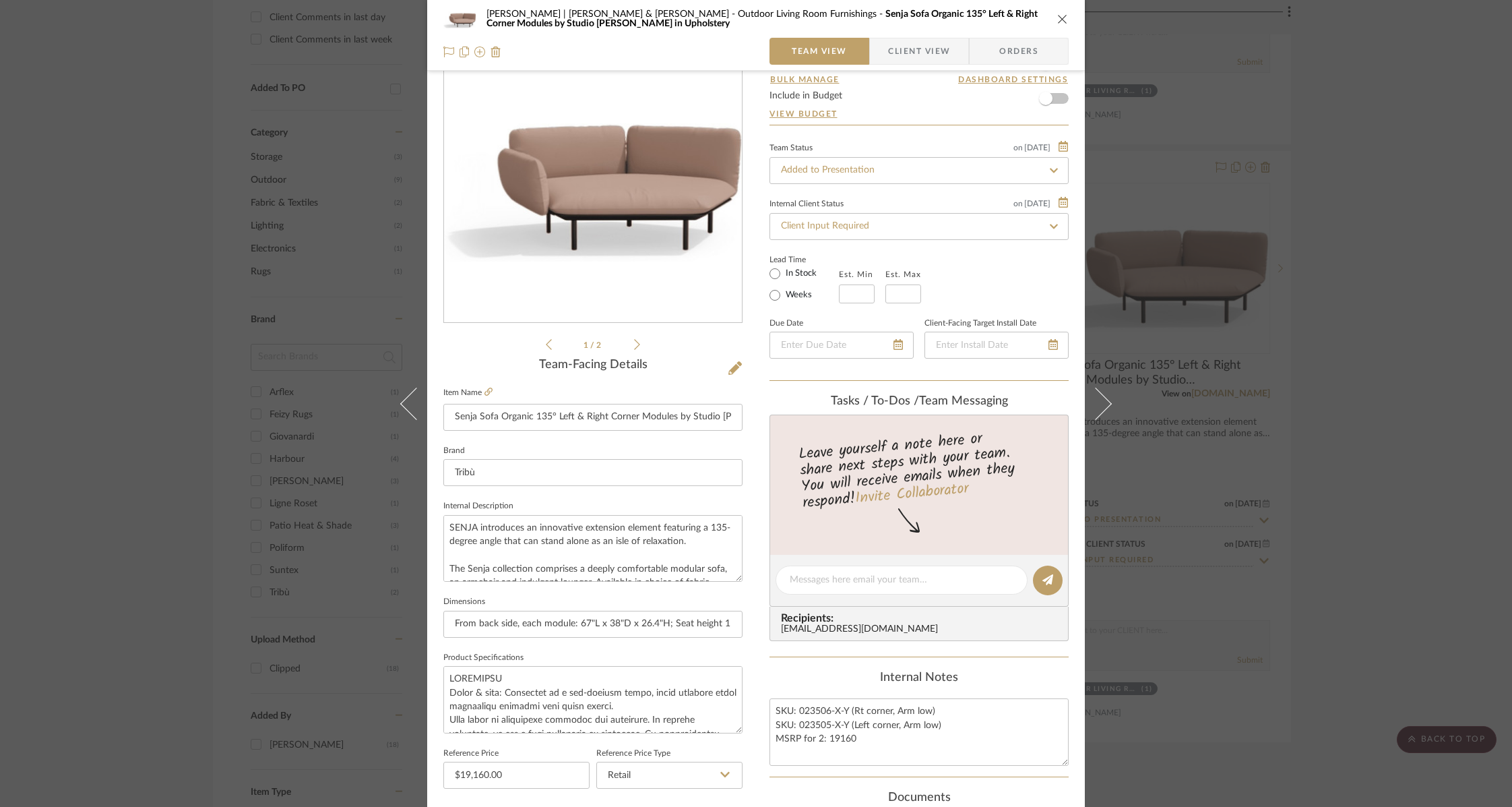
scroll to position [443, 0]
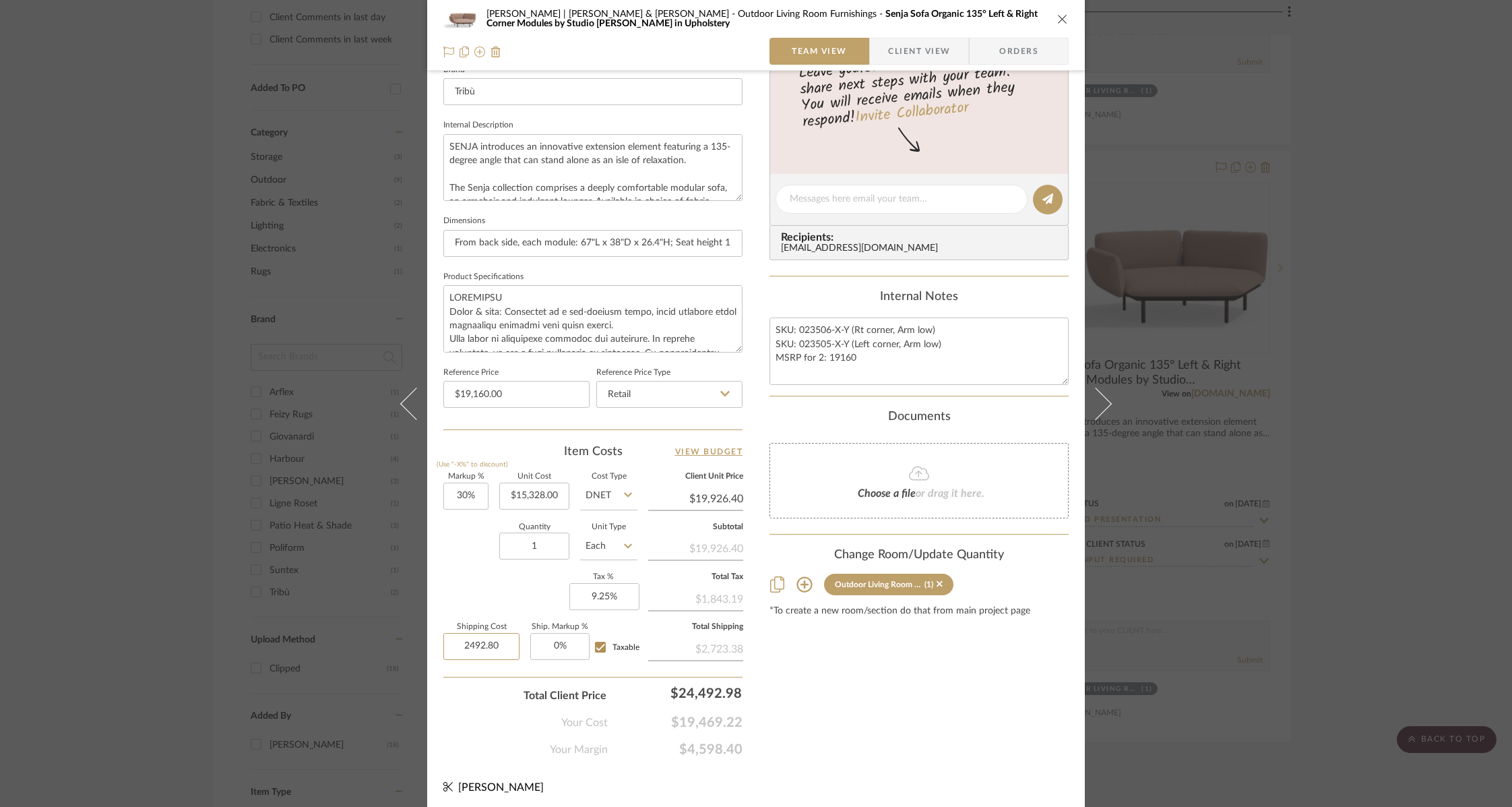
drag, startPoint x: 440, startPoint y: 642, endPoint x: 521, endPoint y: 643, distance: 81.0
click at [521, 643] on div "Shipping Cost 2492.80 Ship. Markup % 0% Taxable" at bounding box center [540, 647] width 194 height 47
type input "$2,912.32"
type input "0"
type input "0%"
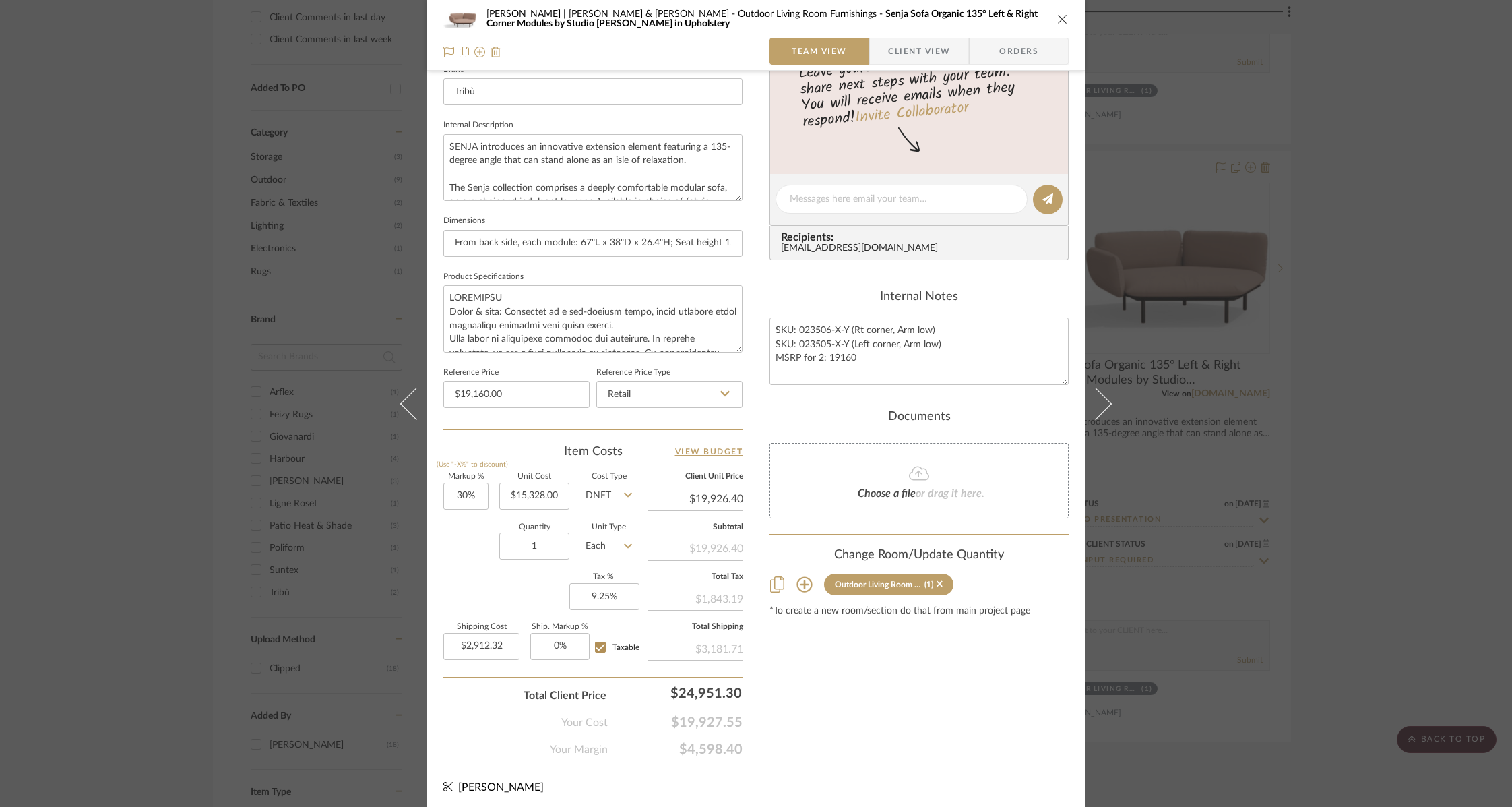
click at [919, 719] on div "Content here copies to Client View - confirm visibility there. Show in Client D…" at bounding box center [919, 203] width 299 height 1110
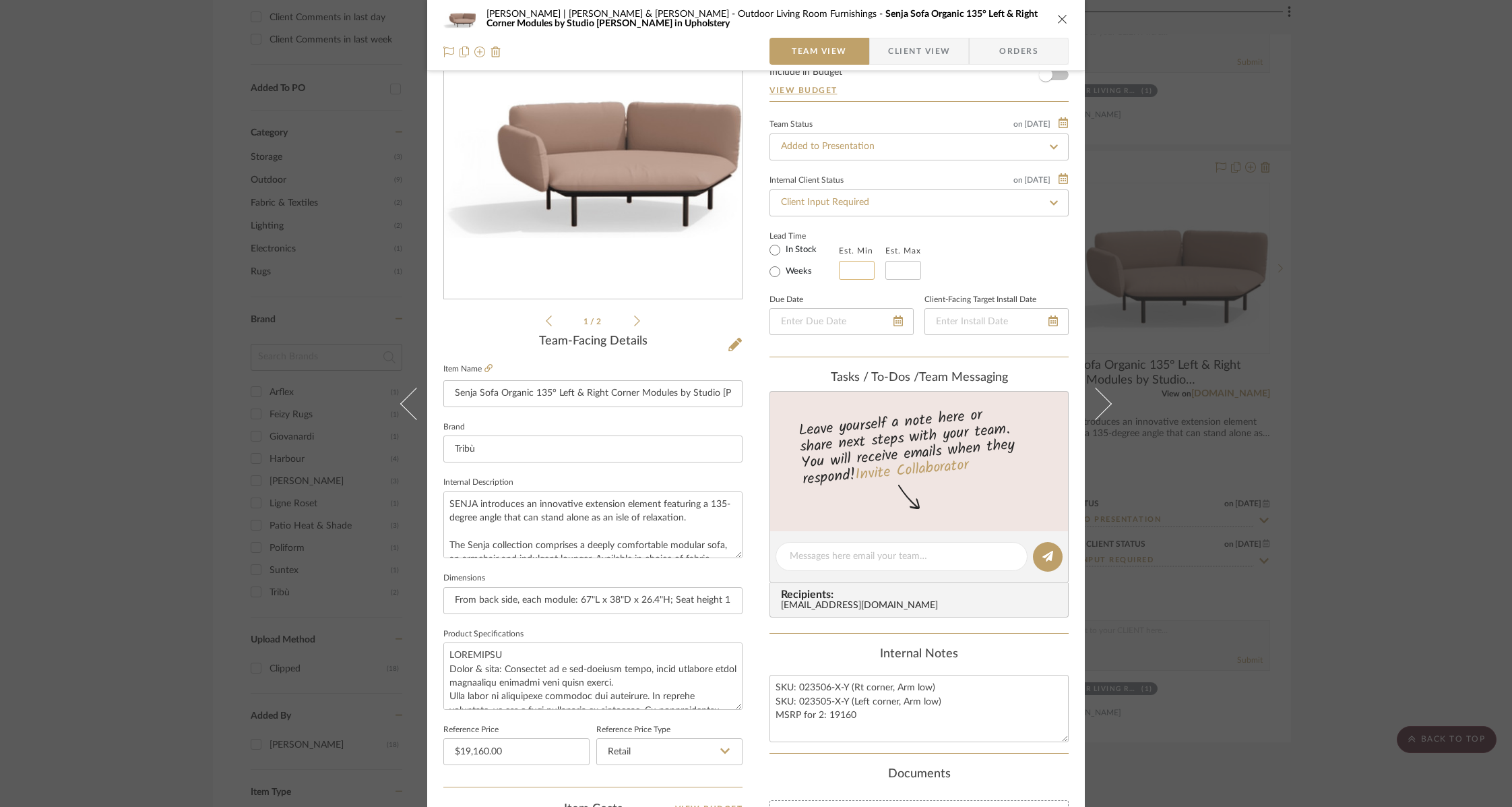
scroll to position [0, 0]
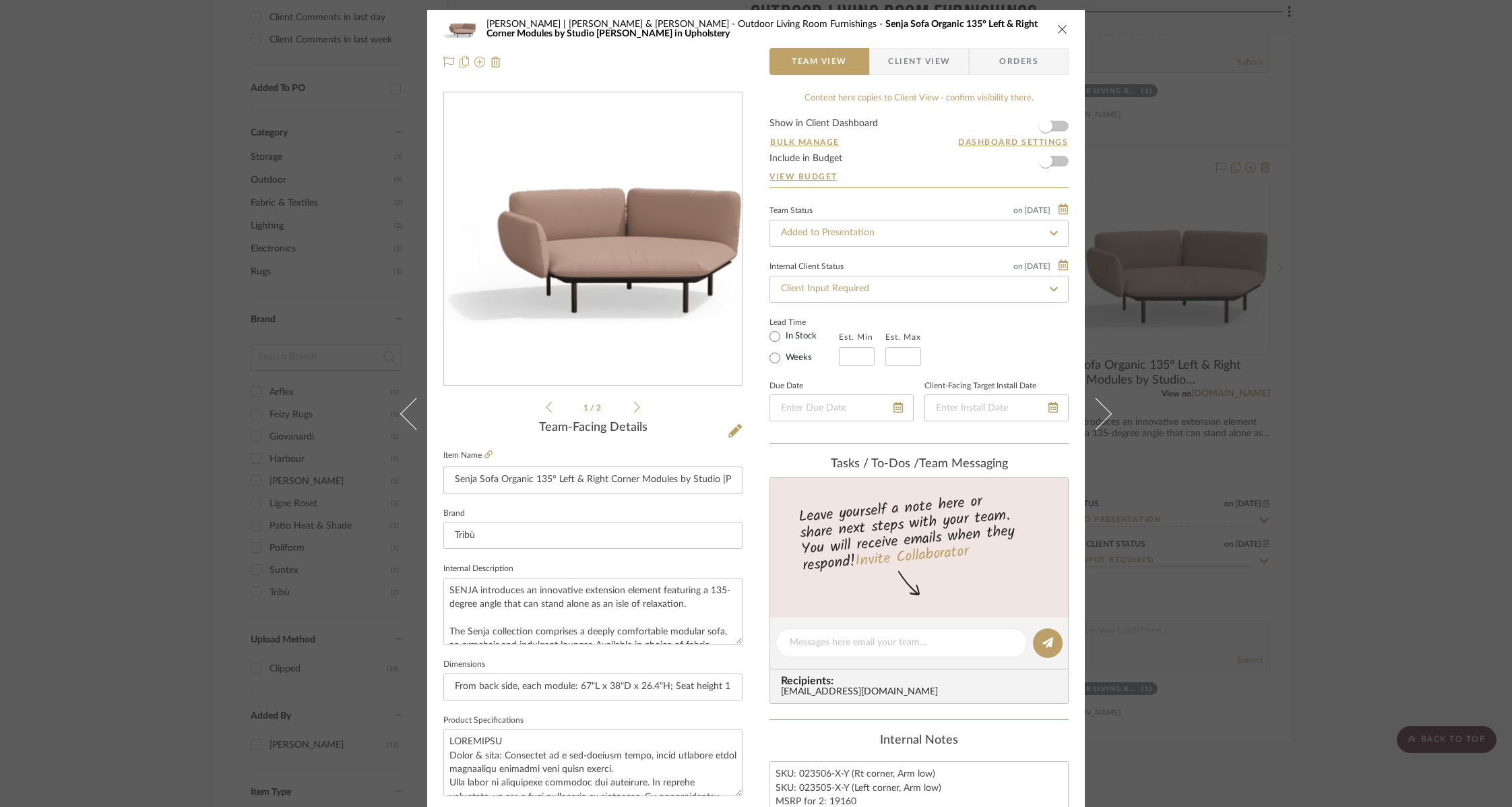
click at [1058, 27] on icon "close" at bounding box center [1062, 29] width 11 height 11
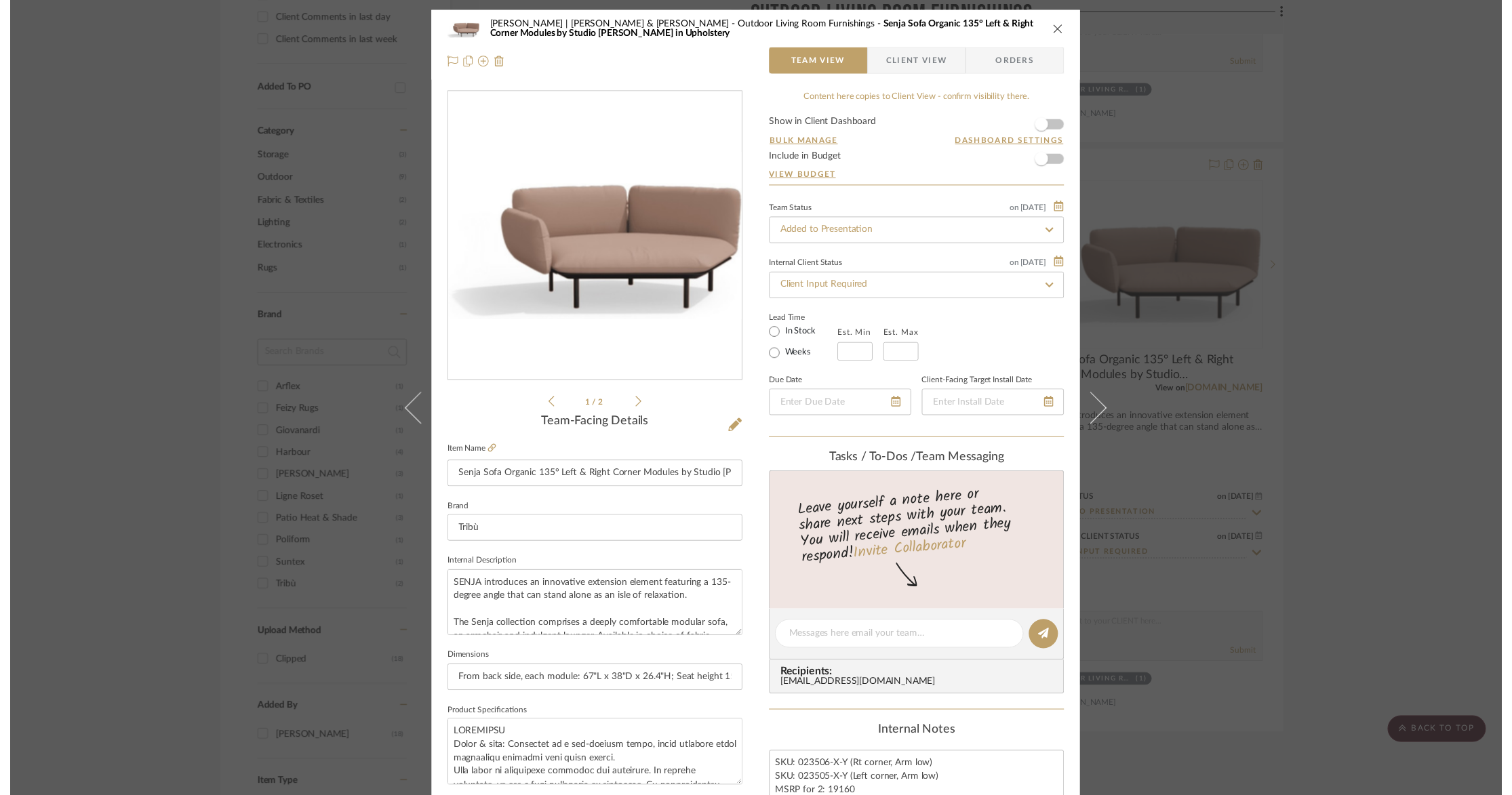
scroll to position [1009, 0]
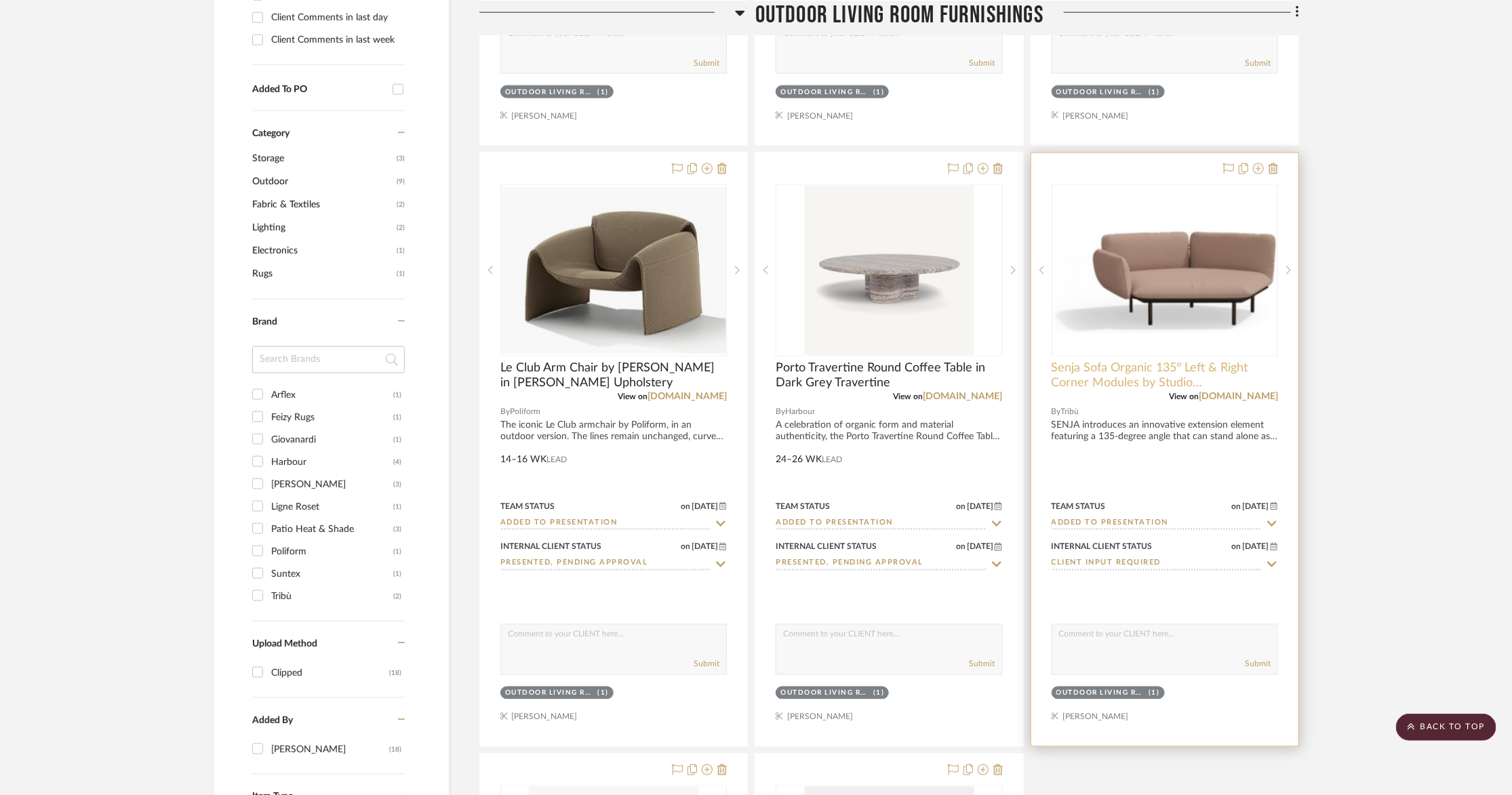
click at [1118, 361] on span "Senja Sofa Organic 135° Left & Right Corner Modules by Studio [PERSON_NAME] in …" at bounding box center [1164, 375] width 226 height 30
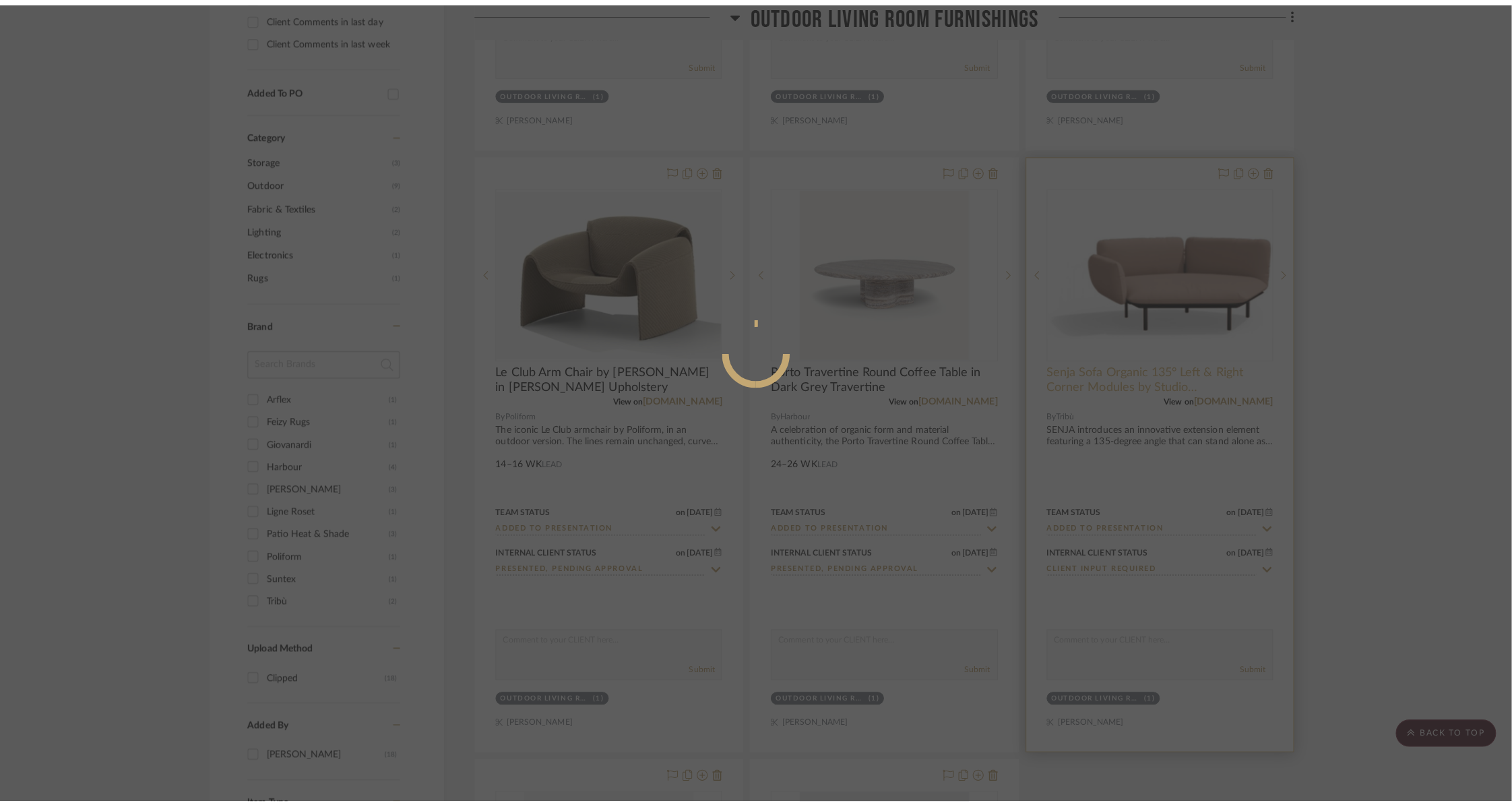
scroll to position [0, 0]
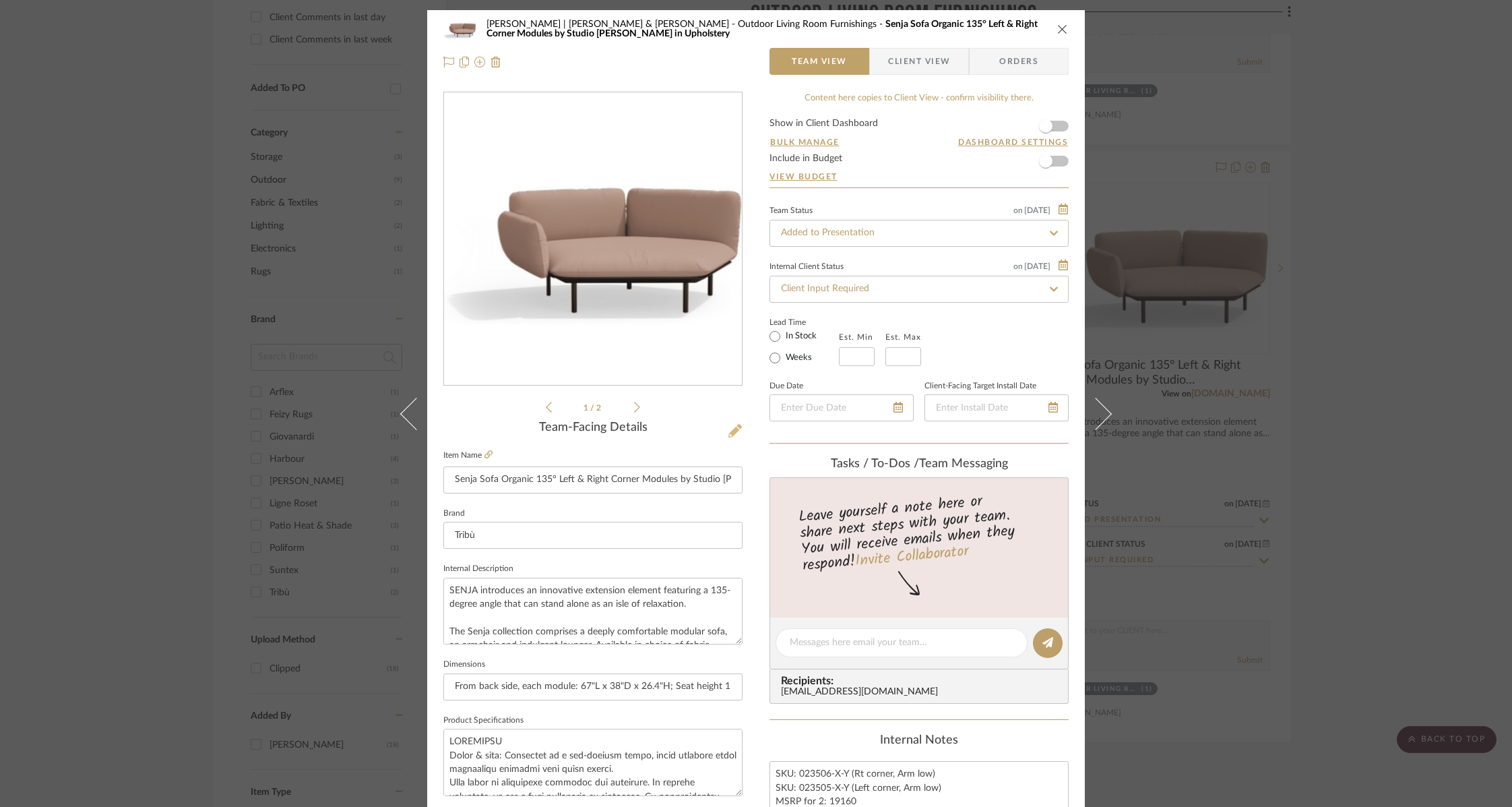
click at [731, 425] on icon at bounding box center [735, 430] width 14 height 14
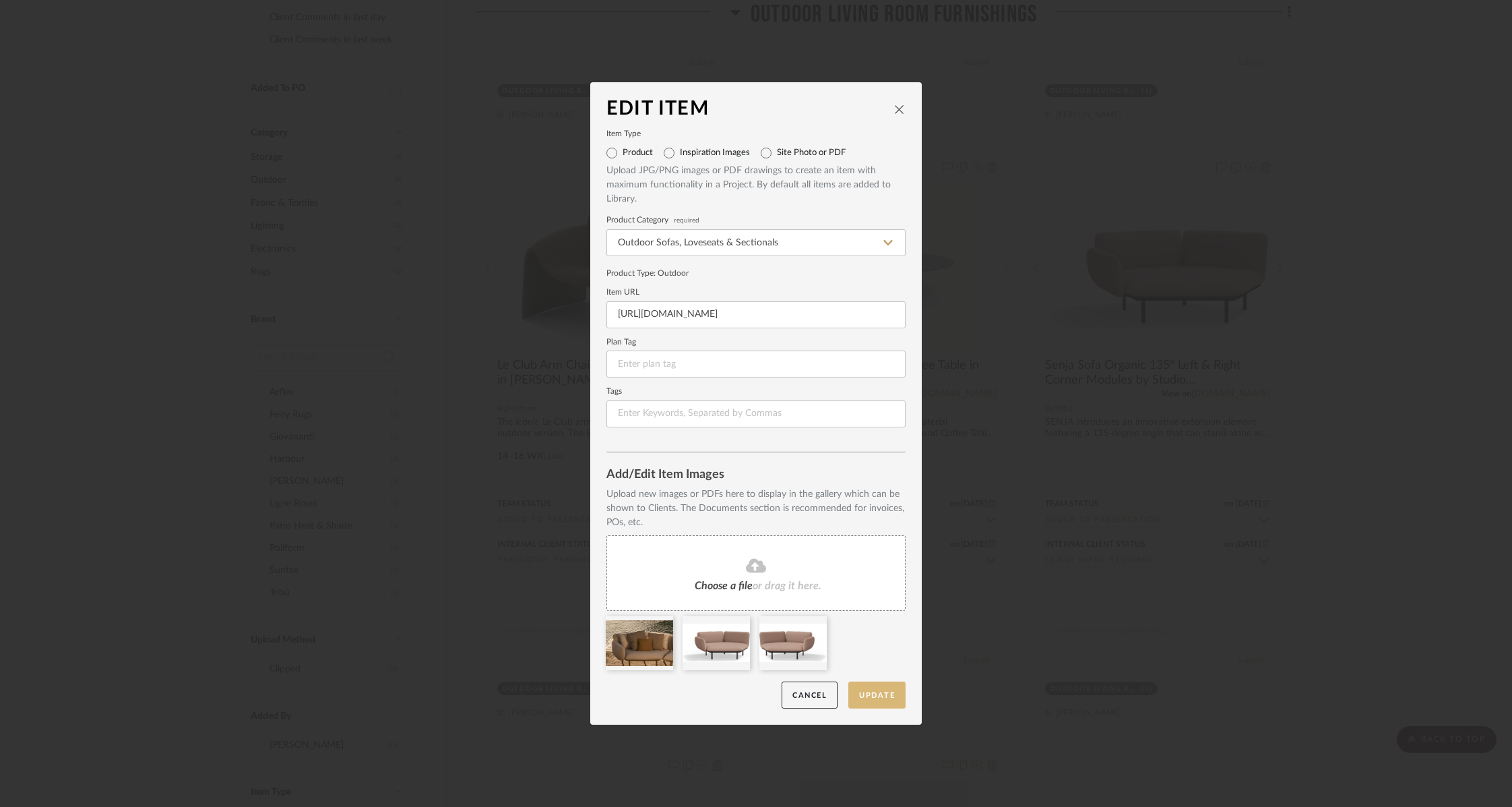
click at [863, 695] on button "Update" at bounding box center [877, 695] width 57 height 27
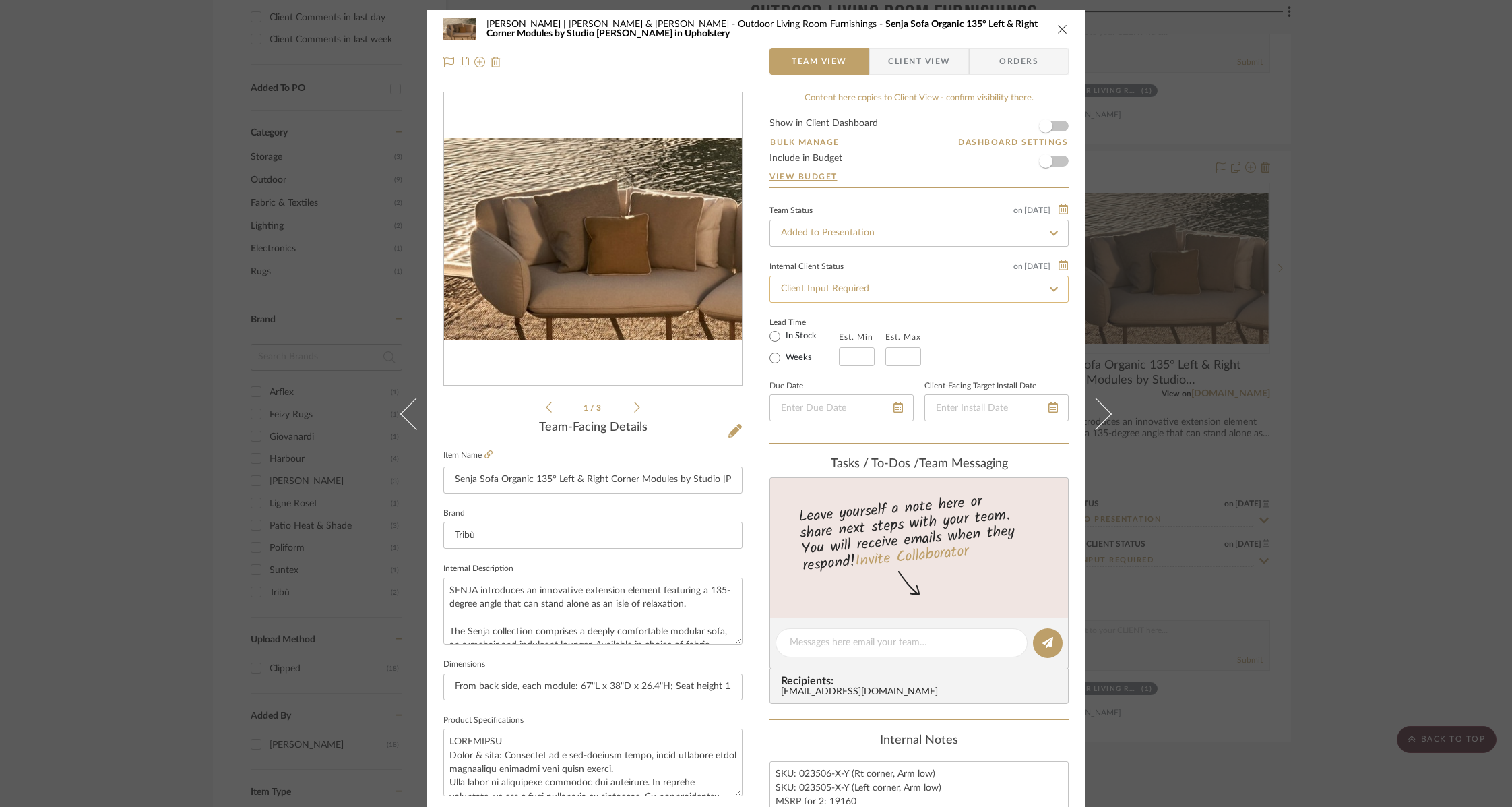
click at [948, 292] on input "Client Input Required" at bounding box center [919, 290] width 299 height 27
type input "pr"
click at [854, 325] on span "Presented, Pending Approval" at bounding box center [838, 324] width 119 height 9
type input "[DATE]"
type input "Presented, Pending Approval"
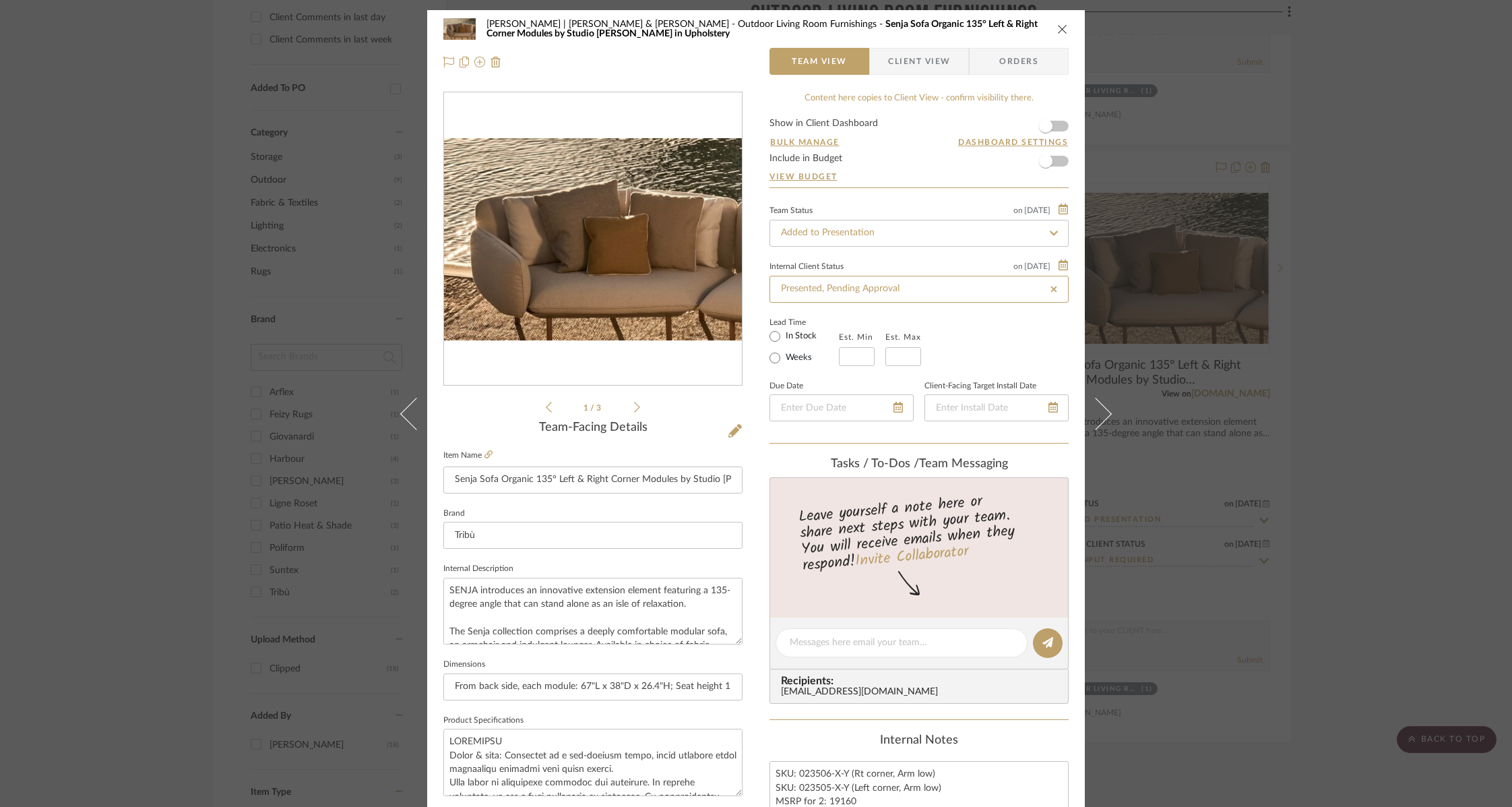
type input "[DATE]"
type input "Presented, Pending Approval"
click at [988, 345] on div "Lead Time In Stock Weeks Est. Min Est. Max" at bounding box center [919, 339] width 299 height 52
click at [730, 429] on icon at bounding box center [735, 430] width 14 height 14
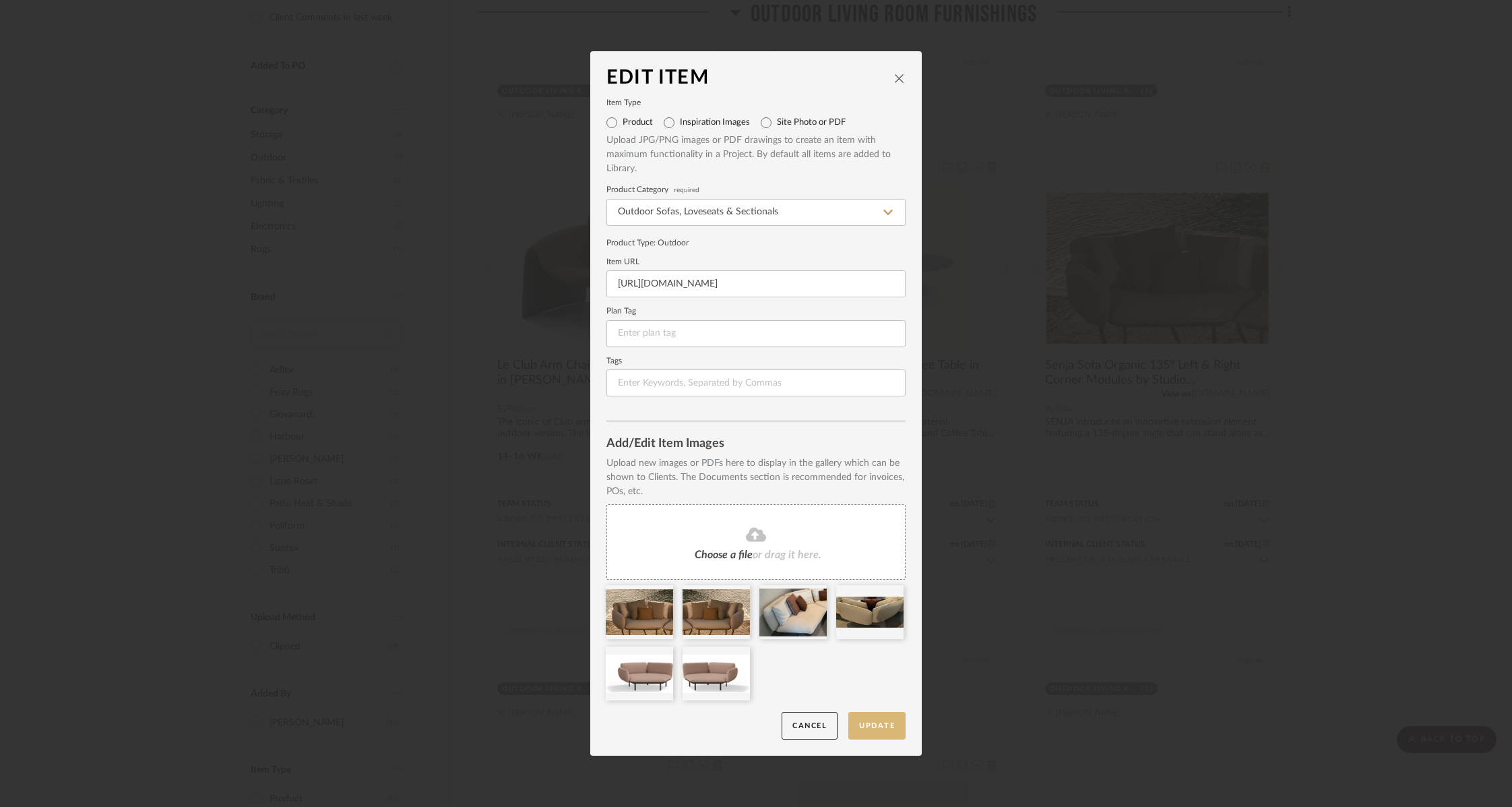
click at [866, 714] on button "Update" at bounding box center [877, 725] width 57 height 27
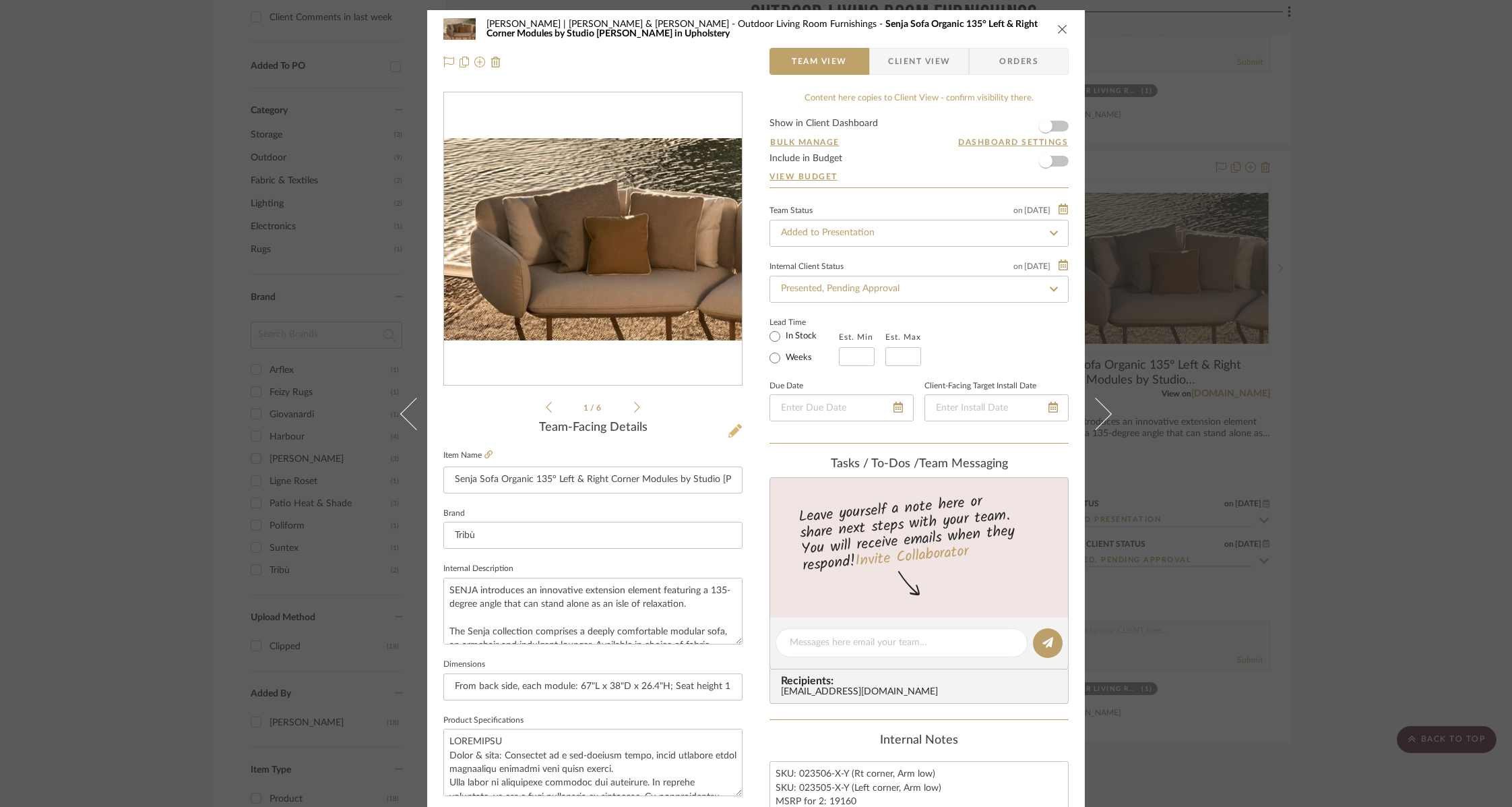
click at [731, 428] on icon at bounding box center [735, 430] width 14 height 14
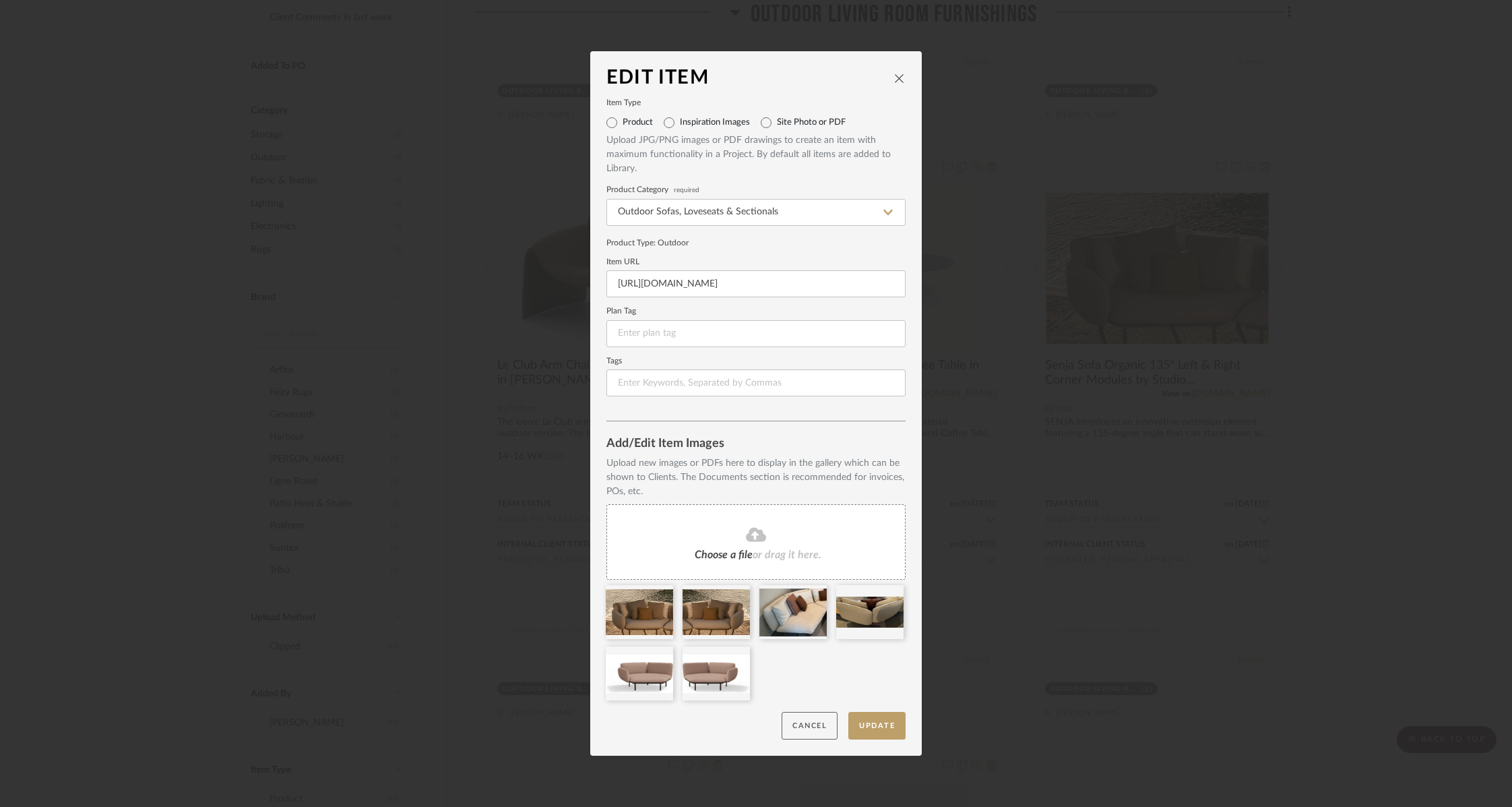
click at [797, 719] on button "Cancel" at bounding box center [810, 725] width 56 height 27
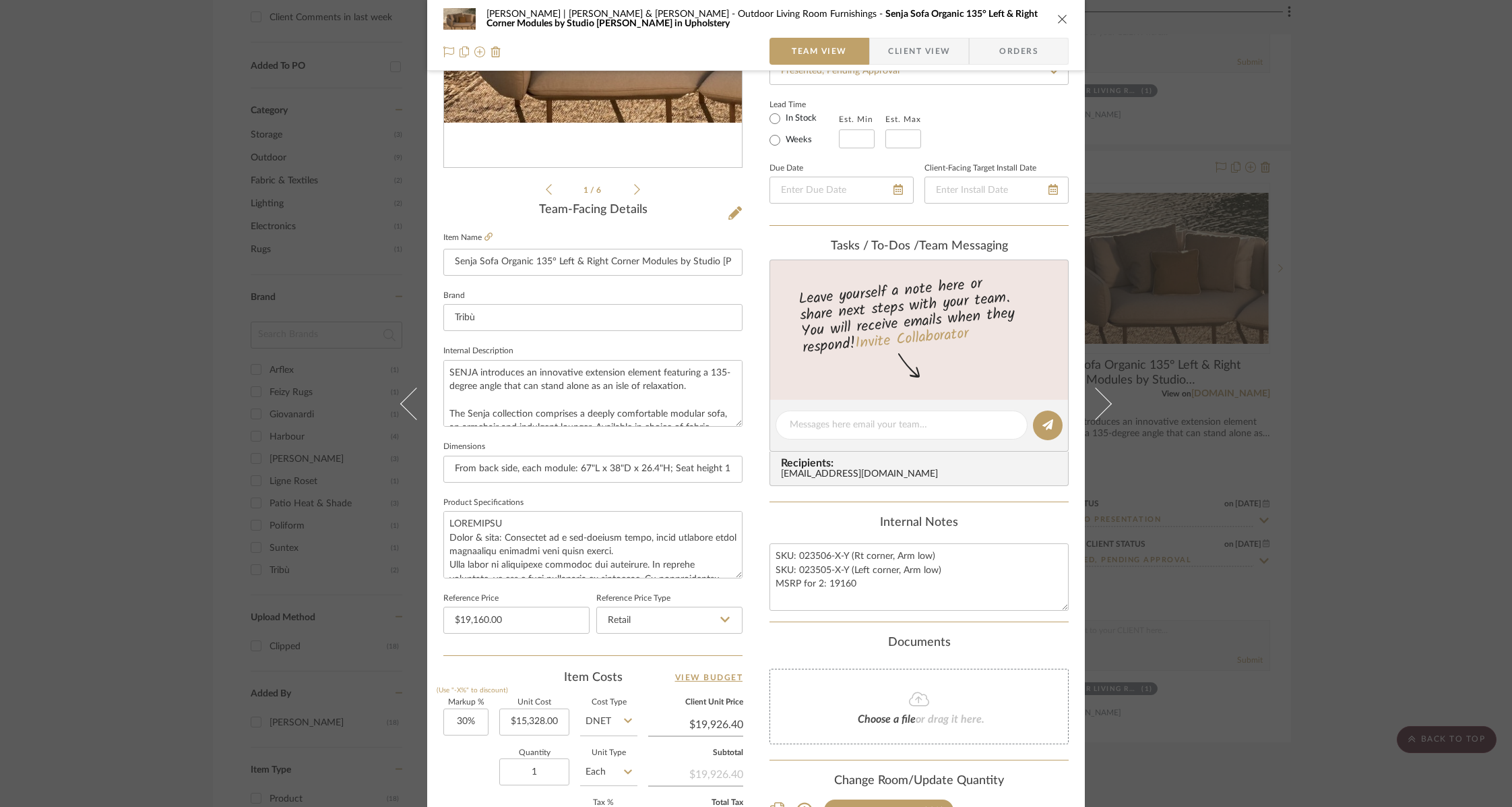
scroll to position [436, 0]
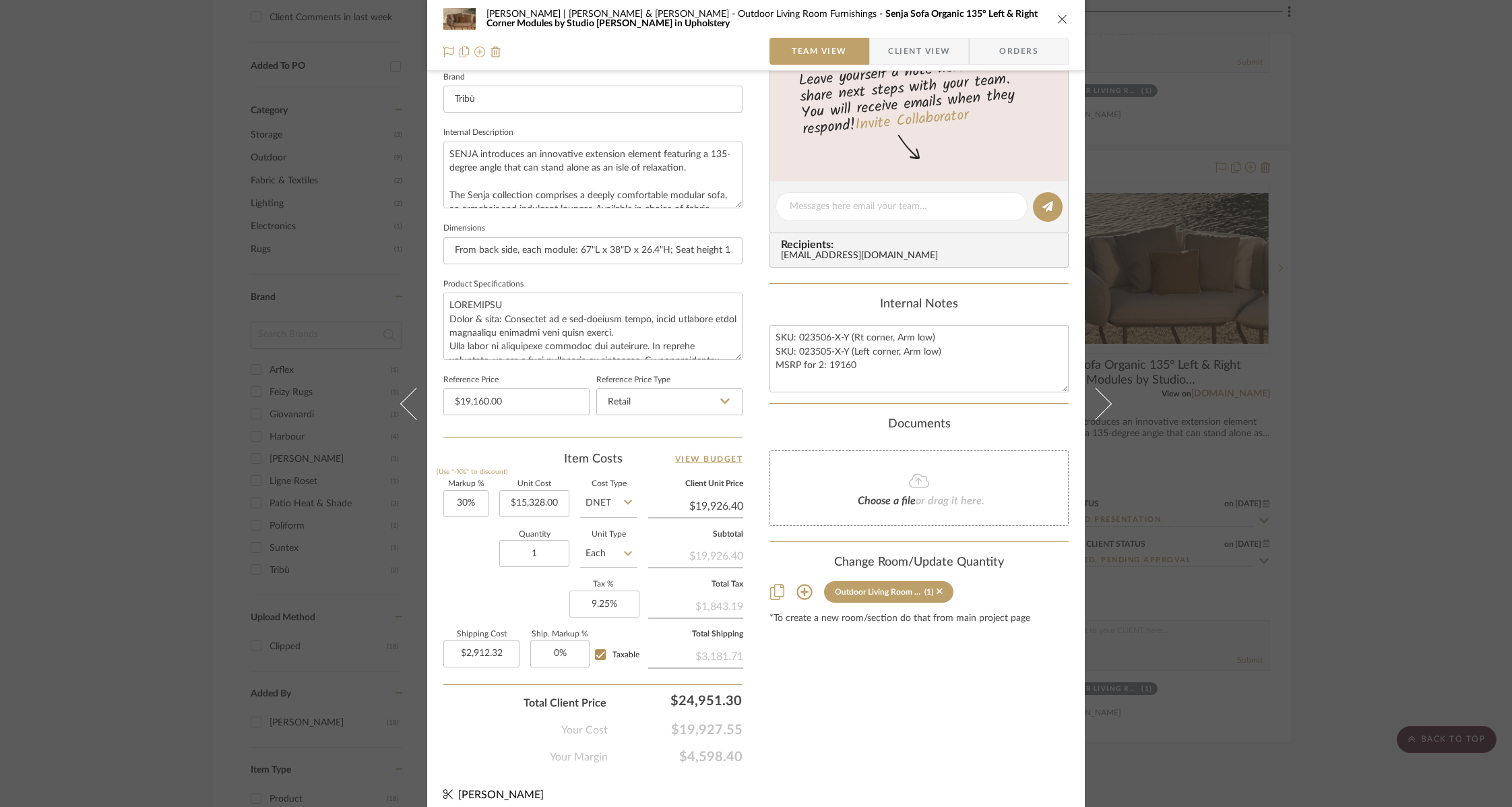
click at [1058, 17] on icon "close" at bounding box center [1062, 19] width 11 height 11
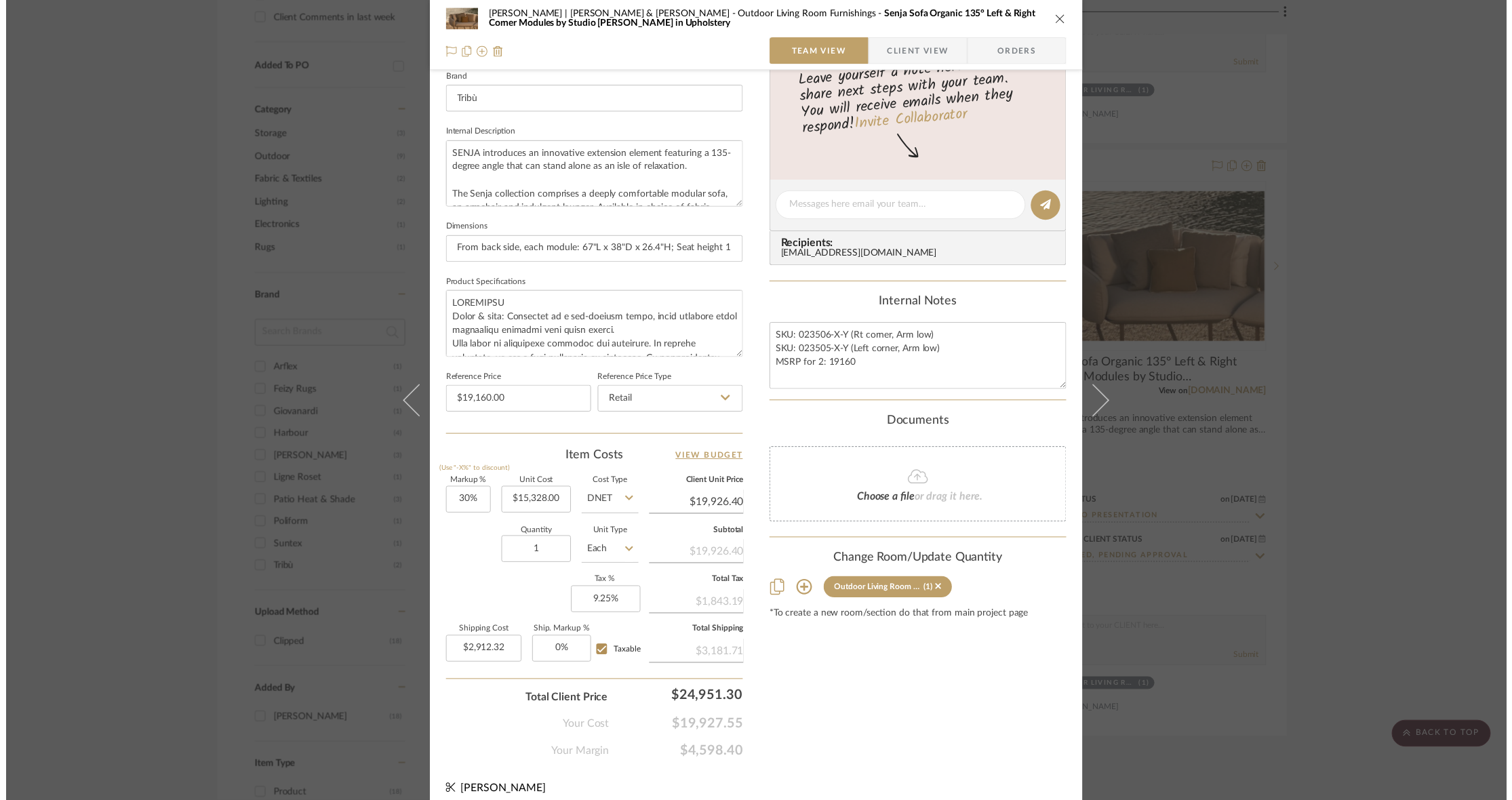
scroll to position [1009, 0]
